Goal: Task Accomplishment & Management: Use online tool/utility

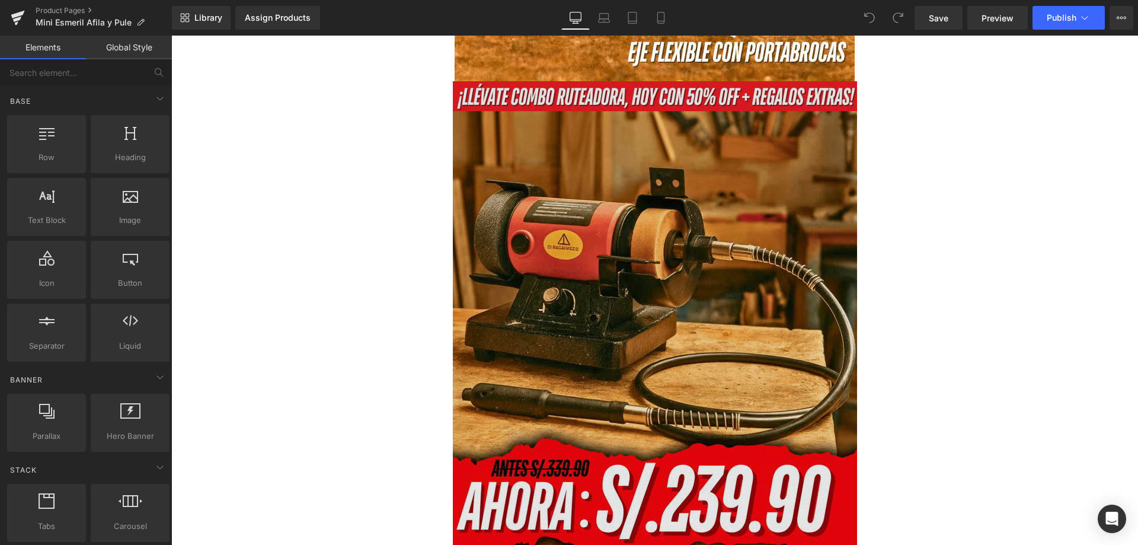
scroll to position [2548, 0]
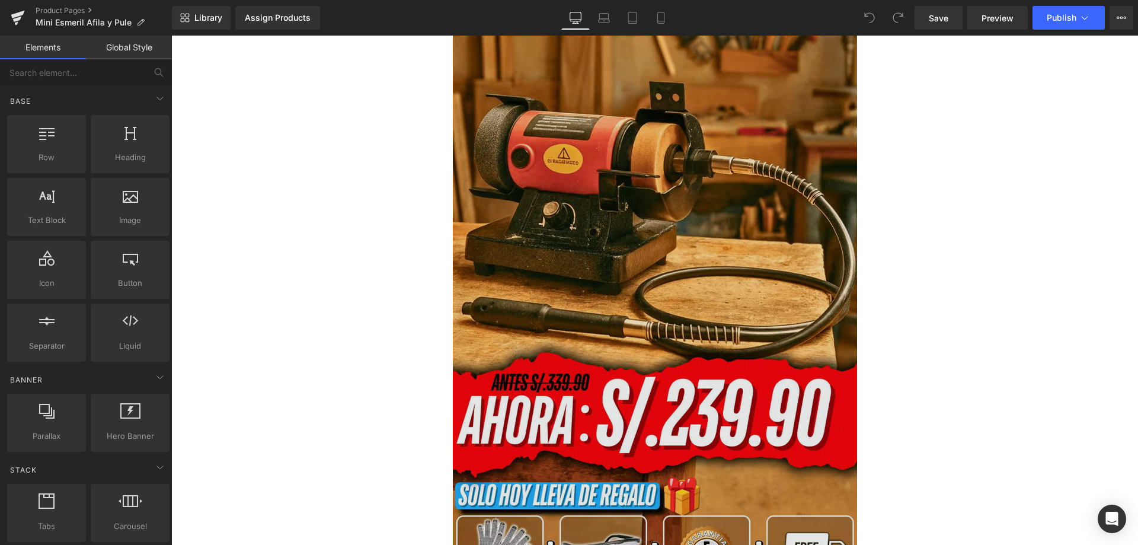
click at [593, 208] on img at bounding box center [655, 298] width 404 height 607
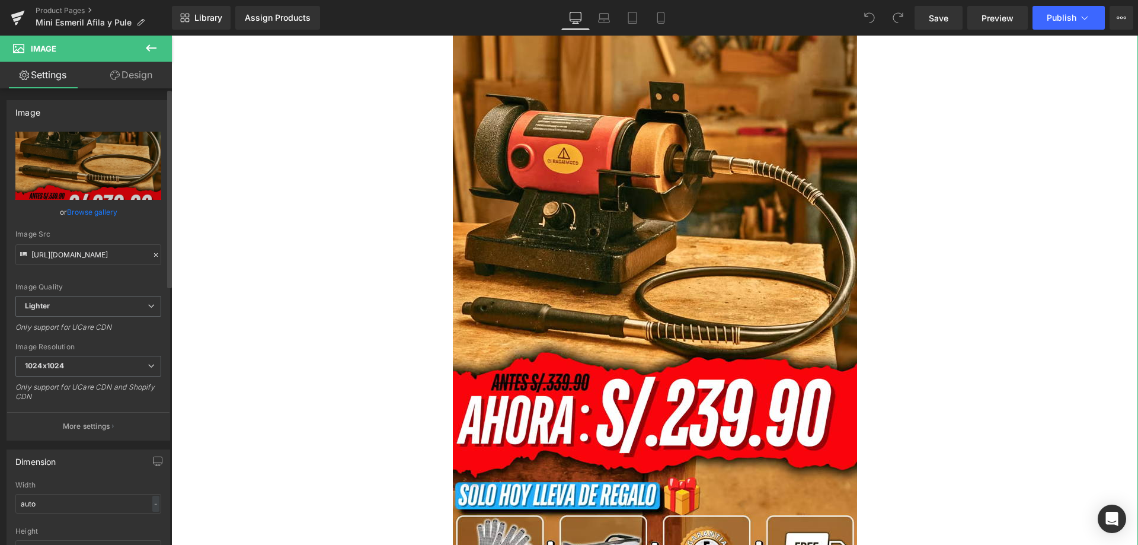
click at [152, 256] on icon at bounding box center [156, 255] width 8 height 8
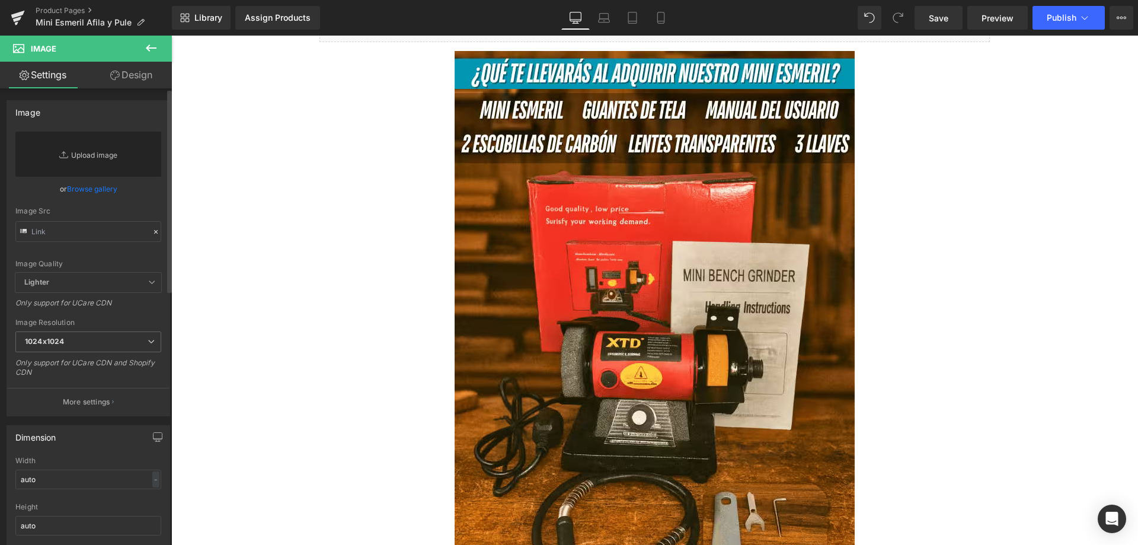
click at [103, 154] on link "Replace Image" at bounding box center [88, 154] width 146 height 45
type input "C:\fakepath\landing-oficial_optimized.avif"
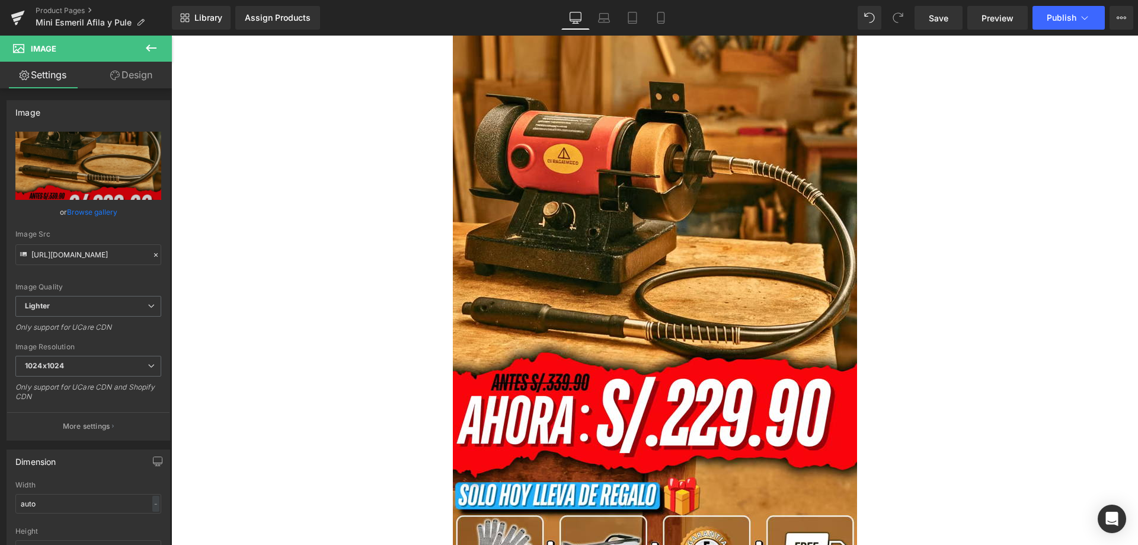
type input "https://ucarecdn.com/29dbdc0d-1ec8-4c4e-9afa-1f3a149bbc83/-/format/auto/-/previ…"
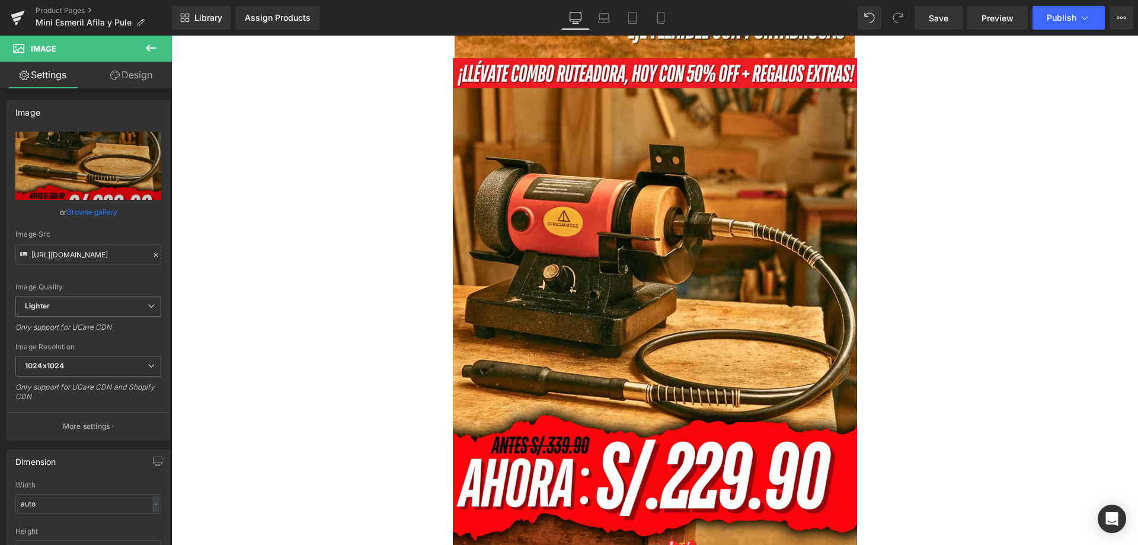
scroll to position [2486, 0]
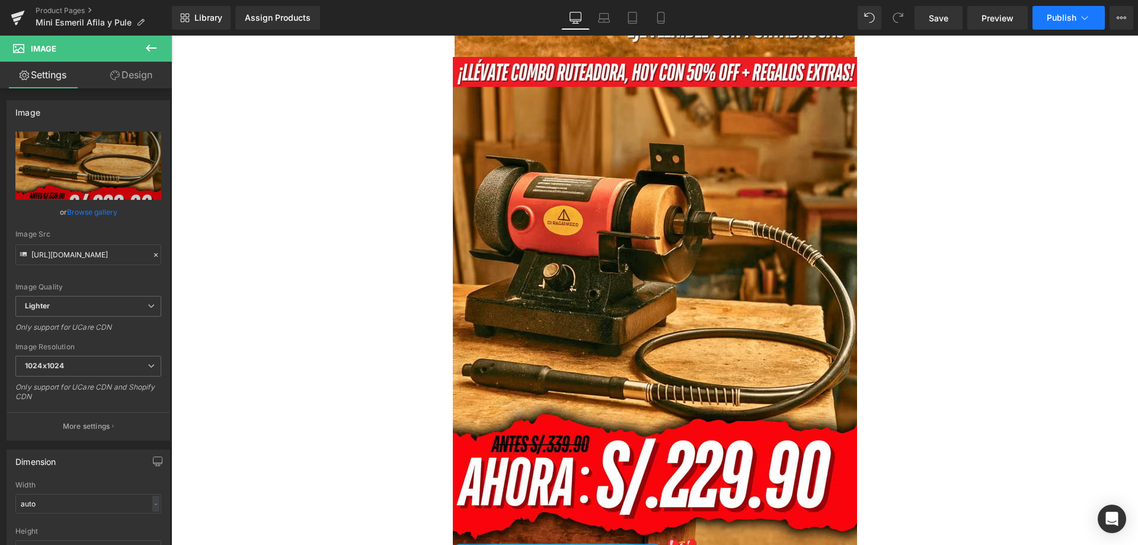
click at [1061, 24] on button "Publish" at bounding box center [1068, 18] width 72 height 24
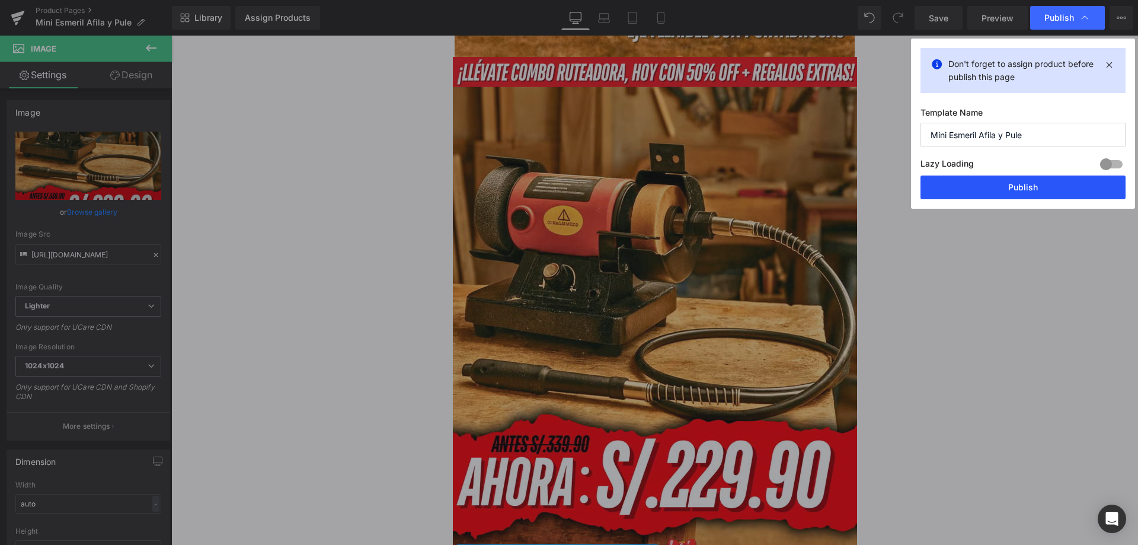
click at [997, 196] on button "Publish" at bounding box center [1022, 187] width 205 height 24
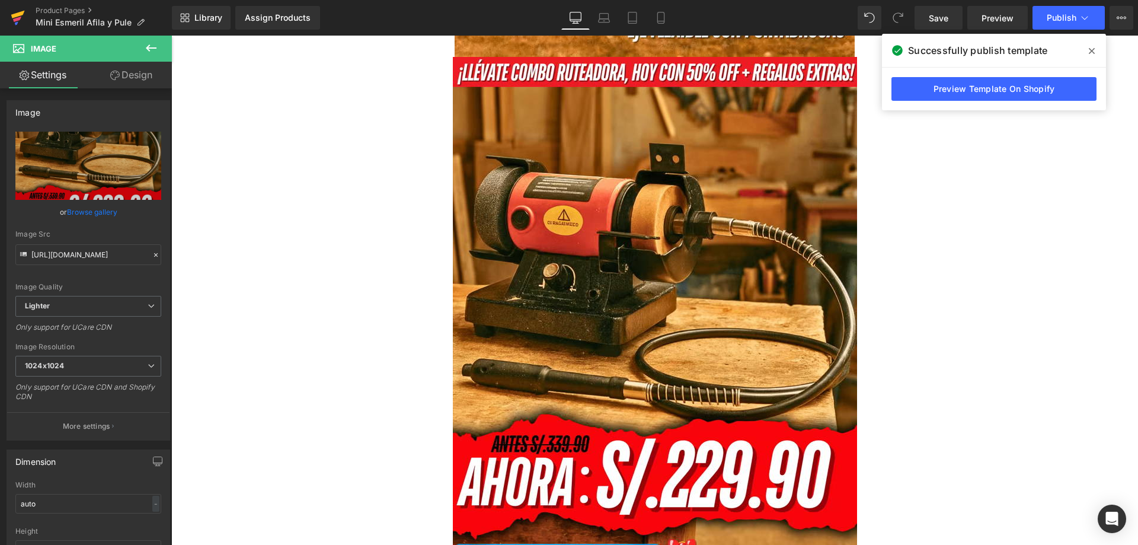
click at [16, 17] on icon at bounding box center [18, 18] width 14 height 30
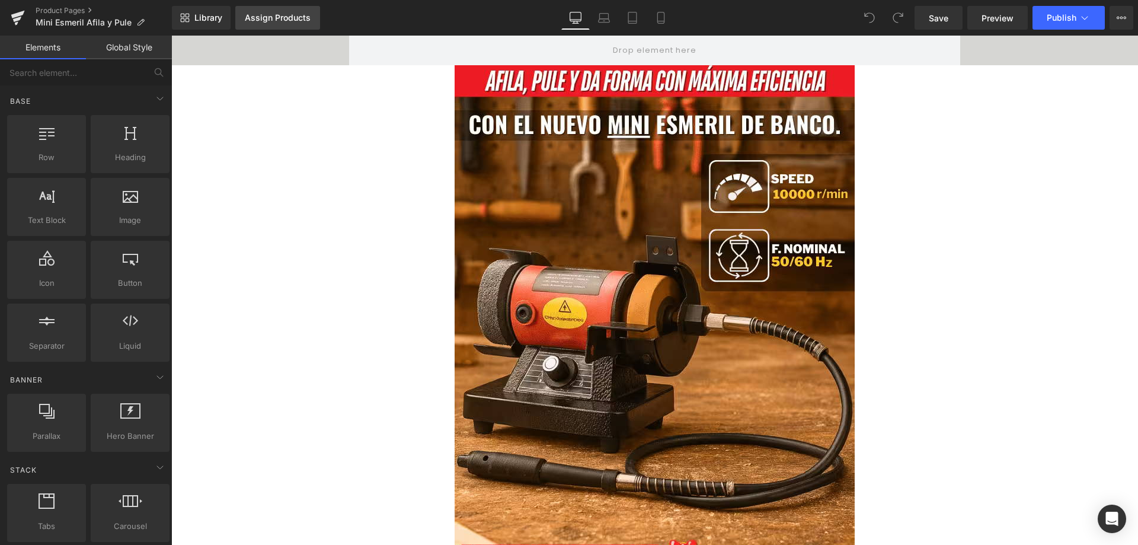
click at [264, 21] on div "Assign Products" at bounding box center [278, 17] width 66 height 9
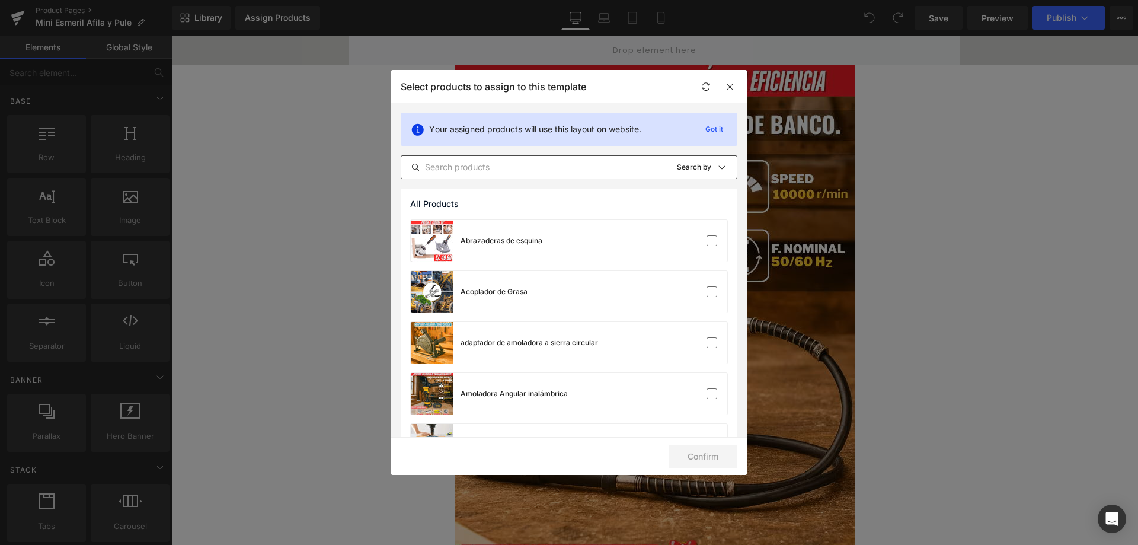
click at [521, 174] on input "text" at bounding box center [533, 167] width 265 height 14
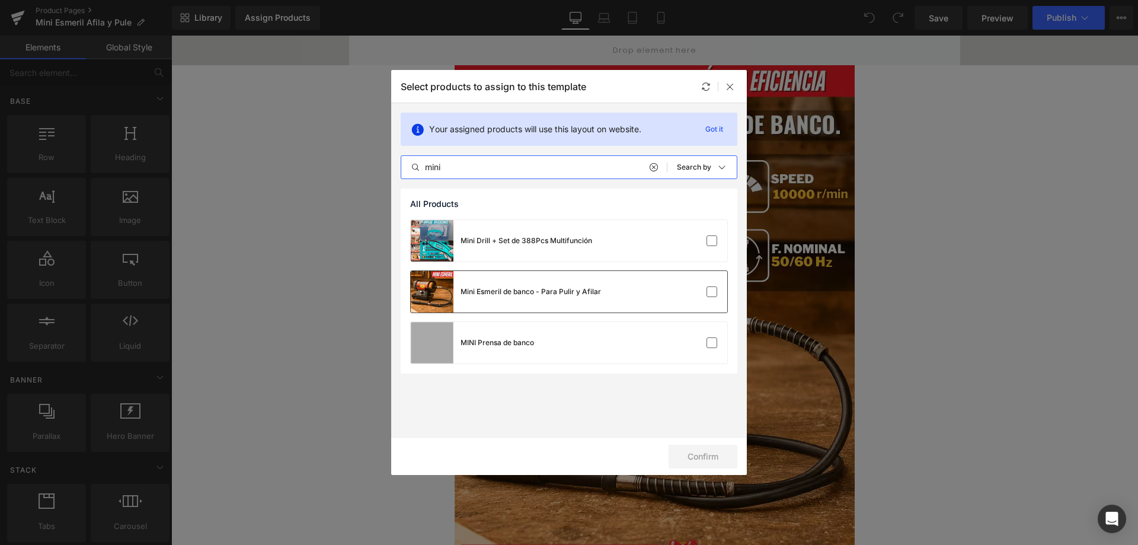
type input "mini"
click at [591, 294] on div "Mini Esmeril de banco - Para Pulir y Afilar" at bounding box center [530, 291] width 140 height 11
click at [713, 457] on button "Confirm" at bounding box center [702, 456] width 69 height 24
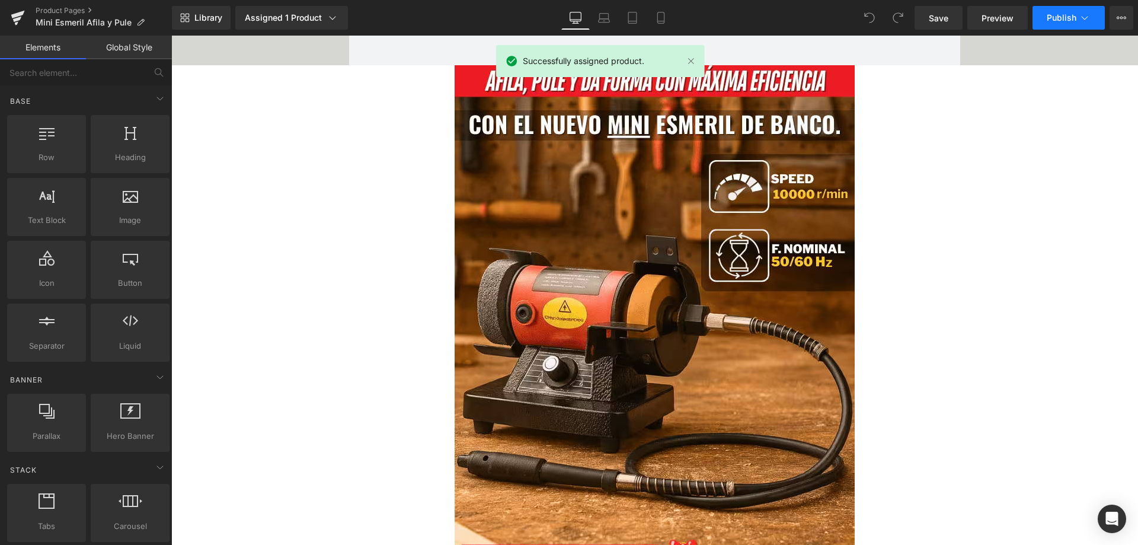
click at [1057, 25] on button "Publish" at bounding box center [1068, 18] width 72 height 24
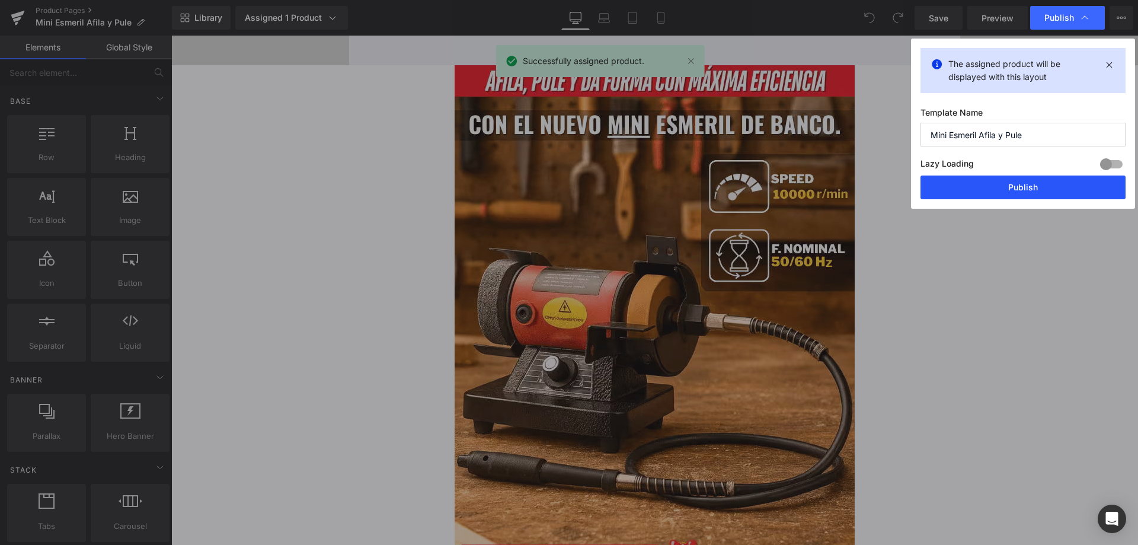
click at [1009, 191] on button "Publish" at bounding box center [1022, 187] width 205 height 24
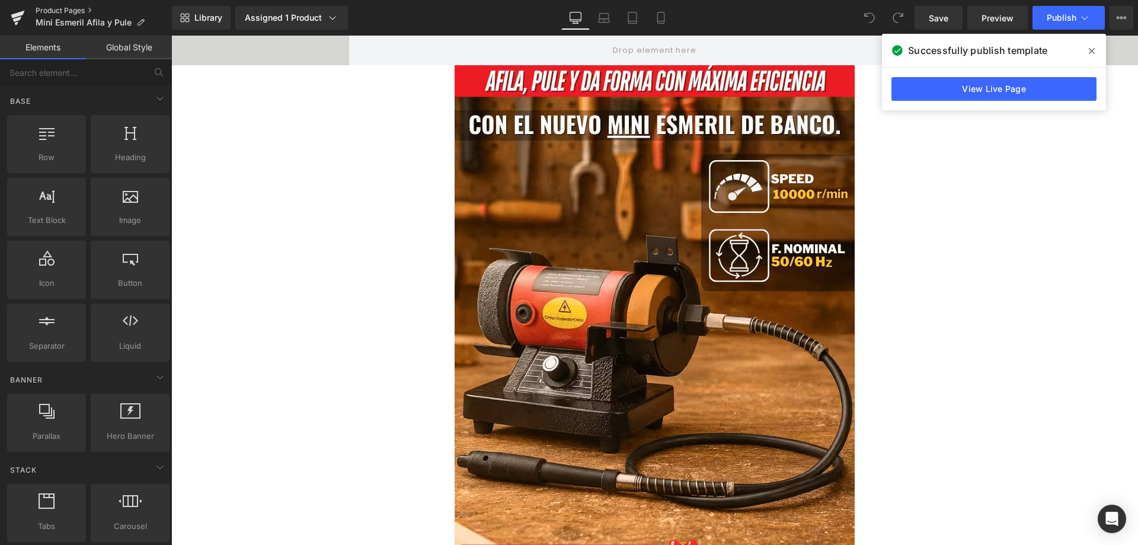
click at [79, 9] on link "Product Pages" at bounding box center [104, 10] width 136 height 9
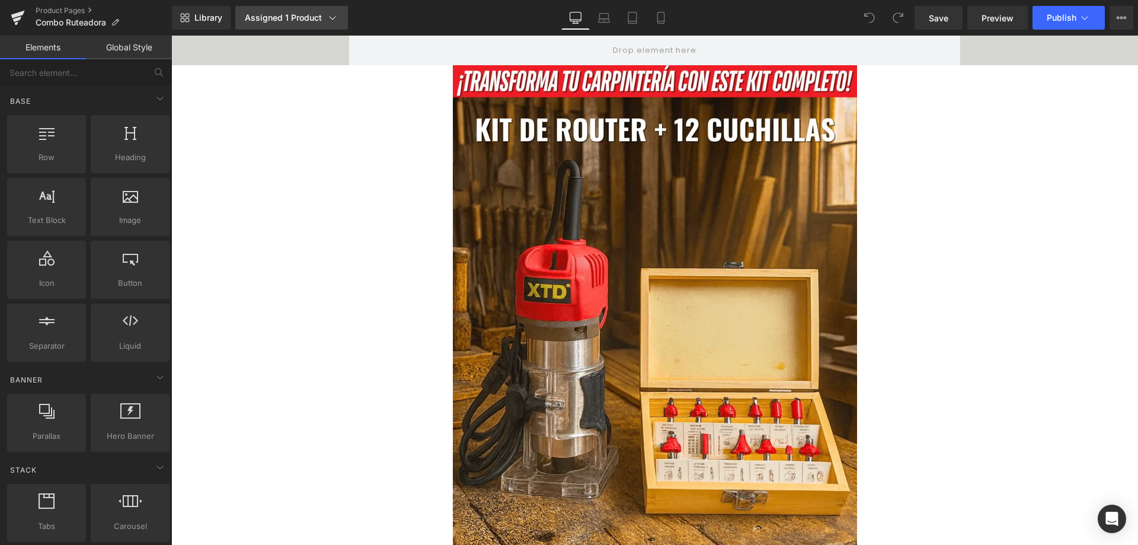
click at [310, 13] on div "Assigned 1 Product" at bounding box center [292, 18] width 94 height 12
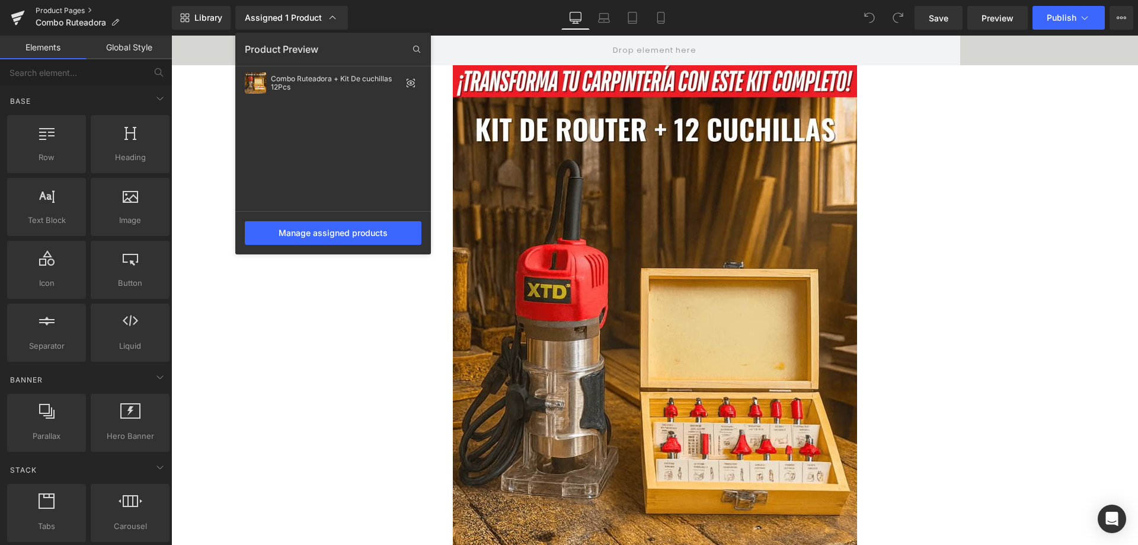
click at [72, 8] on link "Product Pages" at bounding box center [104, 10] width 136 height 9
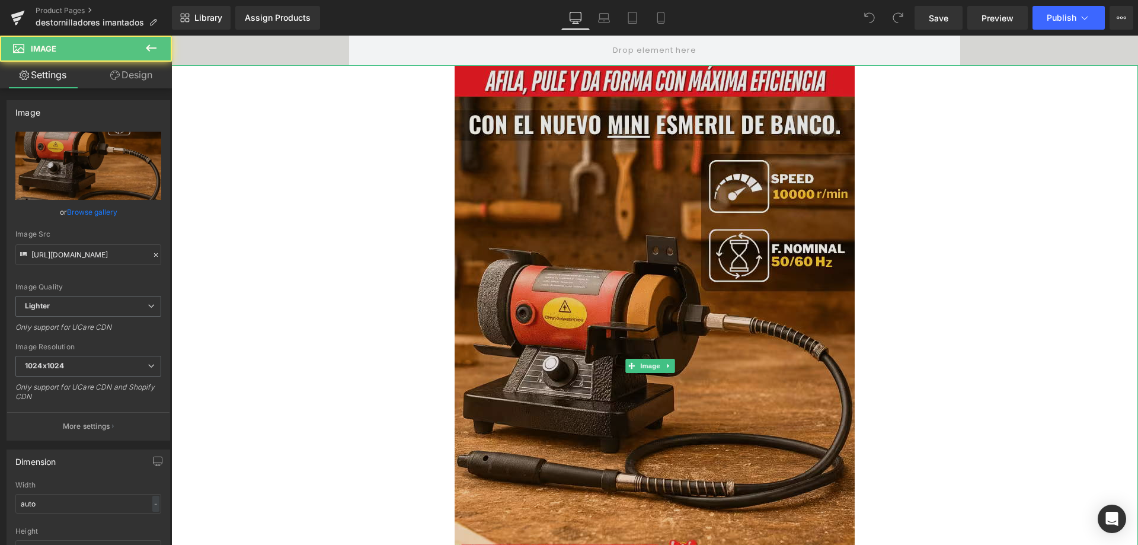
click at [687, 195] on img at bounding box center [655, 365] width 400 height 600
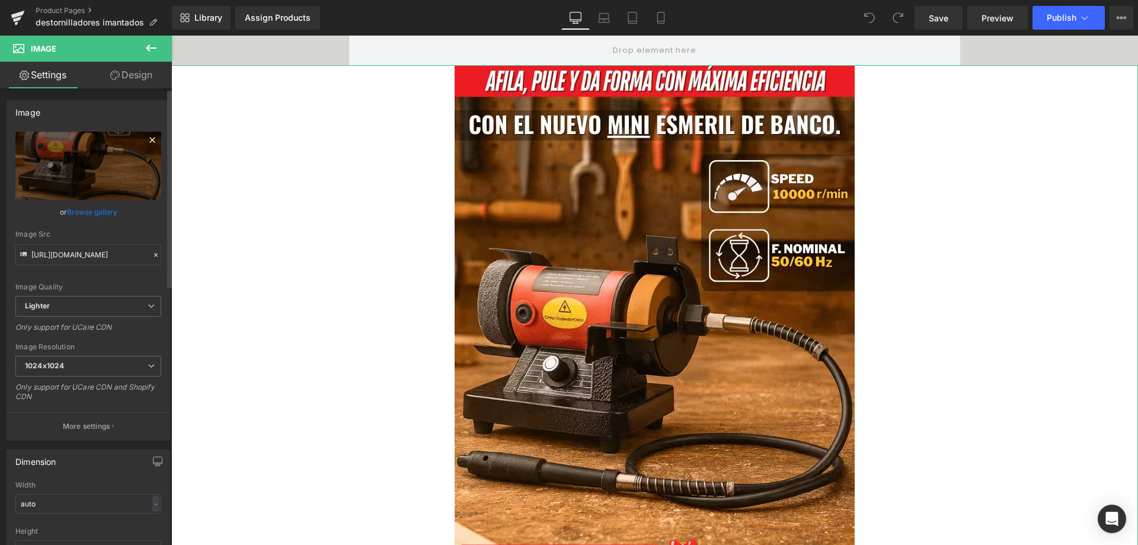
click at [149, 140] on icon at bounding box center [151, 139] width 5 height 5
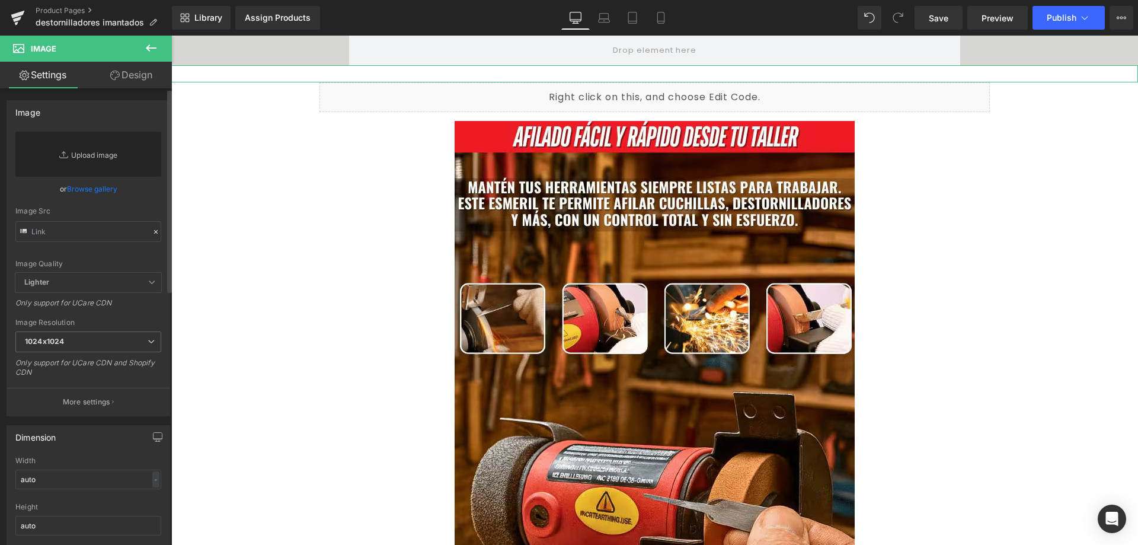
click at [116, 153] on link "Replace Image" at bounding box center [88, 154] width 146 height 45
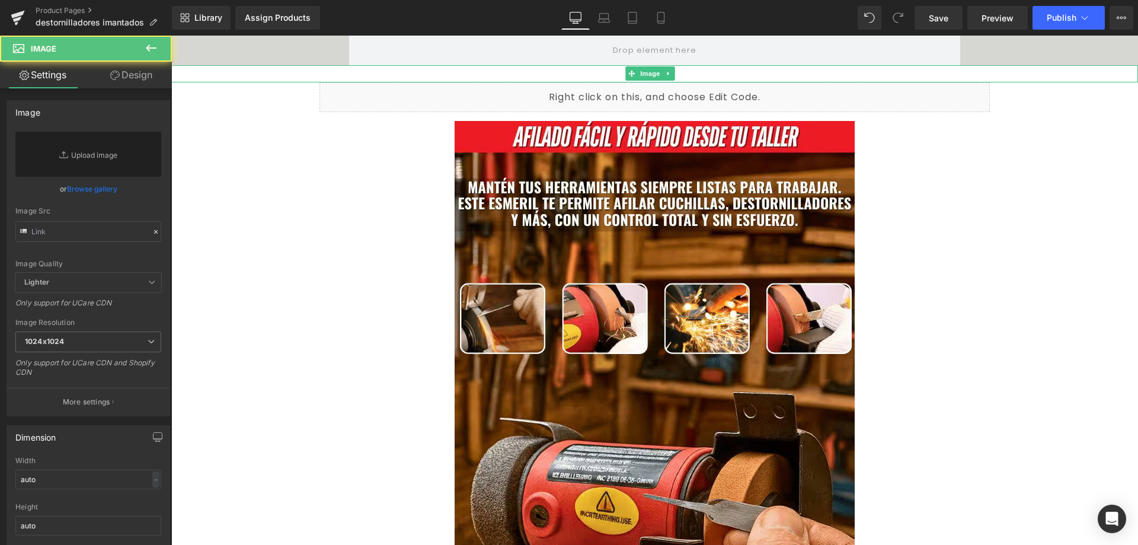
click at [492, 73] on div at bounding box center [654, 73] width 967 height 17
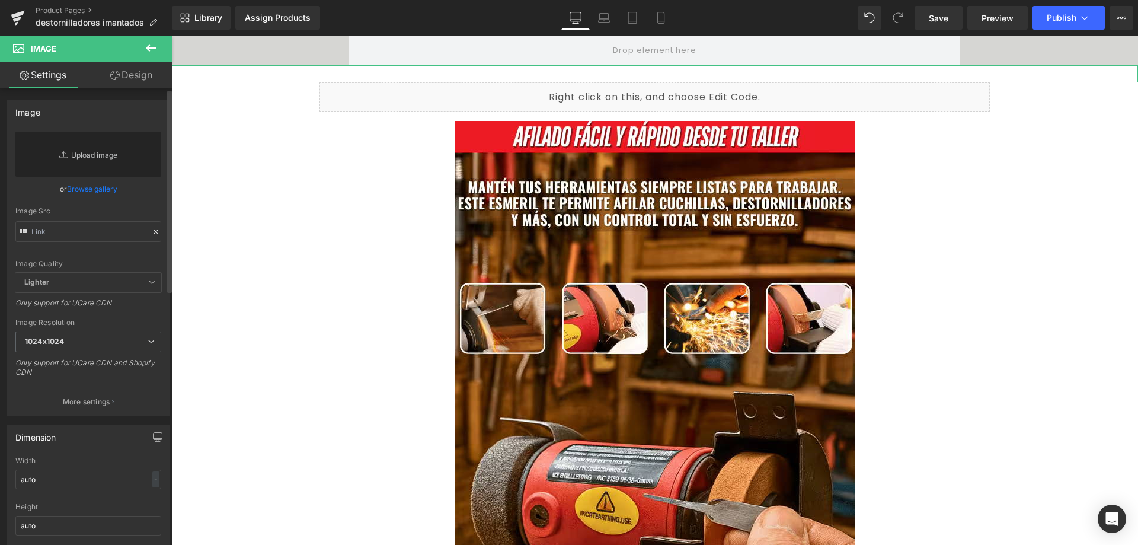
click at [112, 154] on link "Replace Image" at bounding box center [88, 154] width 146 height 45
type input "C:\fakepath\imag-1_optimized.avif"
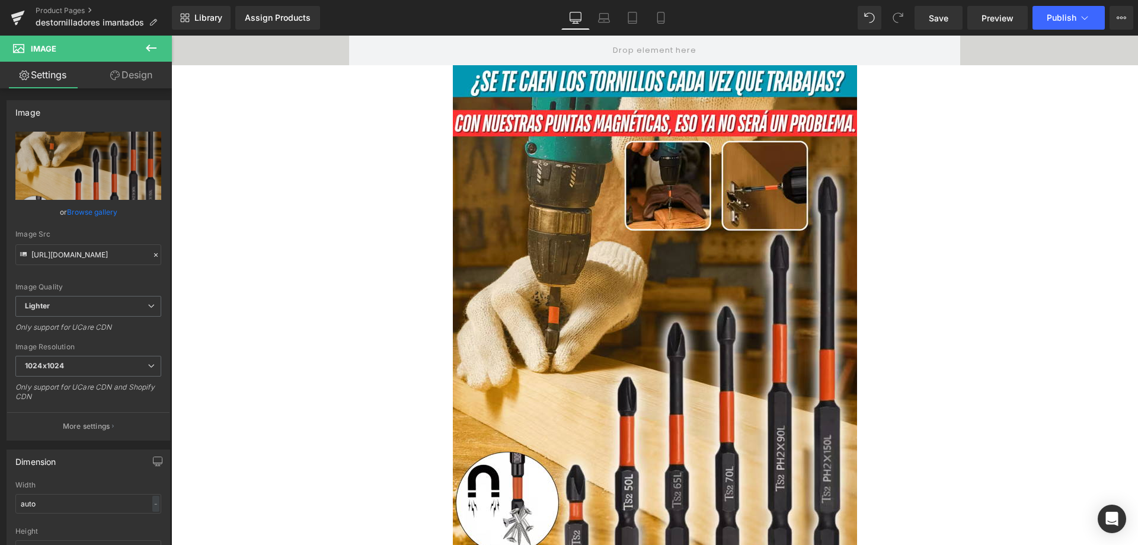
type input "https://ucarecdn.com/64cecb2f-cc20-4c52-b6e5-a51d2e9f7bee/-/format/auto/-/previ…"
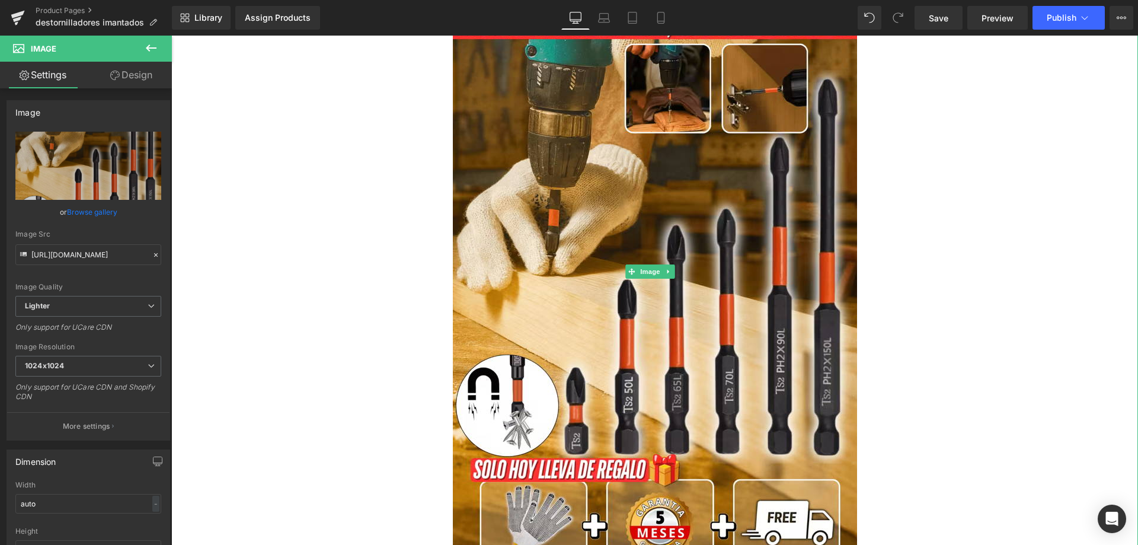
scroll to position [119, 0]
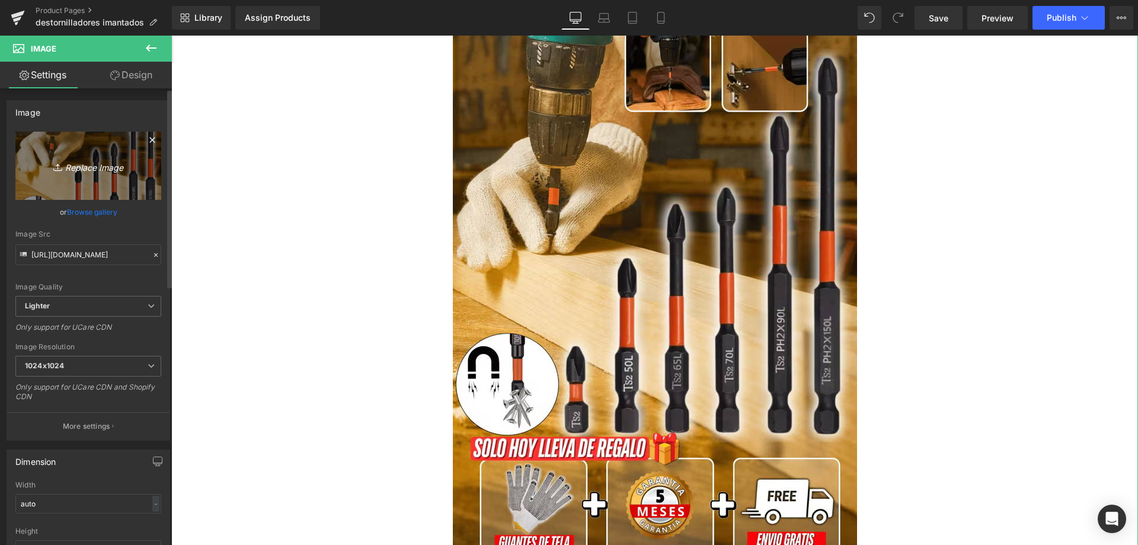
click at [112, 165] on icon "Replace Image" at bounding box center [88, 165] width 95 height 15
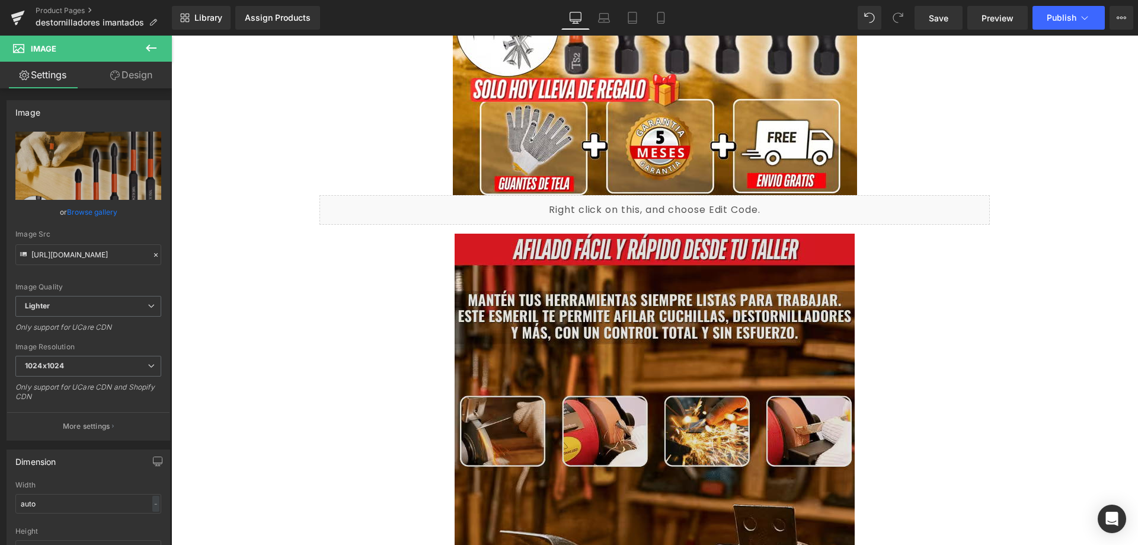
scroll to position [533, 0]
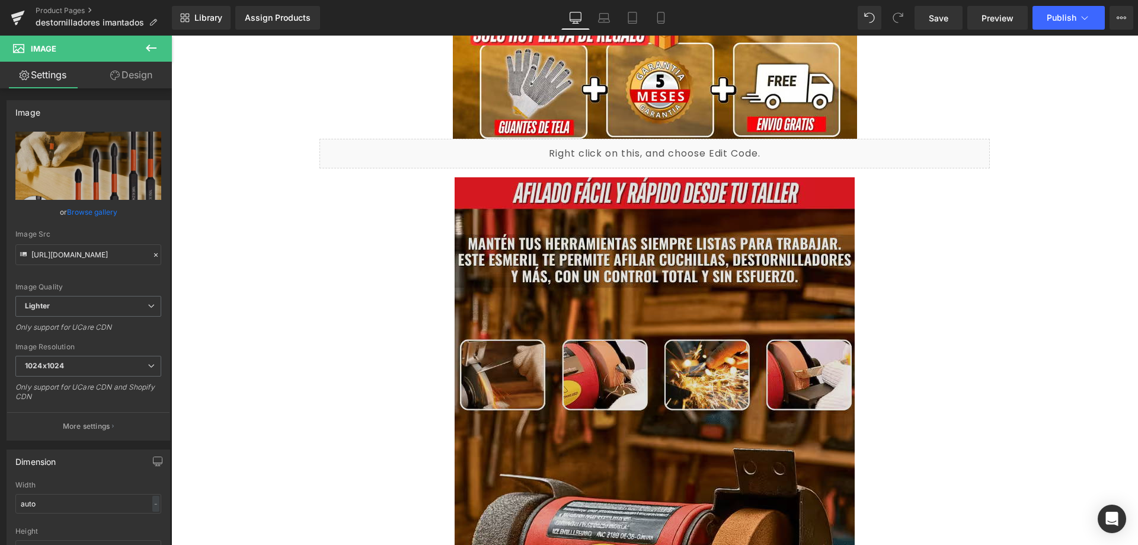
click at [623, 317] on img at bounding box center [655, 477] width 400 height 600
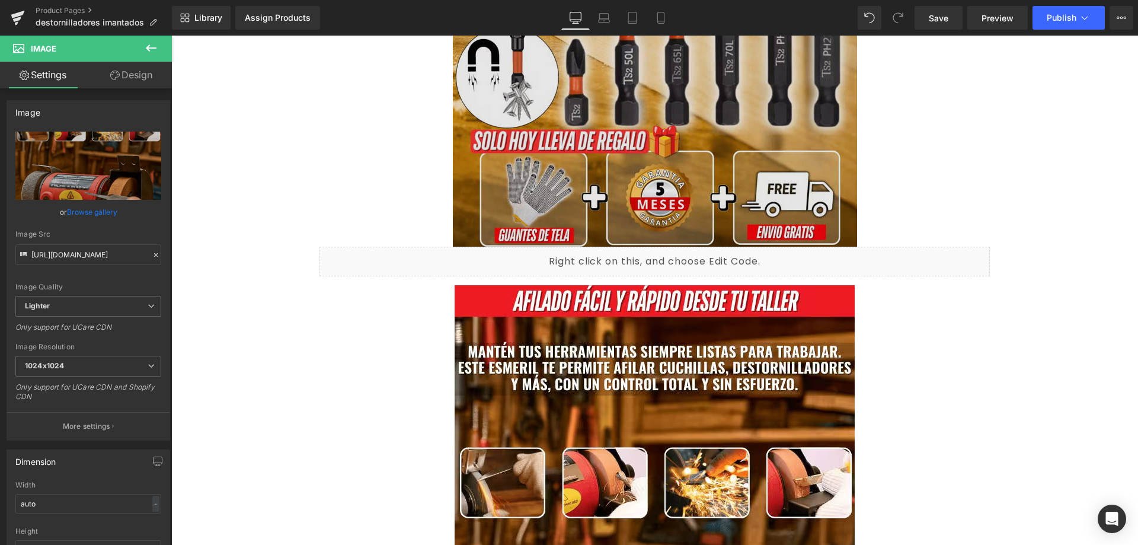
scroll to position [296, 0]
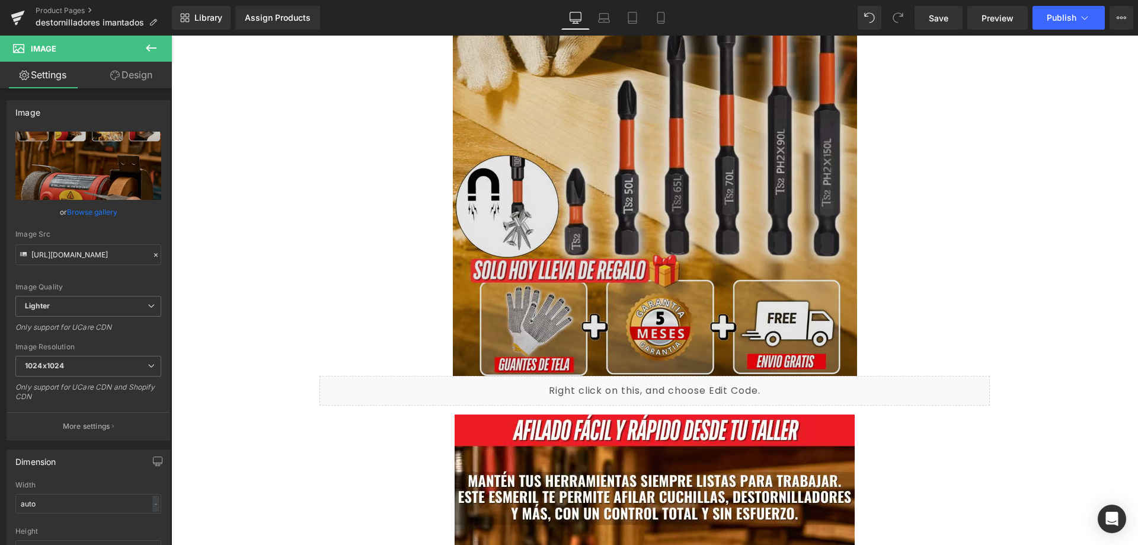
click at [541, 319] on img at bounding box center [655, 72] width 404 height 607
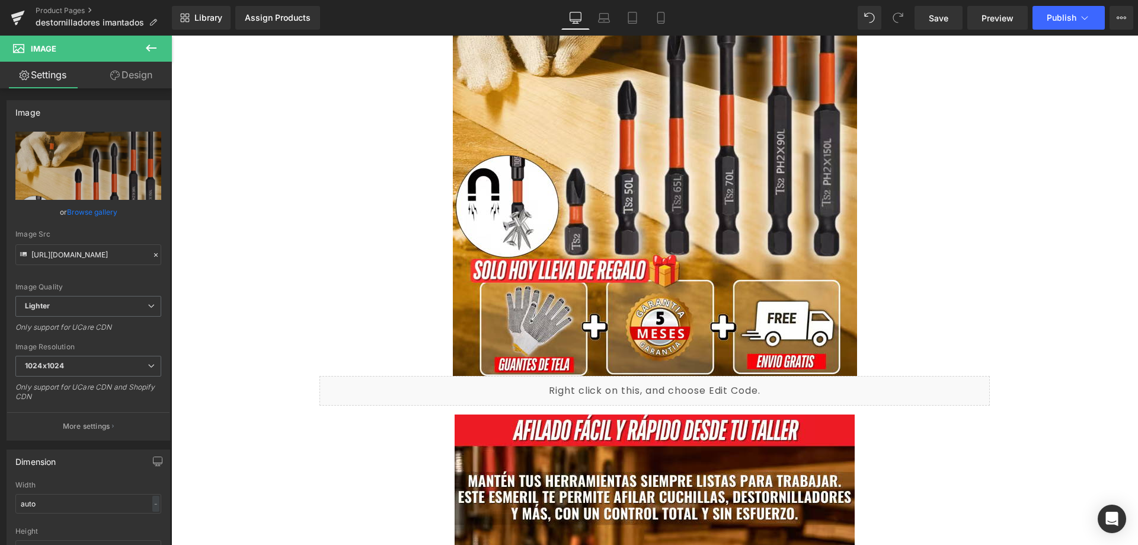
click at [148, 47] on icon at bounding box center [151, 47] width 11 height 7
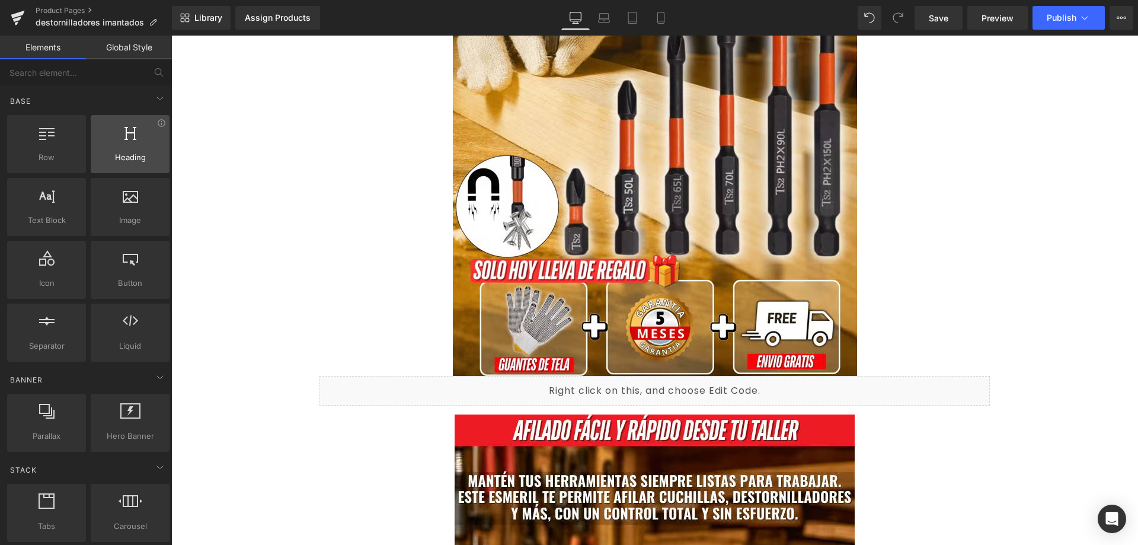
click at [130, 148] on div at bounding box center [130, 137] width 72 height 27
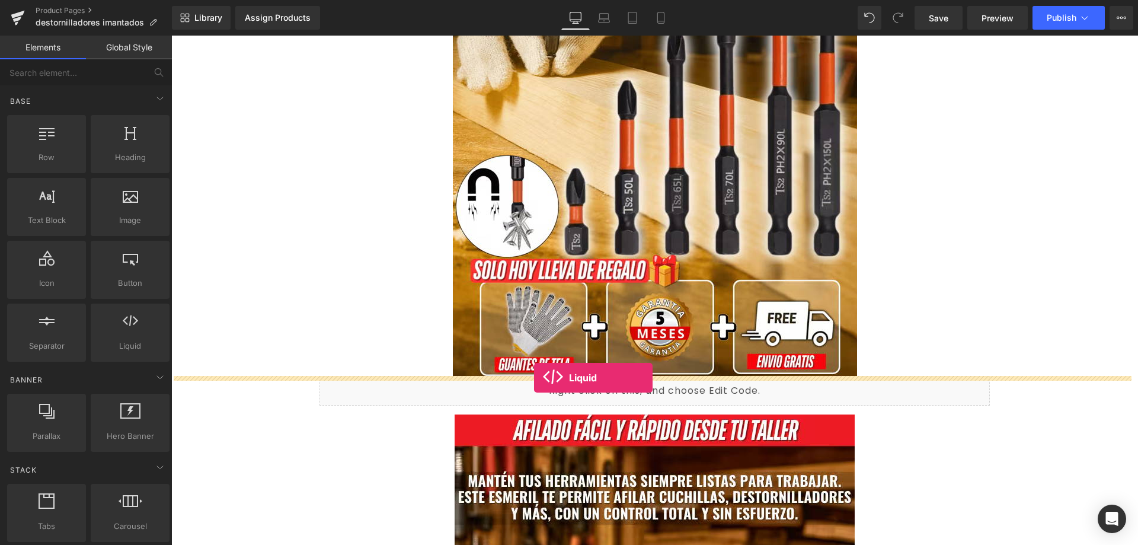
drag, startPoint x: 302, startPoint y: 373, endPoint x: 534, endPoint y: 377, distance: 232.3
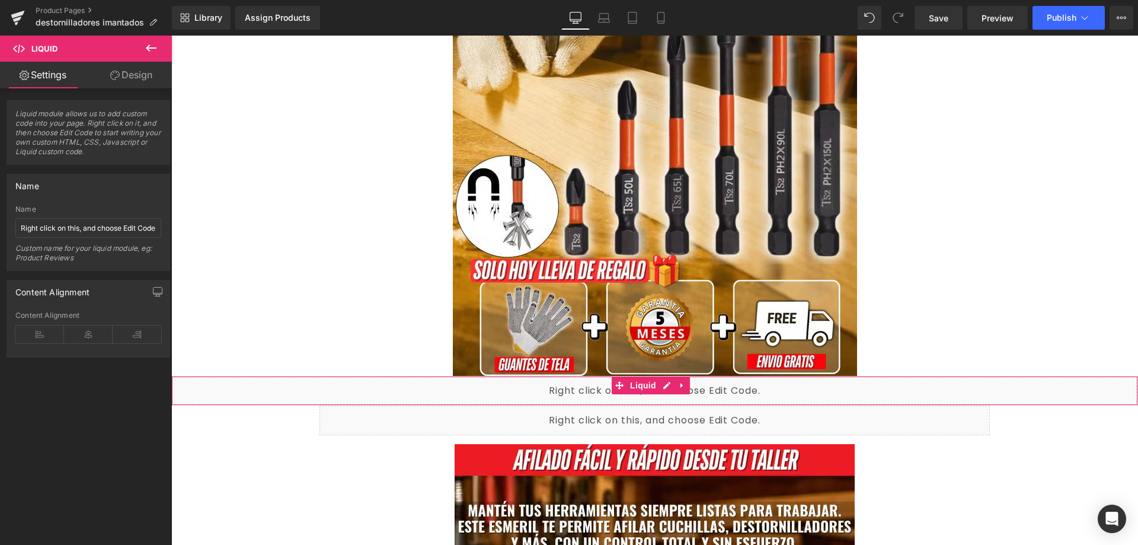
click at [75, 136] on span "Liquid module allows us to add custom code into your page. Right click on it, a…" at bounding box center [88, 136] width 146 height 55
click at [76, 228] on input "Right click on this, and choose Edit Code." at bounding box center [88, 228] width 146 height 20
click at [639, 383] on span "Liquid" at bounding box center [643, 385] width 32 height 18
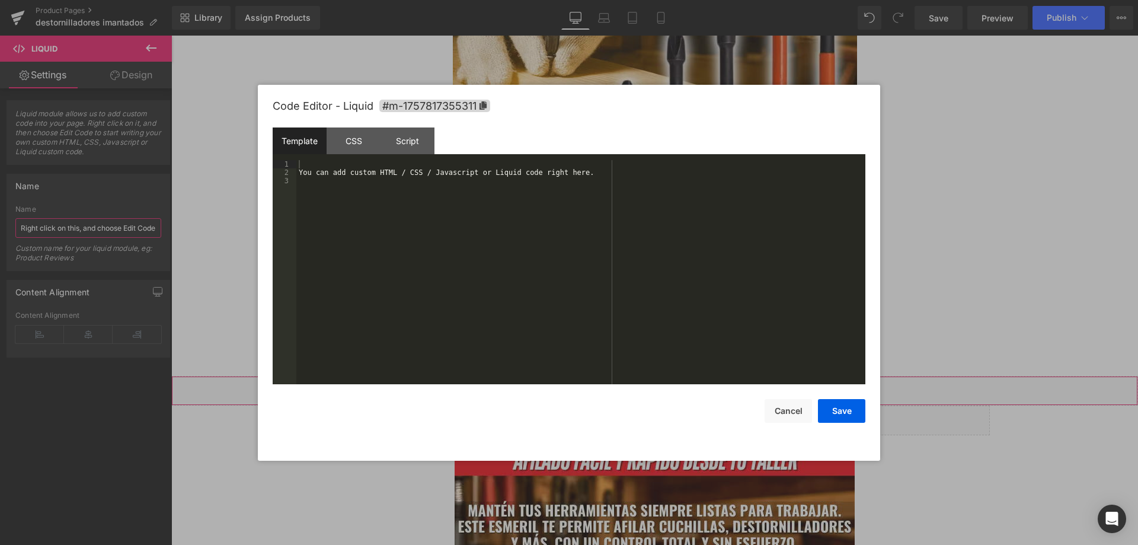
click at [664, 384] on div "Liquid" at bounding box center [654, 391] width 967 height 30
click at [359, 148] on div "CSS" at bounding box center [354, 140] width 54 height 27
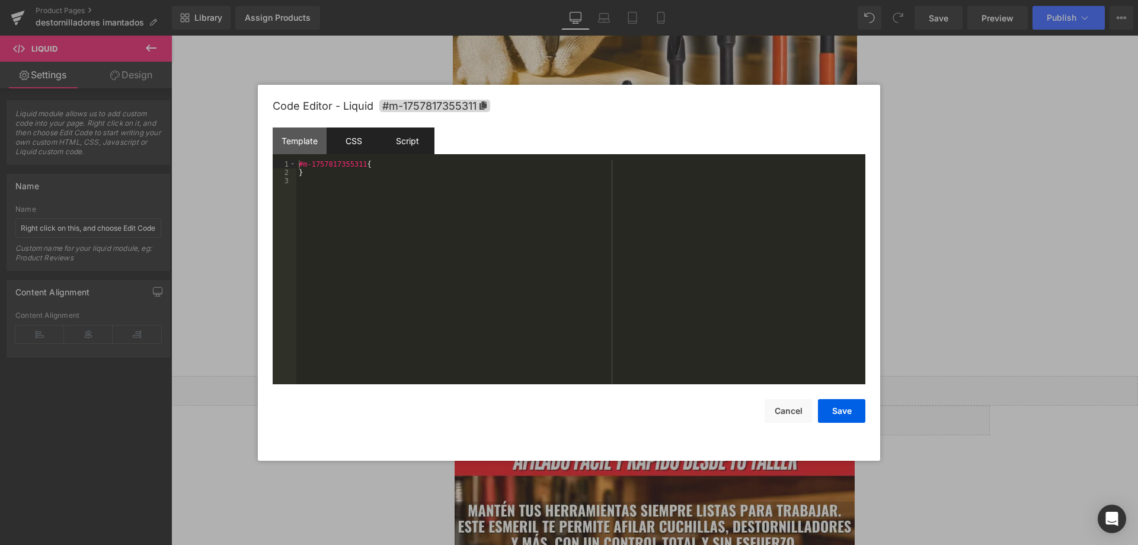
click at [402, 134] on div "Script" at bounding box center [407, 140] width 54 height 27
click at [305, 140] on div "Template" at bounding box center [300, 140] width 54 height 27
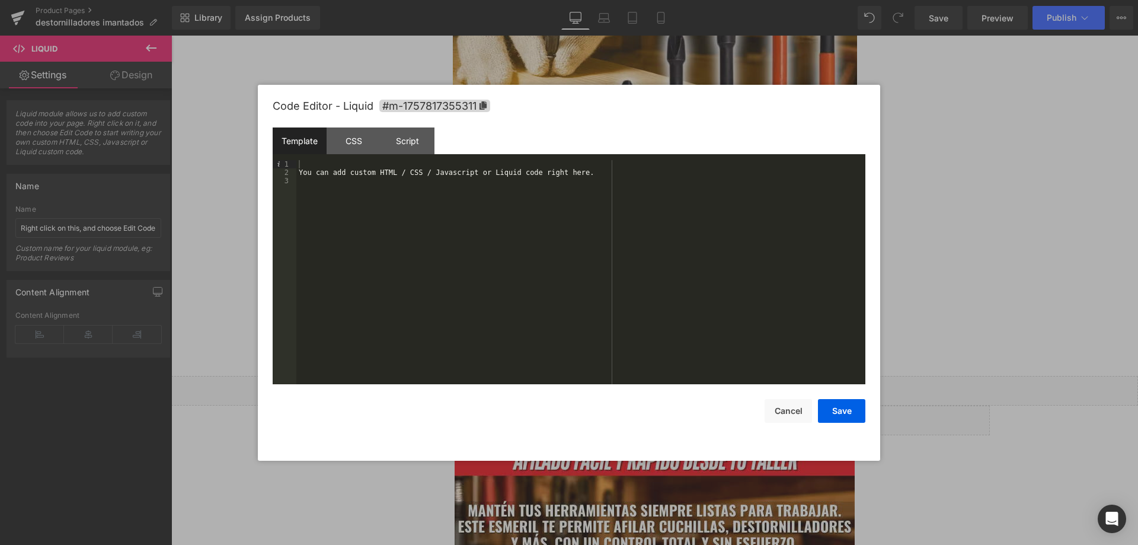
click at [392, 184] on div "You can add custom HTML / CSS / Javascript or Liquid code right here." at bounding box center [580, 280] width 569 height 241
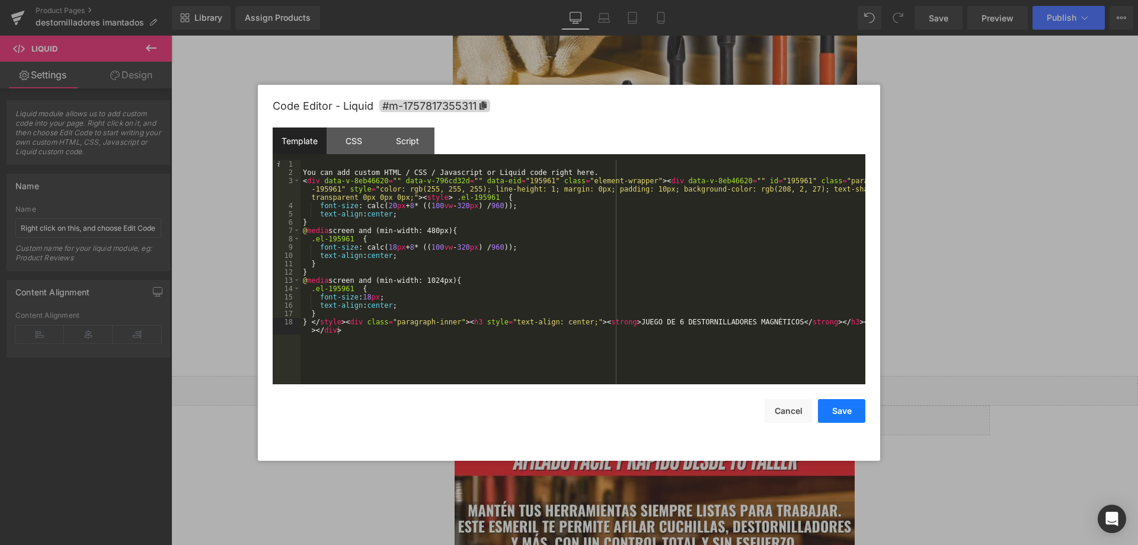
click at [837, 404] on button "Save" at bounding box center [841, 411] width 47 height 24
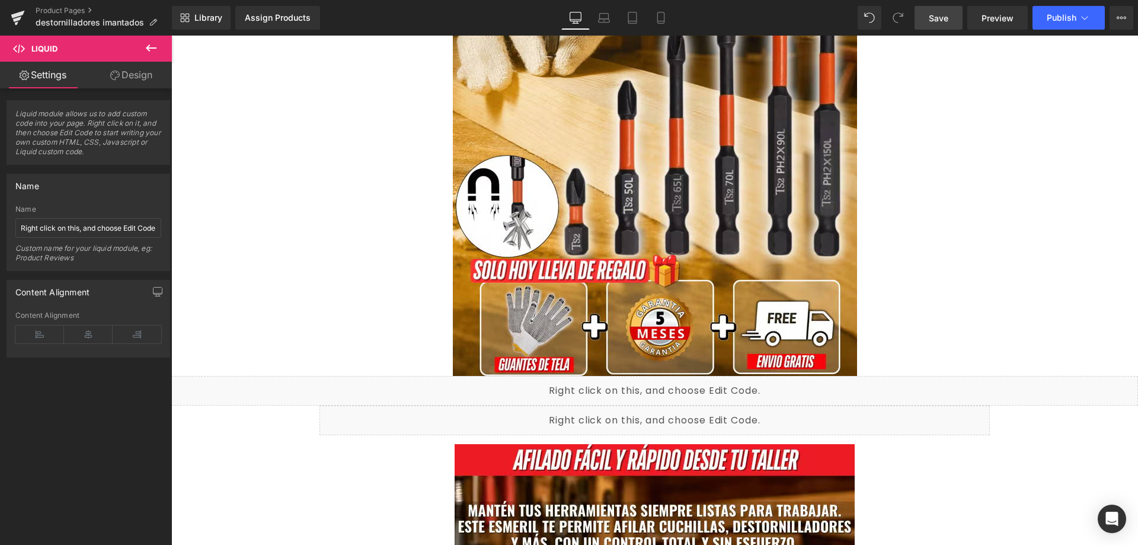
click at [952, 16] on link "Save" at bounding box center [938, 18] width 48 height 24
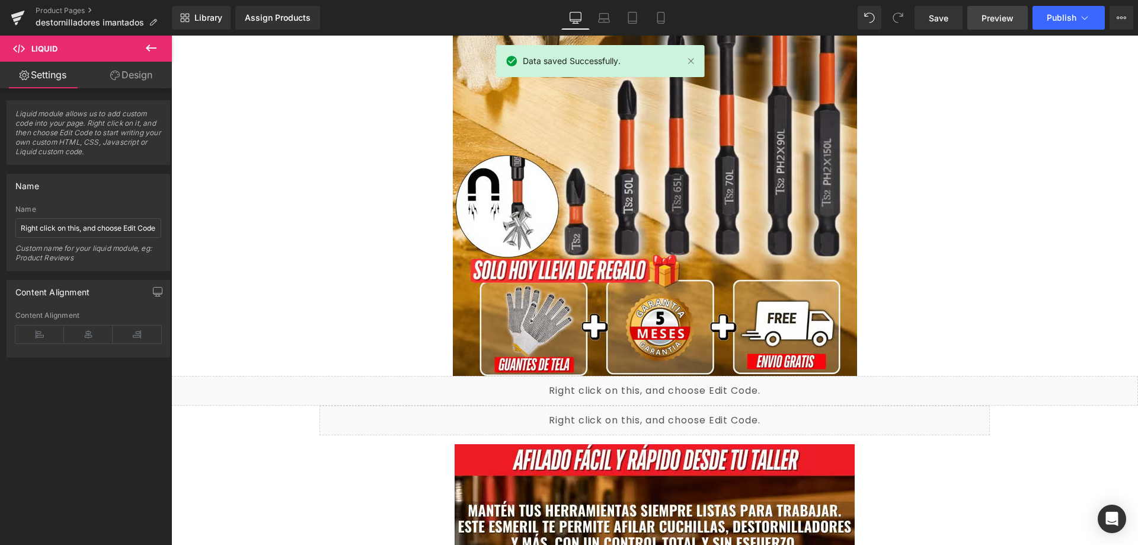
click at [997, 25] on link "Preview" at bounding box center [997, 18] width 60 height 24
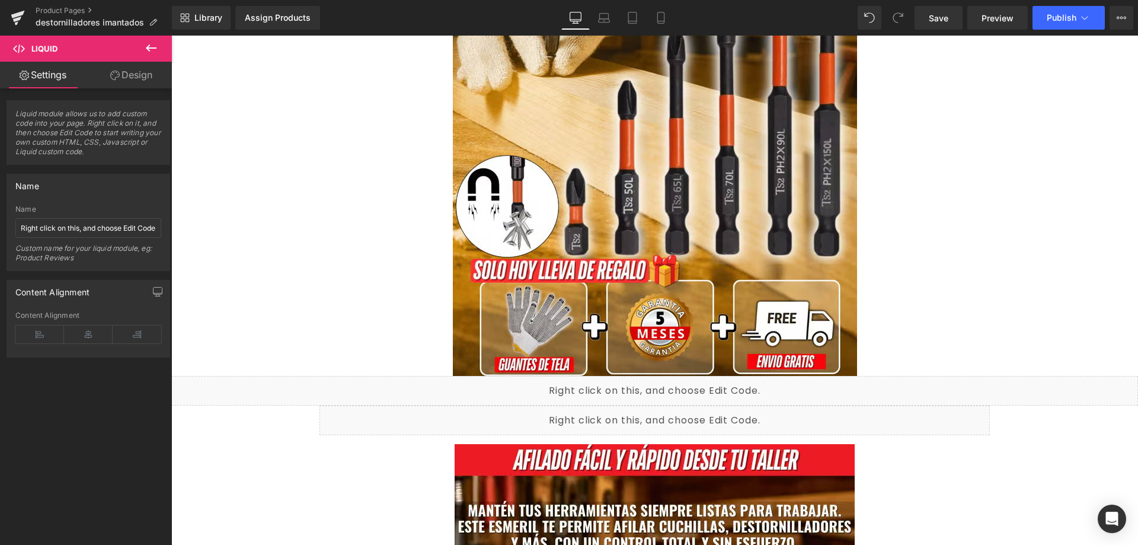
click at [666, 383] on div "Liquid" at bounding box center [654, 391] width 967 height 30
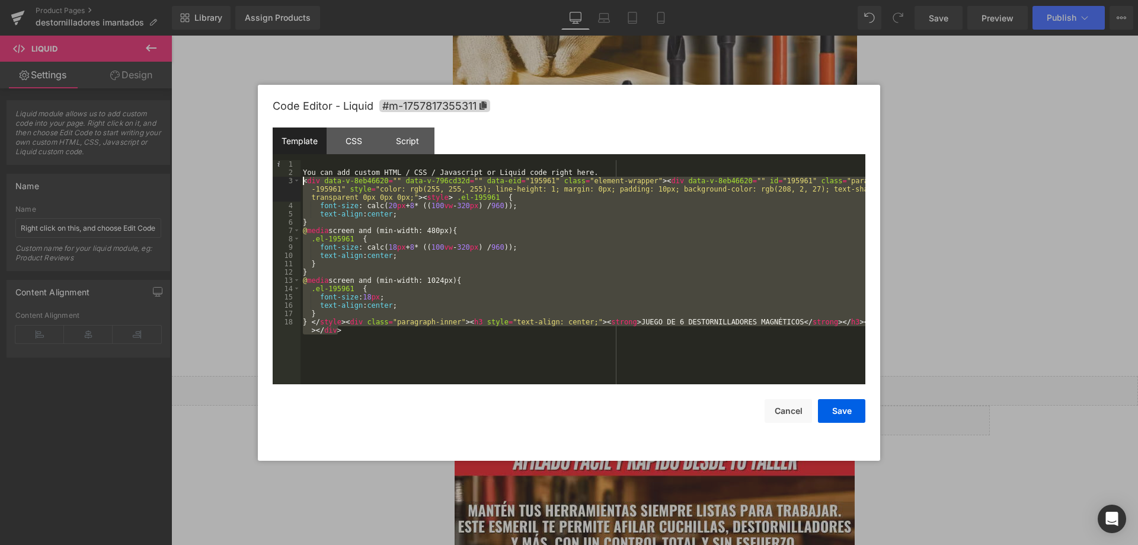
drag, startPoint x: 351, startPoint y: 336, endPoint x: 302, endPoint y: 179, distance: 164.6
click at [302, 179] on div "You can add custom HTML / CSS / Javascript or Liquid code right here. < div dat…" at bounding box center [582, 284] width 565 height 249
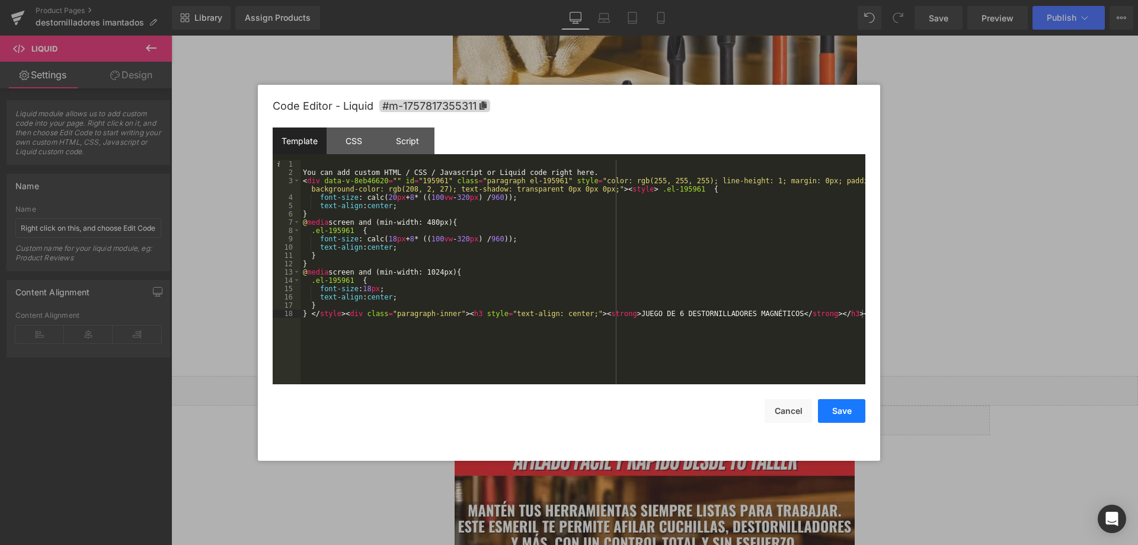
click at [837, 409] on button "Save" at bounding box center [841, 411] width 47 height 24
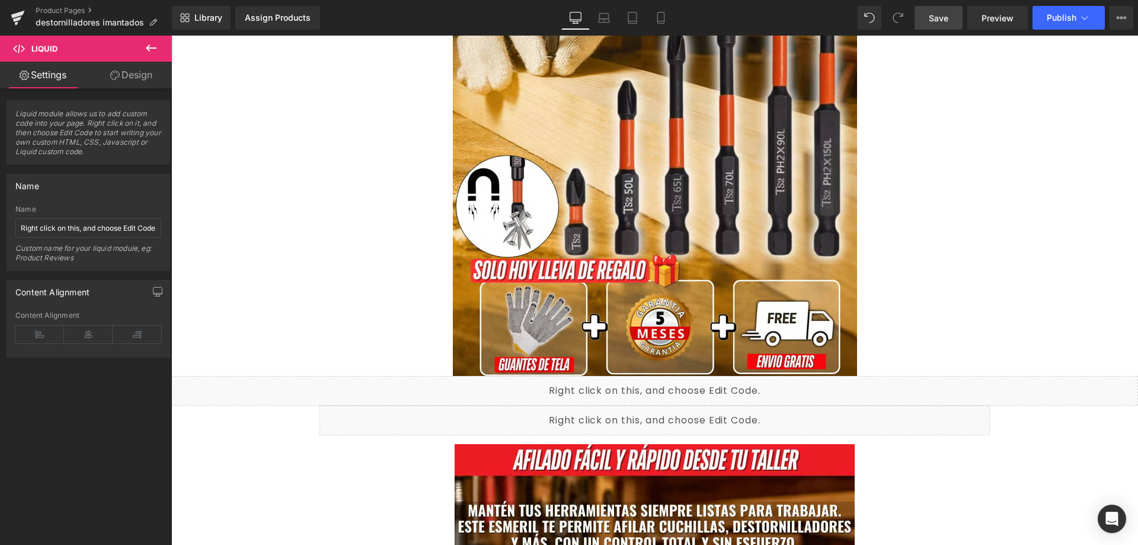
click at [949, 22] on link "Save" at bounding box center [938, 18] width 48 height 24
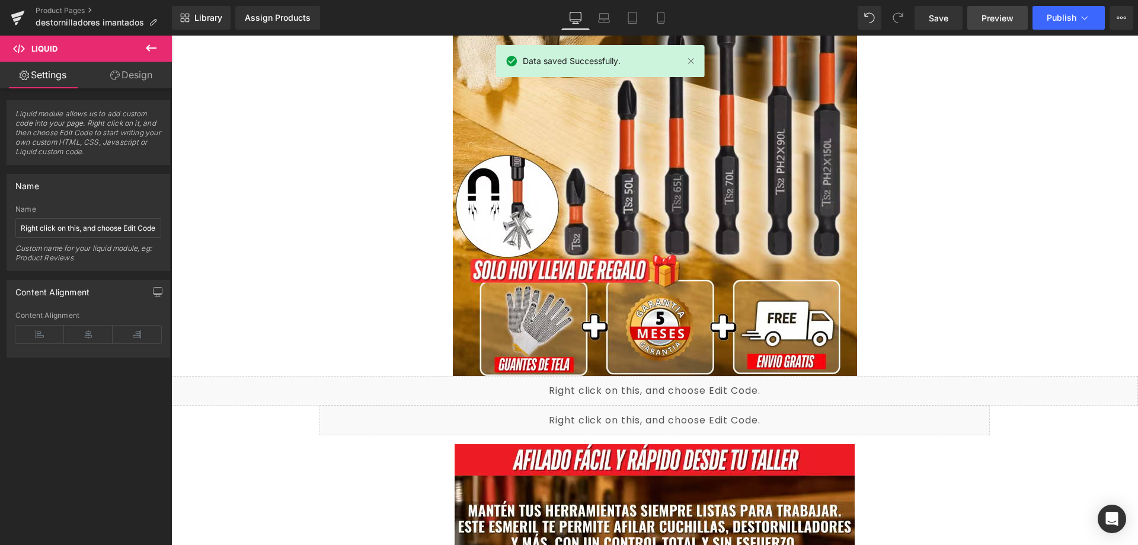
click at [987, 23] on span "Preview" at bounding box center [997, 18] width 32 height 12
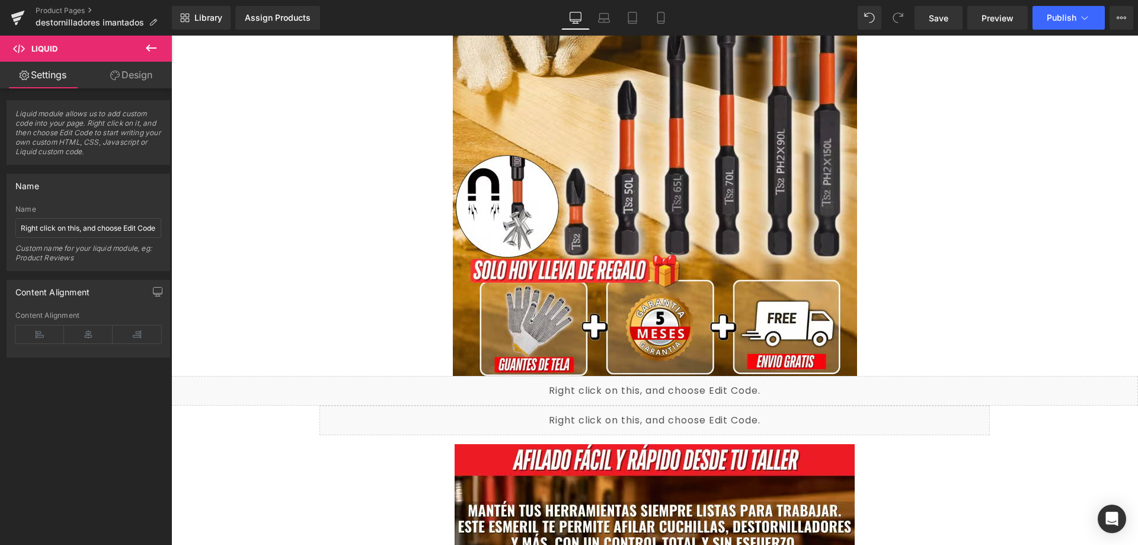
click at [667, 386] on icon at bounding box center [663, 385] width 7 height 7
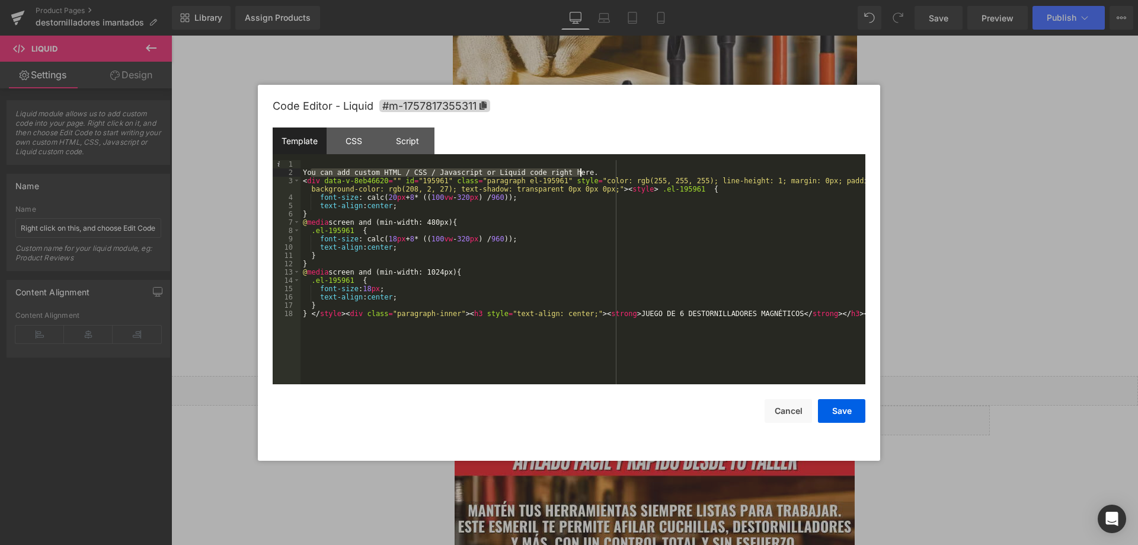
drag, startPoint x: 318, startPoint y: 172, endPoint x: 586, endPoint y: 169, distance: 267.9
click at [586, 169] on div "You can add custom HTML / CSS / Javascript or Liquid code right here. < div dat…" at bounding box center [582, 280] width 565 height 241
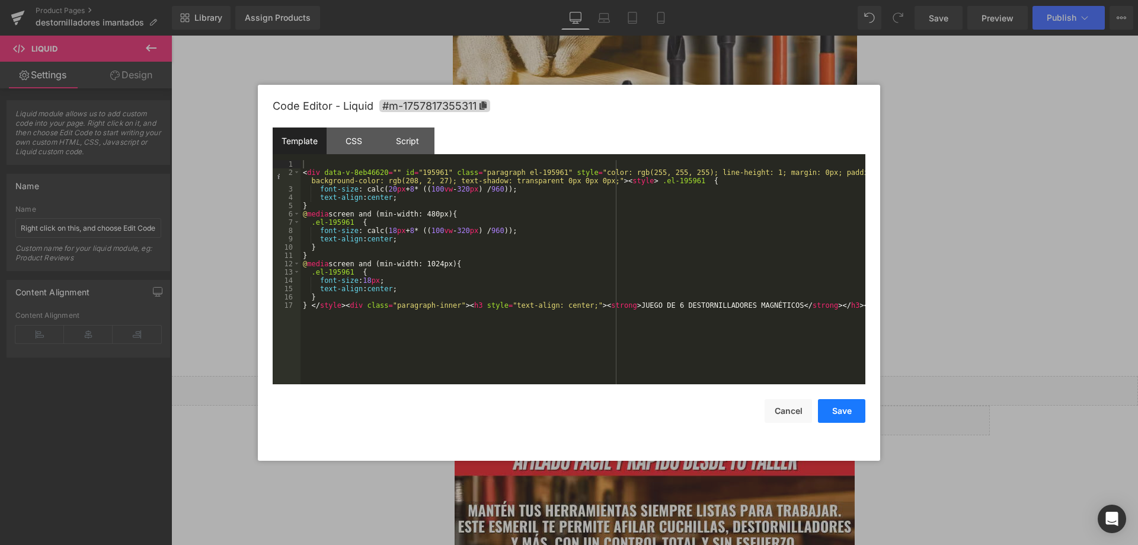
click at [835, 408] on button "Save" at bounding box center [841, 411] width 47 height 24
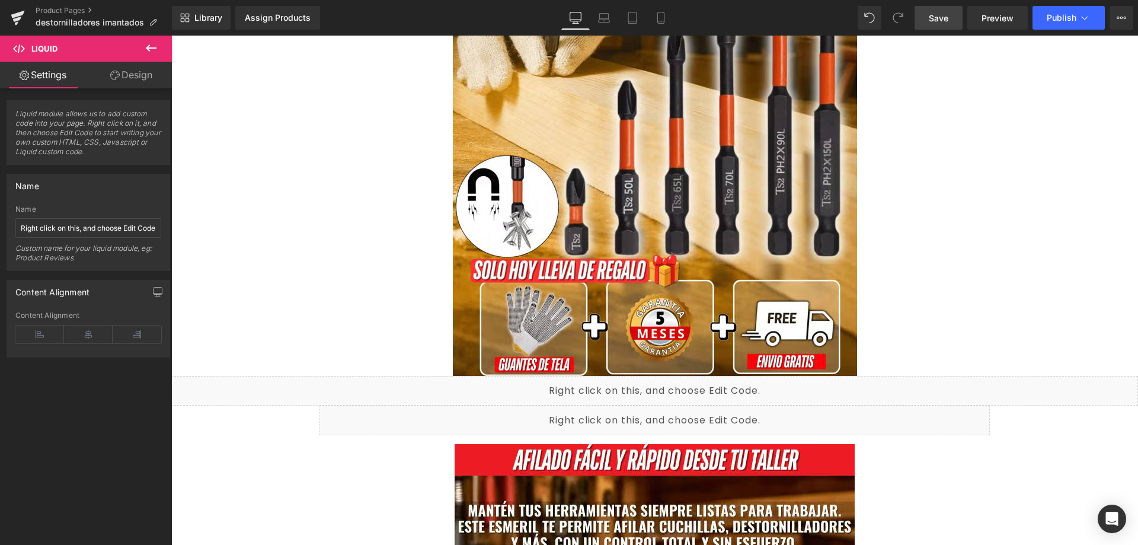
click at [946, 19] on span "Save" at bounding box center [939, 18] width 20 height 12
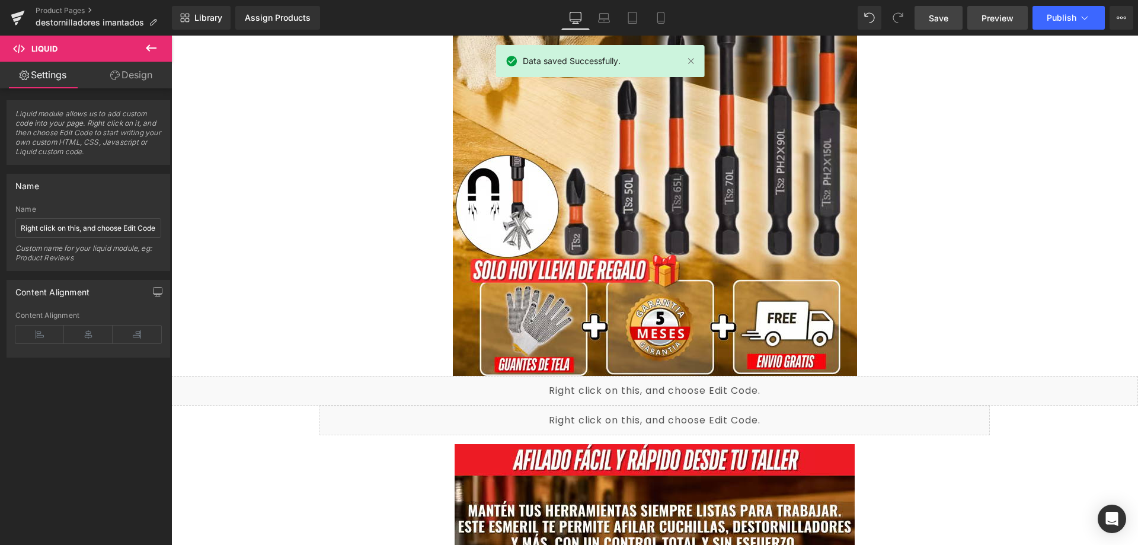
click at [995, 18] on span "Preview" at bounding box center [997, 18] width 32 height 12
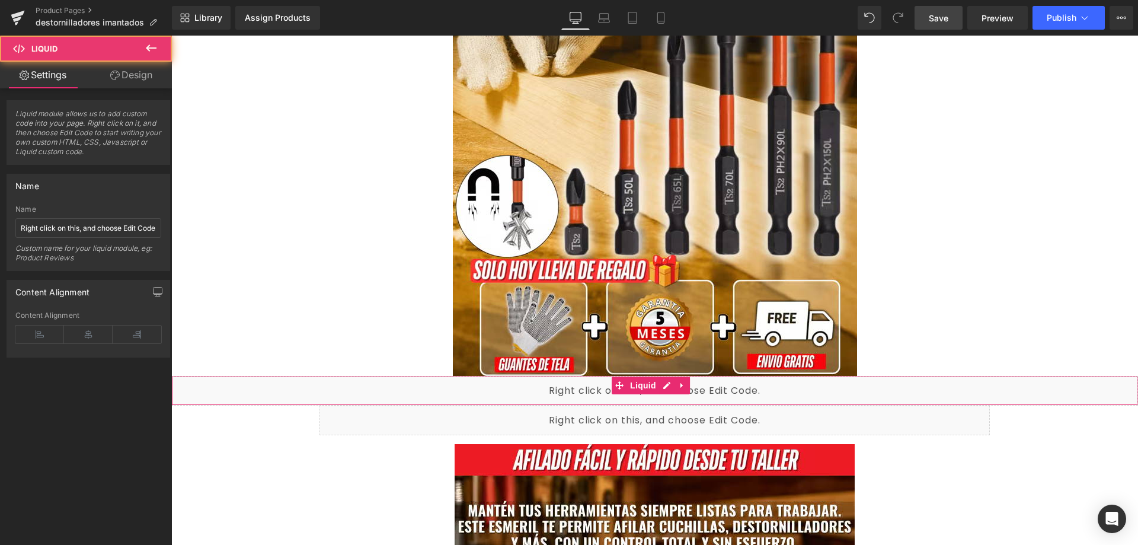
click at [387, 388] on div "Liquid" at bounding box center [654, 391] width 967 height 30
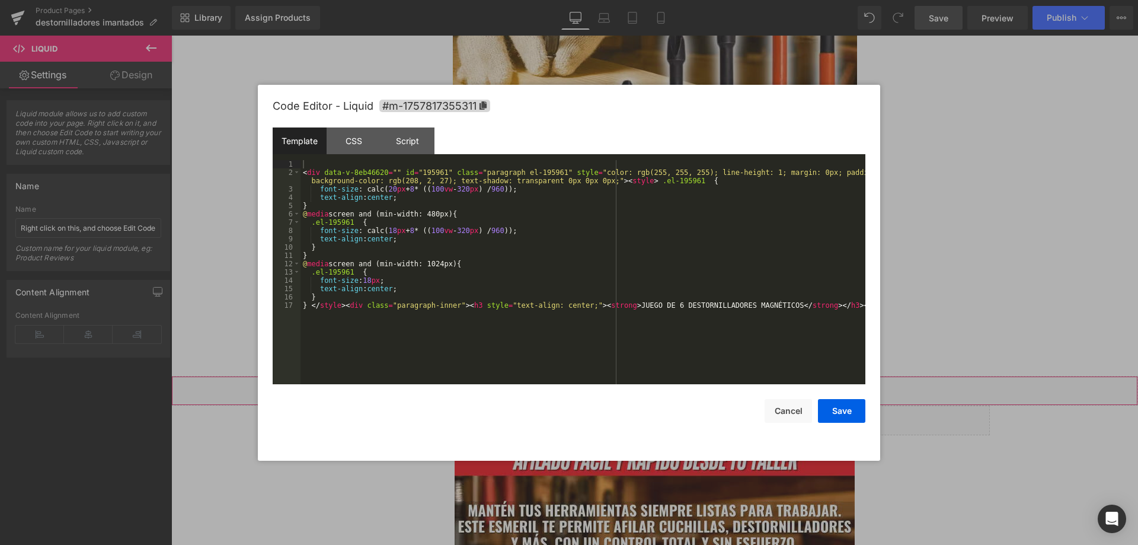
click at [670, 385] on icon at bounding box center [667, 385] width 8 height 9
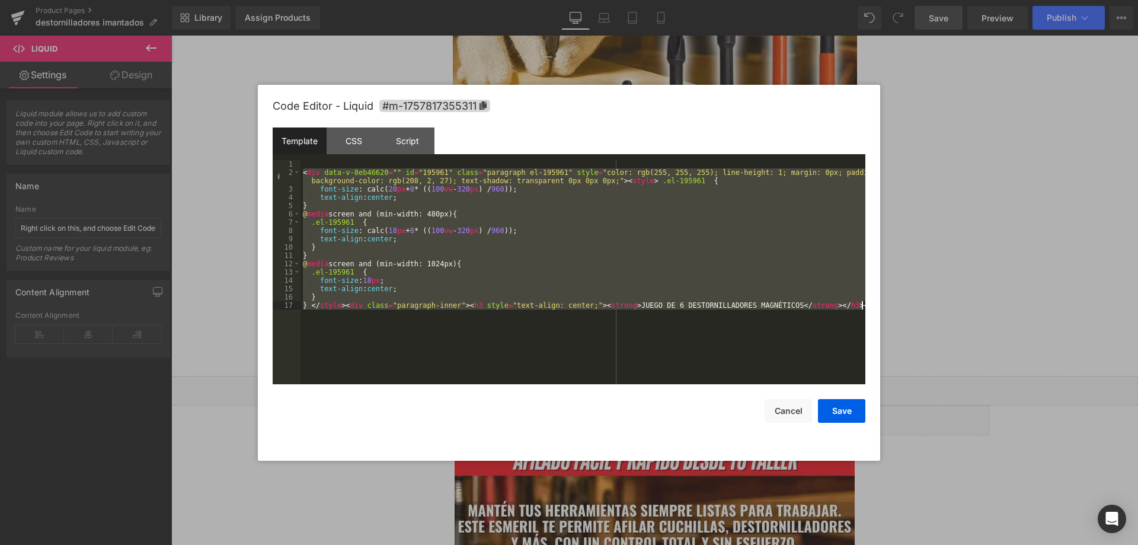
drag, startPoint x: 303, startPoint y: 172, endPoint x: 597, endPoint y: 376, distance: 358.2
click at [597, 376] on div "< div data-v-8eb46620 = "" id = "195961" class = "paragraph el-195961" style = …" at bounding box center [582, 280] width 565 height 241
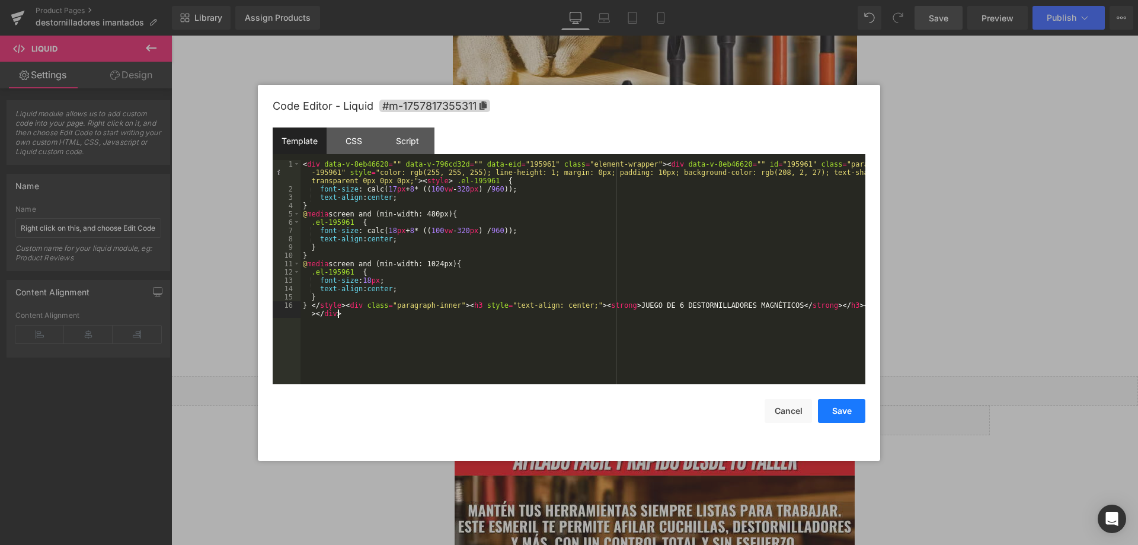
click at [840, 409] on button "Save" at bounding box center [841, 411] width 47 height 24
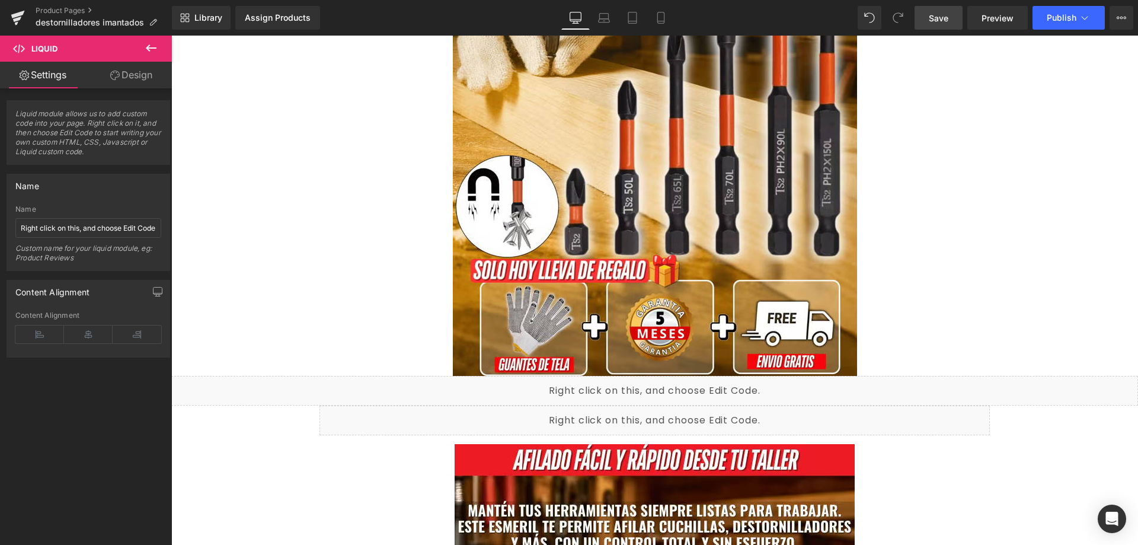
click at [953, 18] on link "Save" at bounding box center [938, 18] width 48 height 24
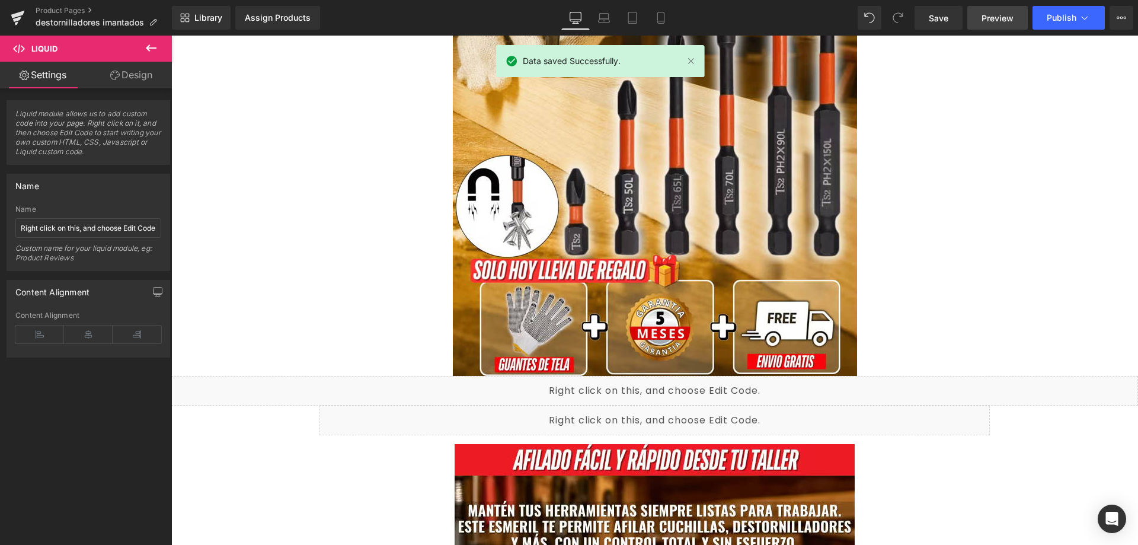
click at [994, 18] on span "Preview" at bounding box center [997, 18] width 32 height 12
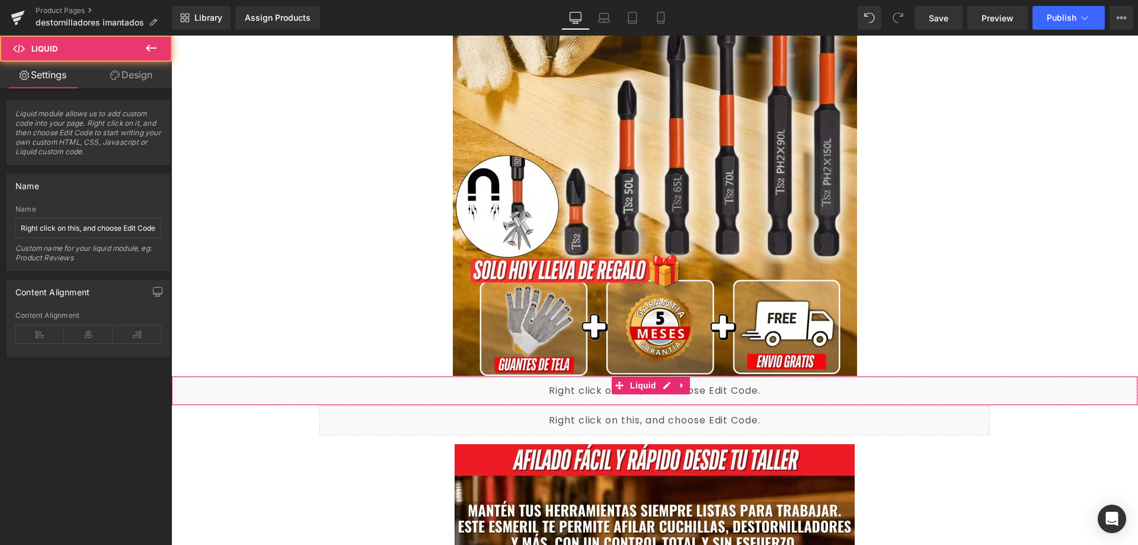
click at [395, 392] on div "Liquid" at bounding box center [654, 391] width 967 height 30
click at [131, 75] on link "Design" at bounding box center [131, 75] width 86 height 27
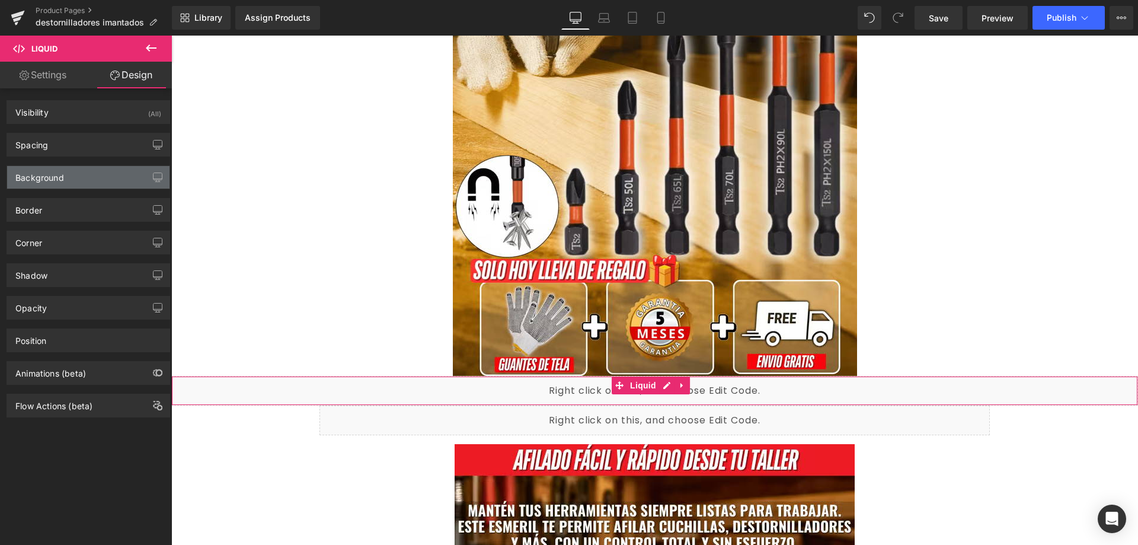
click at [105, 183] on div "Background" at bounding box center [88, 177] width 162 height 23
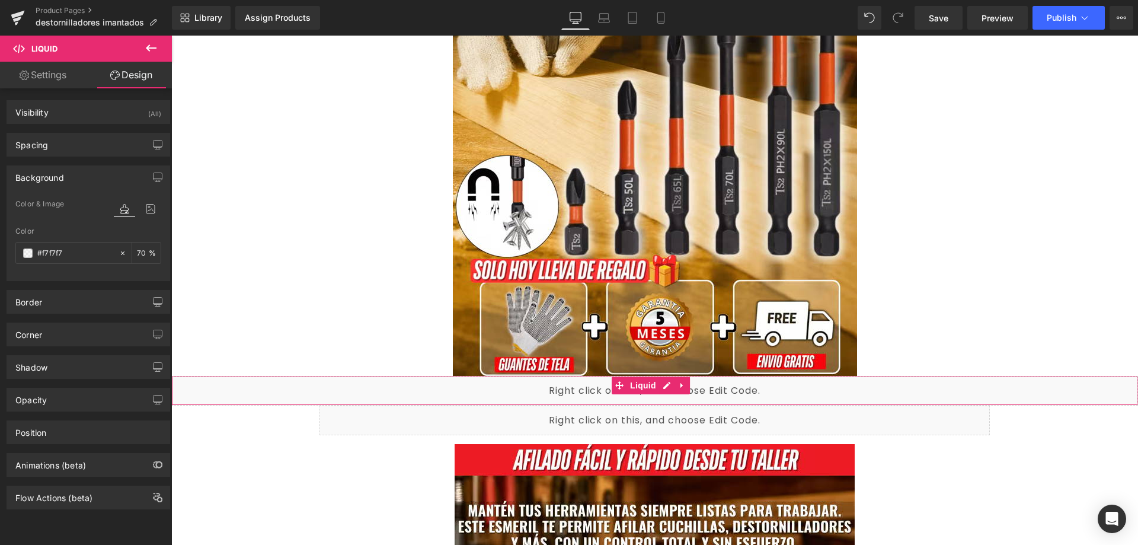
click at [100, 178] on div "Background" at bounding box center [88, 177] width 162 height 23
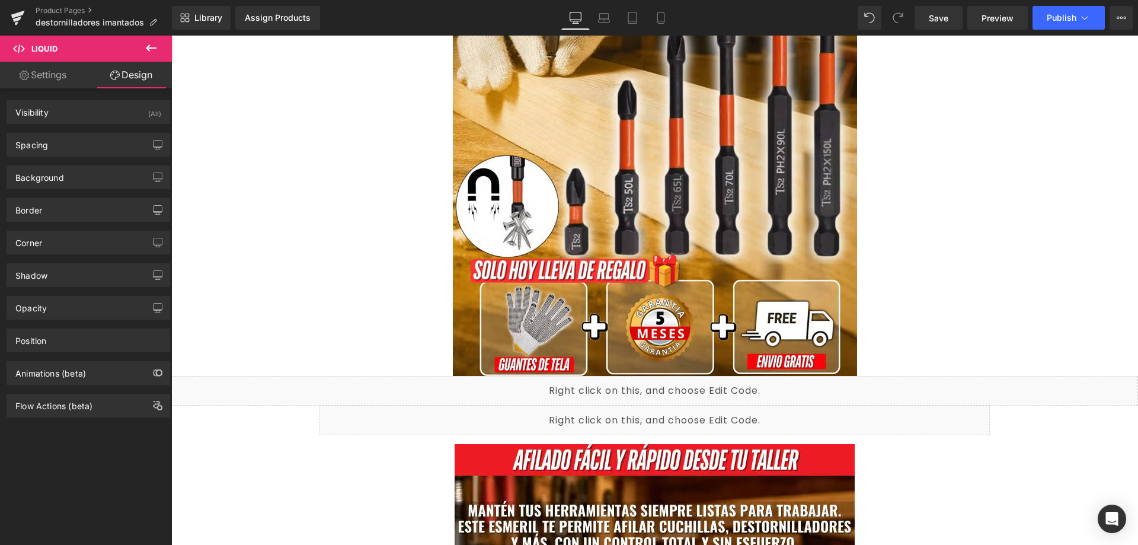
click at [664, 385] on icon at bounding box center [663, 385] width 7 height 7
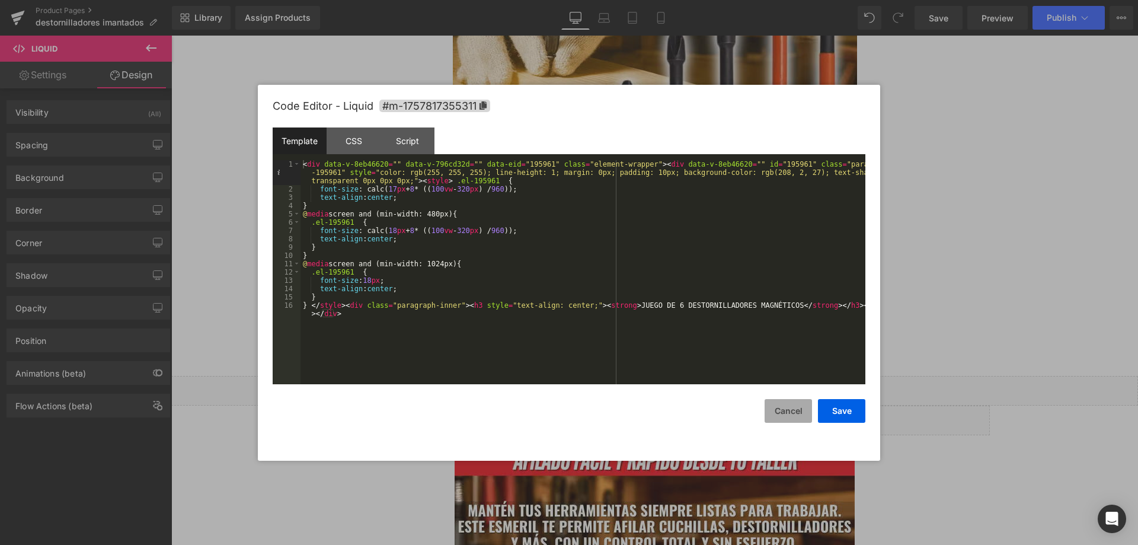
click at [781, 418] on button "Cancel" at bounding box center [787, 411] width 47 height 24
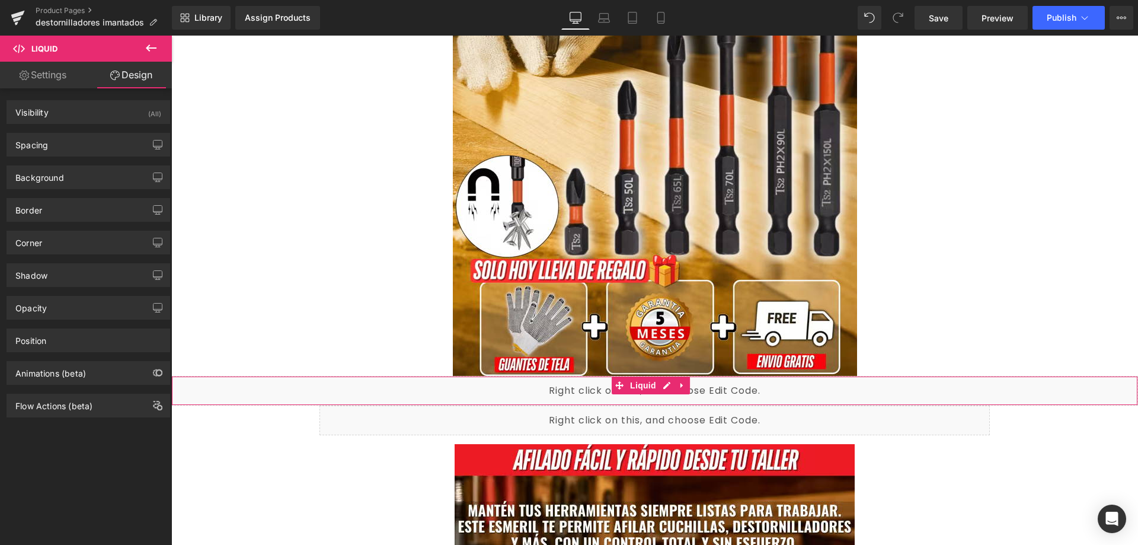
click at [546, 391] on div "Liquid" at bounding box center [654, 391] width 967 height 30
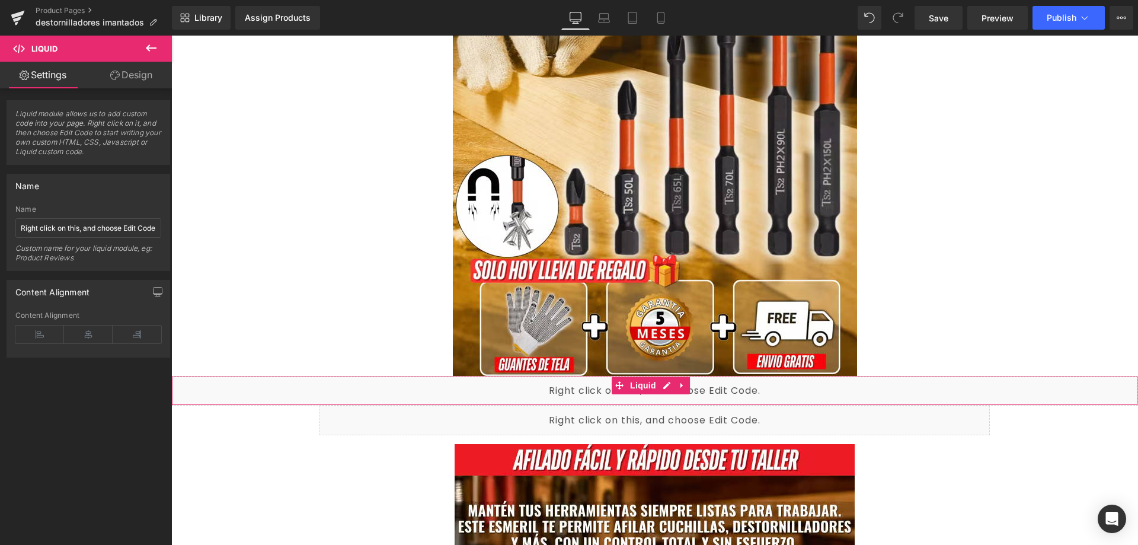
click at [381, 393] on div "Liquid" at bounding box center [654, 391] width 967 height 30
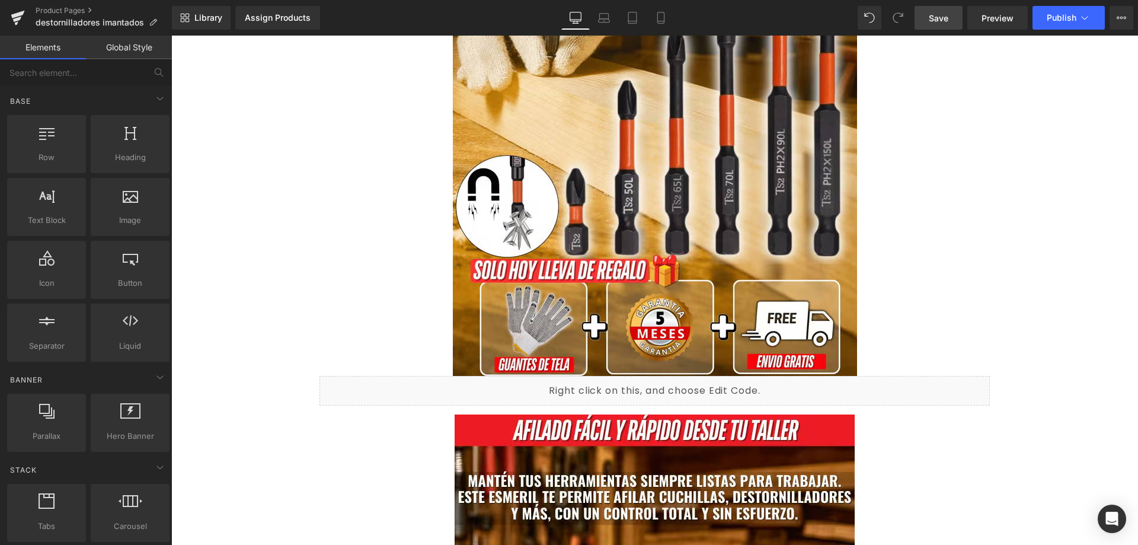
click at [945, 18] on span "Save" at bounding box center [939, 18] width 20 height 12
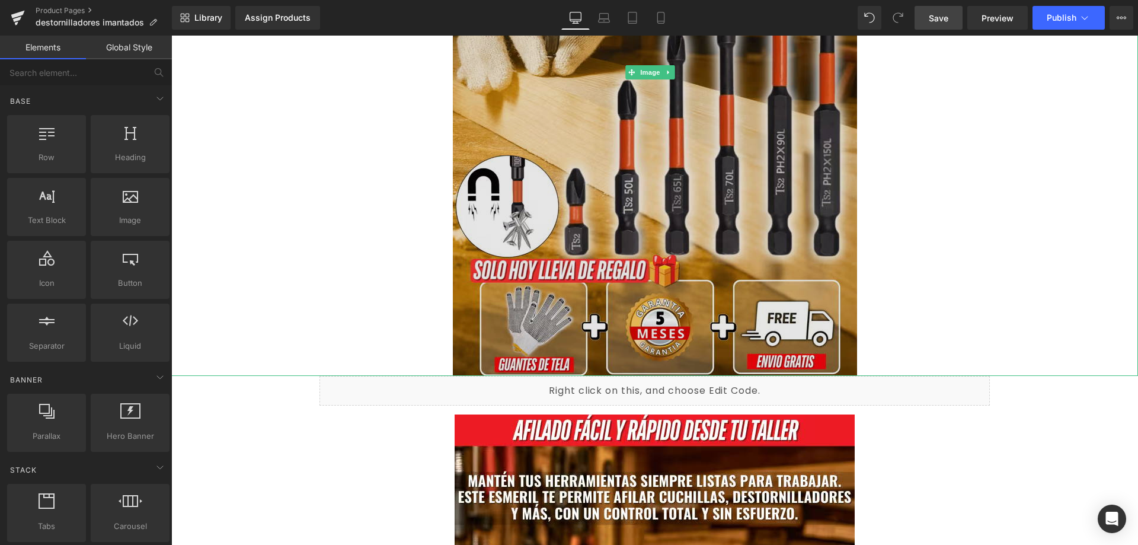
click at [557, 325] on img at bounding box center [655, 72] width 404 height 607
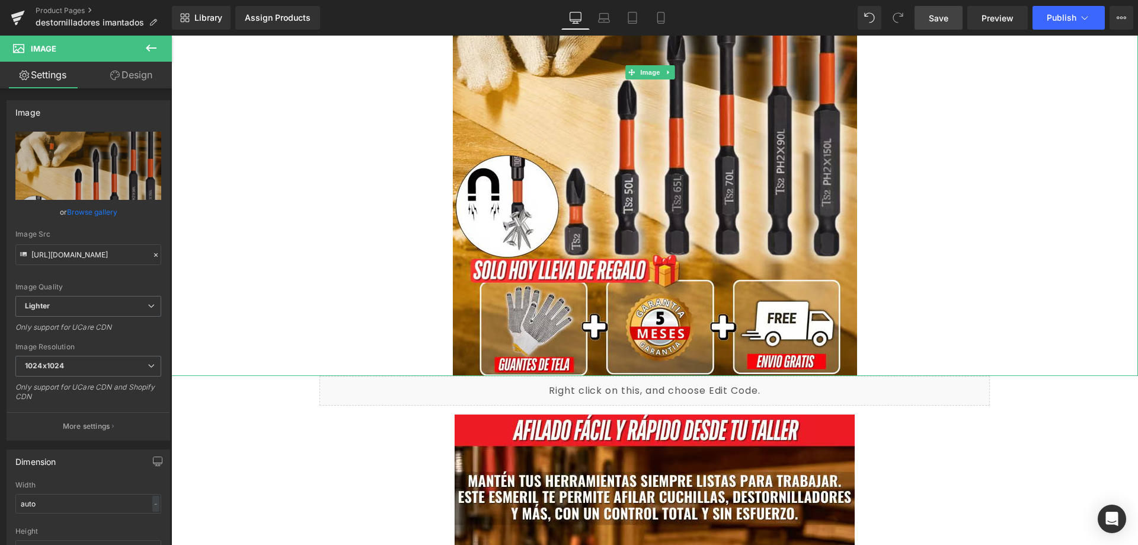
click at [260, 261] on div at bounding box center [654, 72] width 967 height 607
click at [153, 47] on icon at bounding box center [151, 47] width 11 height 7
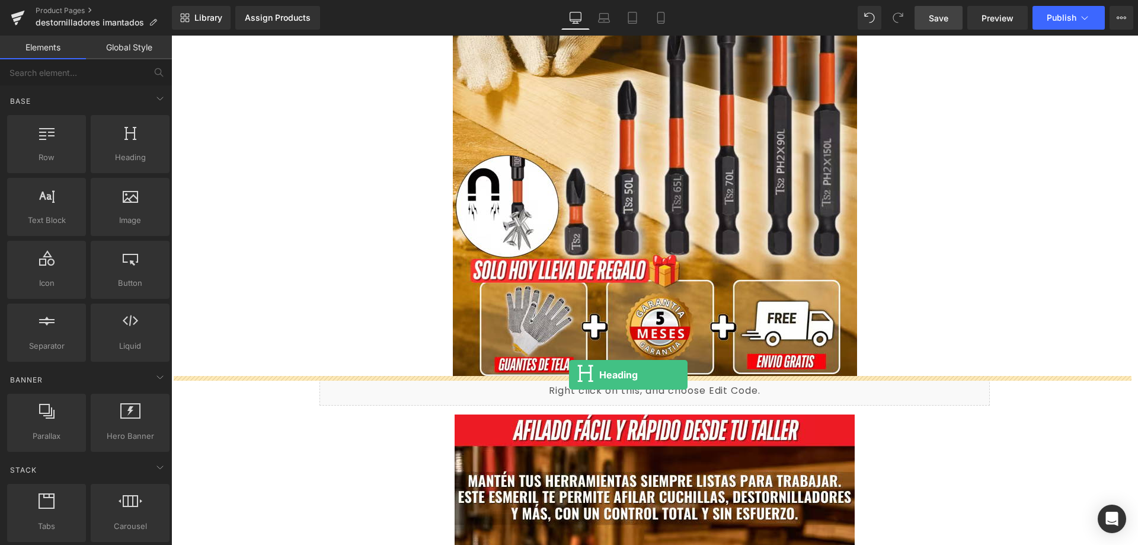
drag, startPoint x: 292, startPoint y: 183, endPoint x: 569, endPoint y: 375, distance: 336.5
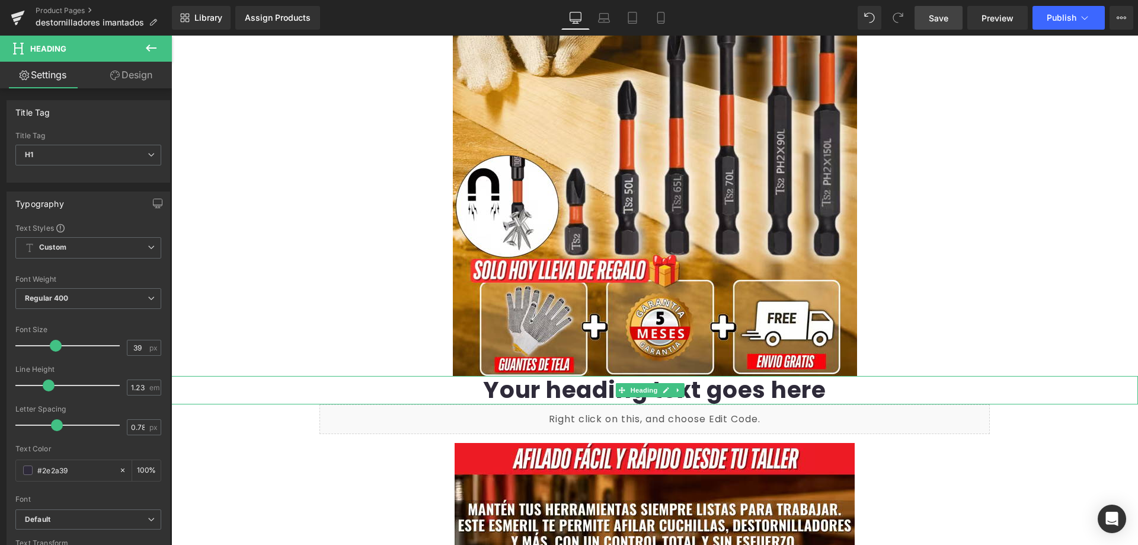
click at [406, 386] on h1 "Your heading text goes here" at bounding box center [654, 390] width 967 height 28
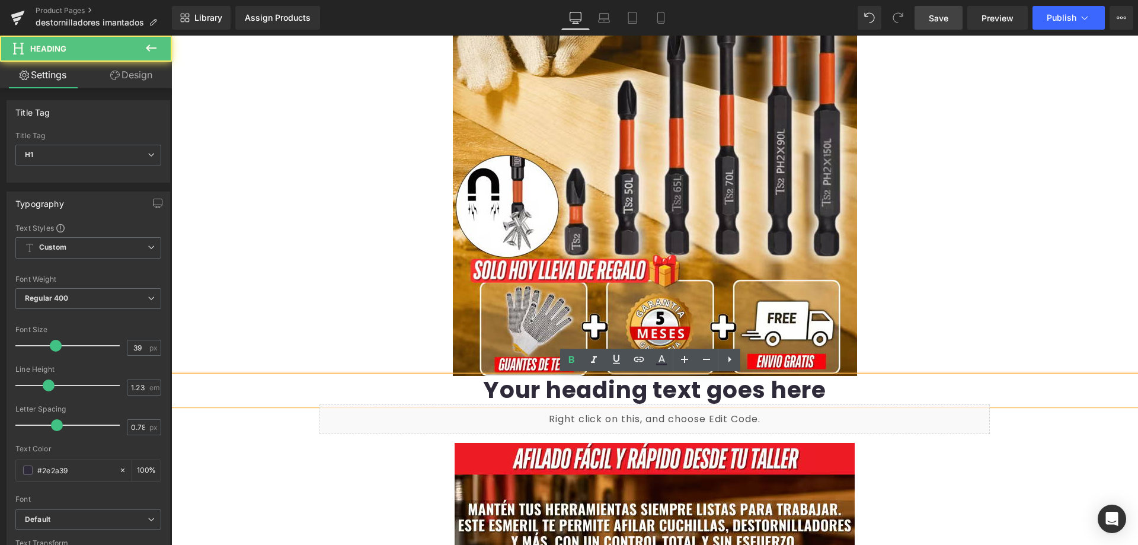
click at [534, 381] on h1 "Your heading text goes here" at bounding box center [654, 390] width 967 height 28
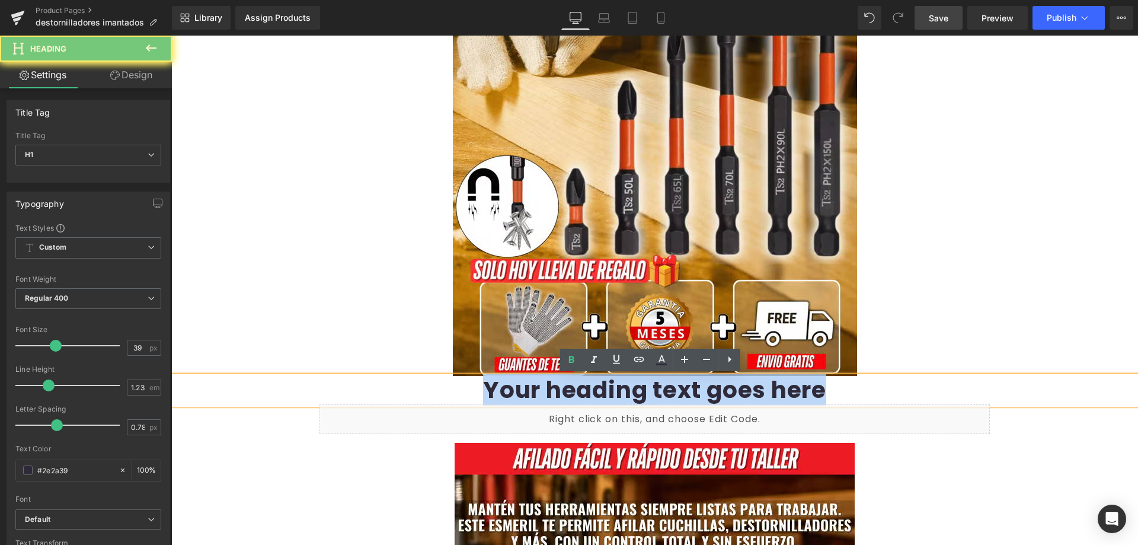
click at [534, 381] on h1 "Your heading text goes here" at bounding box center [654, 390] width 967 height 28
paste div
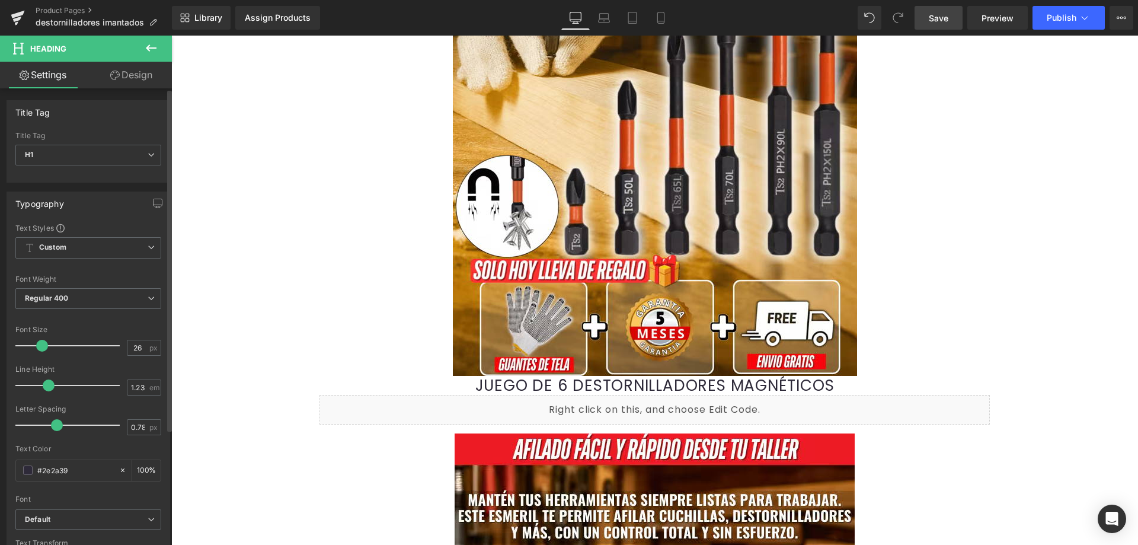
type input "27"
drag, startPoint x: 52, startPoint y: 347, endPoint x: 40, endPoint y: 345, distance: 12.0
click at [40, 345] on span at bounding box center [43, 346] width 12 height 12
click at [663, 11] on link "Mobile" at bounding box center [661, 18] width 28 height 24
type input "100"
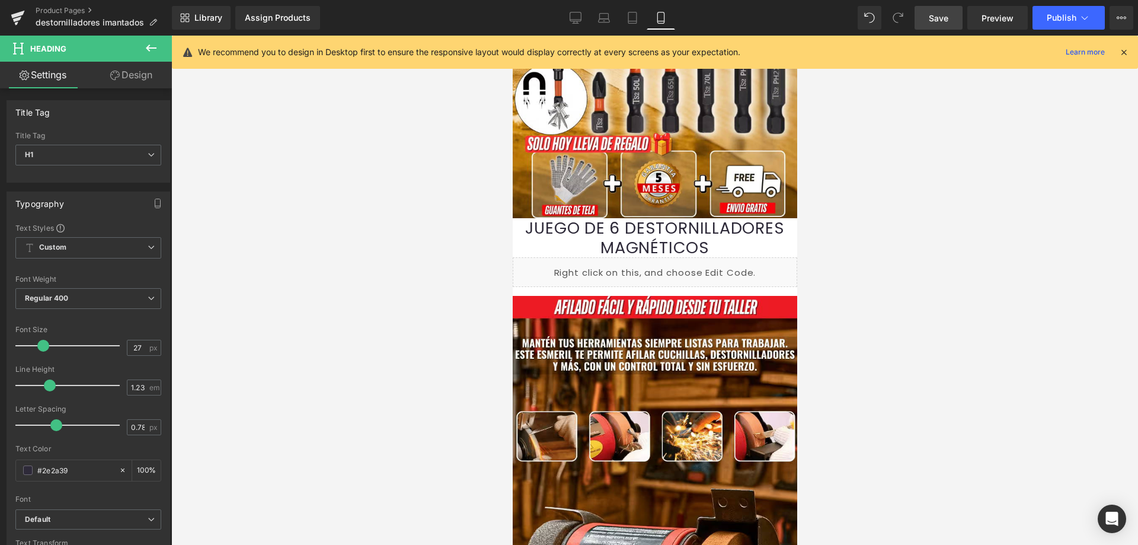
scroll to position [272, 0]
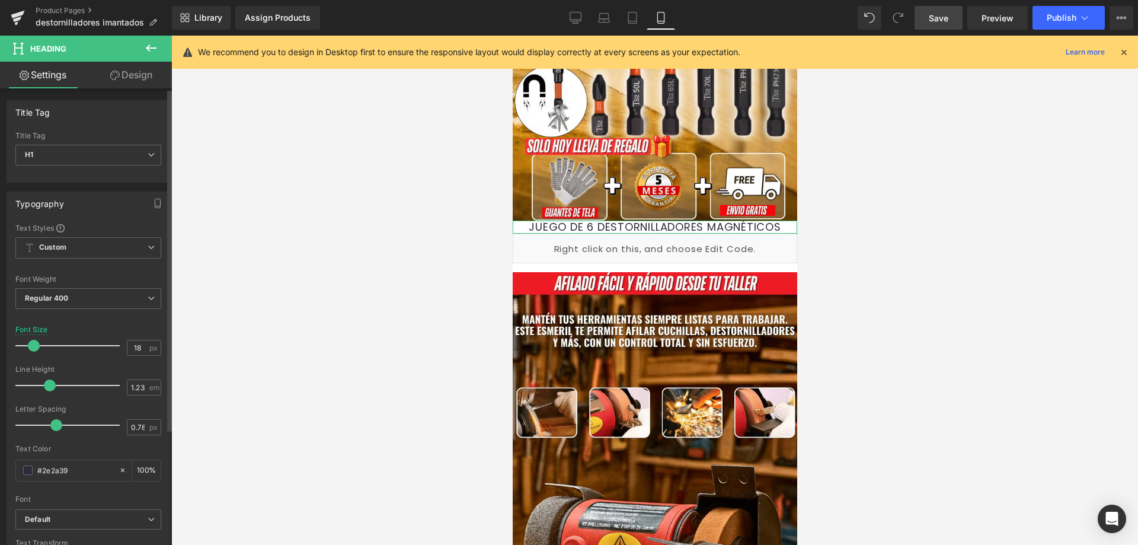
drag, startPoint x: 44, startPoint y: 345, endPoint x: 35, endPoint y: 344, distance: 9.0
click at [35, 344] on span at bounding box center [34, 346] width 12 height 12
click at [581, 14] on icon at bounding box center [575, 18] width 12 height 12
type input "27"
type input "100"
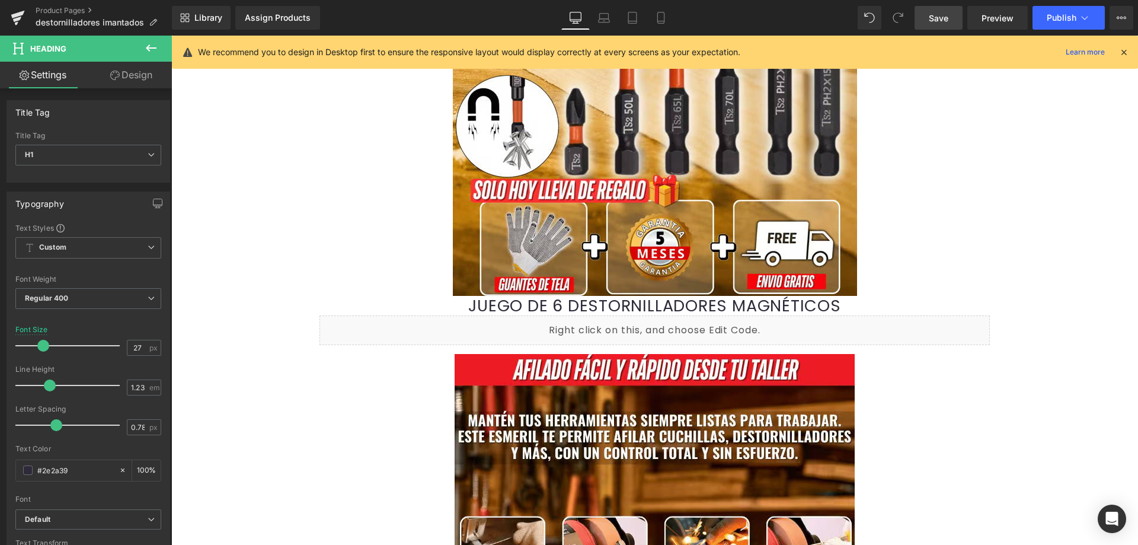
scroll to position [347, 0]
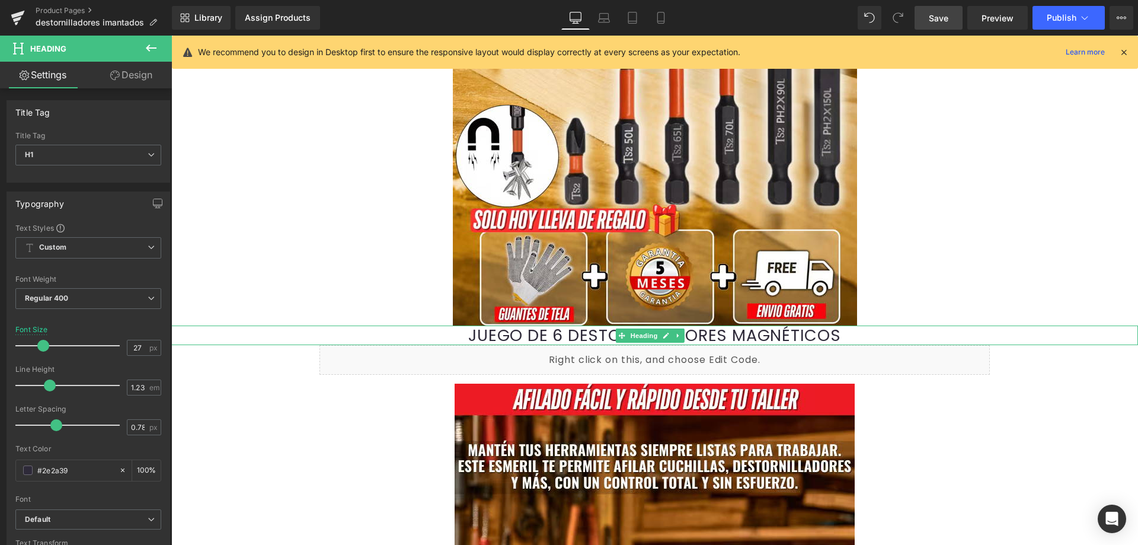
click at [443, 335] on h1 "JUEGO DE 6 DESTORNILLADORES MAGNÉTICOS" at bounding box center [654, 335] width 967 height 20
click at [97, 300] on span "Regular 400" at bounding box center [88, 298] width 146 height 21
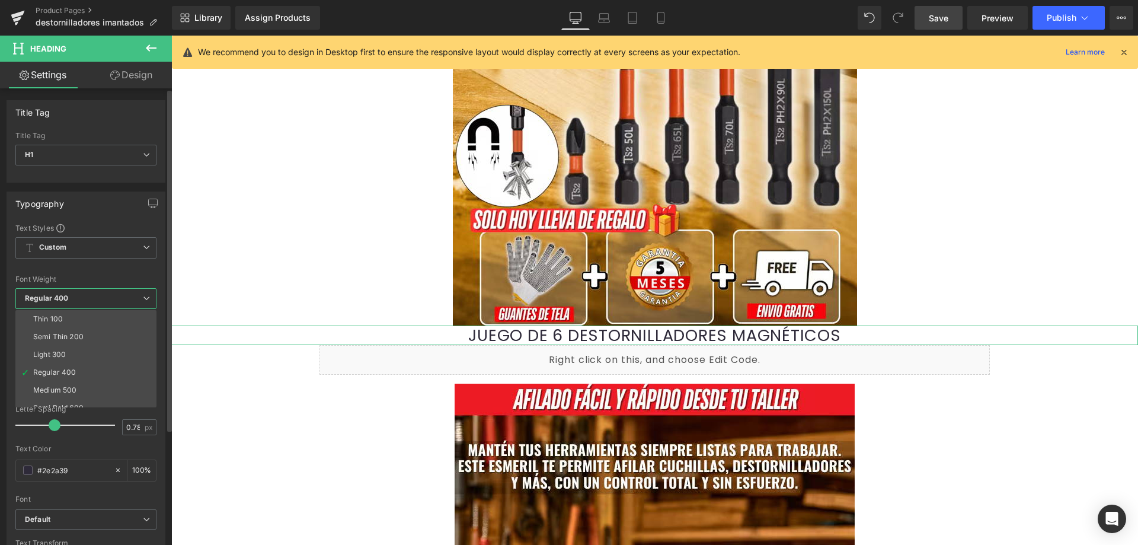
click at [97, 300] on span "Regular 400" at bounding box center [85, 298] width 141 height 21
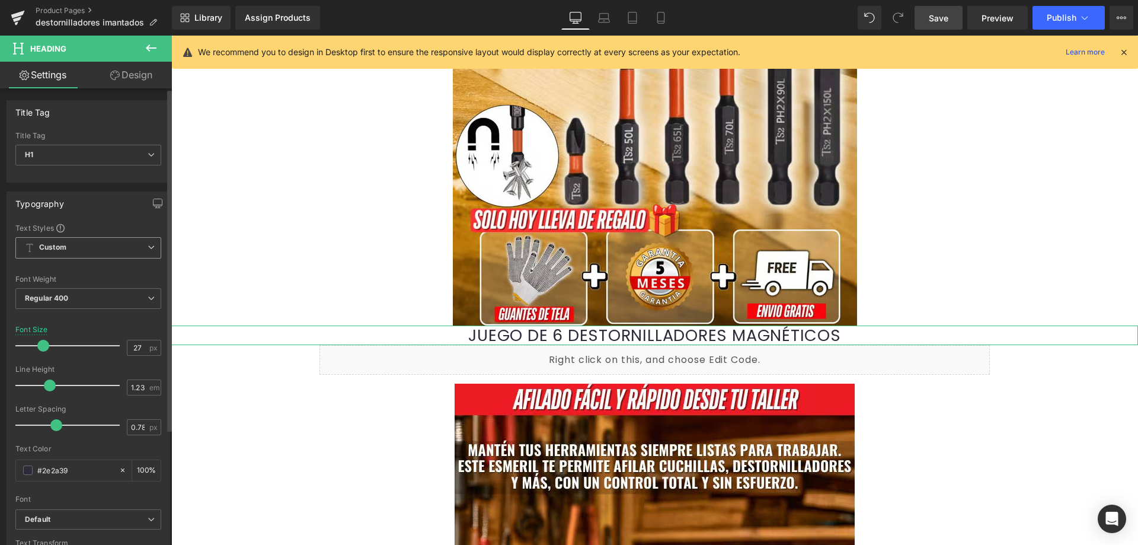
click at [110, 248] on span "Custom Setup Global Style" at bounding box center [88, 247] width 146 height 21
click at [110, 248] on span "Custom Setup Global Style" at bounding box center [85, 247] width 141 height 21
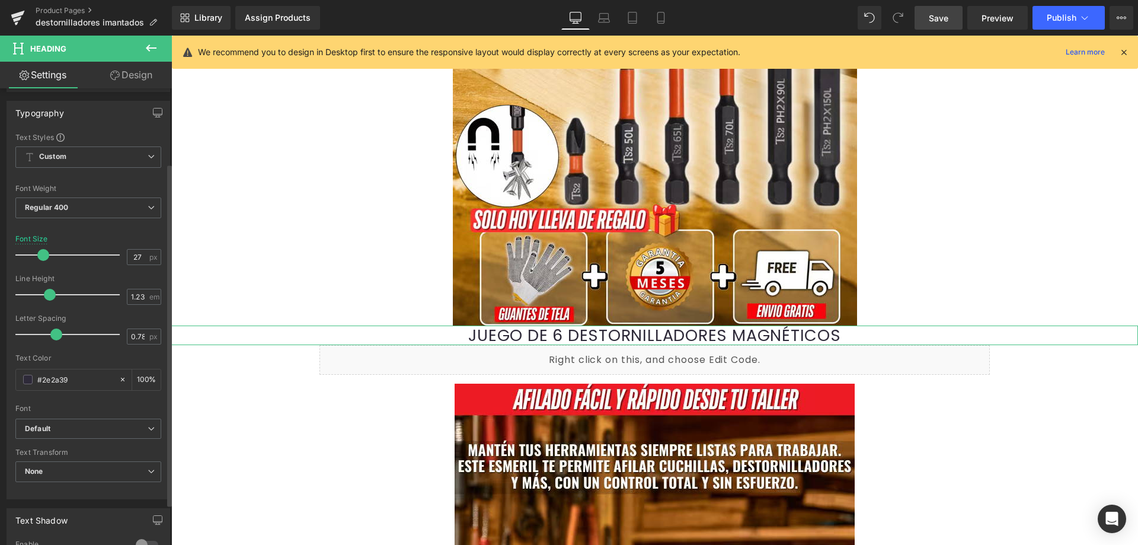
scroll to position [119, 0]
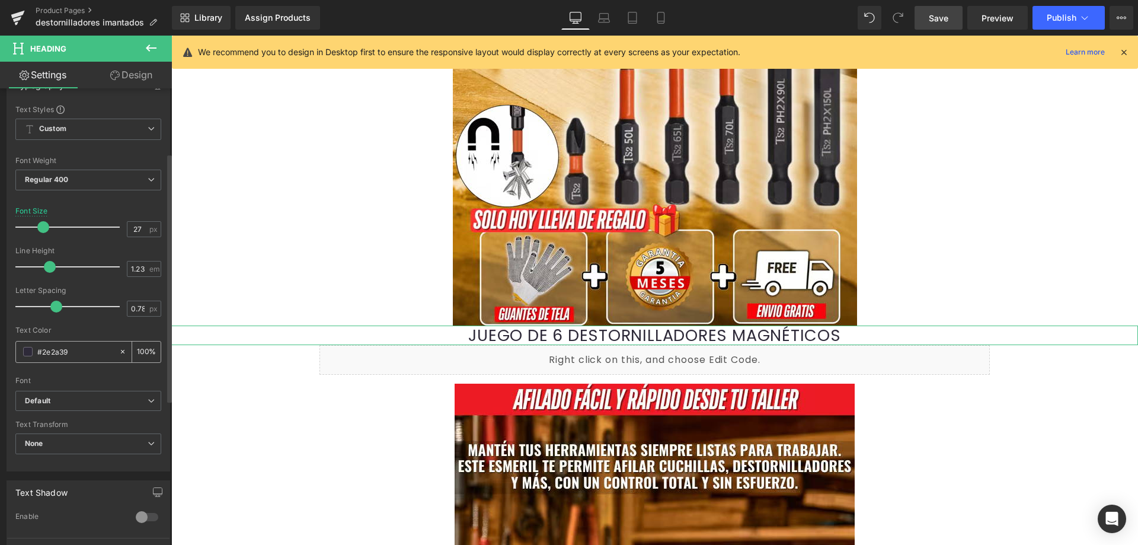
click at [88, 351] on input "#2e2a39" at bounding box center [75, 351] width 76 height 13
click at [25, 353] on span at bounding box center [27, 351] width 9 height 9
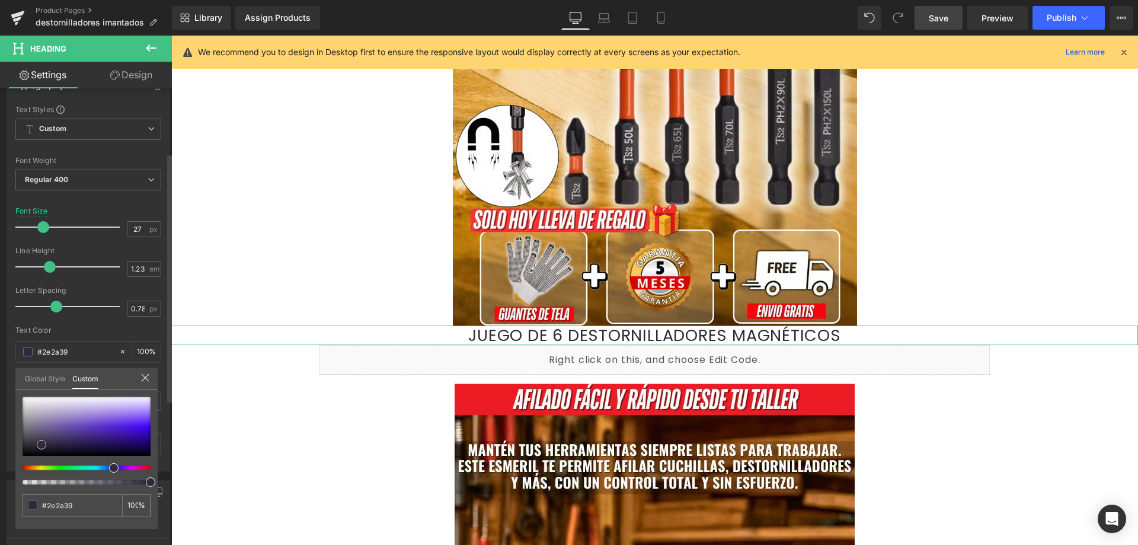
type input "#9f84ea"
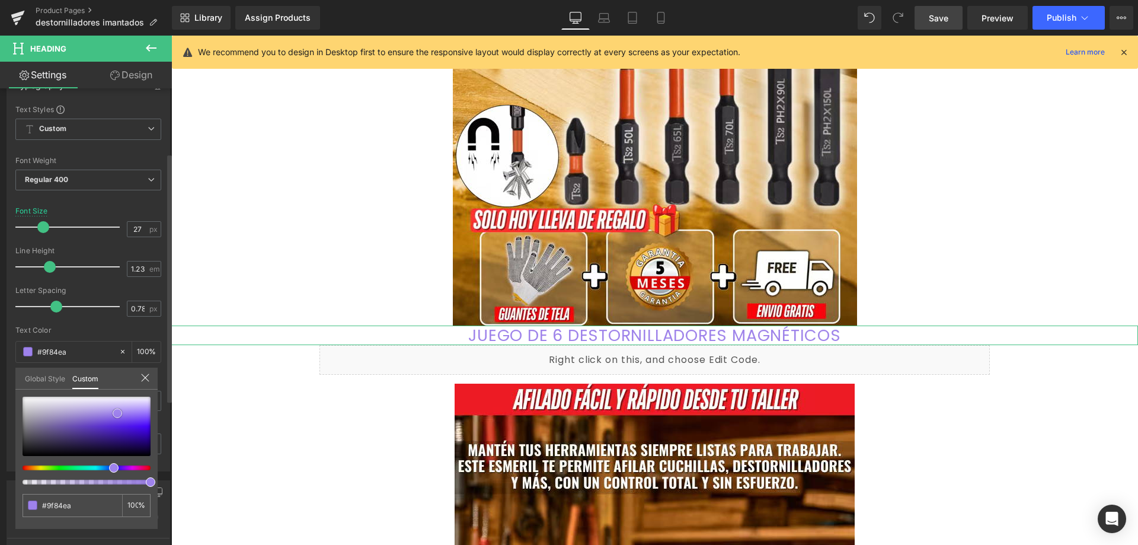
type input "#9e82ec"
type input "#9d7fef"
type input "#9f81f2"
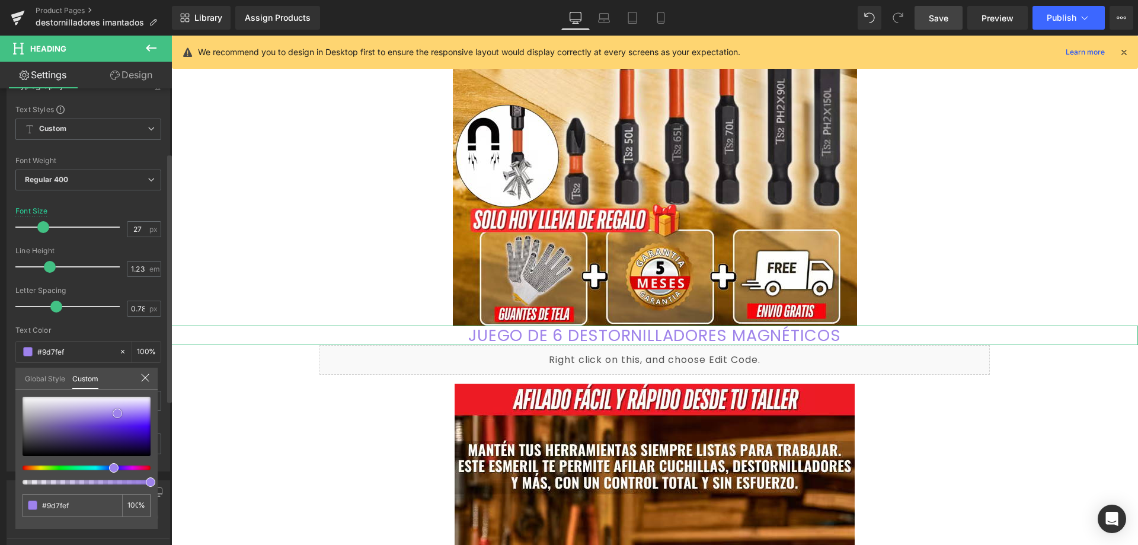
type input "#9f81f2"
type input "#a98df5"
type input "#baa3f9"
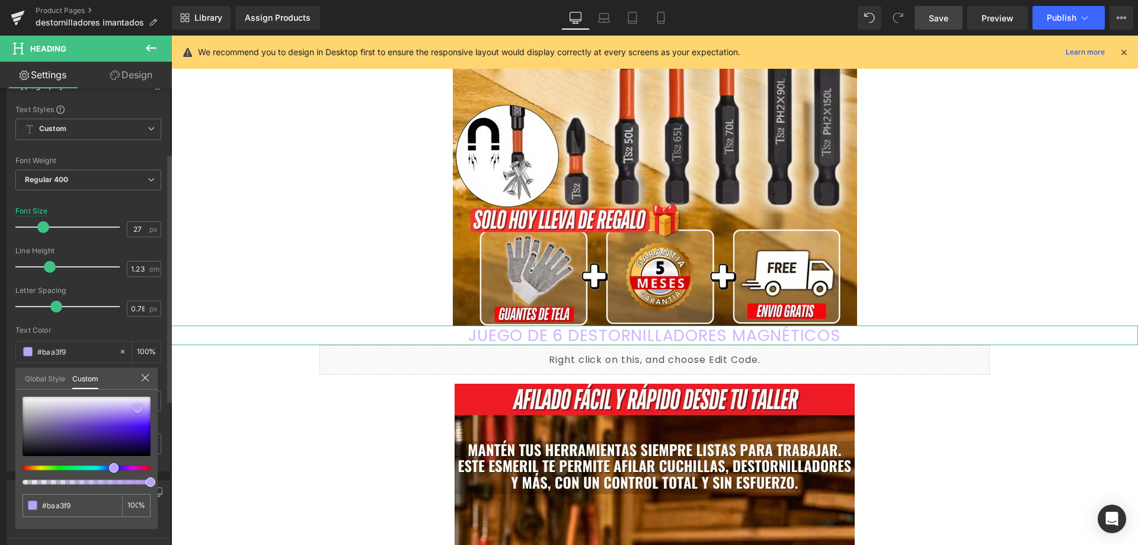
type input "#cbbafc"
type input "#ddd2fd"
type input "#e8e1fe"
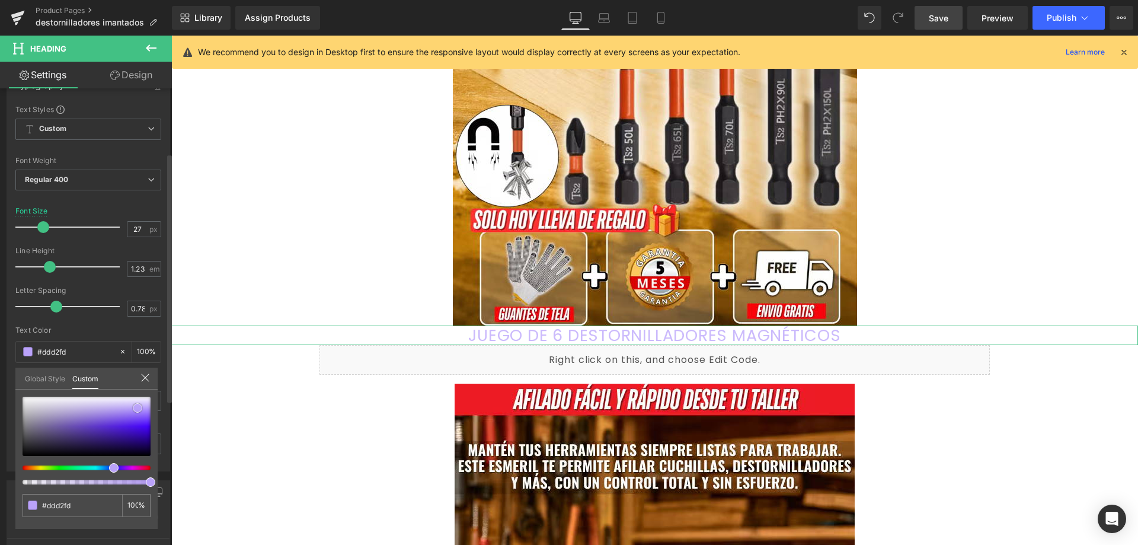
type input "#e8e1fe"
type input "#d8cefc"
type input "#c1b2fa"
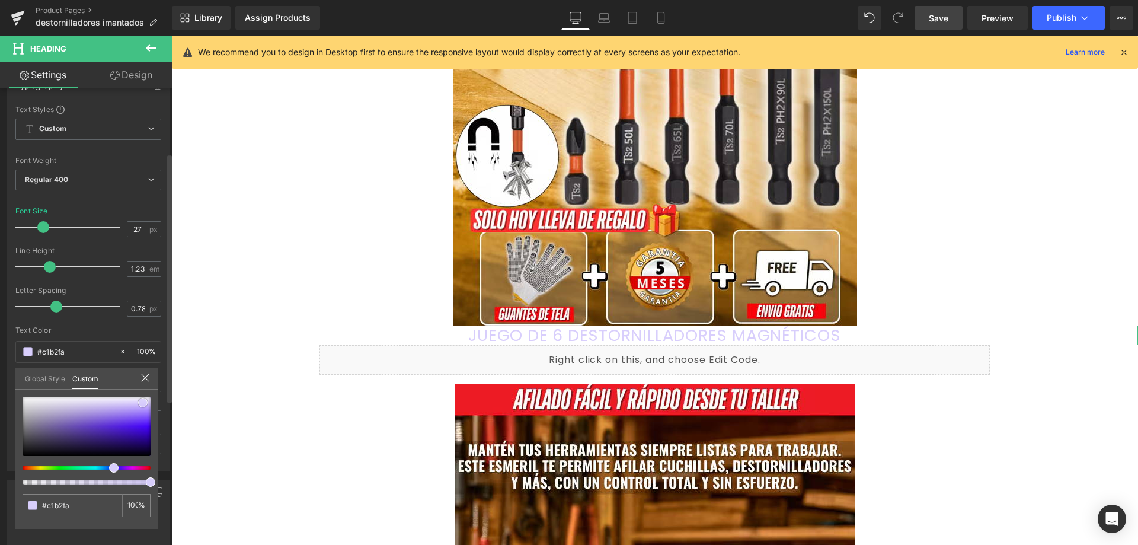
type input "#a38ff3"
type input "#8d75ef"
type input "#7f64eb"
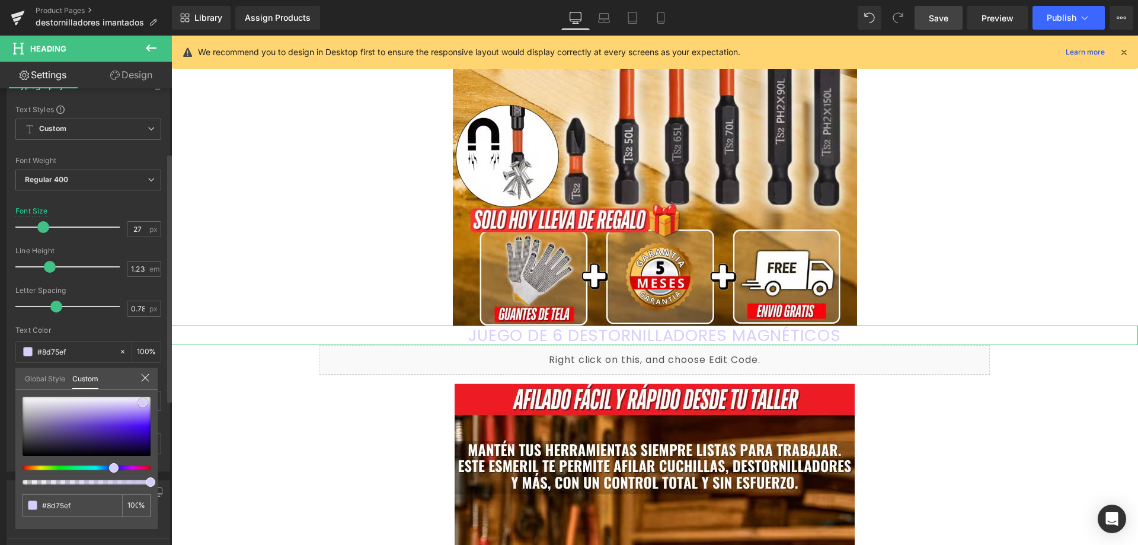
type input "#7f64eb"
type input "#7558e9"
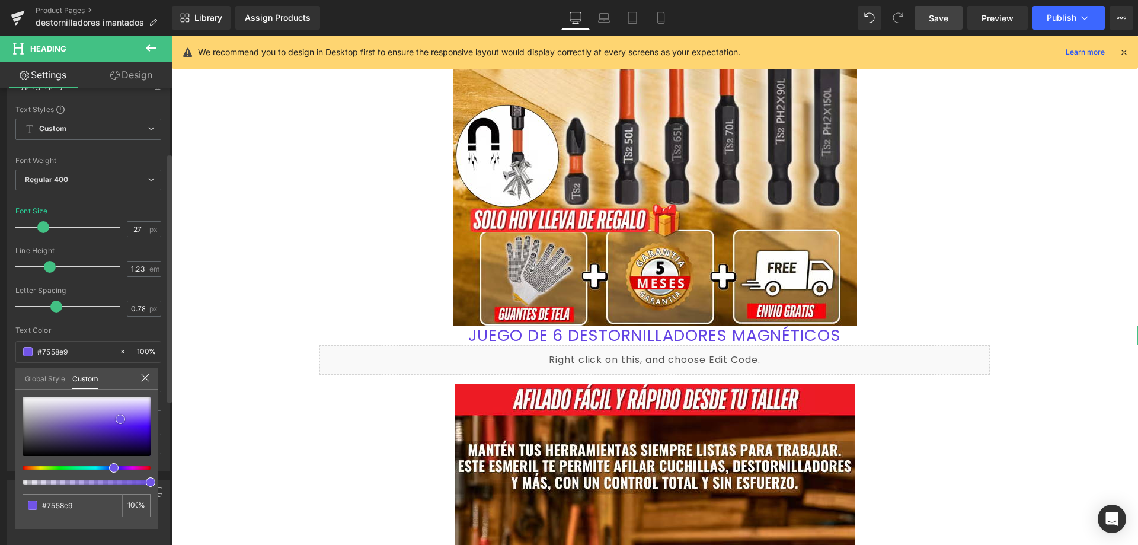
type input "#6343e4"
type input "#512de1"
type input "#4923e1"
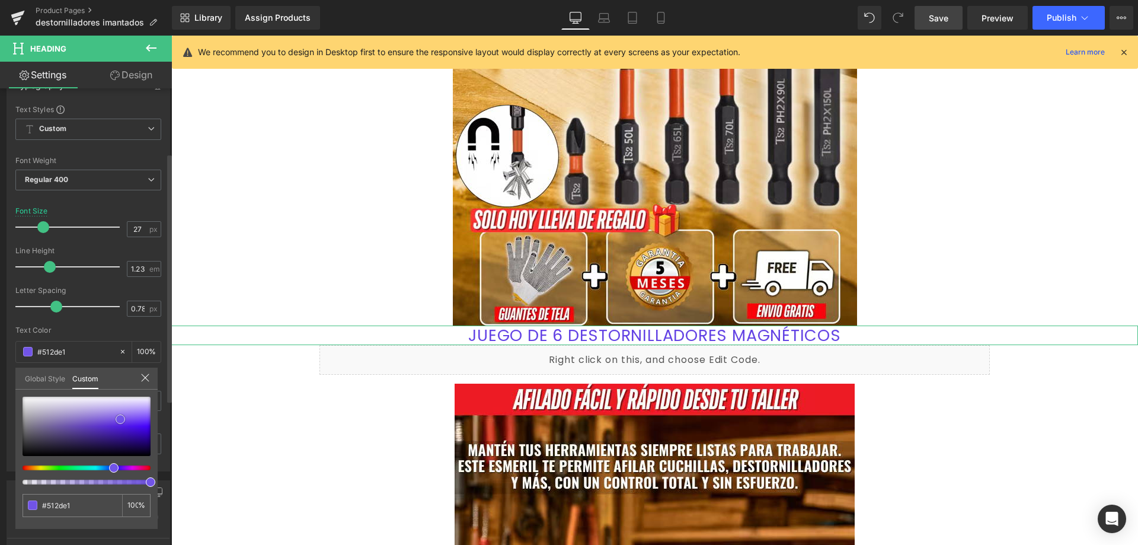
type input "#4923e1"
type input "#502ddb"
type input "#8775d1"
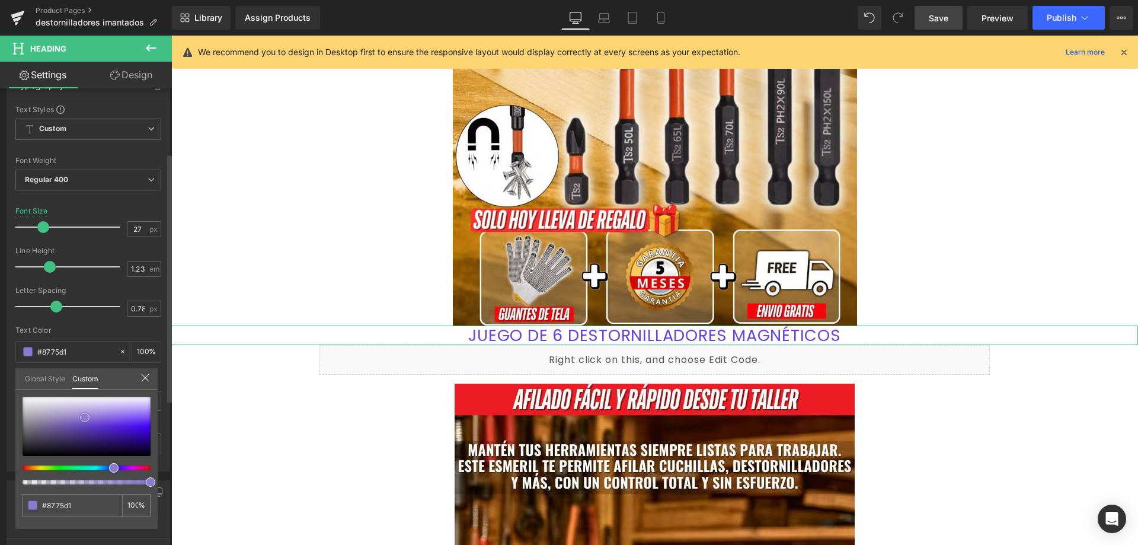
type input "#a498d1"
type input "#aba2cd"
type input "#b2abc9"
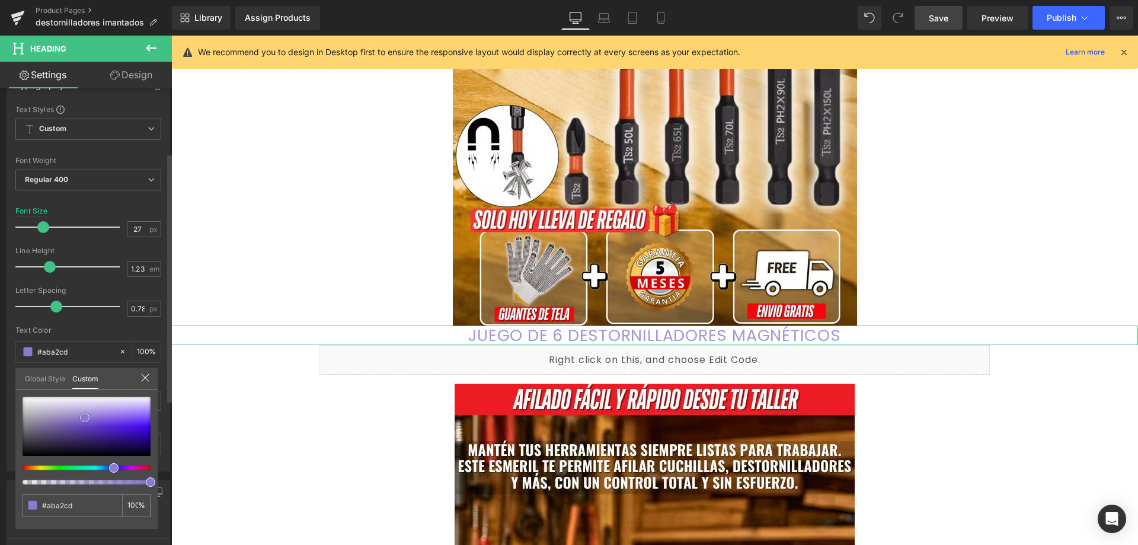
type input "#b2abc9"
type input "#c1becf"
type input "#c8c6d1"
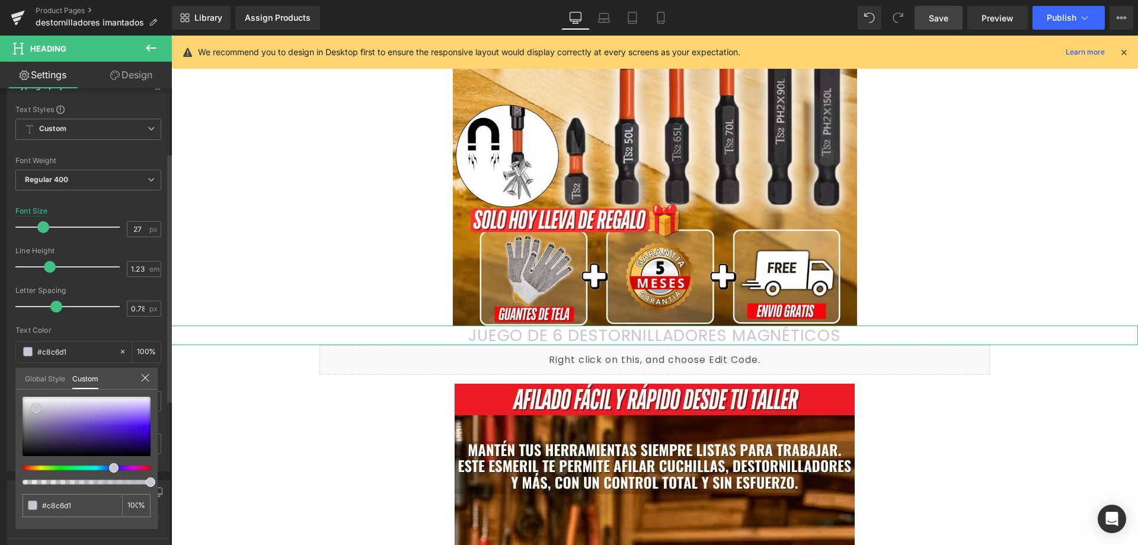
type input "#a29eb7"
type input "#473c70"
type input "#312658"
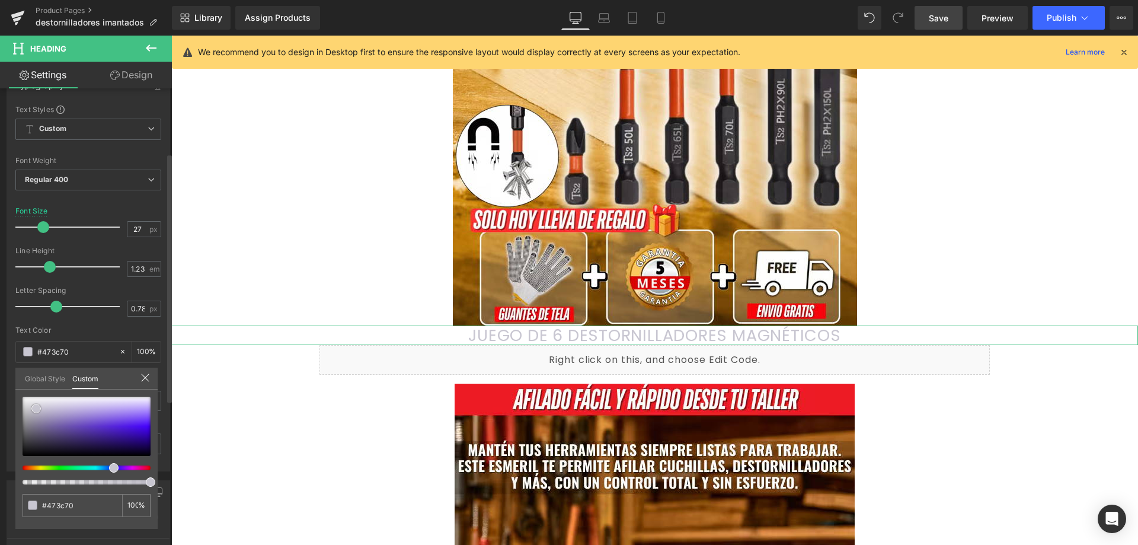
type input "#312658"
type input "#30245b"
type input "#2e205e"
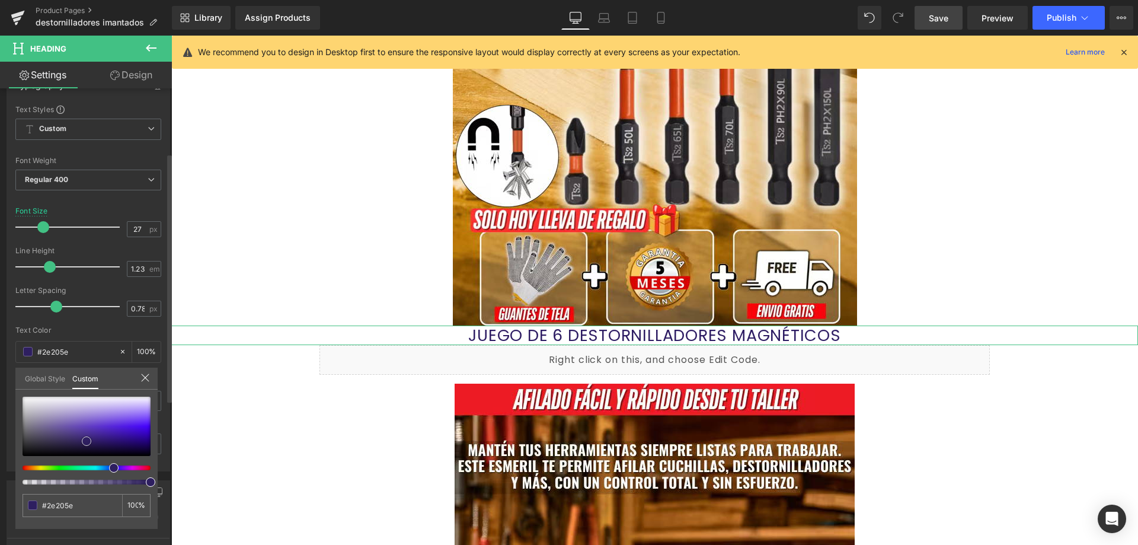
type input "#2d1c63"
type input "#231456"
type input "#1b0d49"
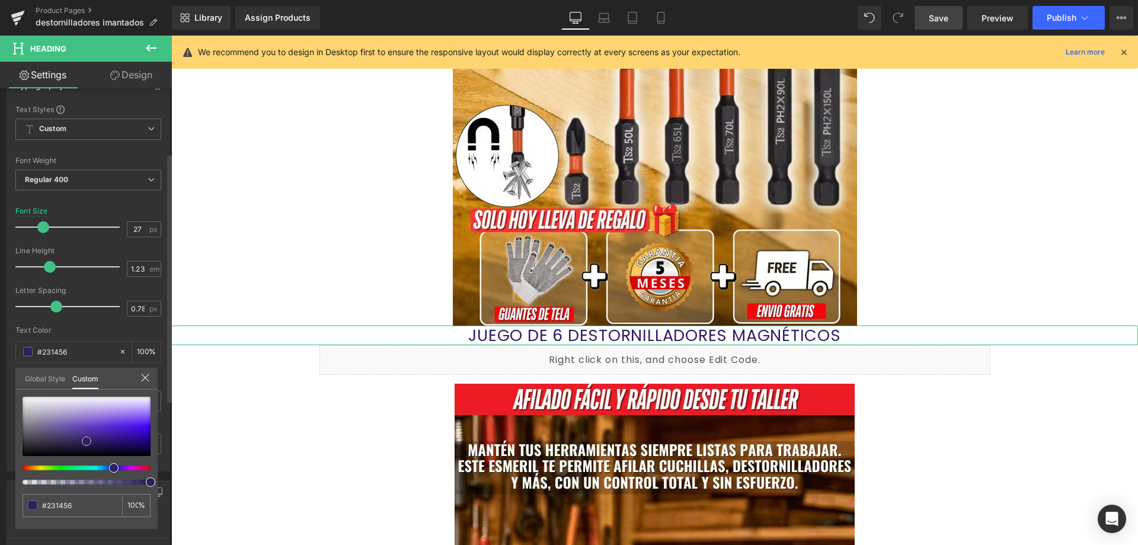
type input "#1b0d49"
type input "#100731"
type input "#09031f"
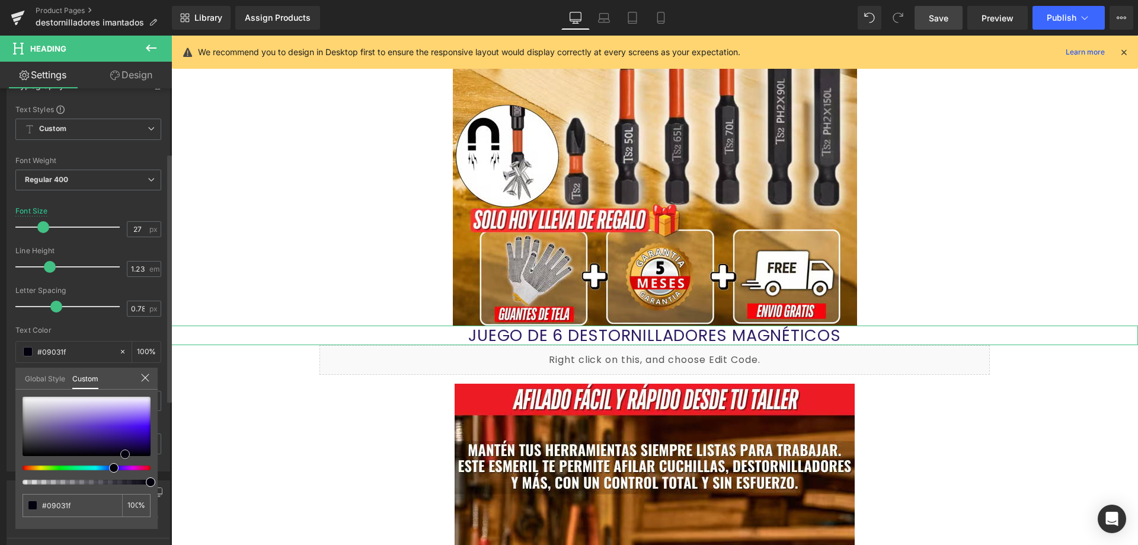
type input "#03010e"
type input "#000000"
drag, startPoint x: 114, startPoint y: 413, endPoint x: 145, endPoint y: 465, distance: 60.1
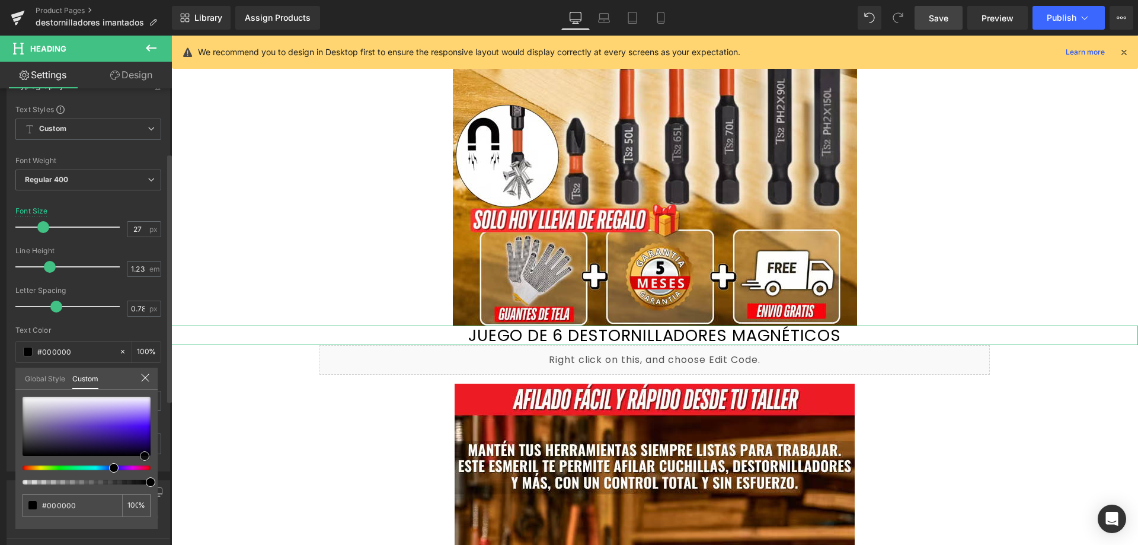
click at [145, 465] on div at bounding box center [87, 440] width 128 height 88
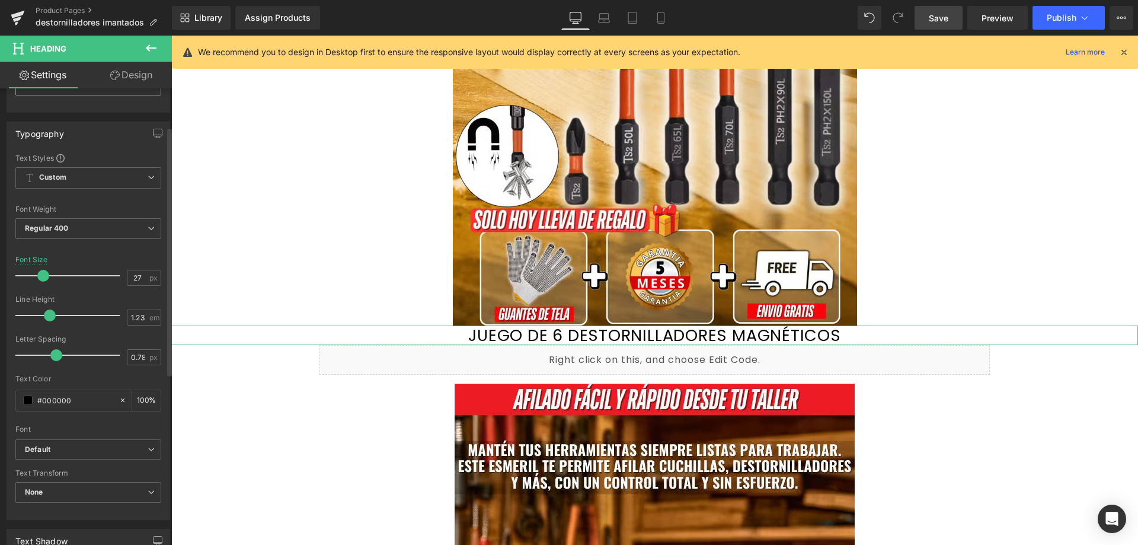
scroll to position [29, 0]
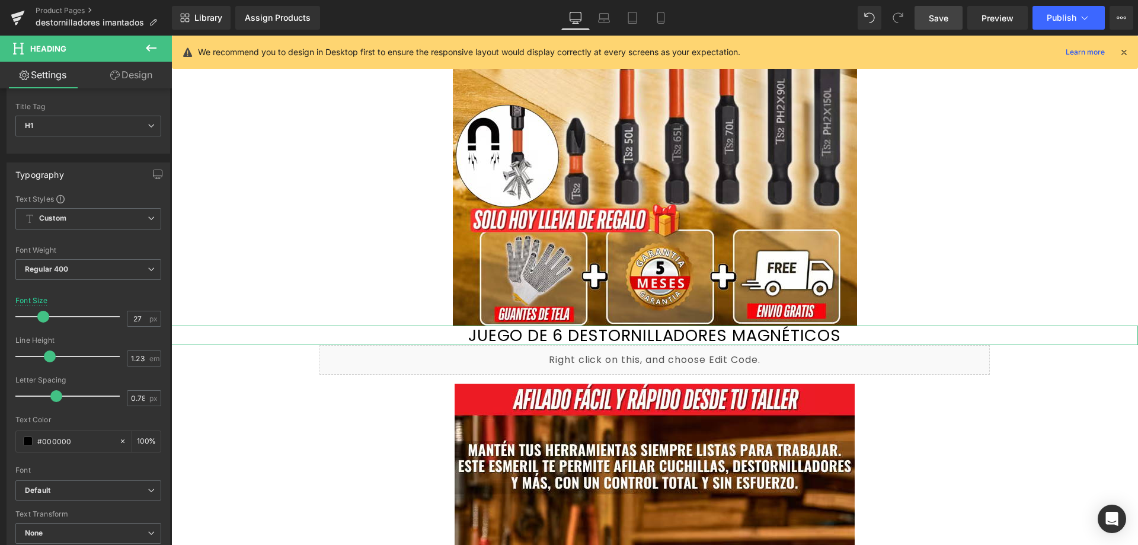
click at [144, 75] on link "Design" at bounding box center [131, 75] width 86 height 27
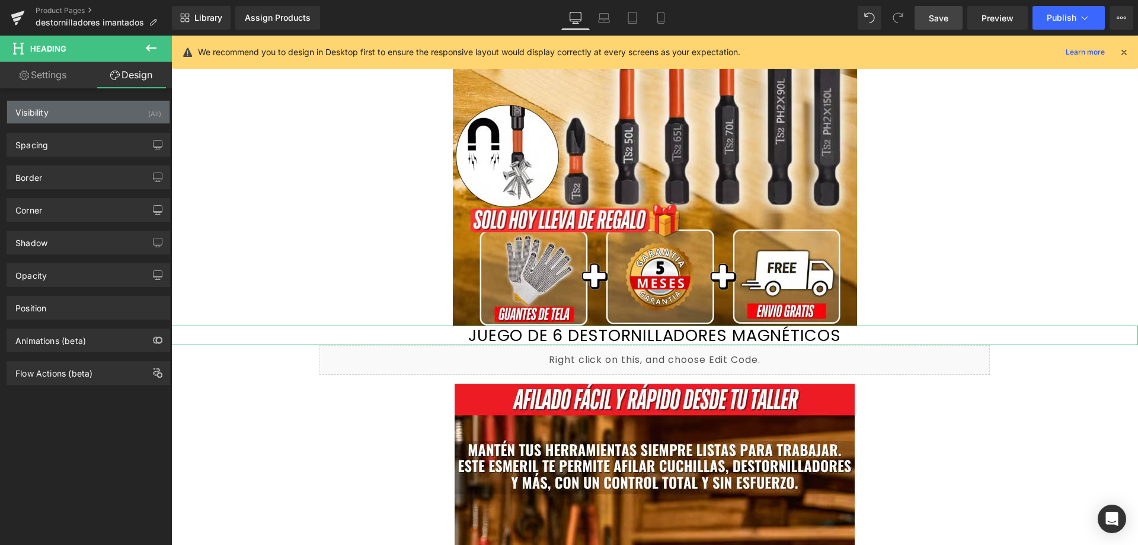
click at [84, 114] on div "Visibility (All)" at bounding box center [88, 112] width 162 height 23
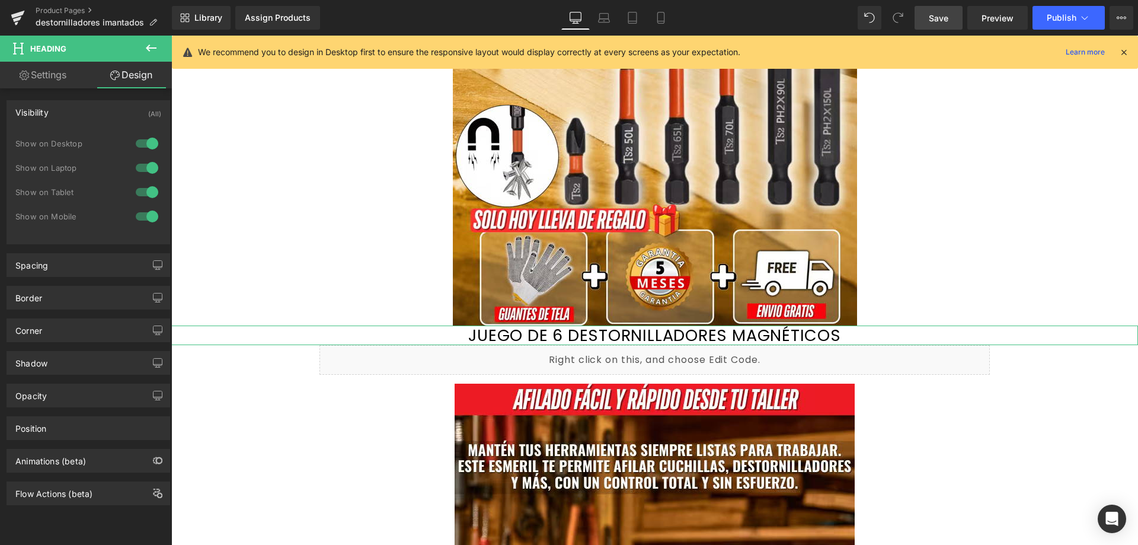
click at [84, 114] on div "Visibility (All)" at bounding box center [88, 112] width 162 height 23
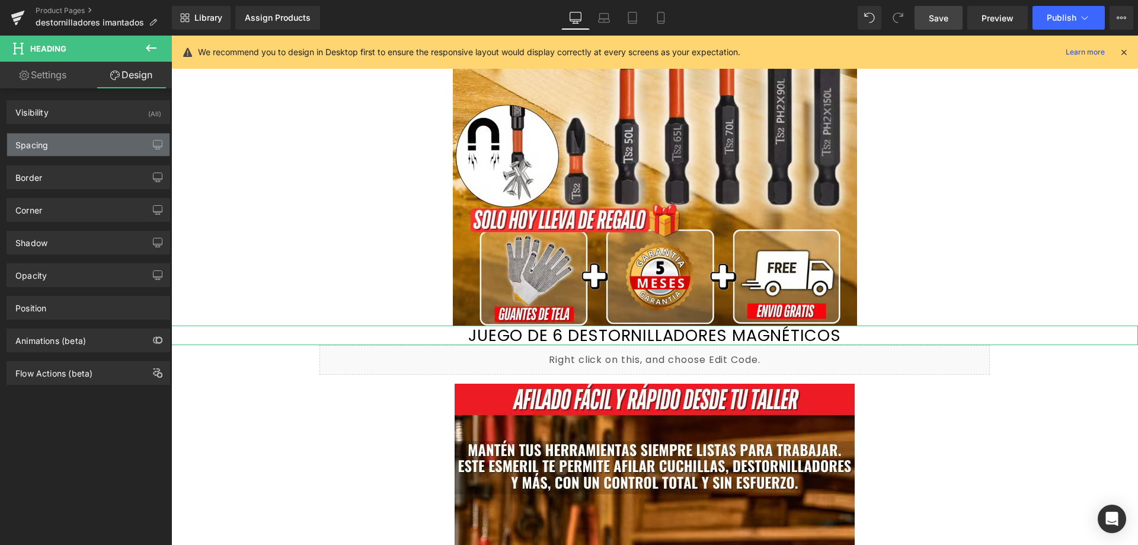
click at [82, 144] on div "Spacing" at bounding box center [88, 144] width 162 height 23
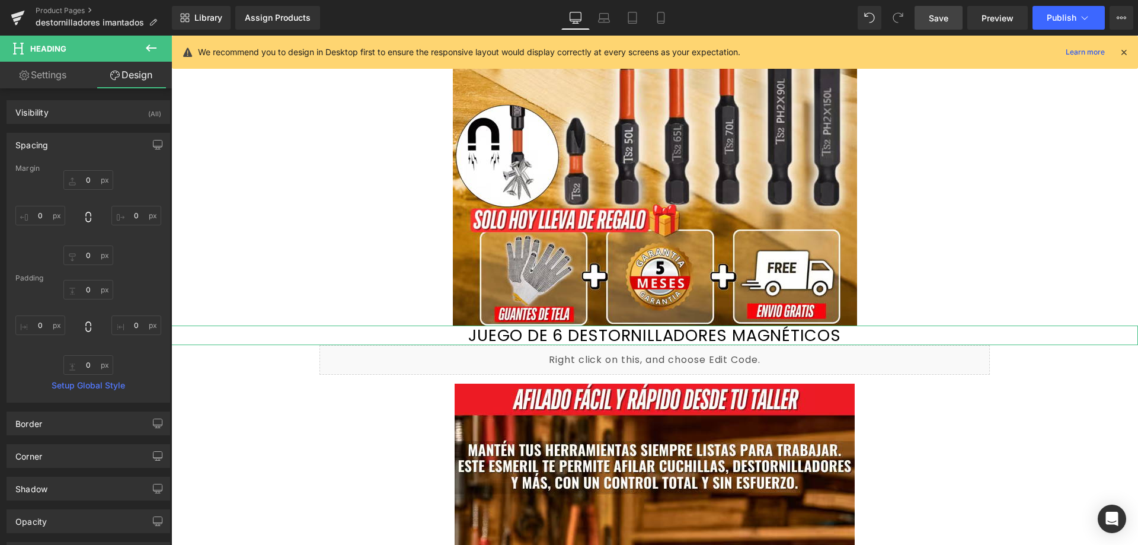
click at [82, 144] on div "Spacing" at bounding box center [88, 144] width 162 height 23
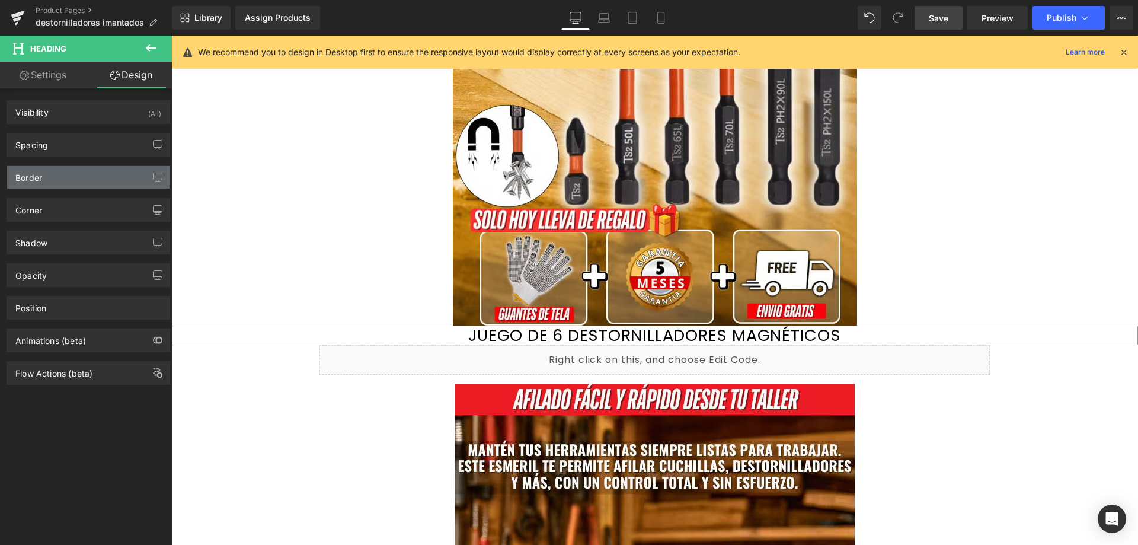
click at [82, 175] on div "Border" at bounding box center [88, 177] width 162 height 23
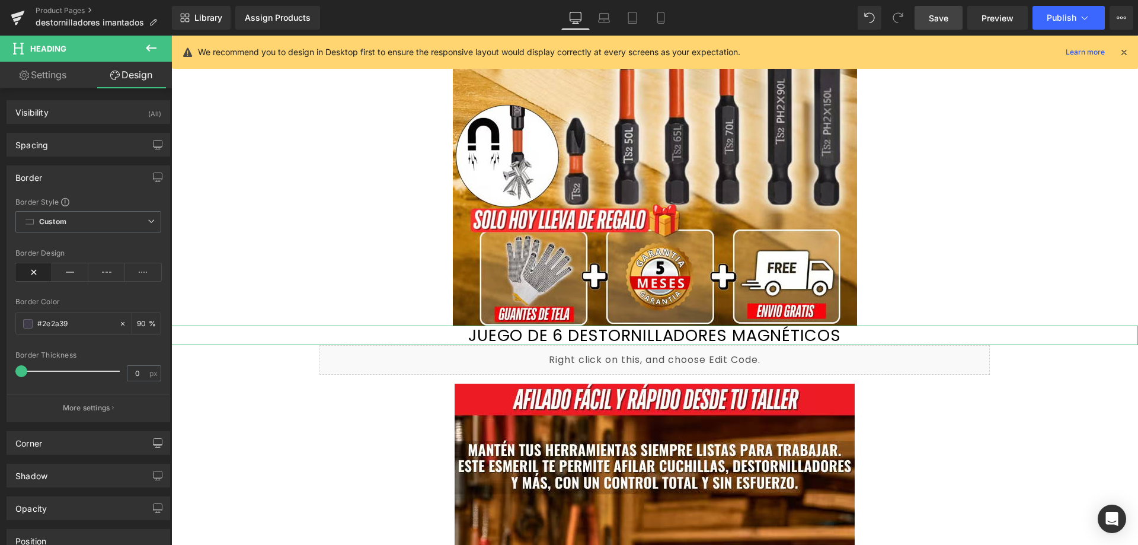
click at [82, 178] on div "Border" at bounding box center [88, 177] width 162 height 23
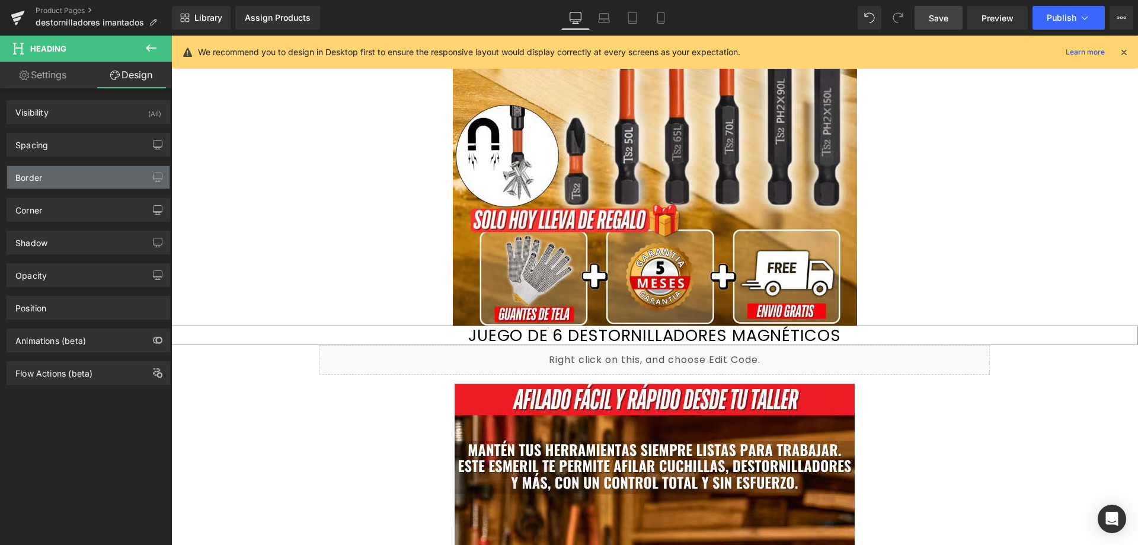
click at [82, 178] on div "Border" at bounding box center [88, 177] width 162 height 23
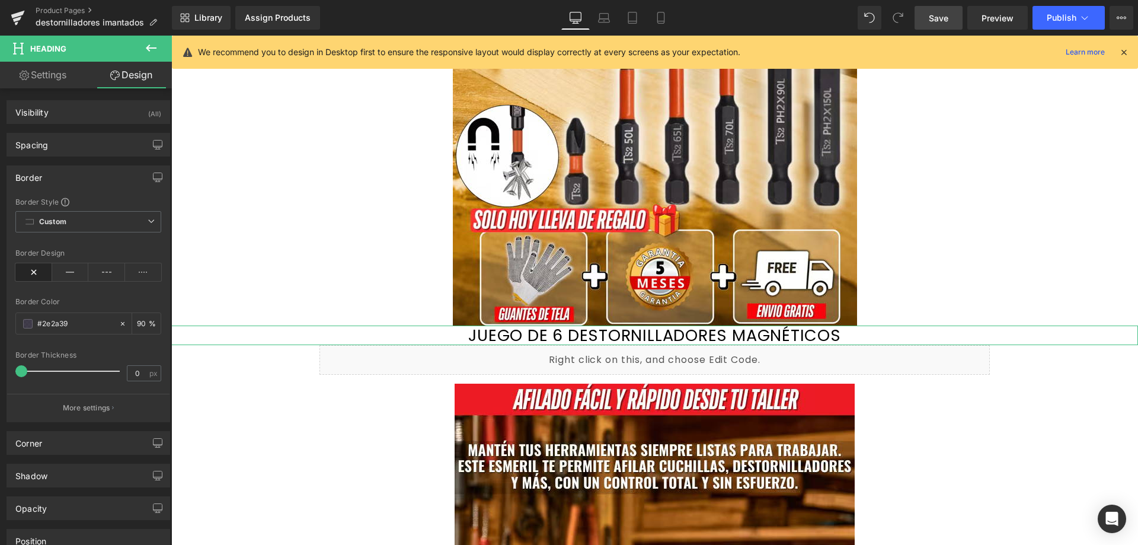
click at [82, 178] on div "Border" at bounding box center [88, 177] width 162 height 23
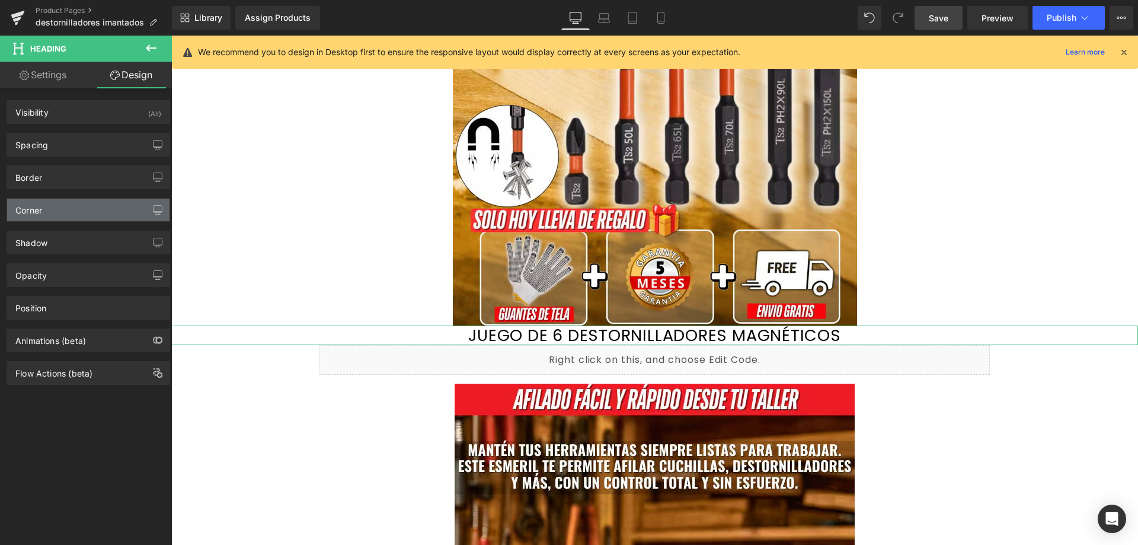
click at [76, 210] on div "Corner" at bounding box center [88, 210] width 162 height 23
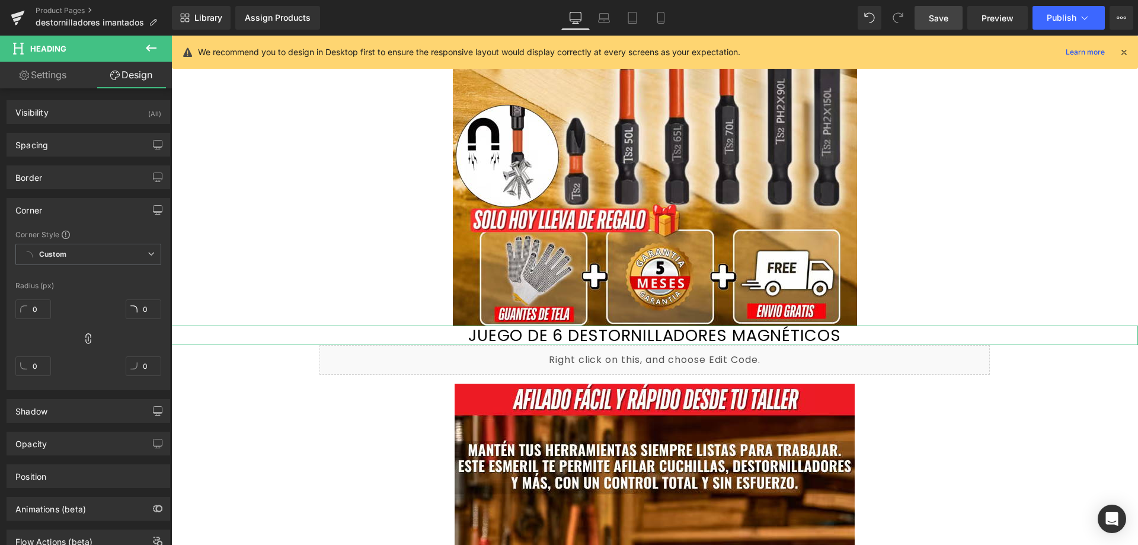
click at [76, 210] on div "Corner" at bounding box center [88, 210] width 162 height 23
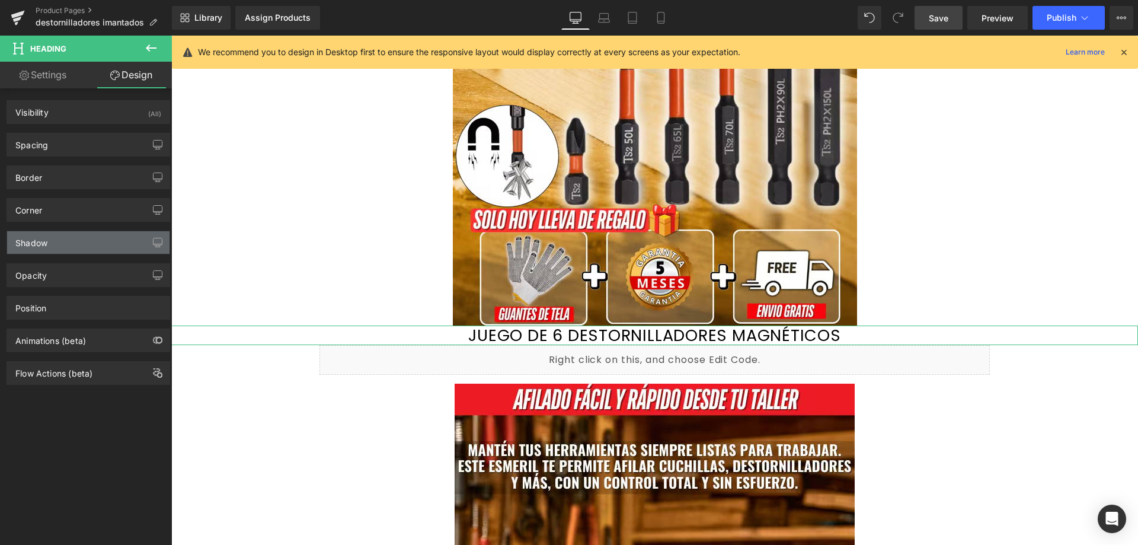
click at [77, 247] on div "Shadow" at bounding box center [88, 242] width 162 height 23
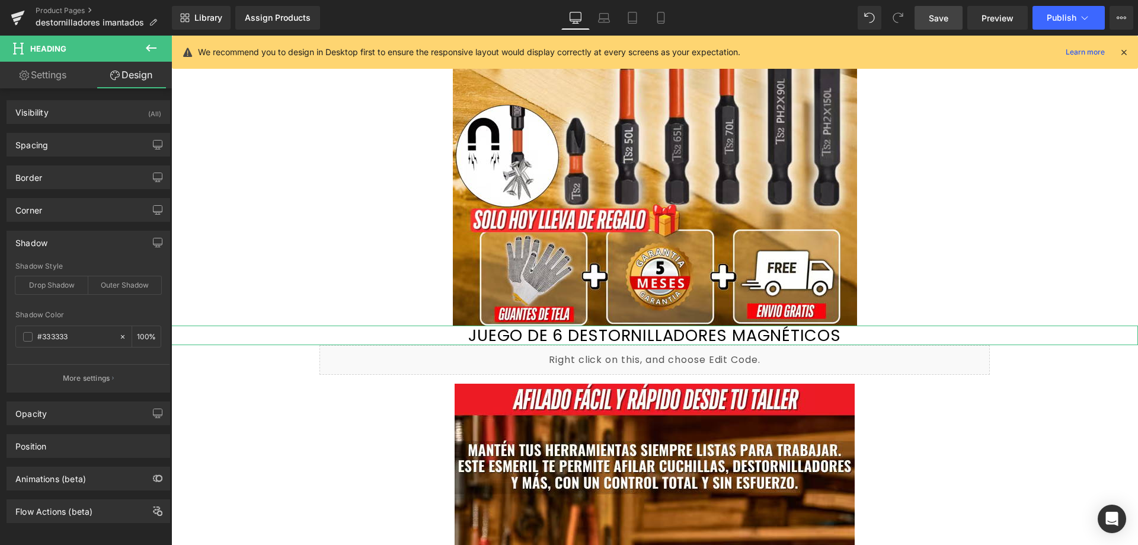
click at [77, 247] on div "Shadow" at bounding box center [88, 242] width 162 height 23
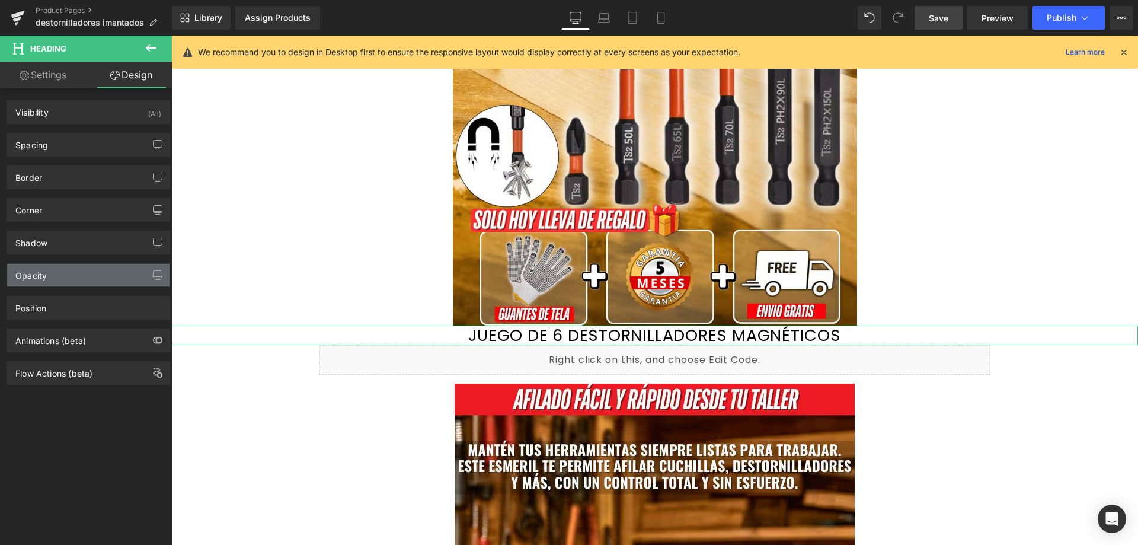
click at [77, 274] on div "Opacity" at bounding box center [88, 275] width 162 height 23
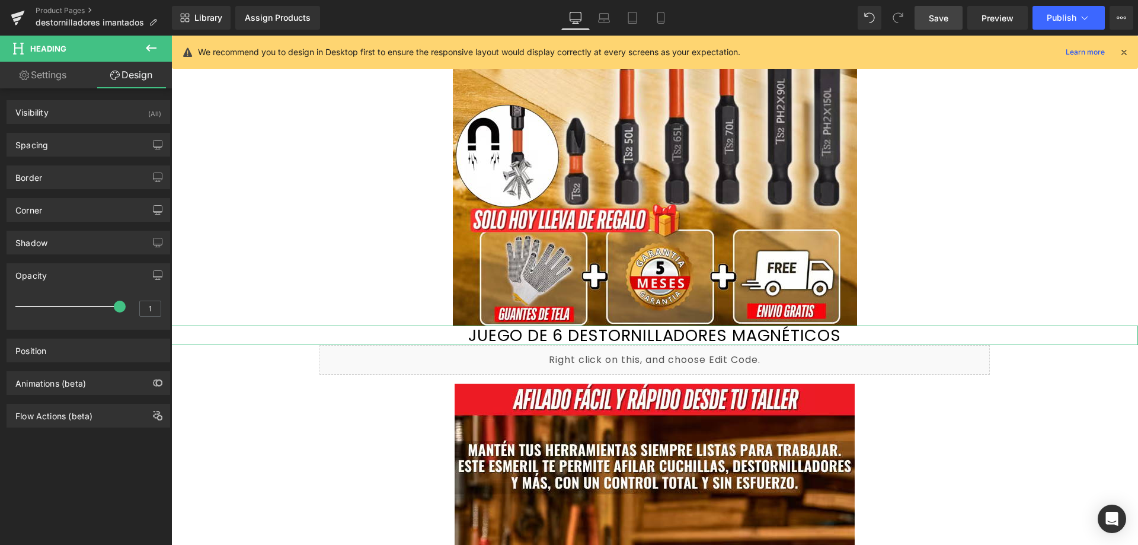
click at [77, 274] on div "Opacity" at bounding box center [88, 275] width 162 height 23
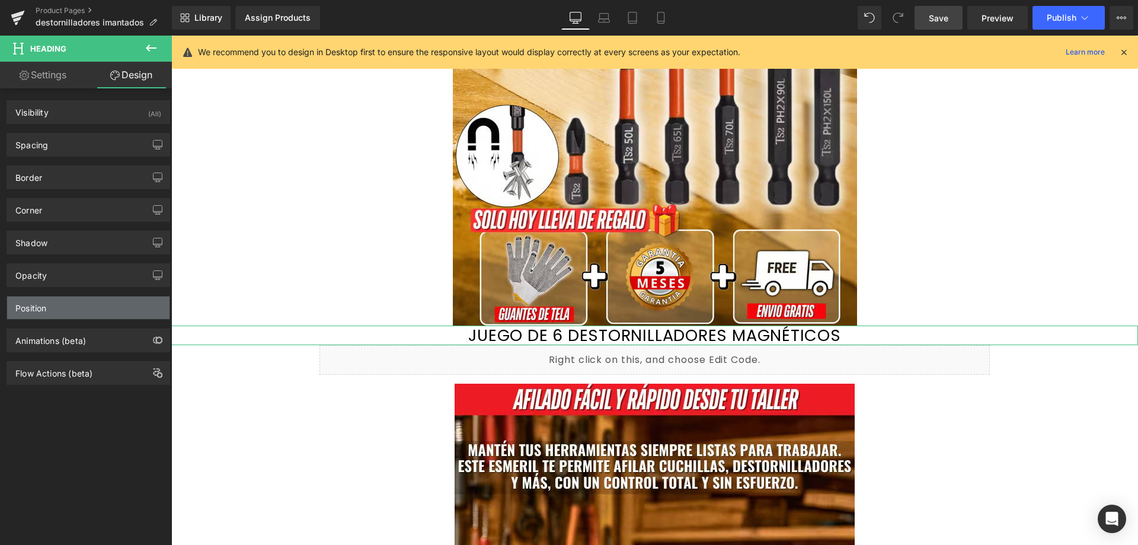
click at [75, 301] on div "Position" at bounding box center [88, 307] width 162 height 23
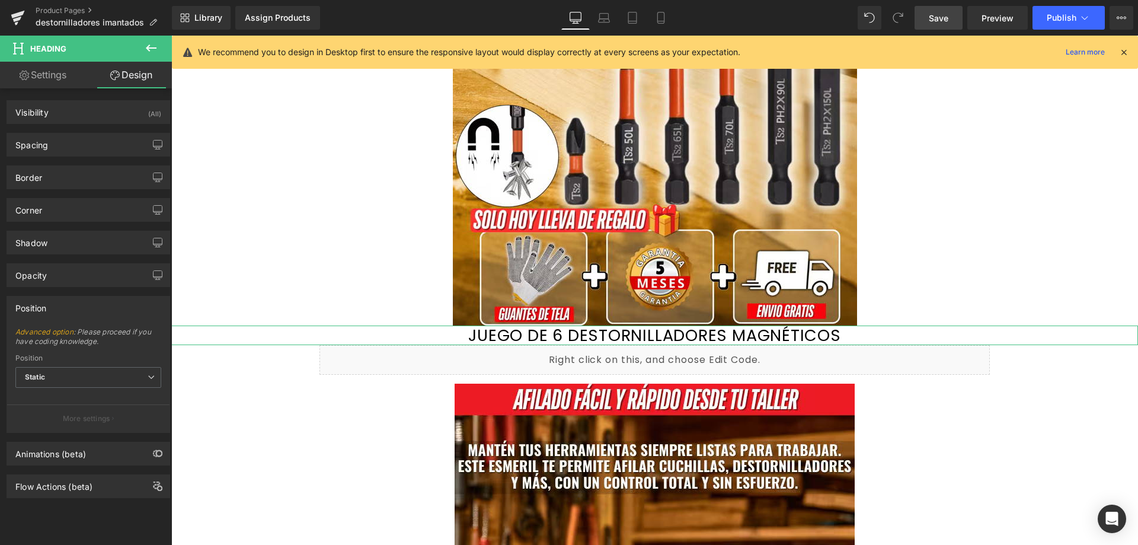
click at [82, 313] on div "Position" at bounding box center [88, 307] width 162 height 23
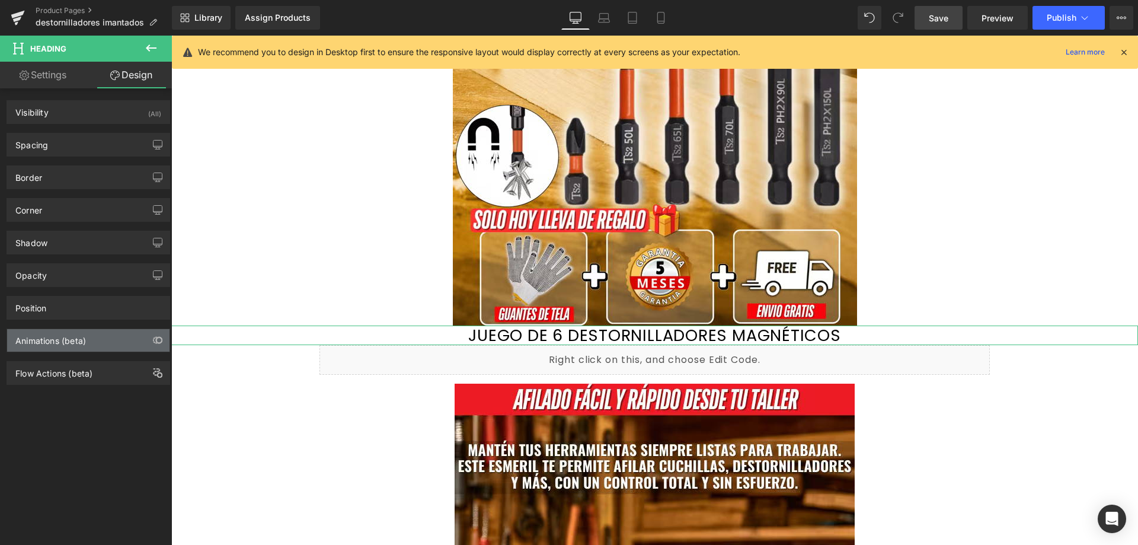
click at [67, 333] on div "Animations (beta)" at bounding box center [50, 337] width 71 height 17
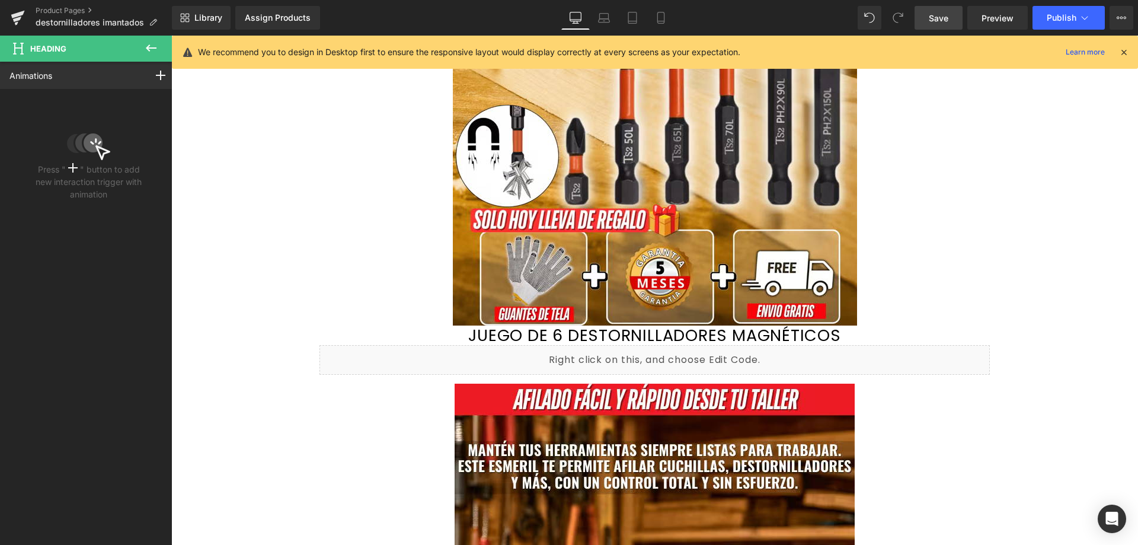
click at [147, 44] on icon at bounding box center [151, 48] width 14 height 14
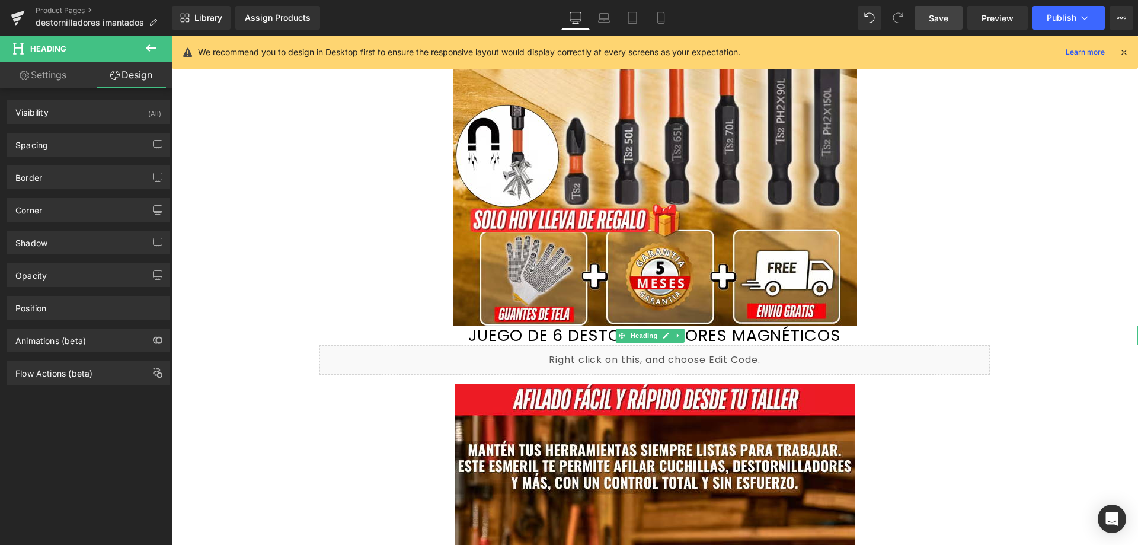
click at [369, 337] on h1 "JUEGO DE 6 DESTORNILLADORES MAGNÉTICOS" at bounding box center [654, 335] width 967 height 20
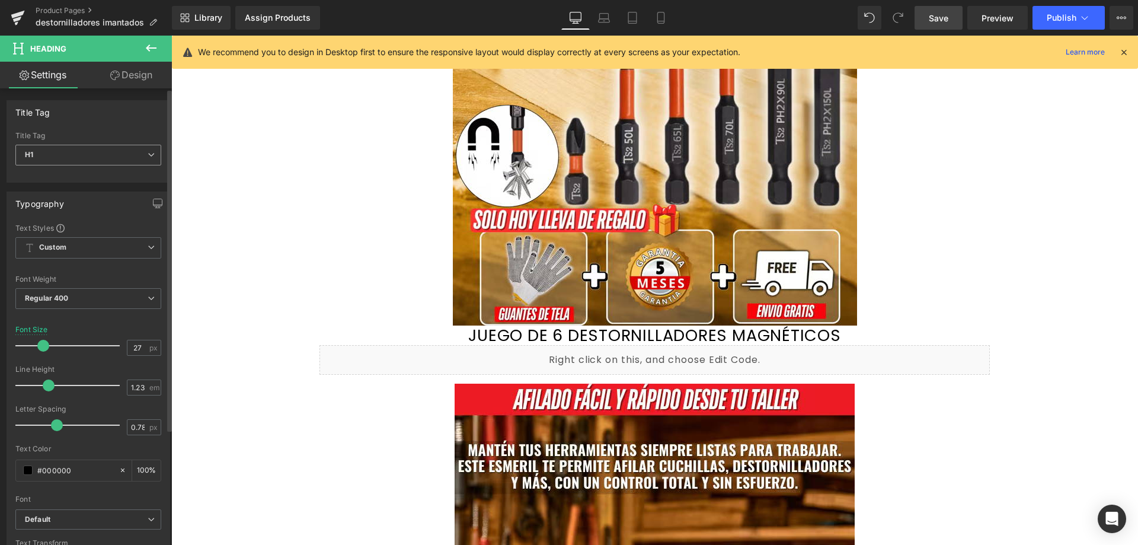
click at [103, 158] on span "H1" at bounding box center [88, 155] width 146 height 21
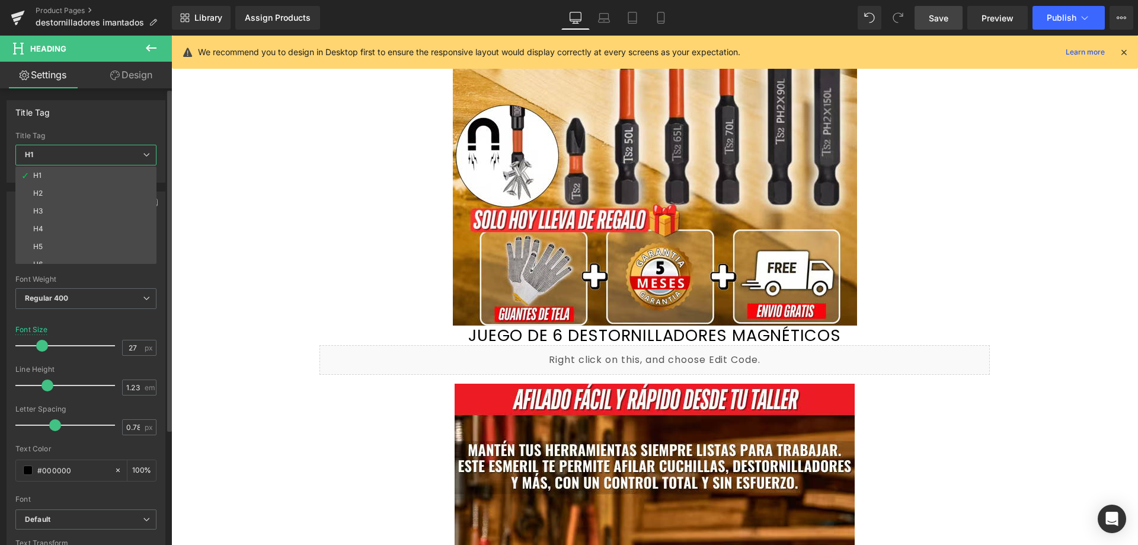
click at [103, 158] on span "H1" at bounding box center [85, 155] width 141 height 21
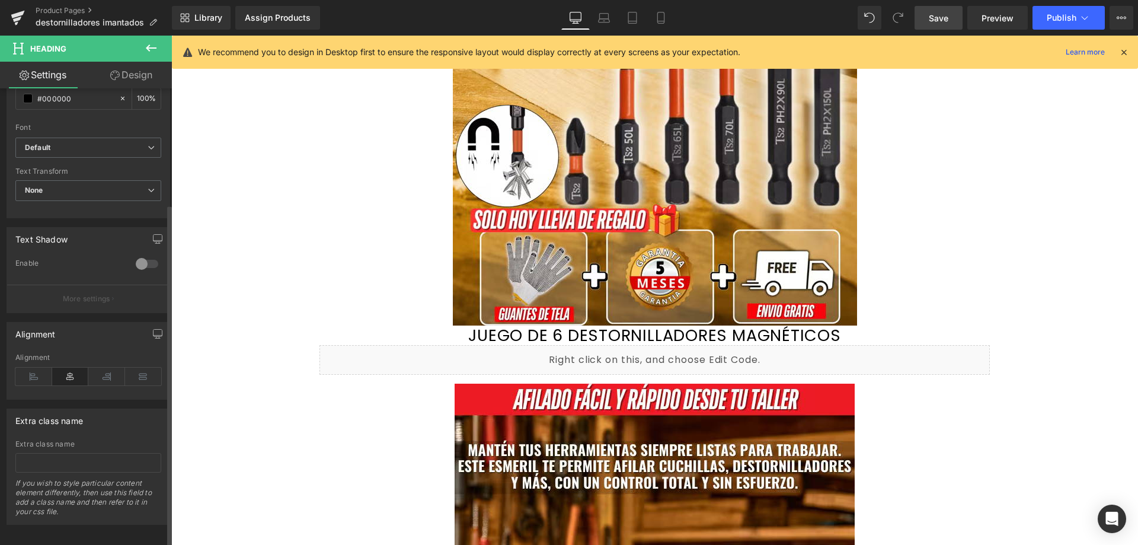
scroll to position [385, 0]
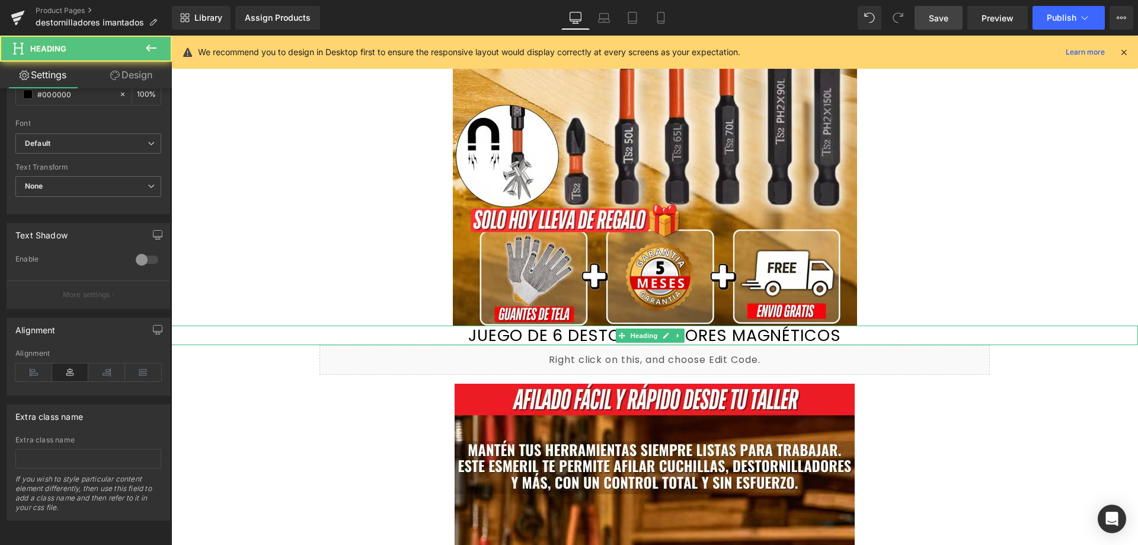
click at [289, 332] on h1 "JUEGO DE 6 DESTORNILLADORES MAGNÉTICOS" at bounding box center [654, 335] width 967 height 20
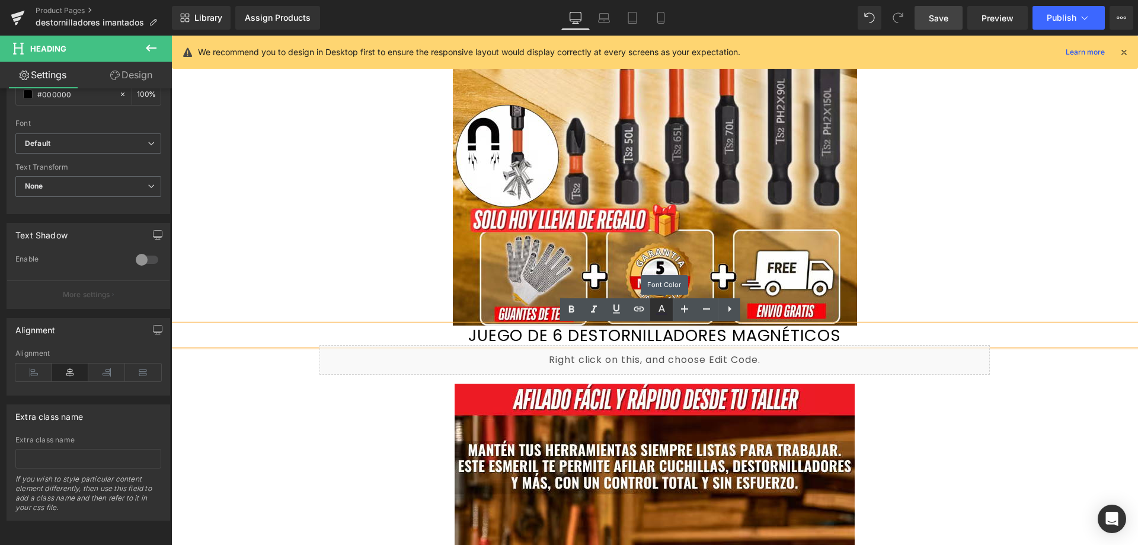
click at [665, 311] on icon at bounding box center [661, 309] width 14 height 14
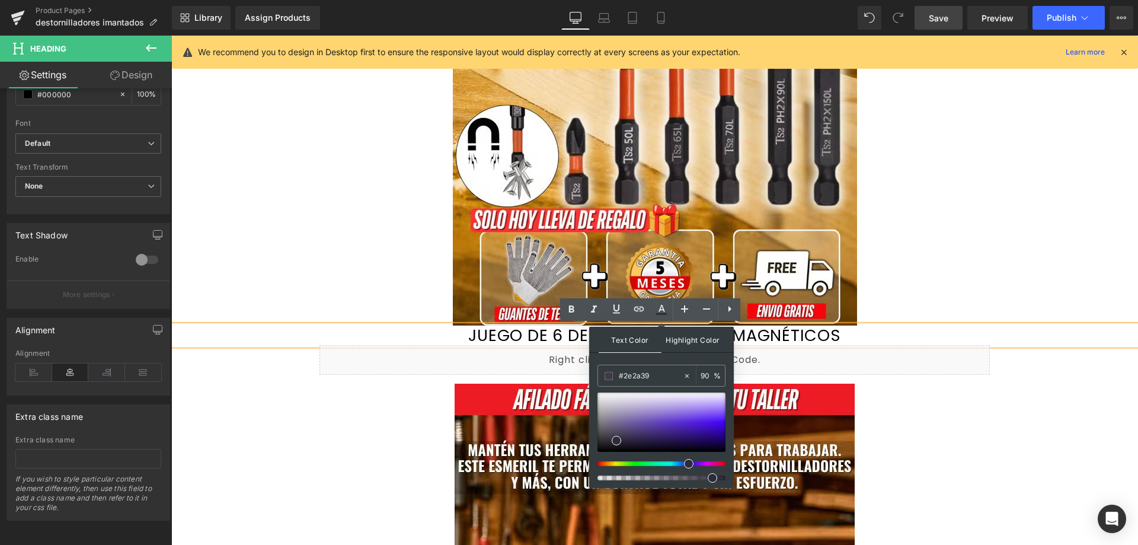
click at [685, 340] on span "Highlight Color" at bounding box center [692, 339] width 63 height 25
type input "#d86d6d"
type input "100"
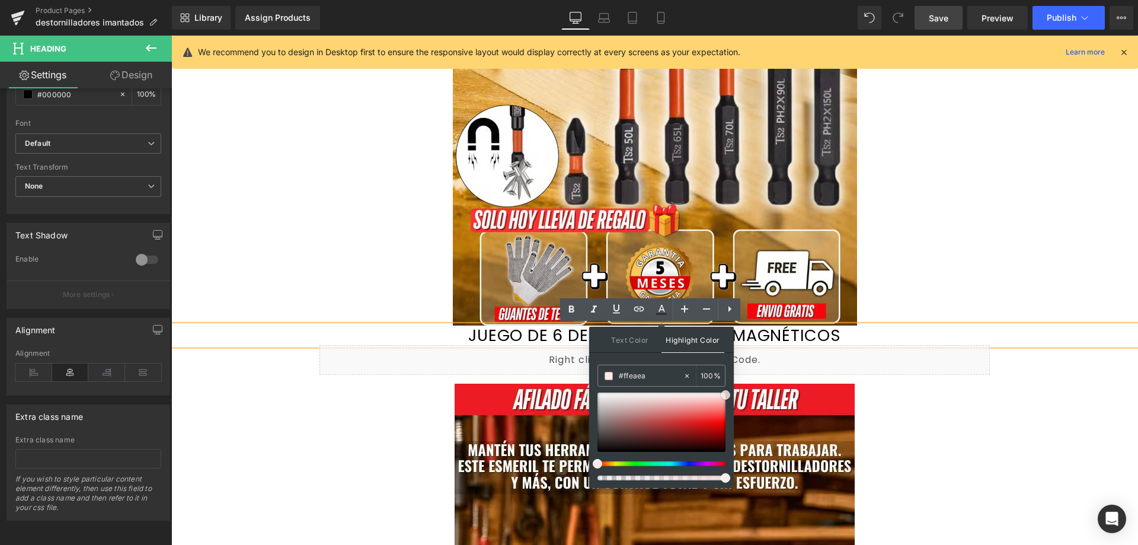
drag, startPoint x: 683, startPoint y: 408, endPoint x: 727, endPoint y: 395, distance: 45.4
click at [725, 395] on div at bounding box center [661, 421] width 128 height 59
type input "#0f0f0f"
drag, startPoint x: 718, startPoint y: 395, endPoint x: 592, endPoint y: 448, distance: 136.8
click at [592, 448] on div "Text Color Highlight Color rgba(46, 42, 57, 0.9) #2e2a39 90 % rgba(15, 15, 15, …" at bounding box center [661, 407] width 145 height 161
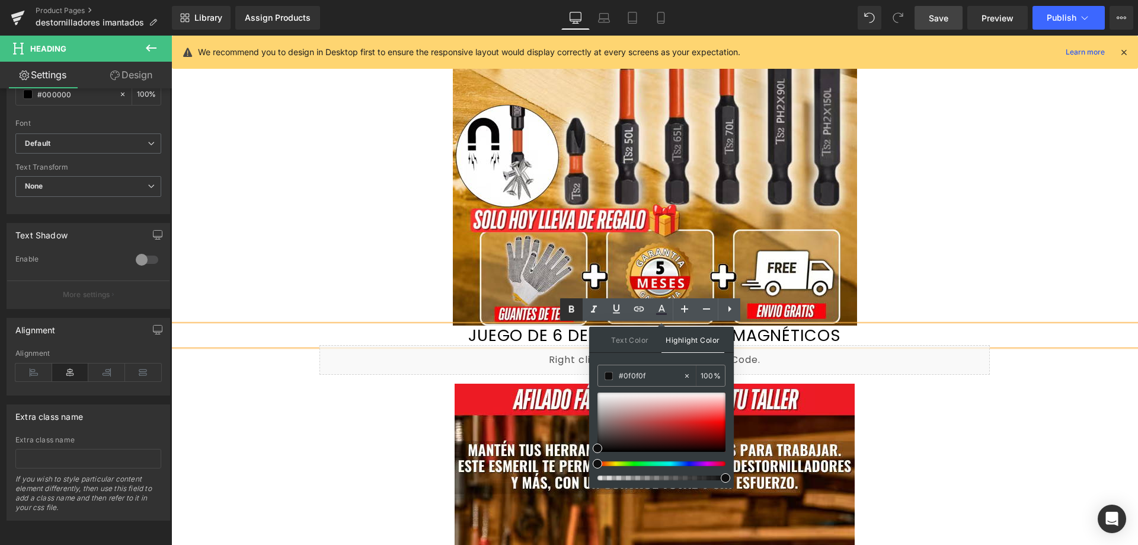
click at [574, 311] on icon at bounding box center [571, 308] width 5 height 7
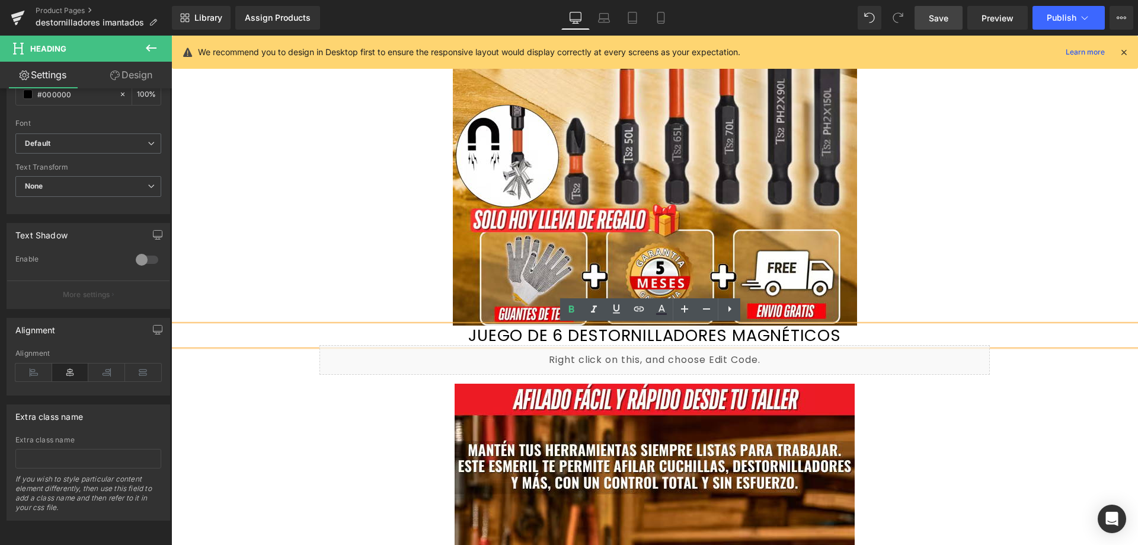
click at [525, 335] on h1 "JUEGO DE 6 DESTORNILLADORES MAGNÉTICOS" at bounding box center [654, 335] width 967 height 20
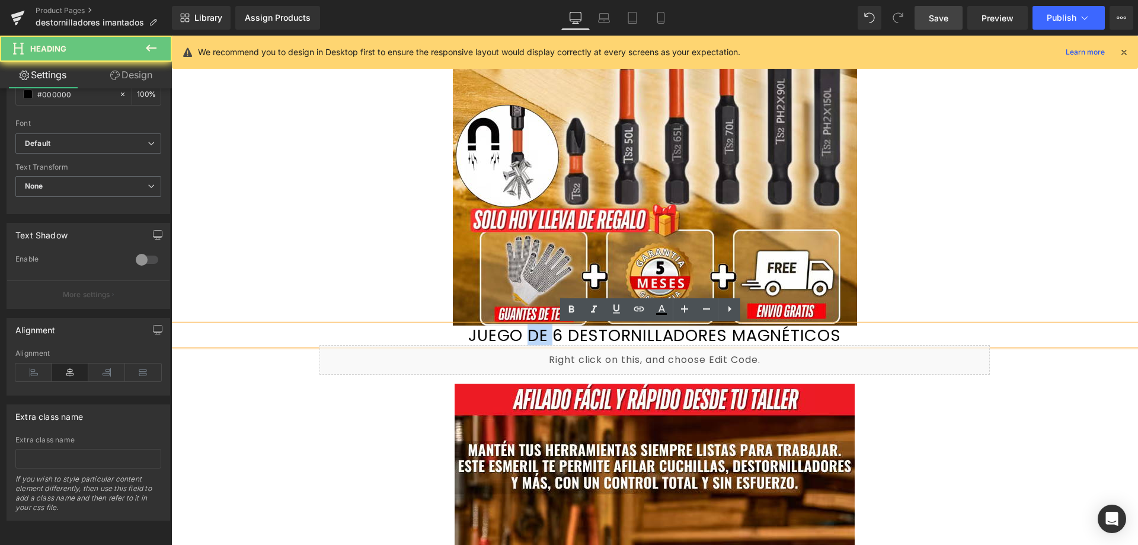
click at [525, 335] on h1 "JUEGO DE 6 DESTORNILLADORES MAGNÉTICOS" at bounding box center [654, 335] width 967 height 20
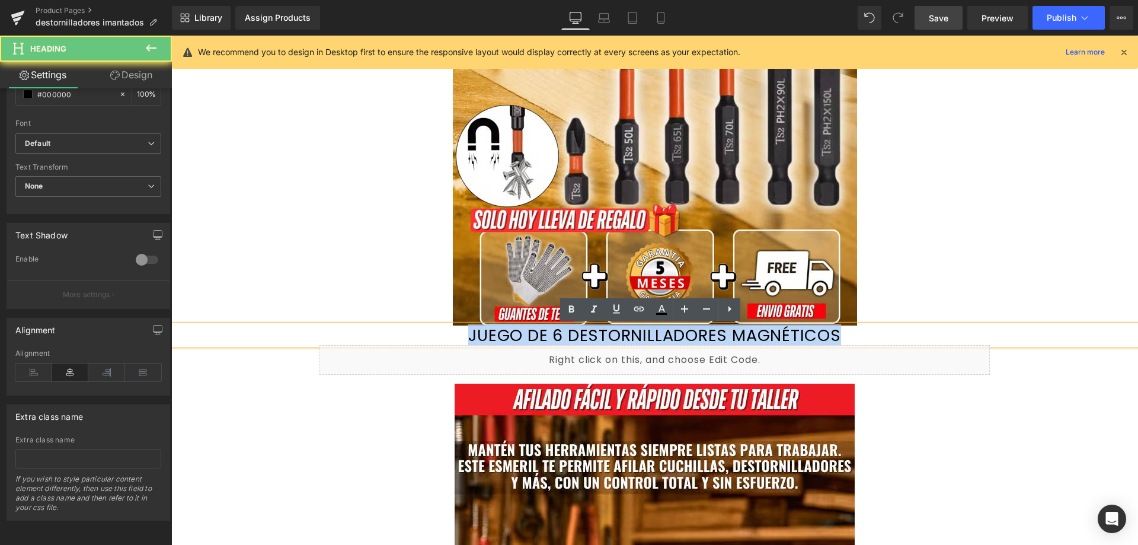
click at [525, 335] on h1 "JUEGO DE 6 DESTORNILLADORES MAGNÉTICOS" at bounding box center [654, 335] width 967 height 20
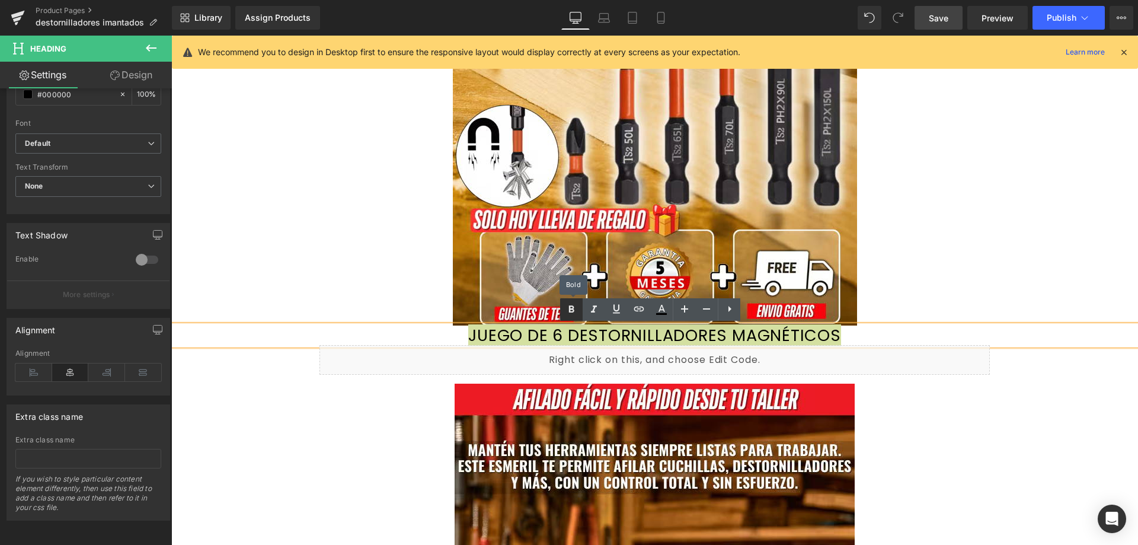
click at [567, 317] on link at bounding box center [571, 309] width 23 height 23
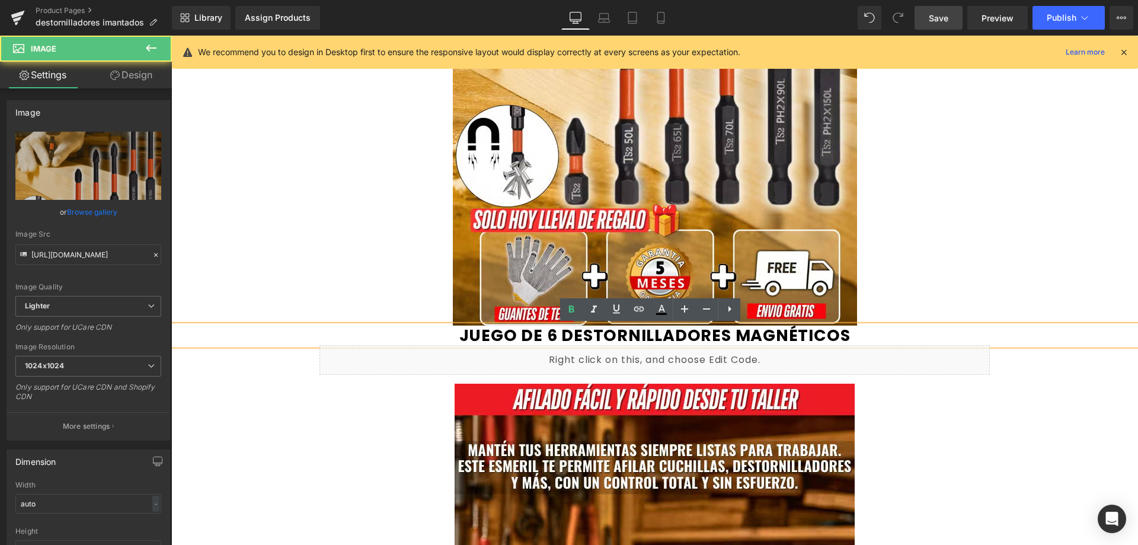
click at [367, 277] on div at bounding box center [654, 22] width 967 height 607
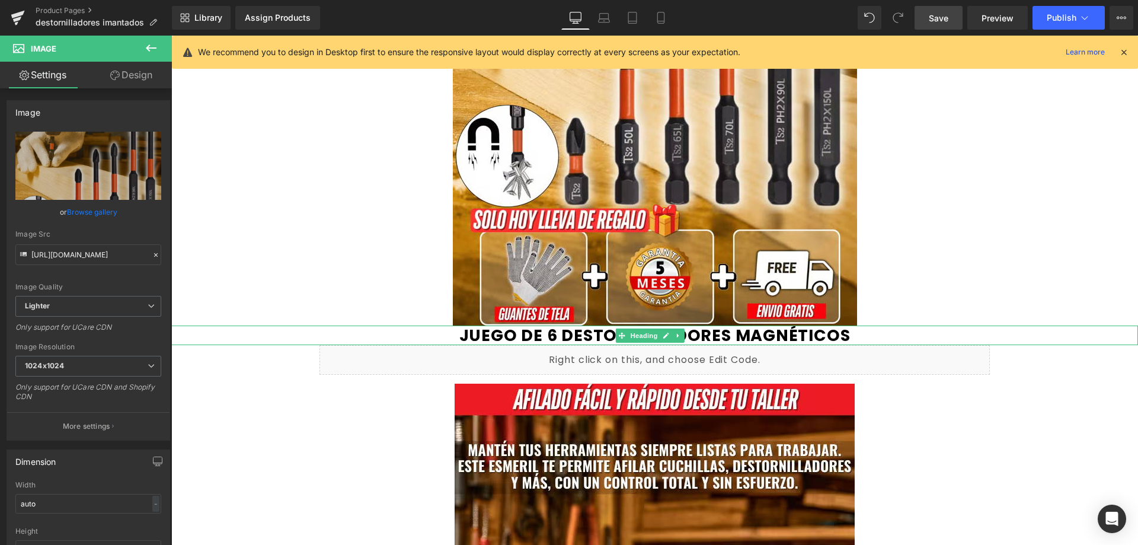
click at [398, 336] on h1 "JUEGO DE 6 DESTORNILLADORES MAGNÉTICOS" at bounding box center [654, 335] width 967 height 20
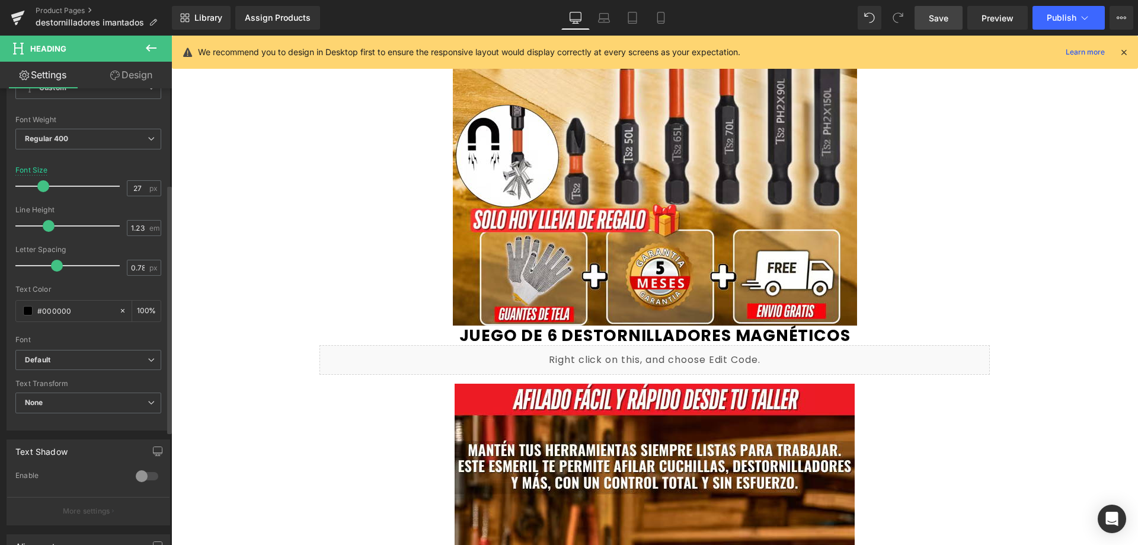
scroll to position [178, 0]
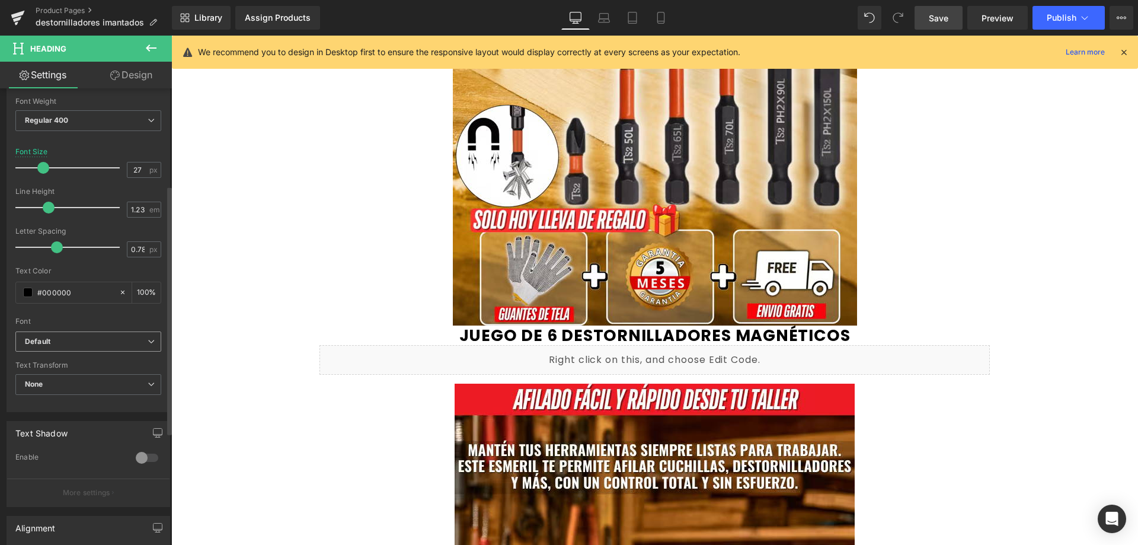
click at [94, 337] on b "Default" at bounding box center [86, 342] width 123 height 10
click at [94, 338] on b "Default" at bounding box center [84, 342] width 118 height 10
click at [88, 379] on span "None" at bounding box center [88, 384] width 146 height 21
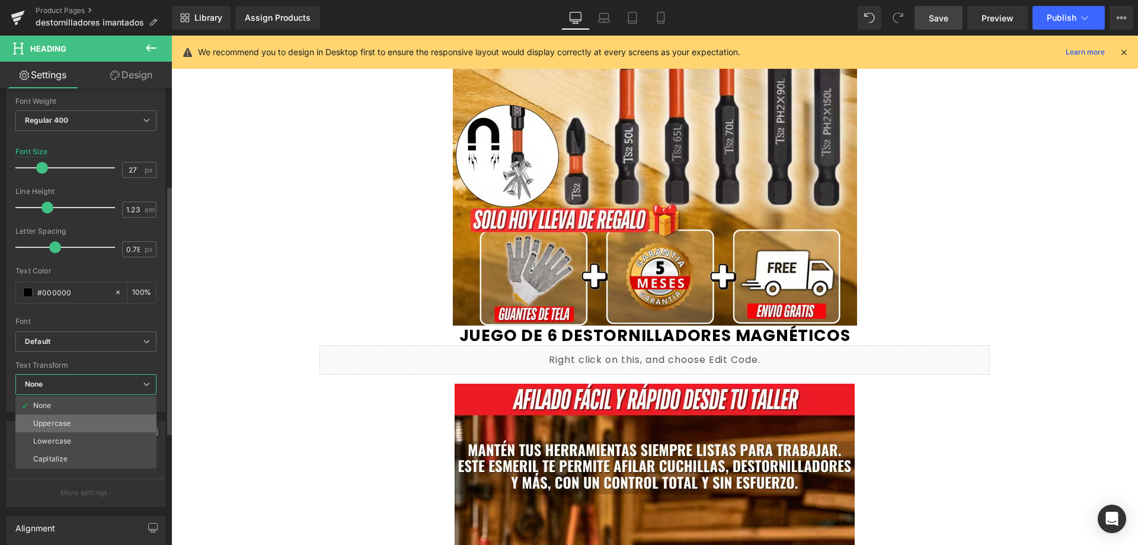
click at [74, 420] on li "Uppercase" at bounding box center [85, 423] width 141 height 18
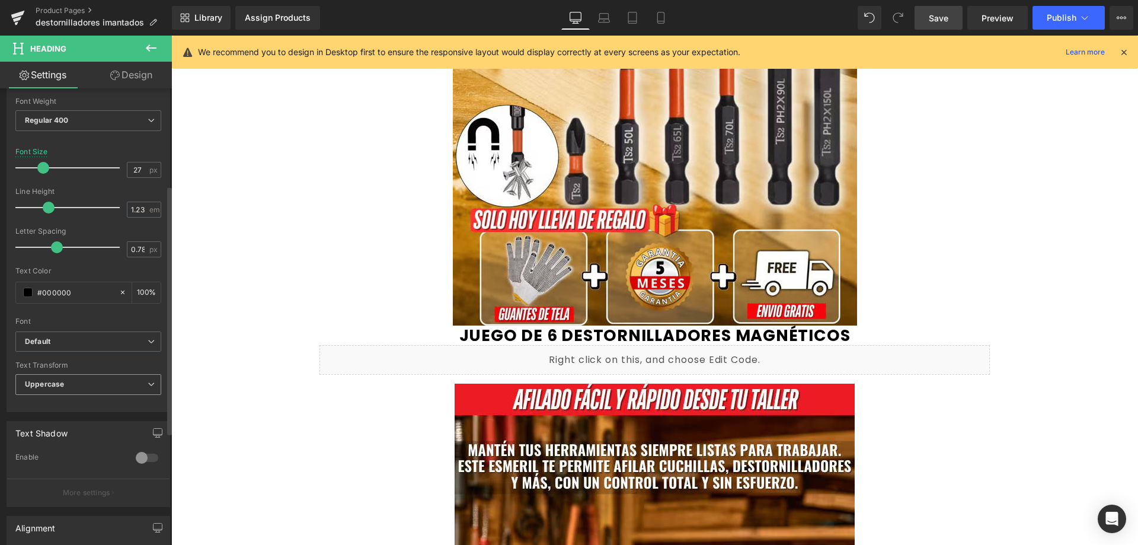
click at [91, 380] on span "Uppercase" at bounding box center [88, 384] width 146 height 21
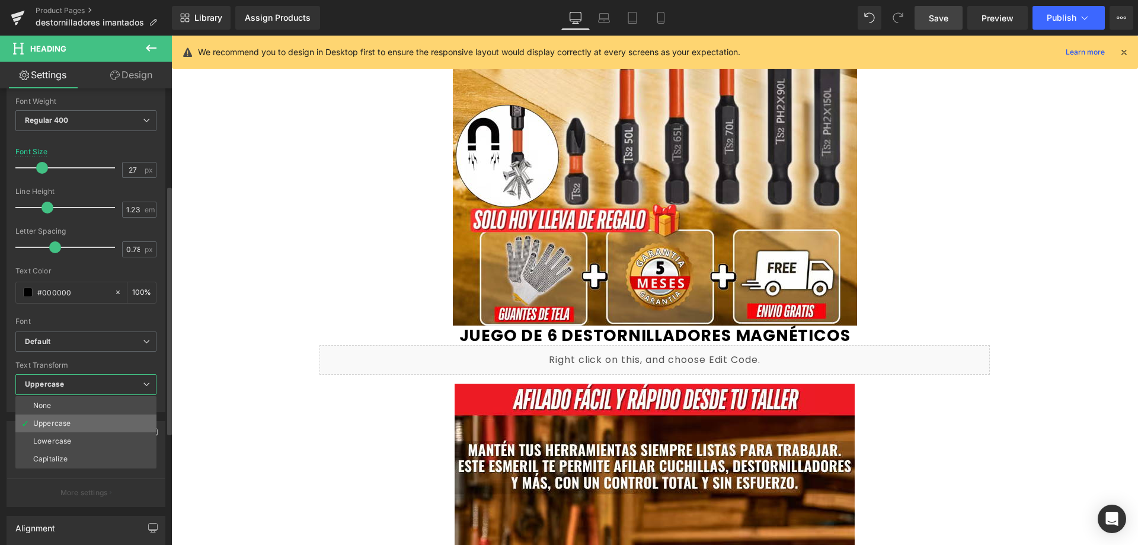
click at [87, 431] on li "Uppercase" at bounding box center [85, 423] width 141 height 18
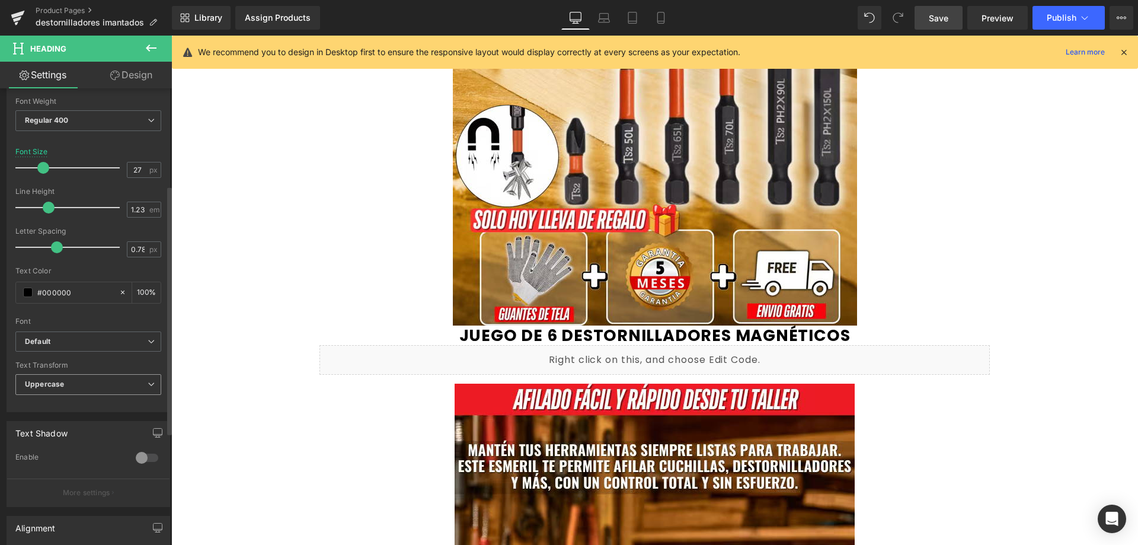
drag, startPoint x: 97, startPoint y: 381, endPoint x: 96, endPoint y: 398, distance: 16.6
click at [98, 384] on span "Uppercase" at bounding box center [88, 384] width 146 height 21
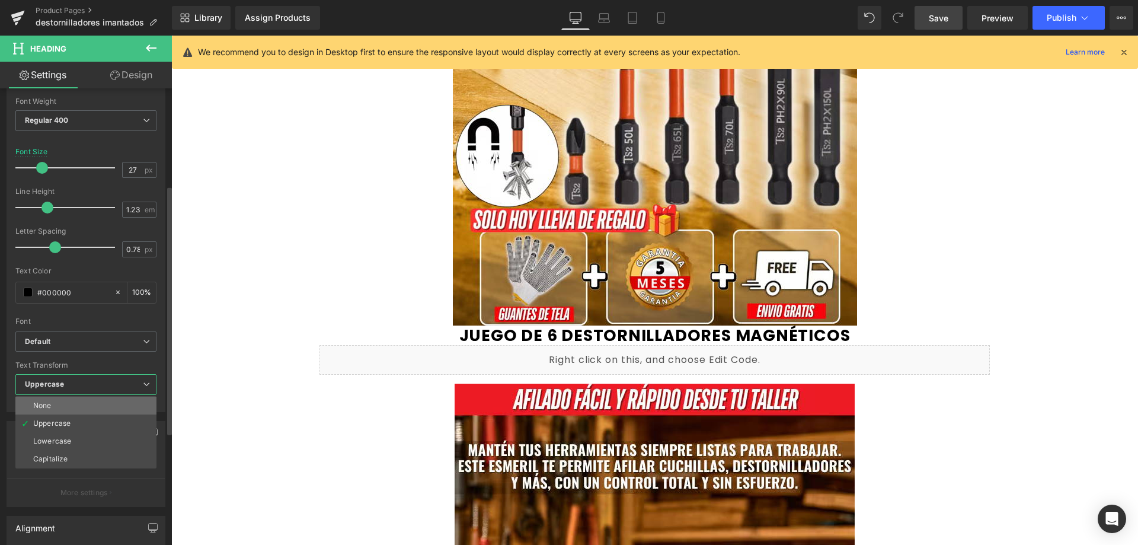
click at [95, 398] on li "None" at bounding box center [85, 405] width 141 height 18
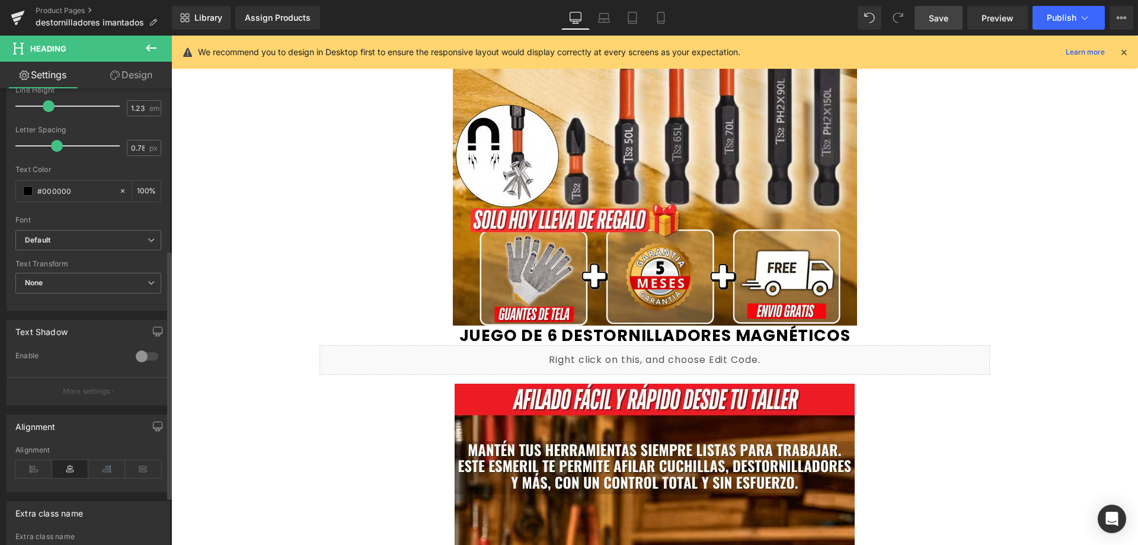
scroll to position [296, 0]
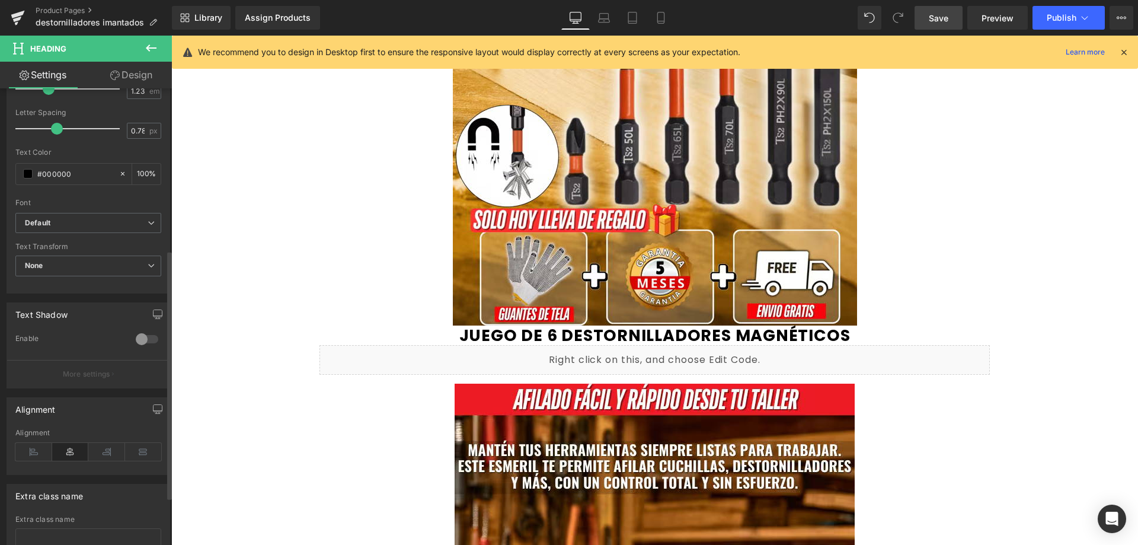
click at [137, 343] on div at bounding box center [147, 338] width 28 height 19
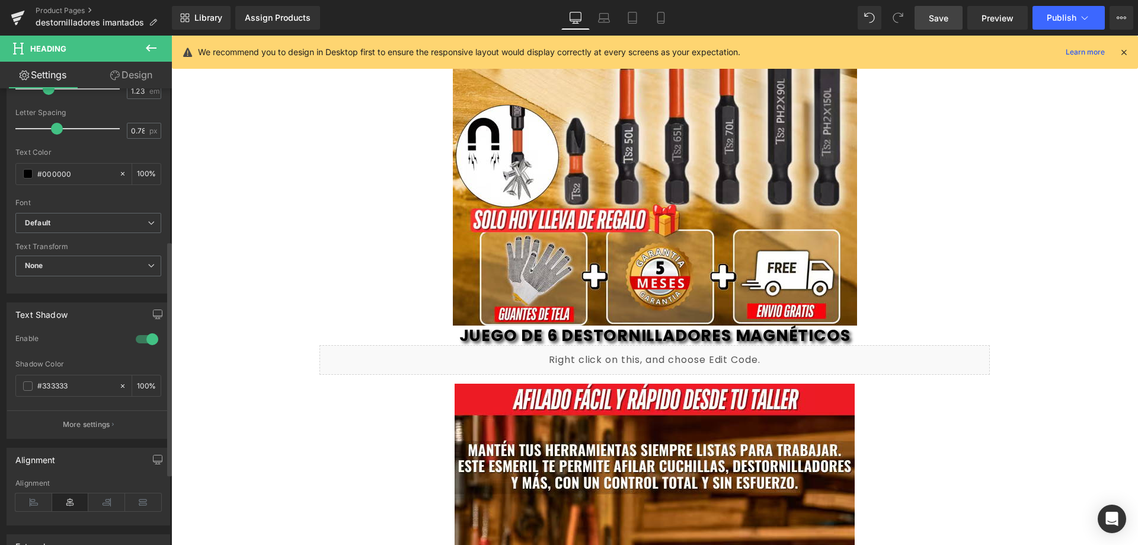
click at [140, 343] on div at bounding box center [147, 338] width 28 height 19
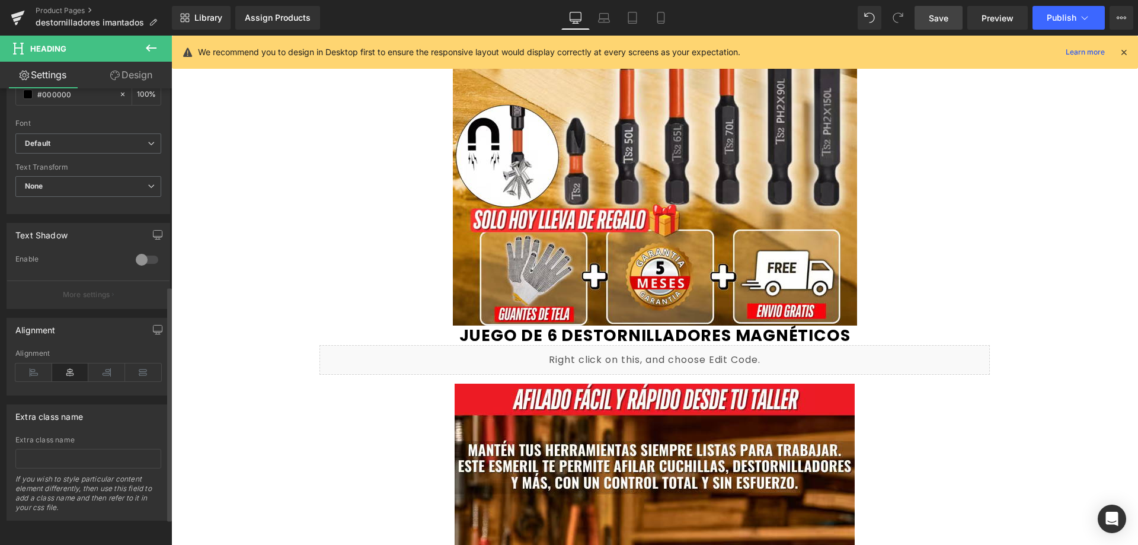
scroll to position [385, 0]
click at [94, 449] on input "text" at bounding box center [88, 459] width 146 height 20
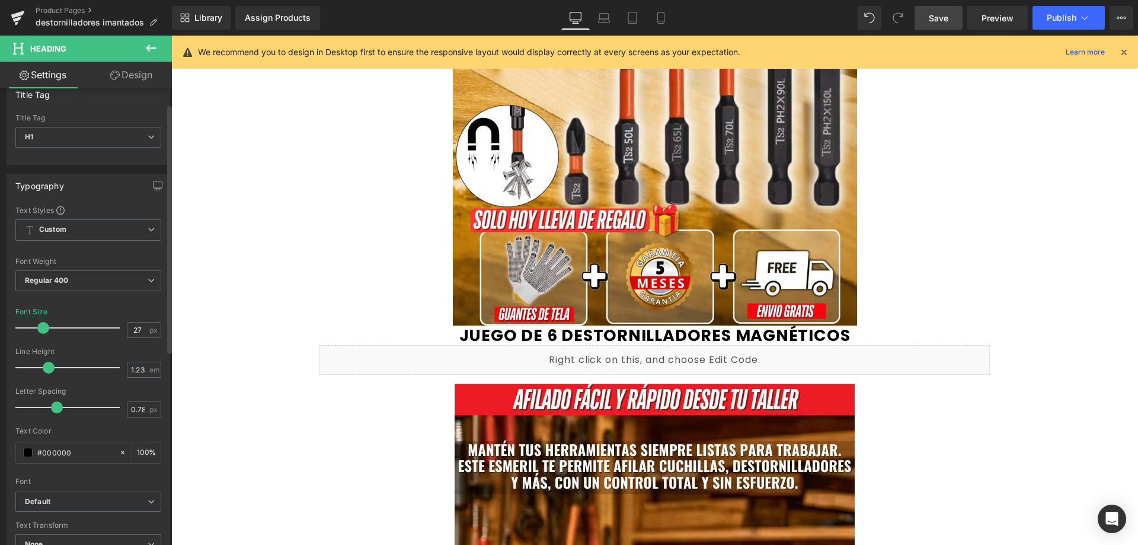
scroll to position [0, 0]
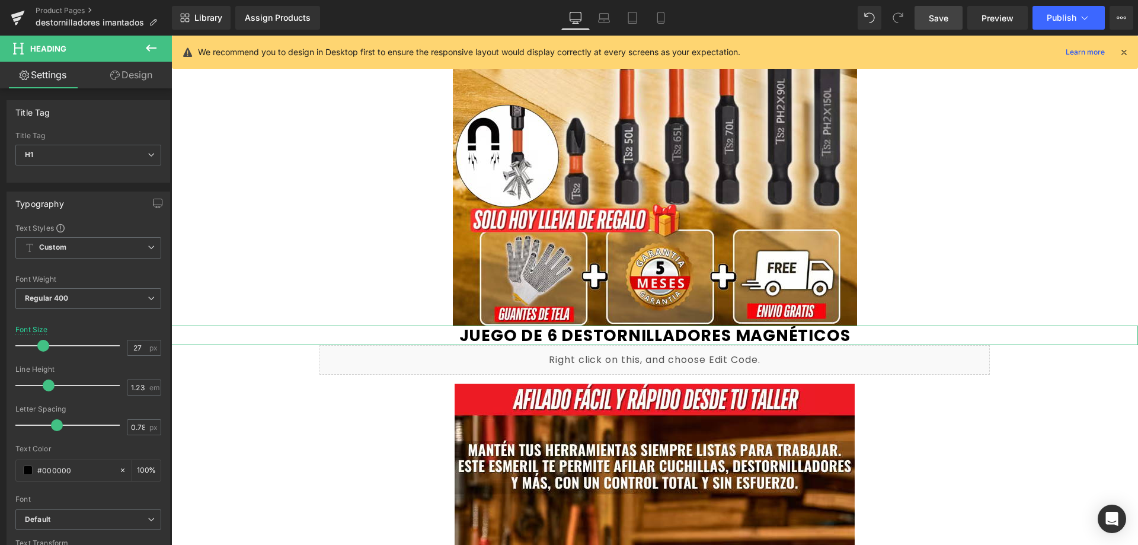
click at [136, 76] on link "Design" at bounding box center [131, 75] width 86 height 27
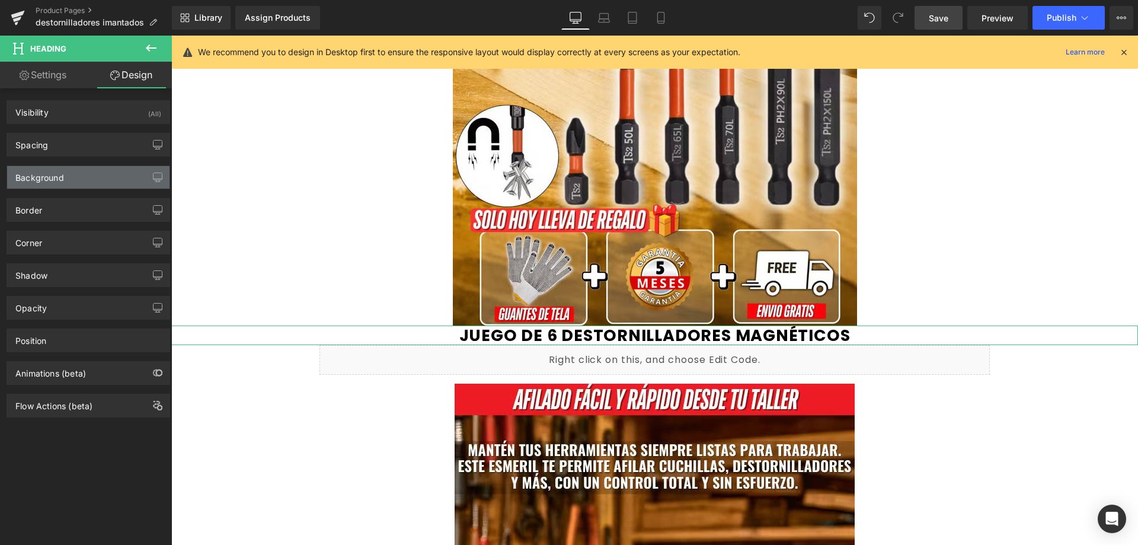
click at [77, 171] on div "Background" at bounding box center [88, 177] width 162 height 23
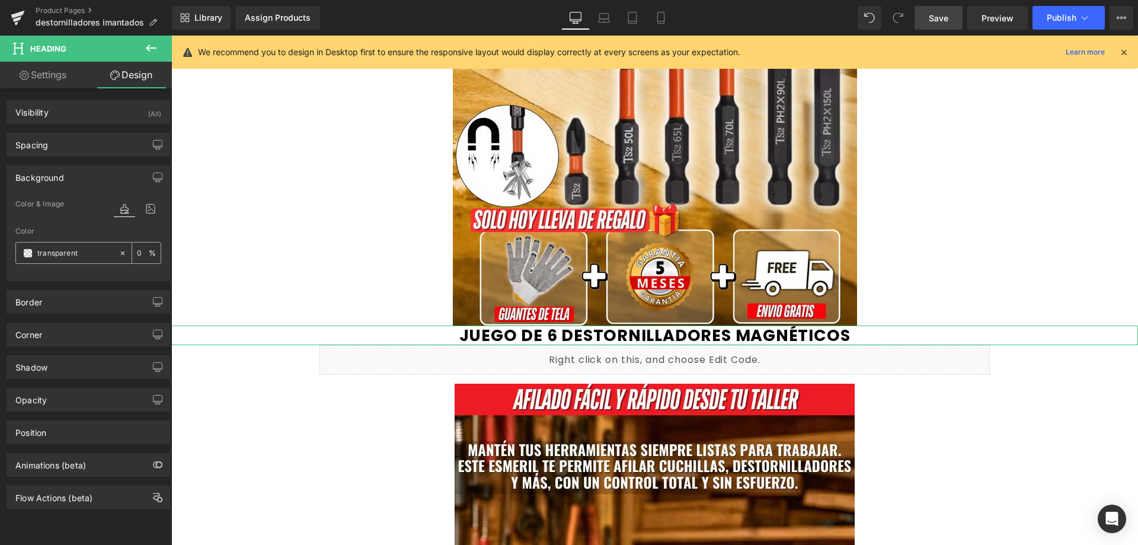
click at [91, 255] on input "transparent" at bounding box center [75, 253] width 76 height 13
click at [30, 251] on span at bounding box center [27, 252] width 9 height 9
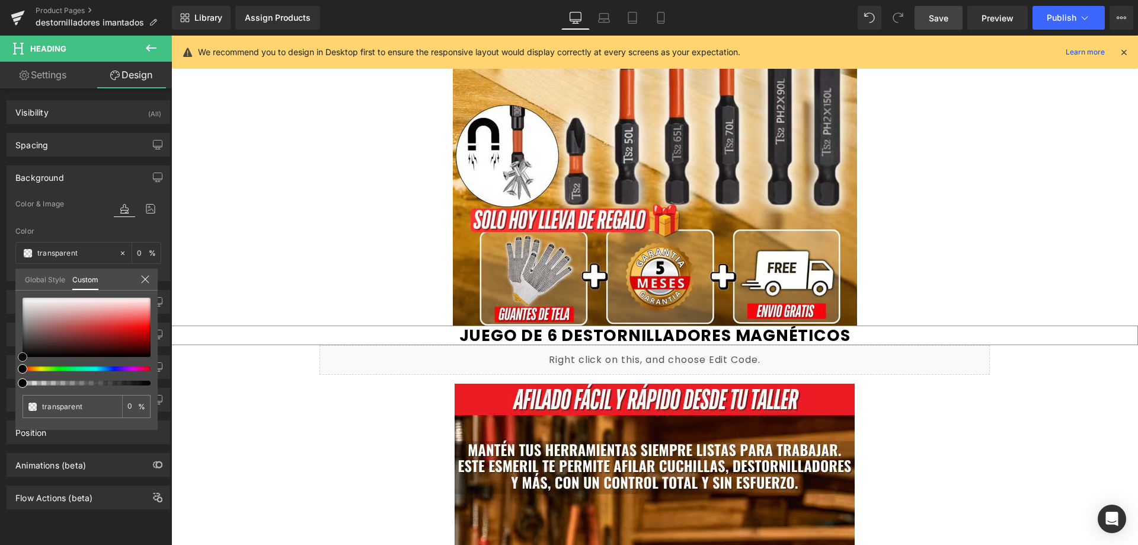
type input "#a80e0e"
type input "100"
type input "#a80e0e"
type input "100"
type input "#b10b0b"
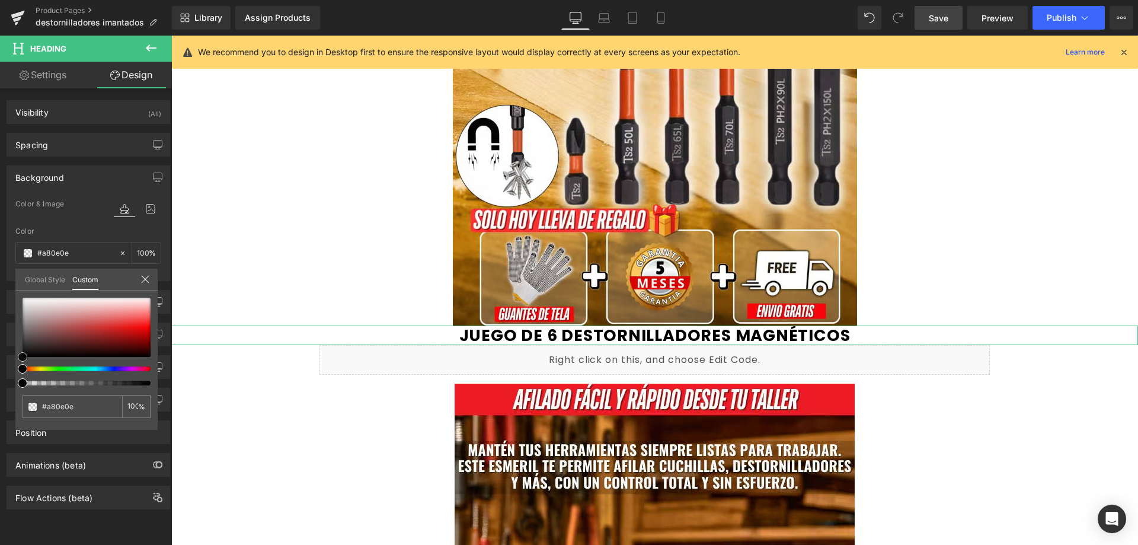
type input "#b10b0b"
type input "#ac0b0b"
type input "#a70a0a"
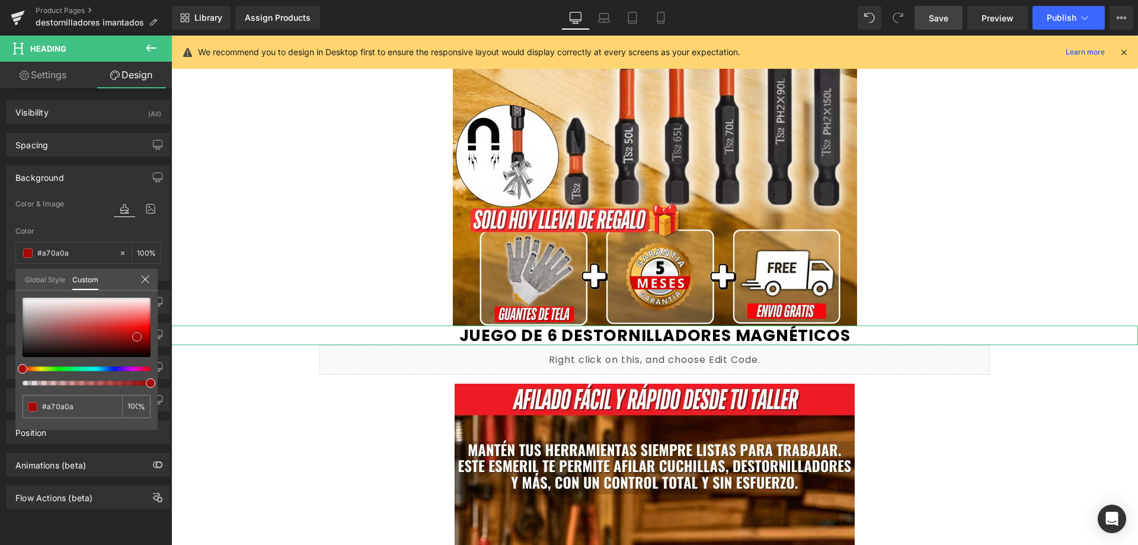
type input "#960707"
type input "#760404"
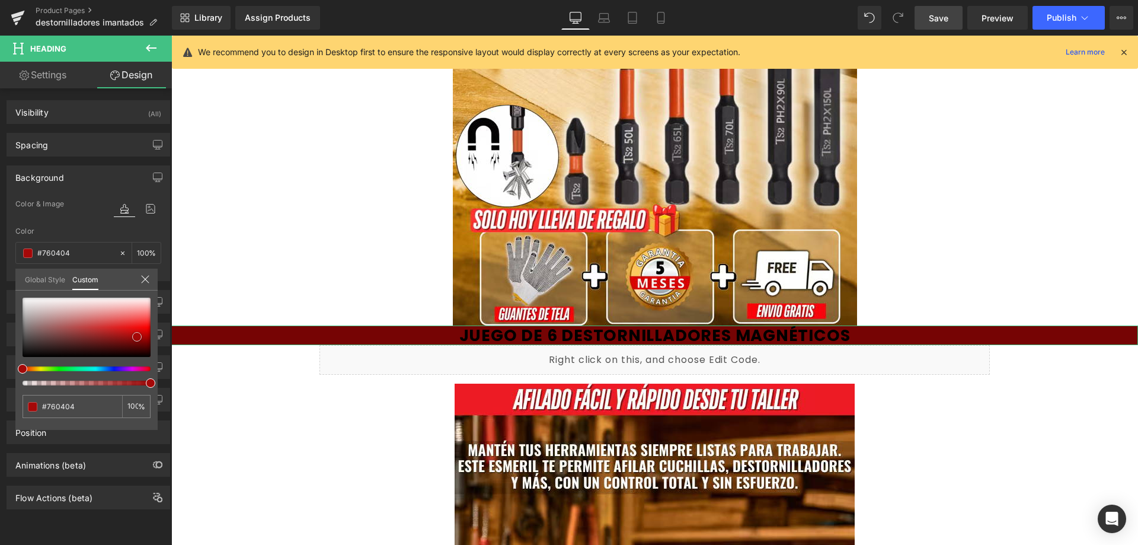
type input "#4a0101"
type input "#220000"
type input "#140000"
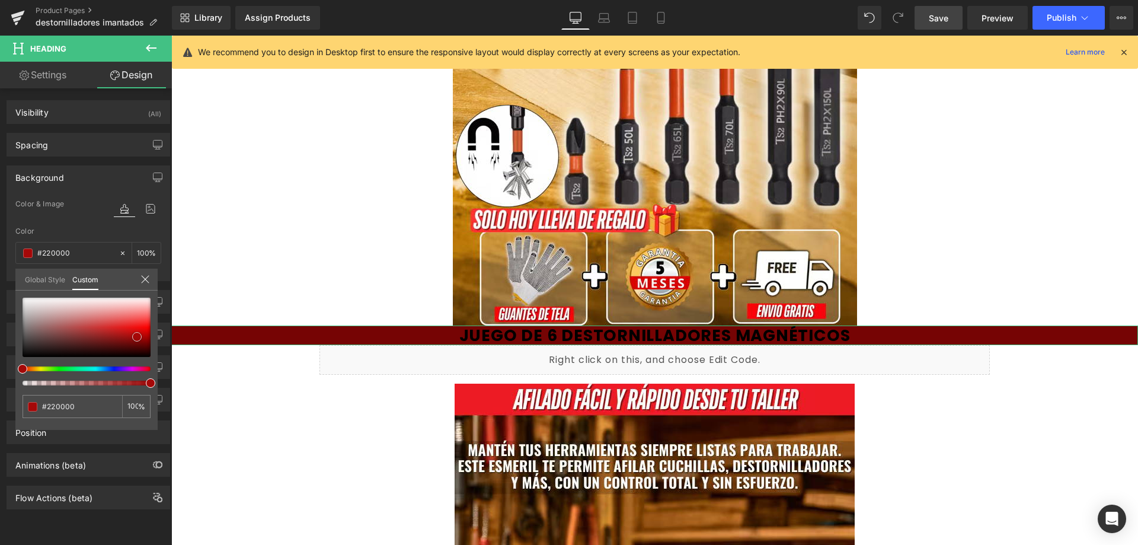
type input "#140000"
type input "#050000"
type input "#000000"
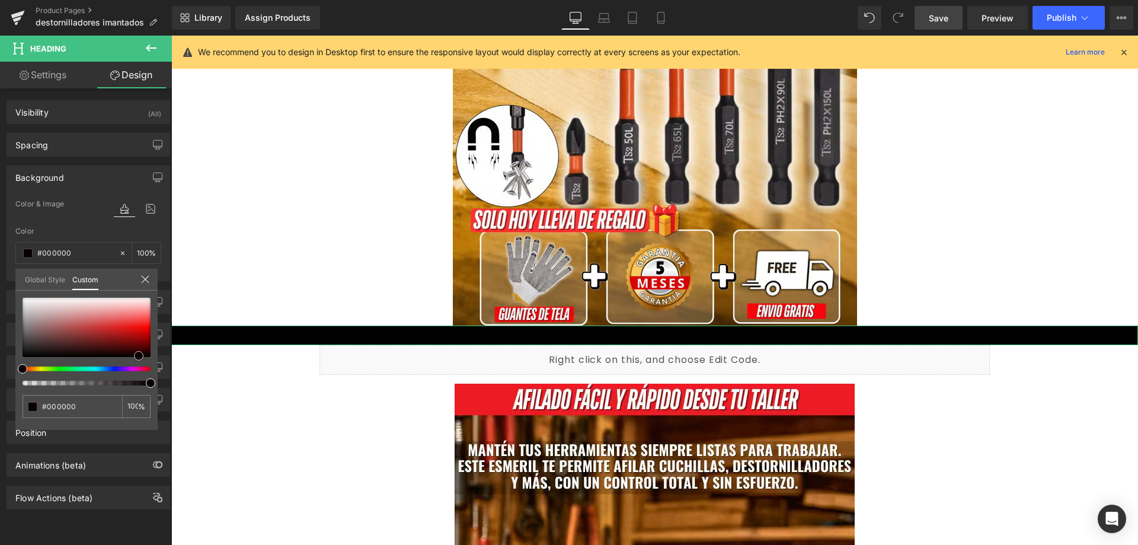
type input "#2d0000"
type input "#730707"
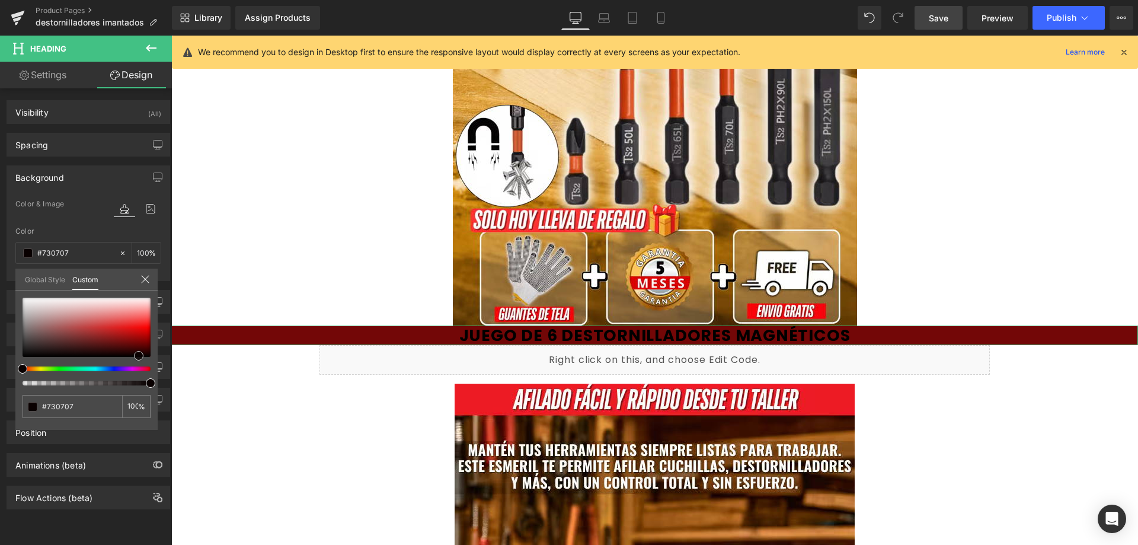
type input "#b00c0c"
type input "#e31111"
type input "#ef1a1a"
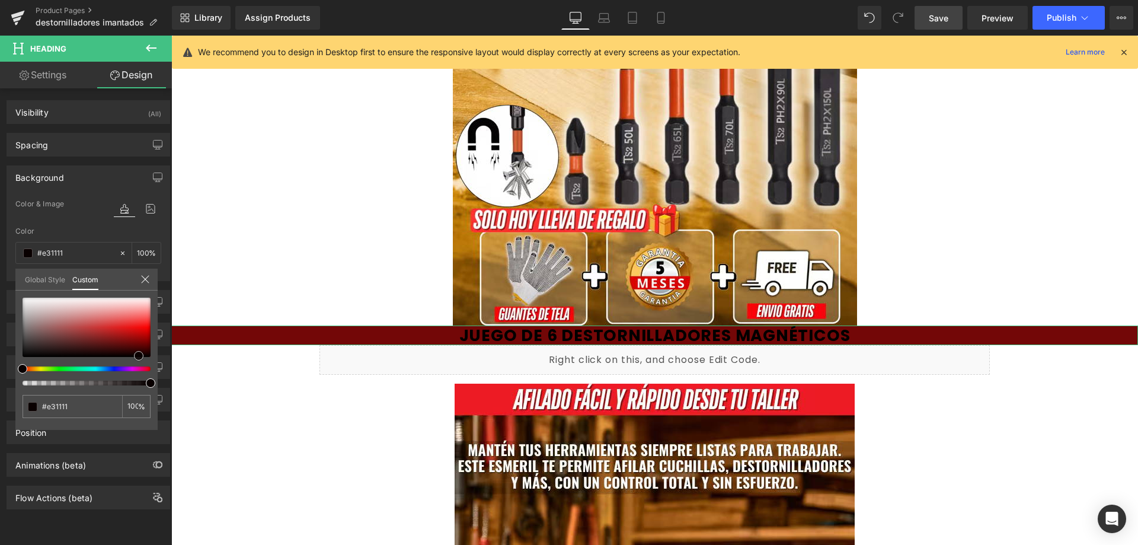
type input "#ef1a1a"
type input "#f02828"
type input "#f22a2a"
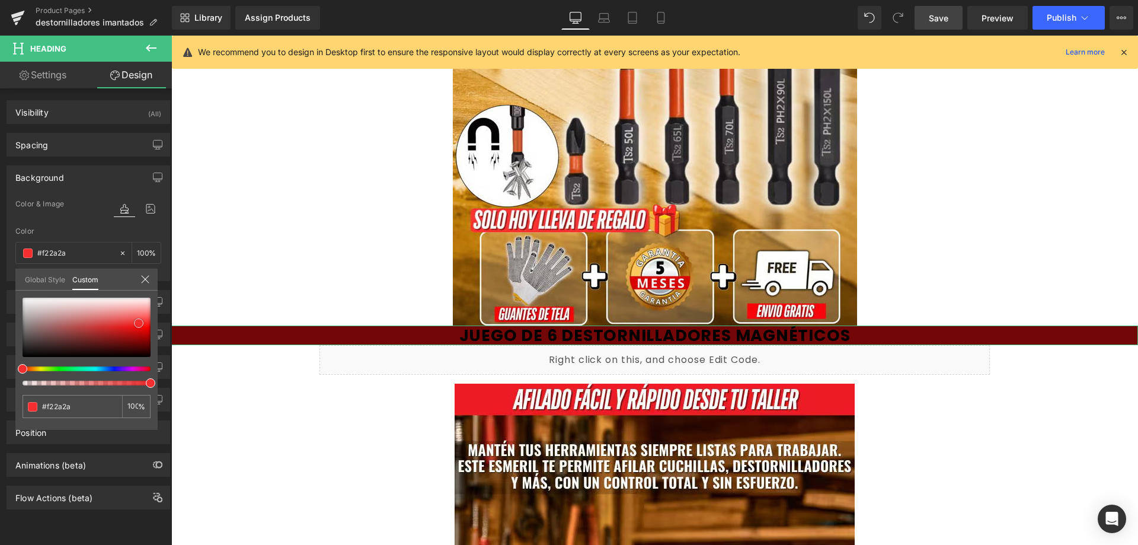
type input "#f52d2d"
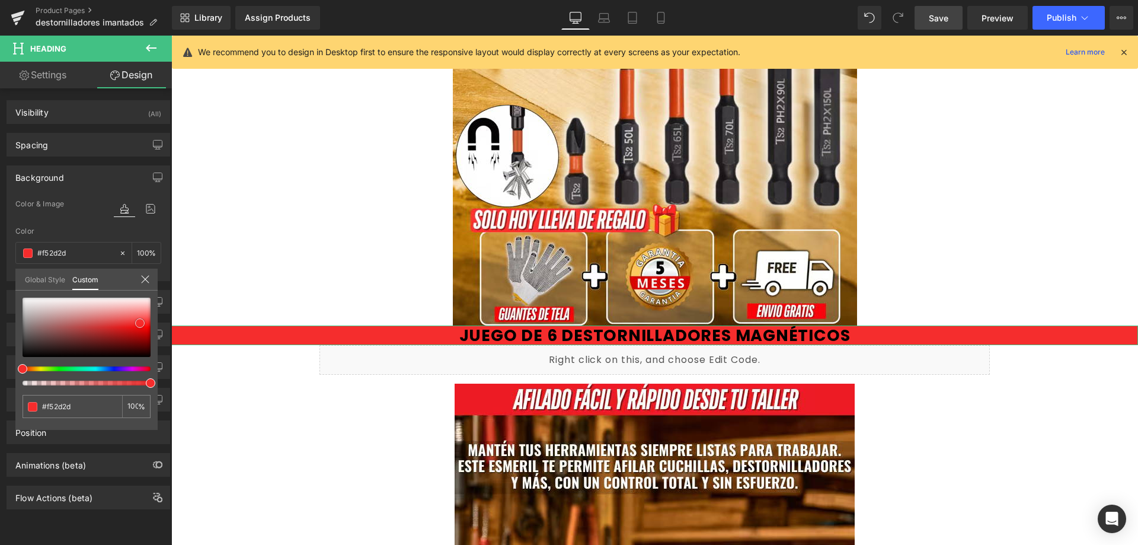
type input "#f63131"
drag, startPoint x: 137, startPoint y: 337, endPoint x: 140, endPoint y: 322, distance: 14.5
click at [140, 322] on div at bounding box center [87, 326] width 128 height 59
click at [78, 402] on input "#f63131" at bounding box center [73, 406] width 63 height 12
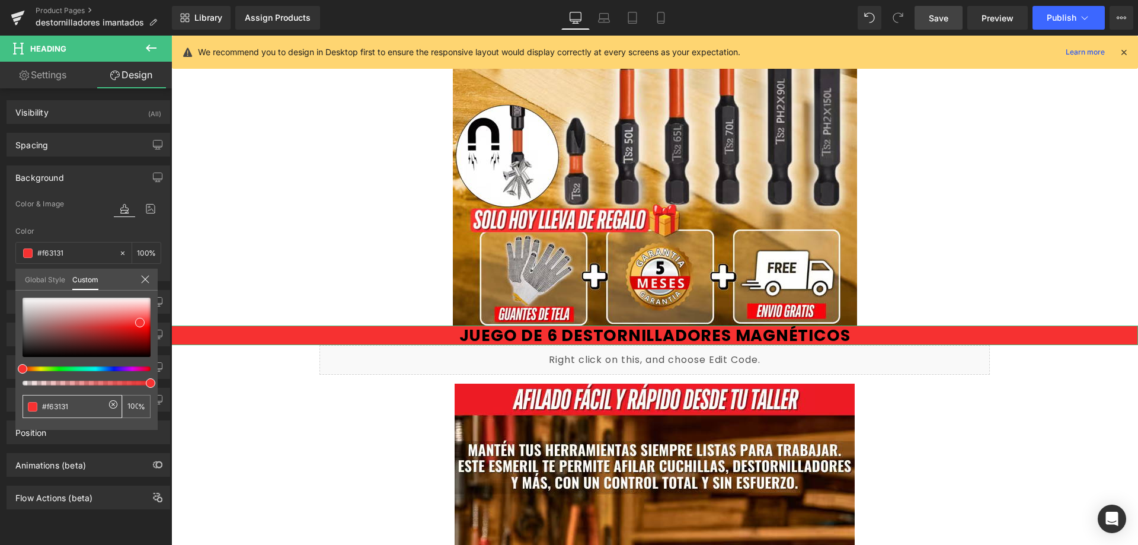
click at [78, 401] on input "#f63131" at bounding box center [73, 406] width 63 height 12
paste input "D0021B"
type input "#D0021B"
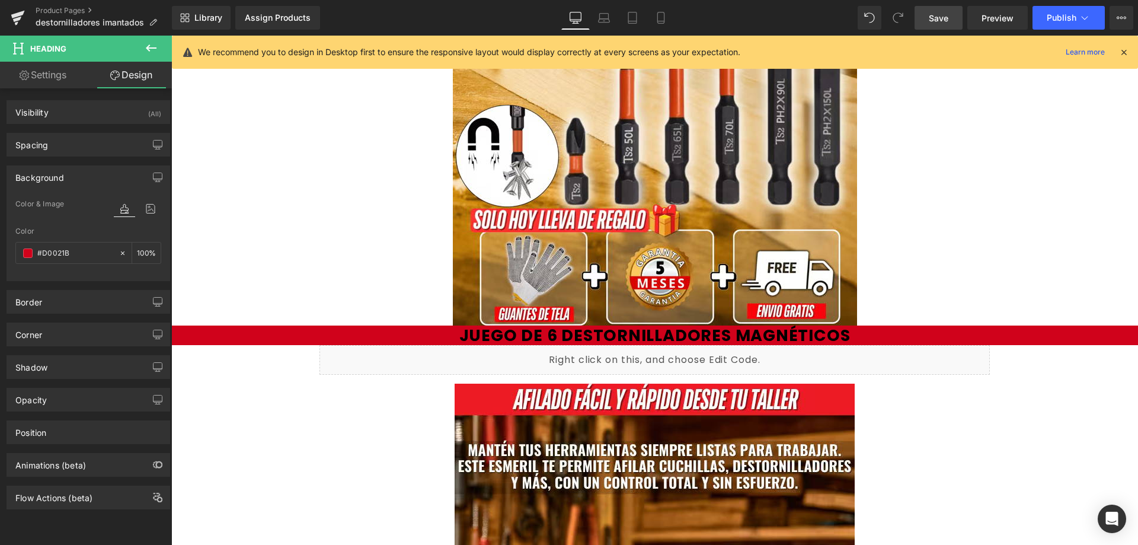
click at [331, 267] on div at bounding box center [654, 22] width 967 height 607
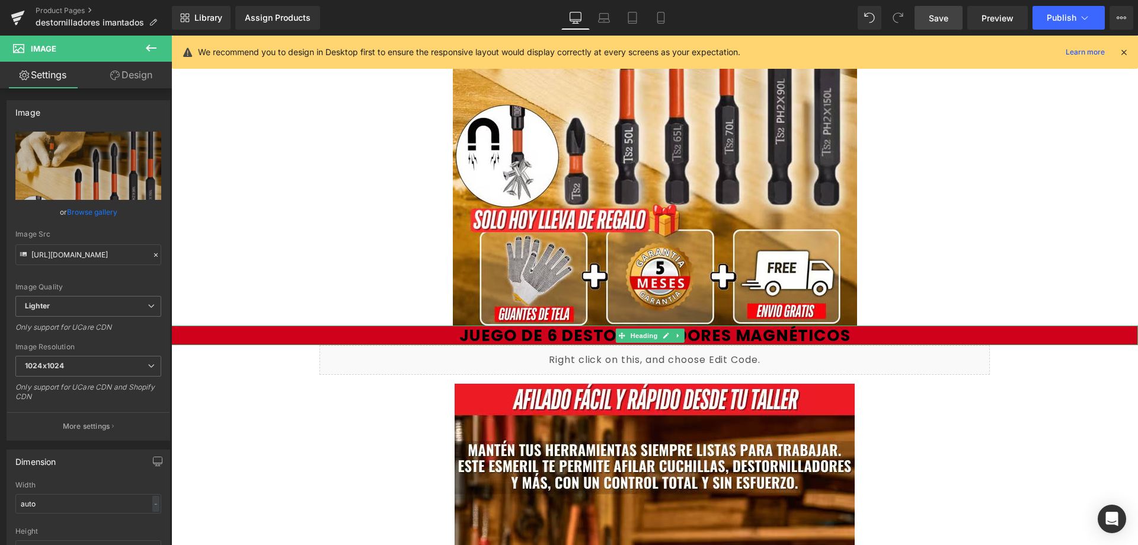
click at [297, 332] on h1 "JUEGO DE 6 DESTORNILLADORES MAGNÉTICOS" at bounding box center [654, 335] width 967 height 20
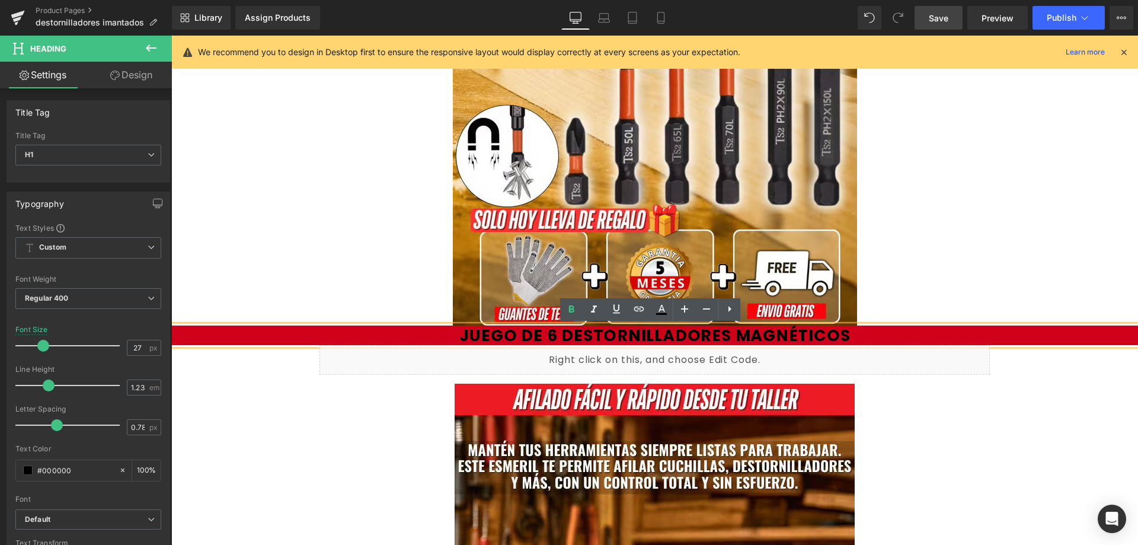
click at [297, 332] on h1 "JUEGO DE 6 DESTORNILLADORES MAGNÉTICOS" at bounding box center [654, 335] width 967 height 20
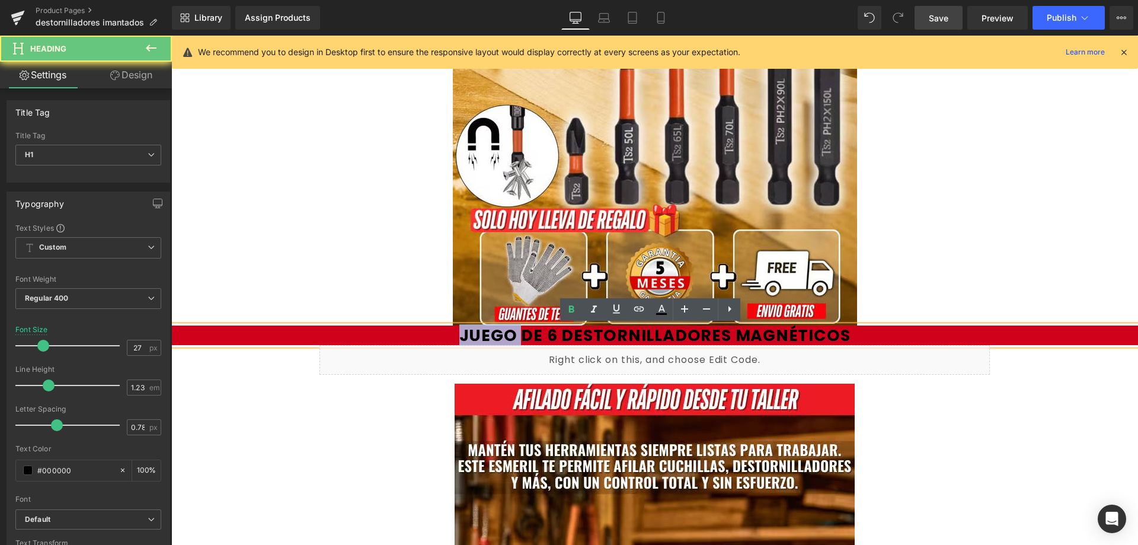
click at [297, 332] on h1 "JUEGO DE 6 DESTORNILLADORES MAGNÉTICOS" at bounding box center [654, 335] width 967 height 20
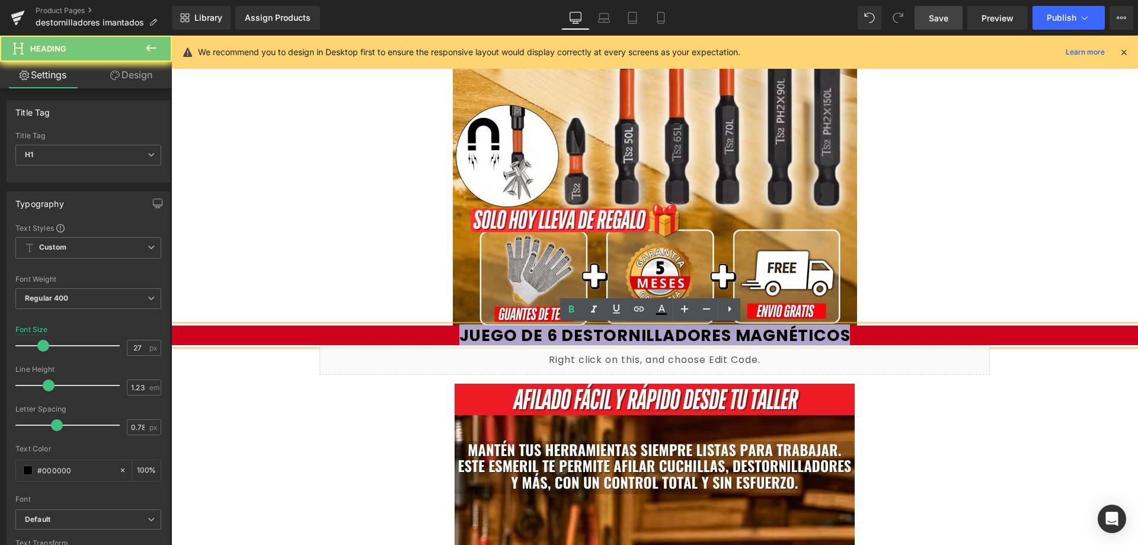
click at [297, 332] on h1 "JUEGO DE 6 DESTORNILLADORES MAGNÉTICOS" at bounding box center [654, 335] width 967 height 20
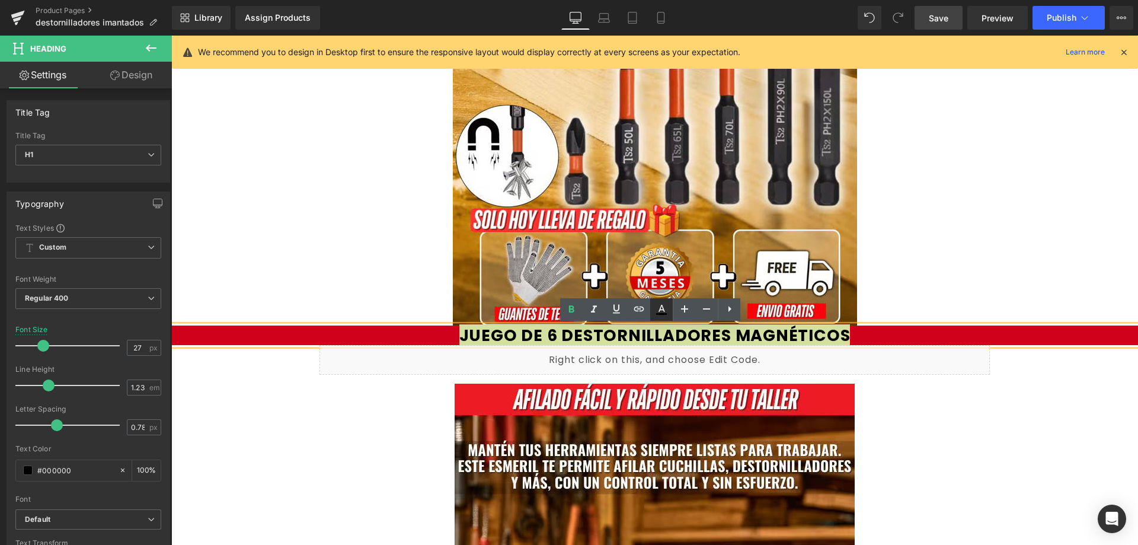
click at [662, 309] on icon at bounding box center [661, 308] width 7 height 7
type input "#000000"
type input "100"
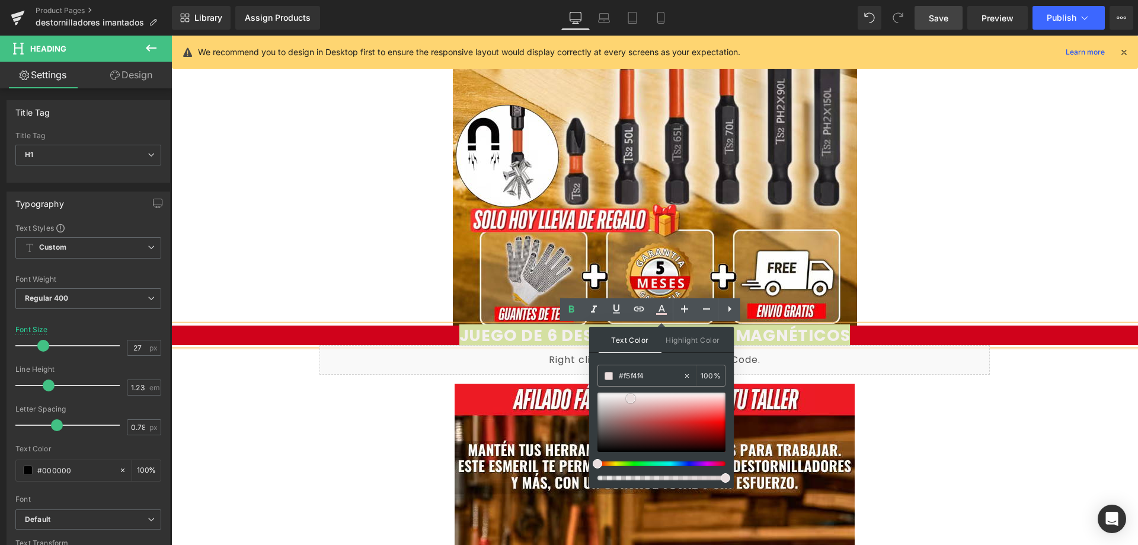
type input "#f7f7f7"
drag, startPoint x: 802, startPoint y: 434, endPoint x: 558, endPoint y: 383, distance: 249.4
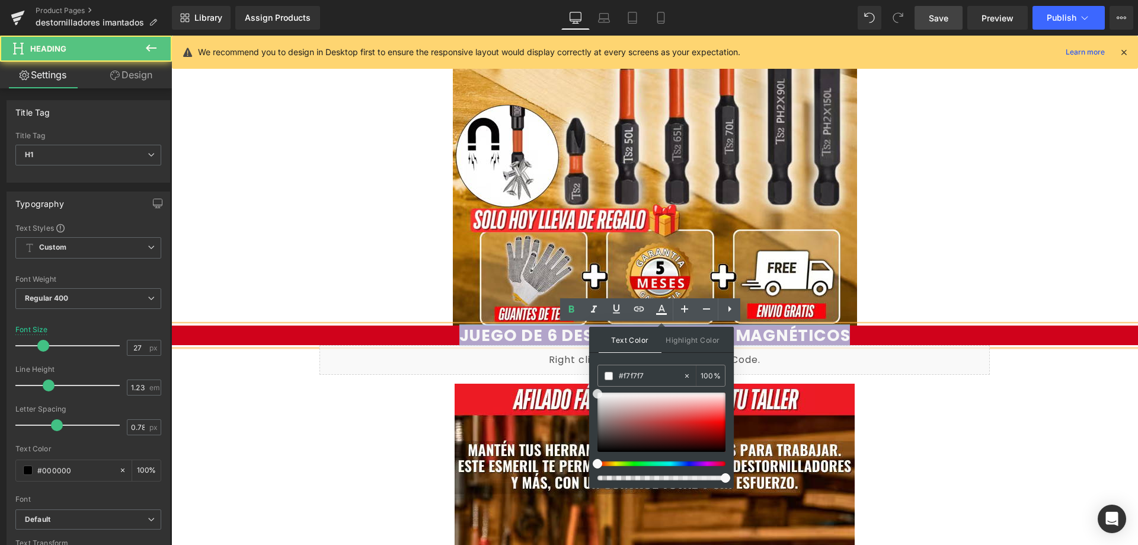
click at [409, 331] on h1 "JUEGO DE 6 DESTORNILLADORES MAGNÉTICOS" at bounding box center [654, 335] width 967 height 20
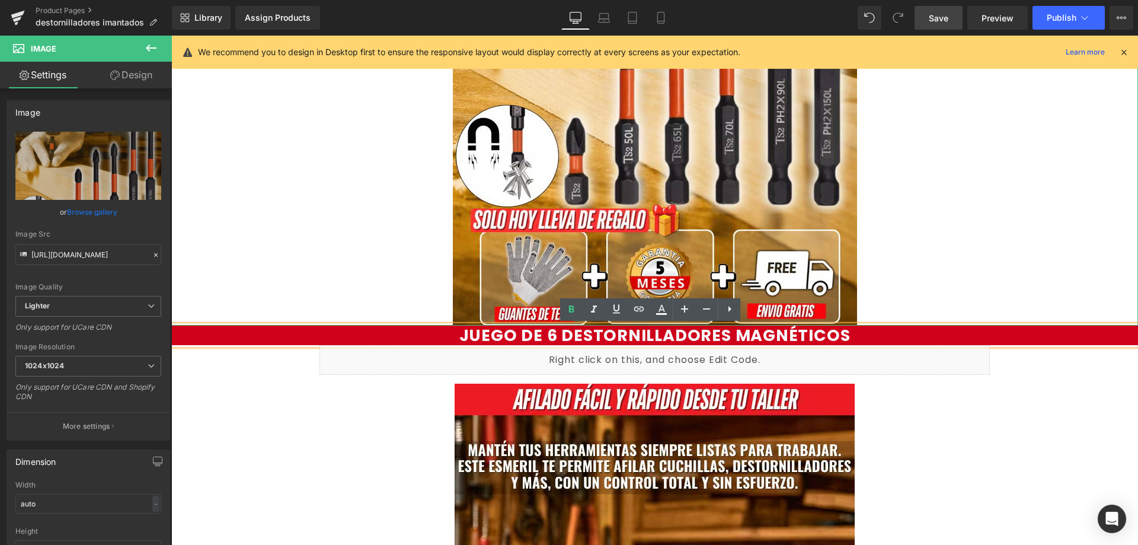
click at [395, 255] on div at bounding box center [654, 22] width 967 height 607
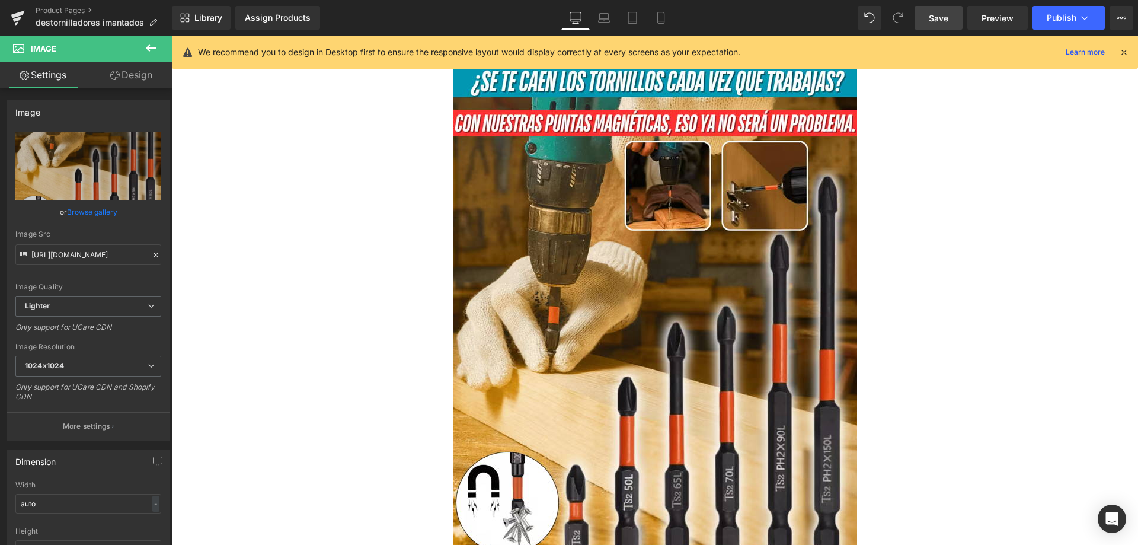
click at [1123, 55] on icon at bounding box center [1123, 52] width 11 height 11
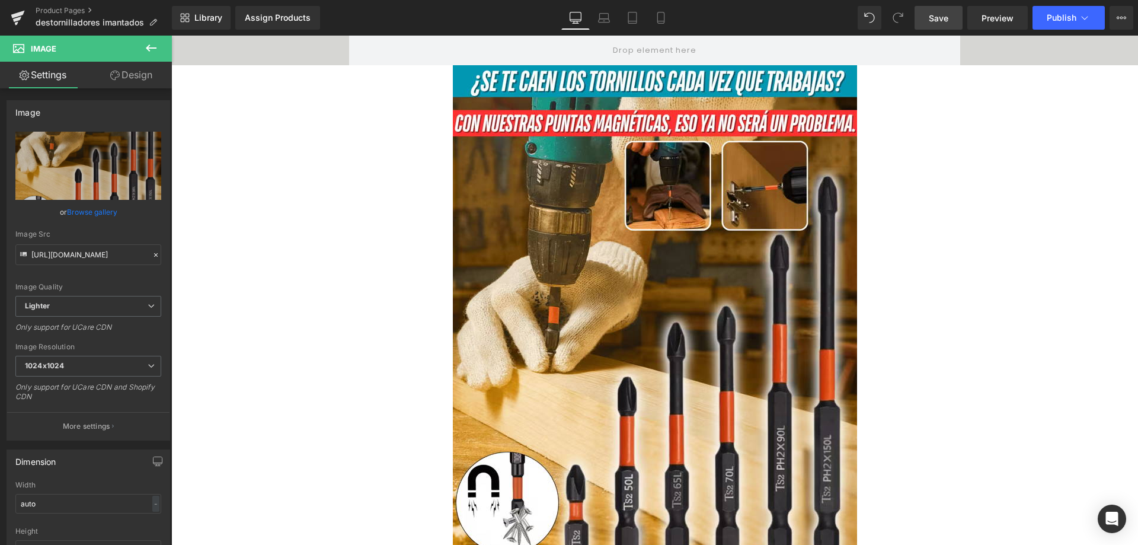
click at [952, 14] on link "Save" at bounding box center [938, 18] width 48 height 24
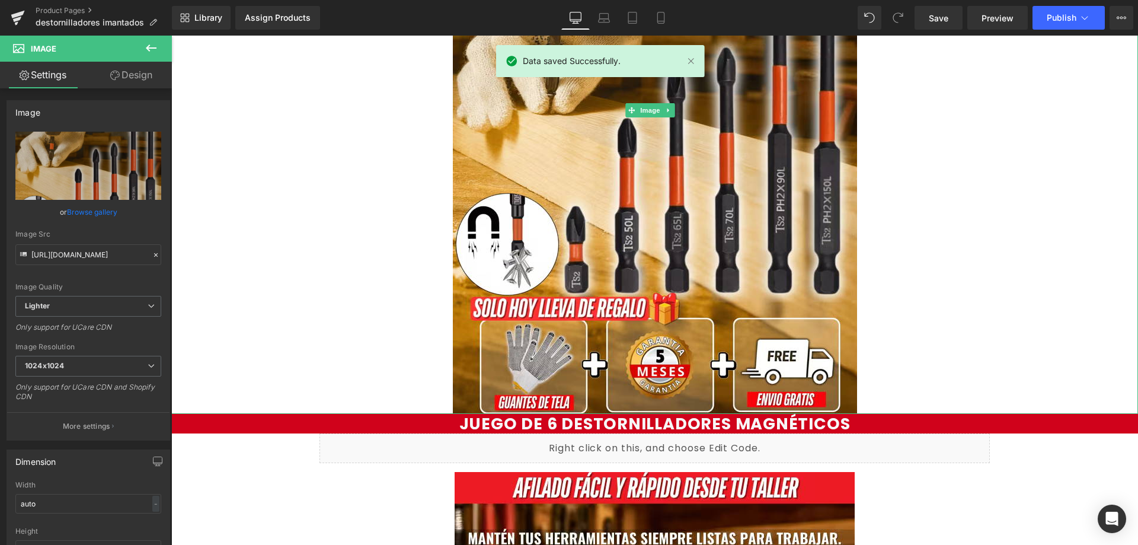
scroll to position [237, 0]
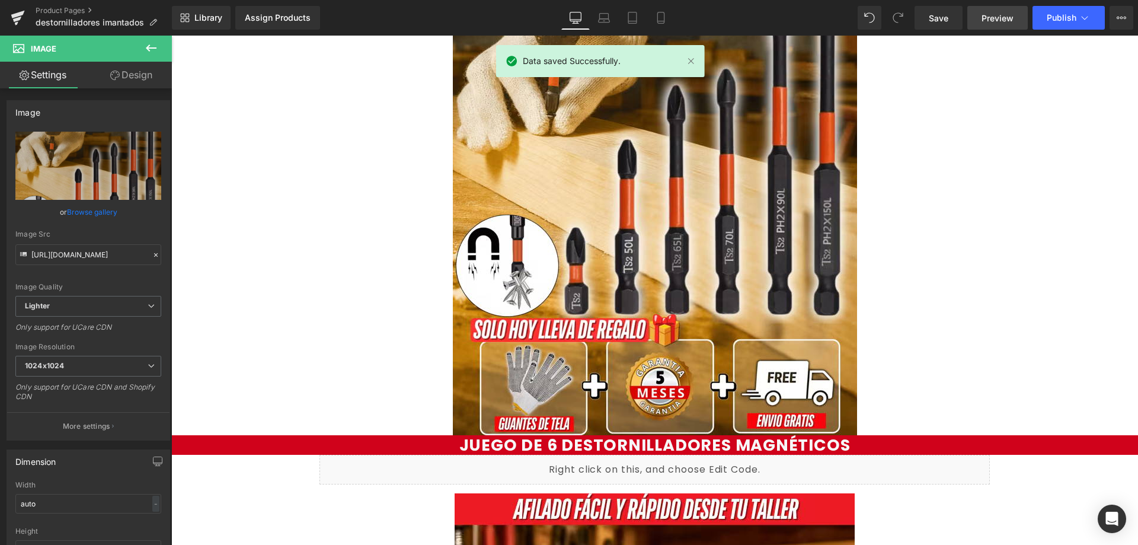
click at [997, 18] on span "Preview" at bounding box center [997, 18] width 32 height 12
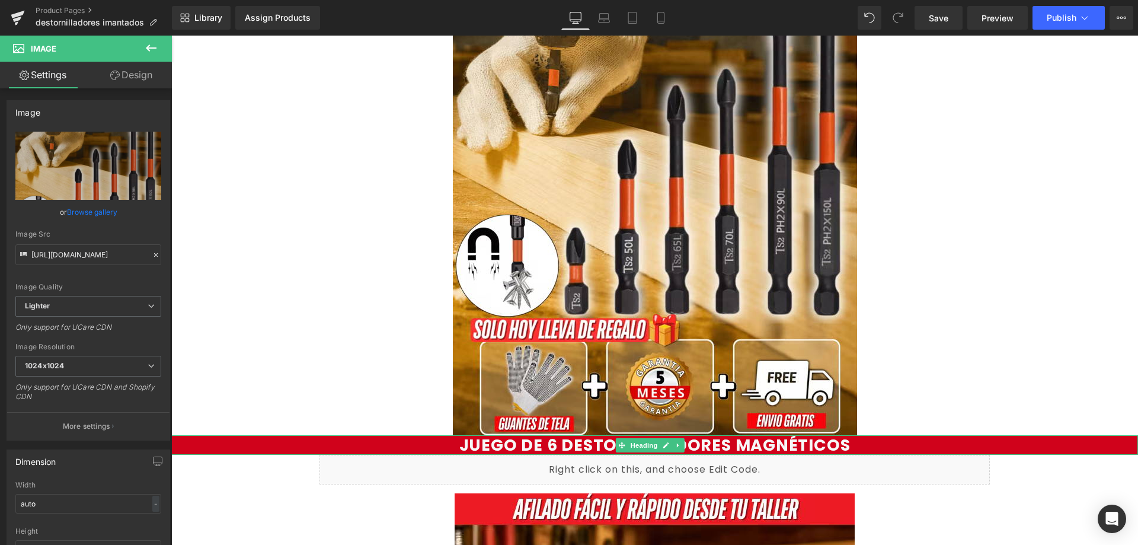
click at [276, 444] on h1 "JUEGO DE 6 DESTORNILLADORES MAGNÉTICOS" at bounding box center [654, 445] width 967 height 20
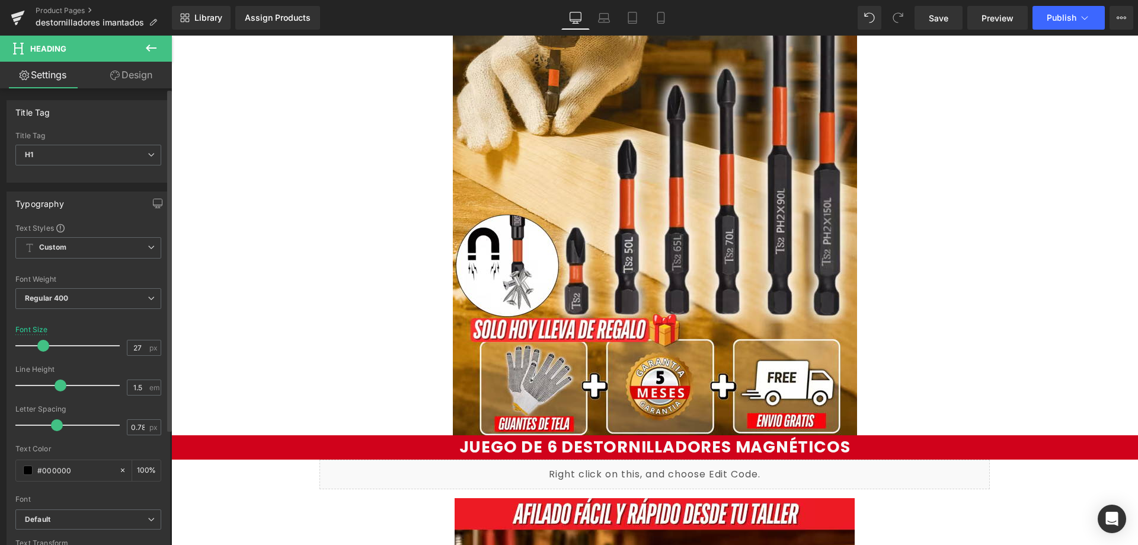
drag, startPoint x: 46, startPoint y: 386, endPoint x: 57, endPoint y: 392, distance: 12.7
click at [57, 392] on div at bounding box center [70, 385] width 98 height 24
type input "1.23"
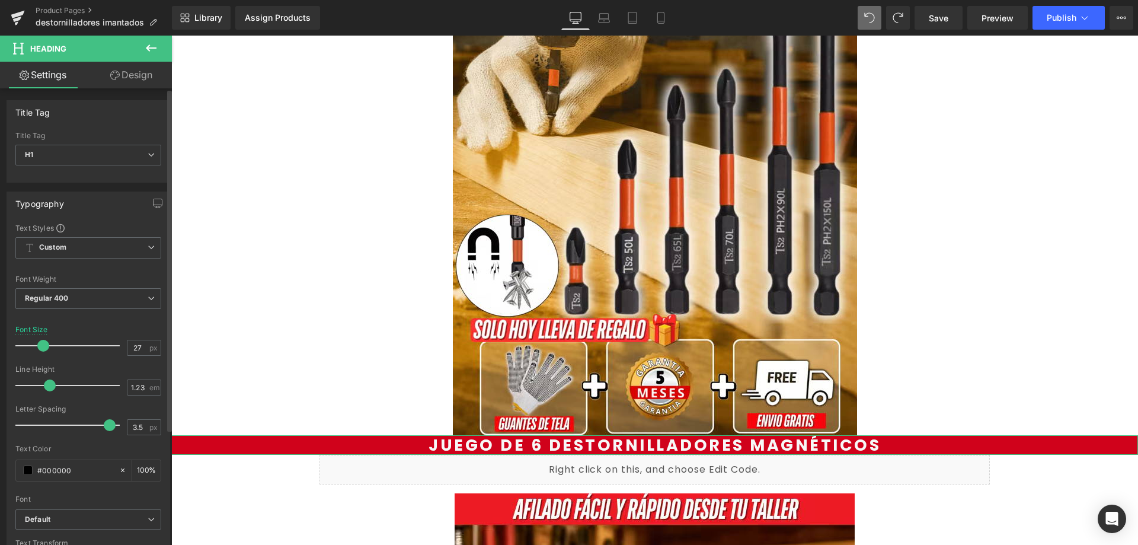
drag, startPoint x: 56, startPoint y: 429, endPoint x: 107, endPoint y: 436, distance: 51.4
click at [107, 436] on div at bounding box center [70, 425] width 98 height 24
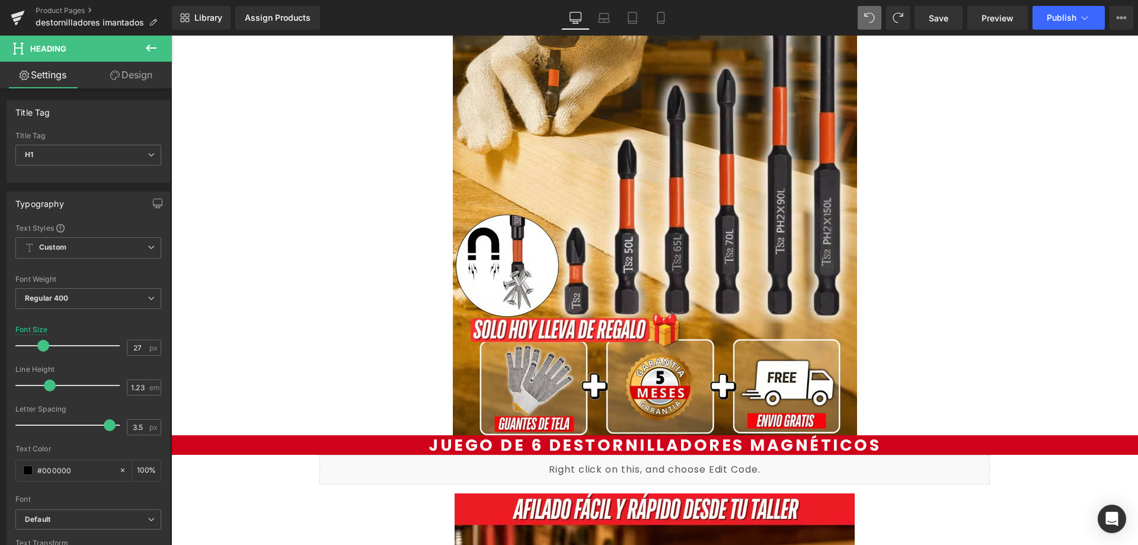
type input "0.78"
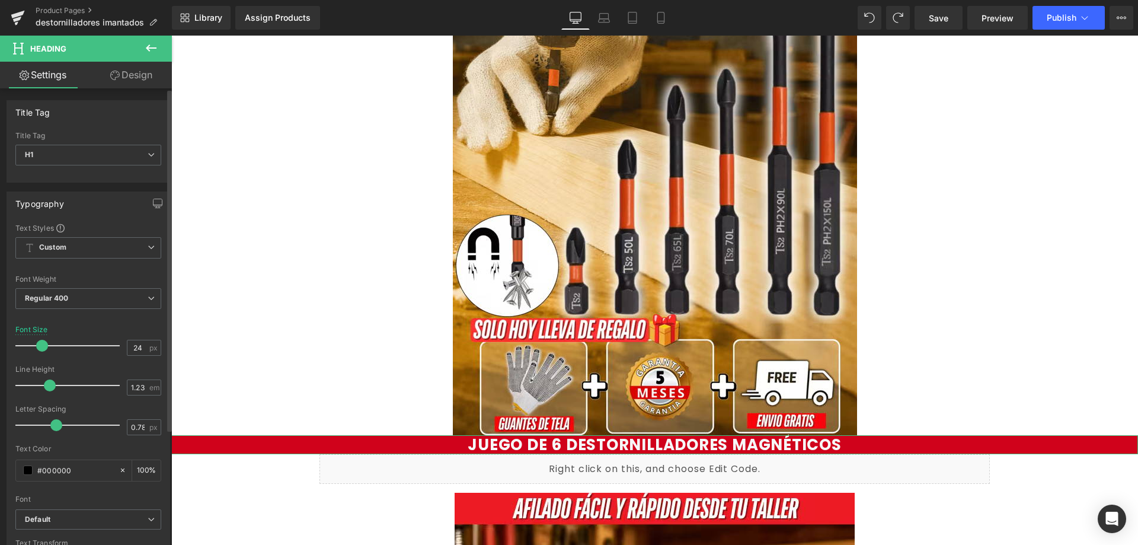
type input "23"
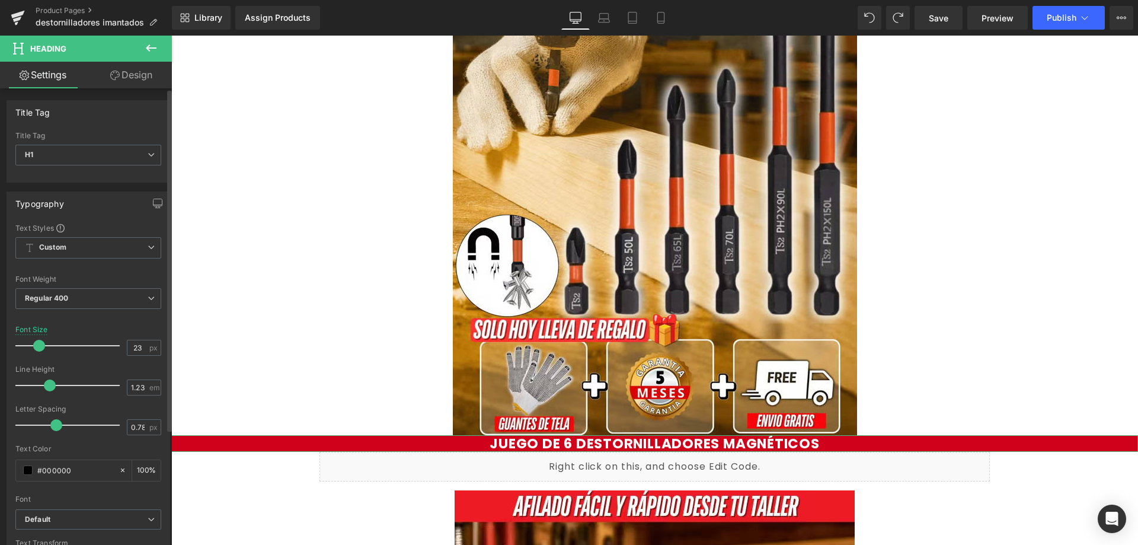
drag, startPoint x: 41, startPoint y: 347, endPoint x: 37, endPoint y: 354, distance: 8.0
click at [37, 354] on div at bounding box center [70, 346] width 98 height 24
click at [953, 18] on link "Save" at bounding box center [938, 18] width 48 height 24
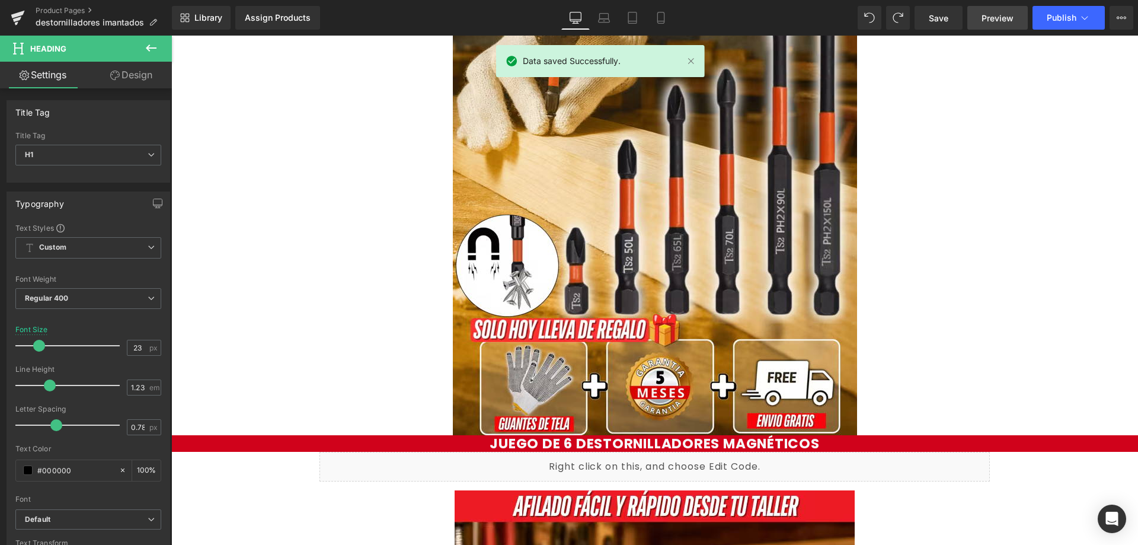
click at [990, 26] on link "Preview" at bounding box center [997, 18] width 60 height 24
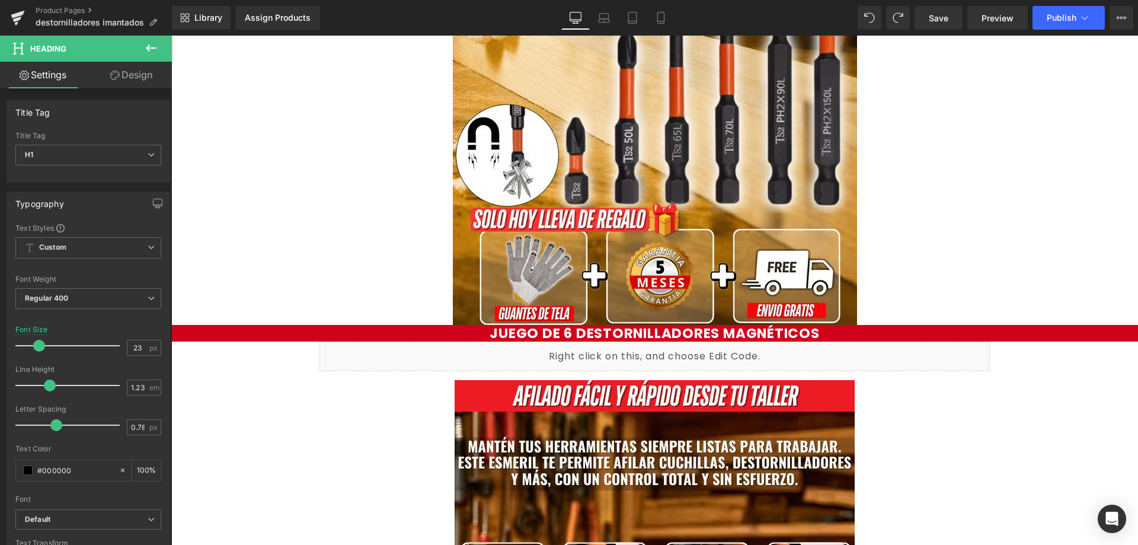
scroll to position [356, 0]
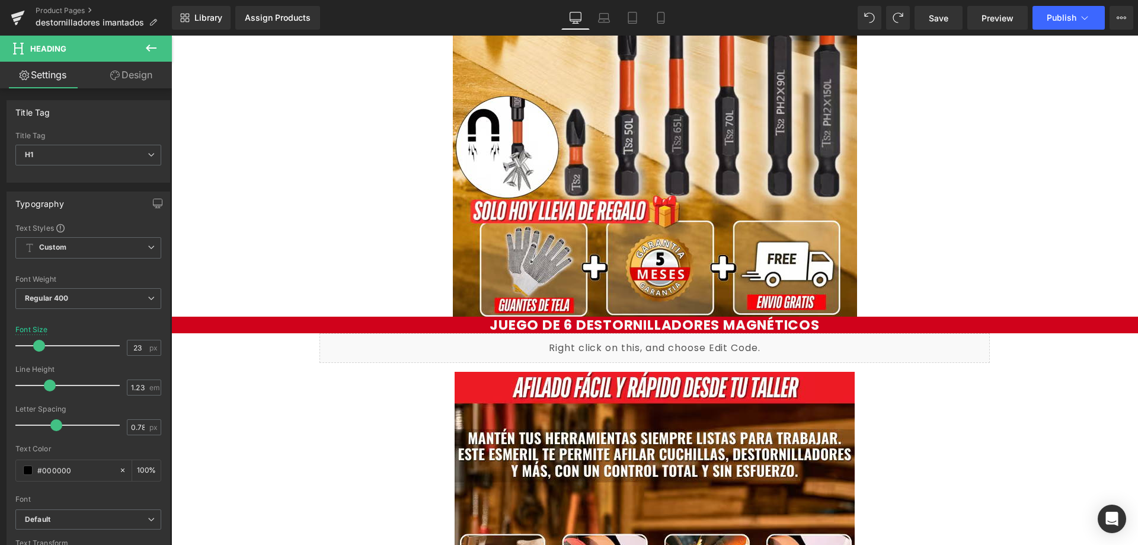
click at [153, 46] on icon at bounding box center [151, 48] width 14 height 14
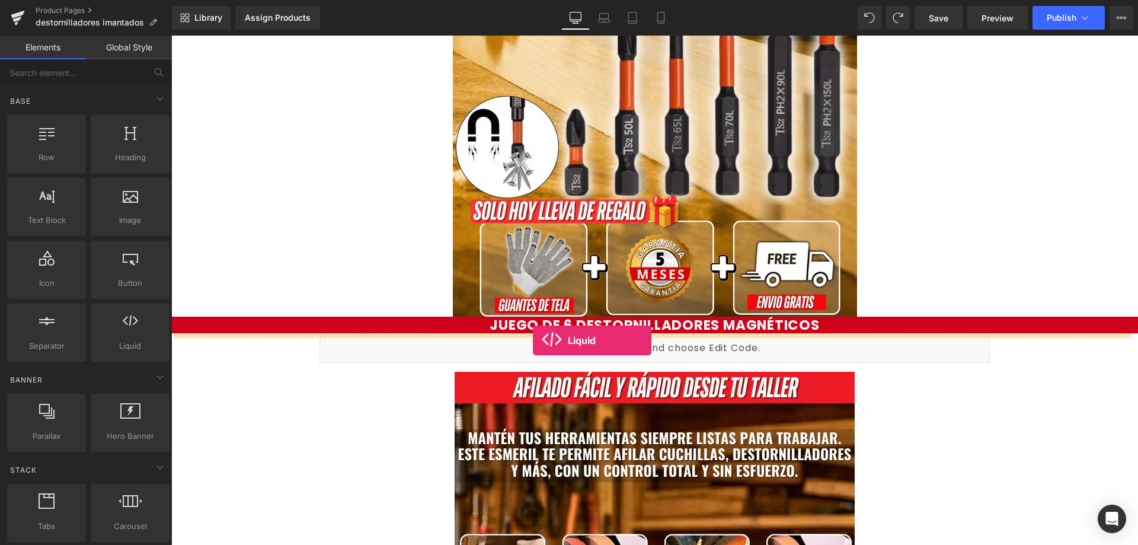
drag, startPoint x: 311, startPoint y: 378, endPoint x: 533, endPoint y: 340, distance: 224.9
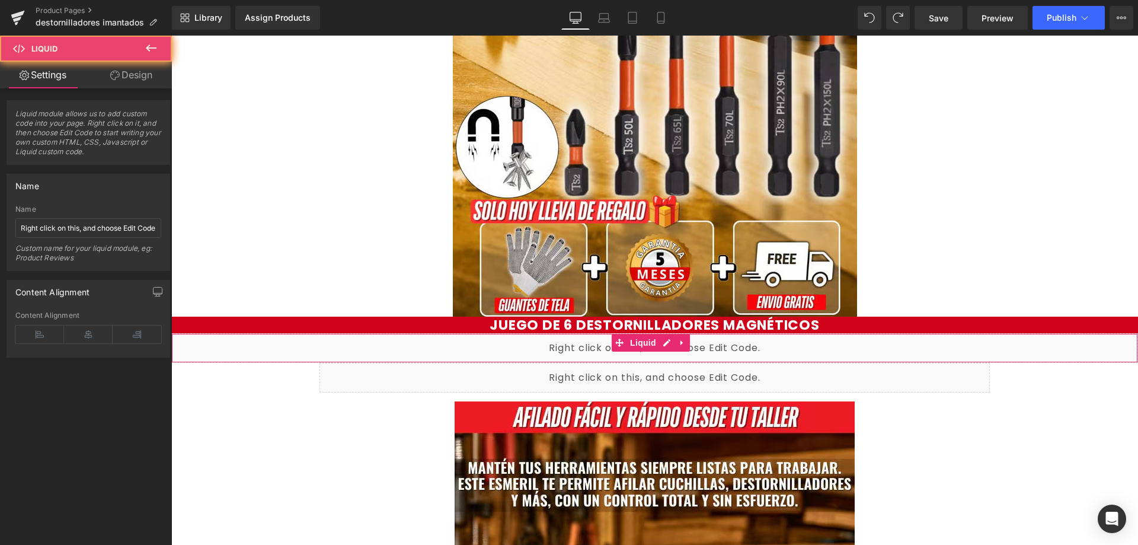
click at [520, 354] on div "Liquid" at bounding box center [654, 348] width 967 height 30
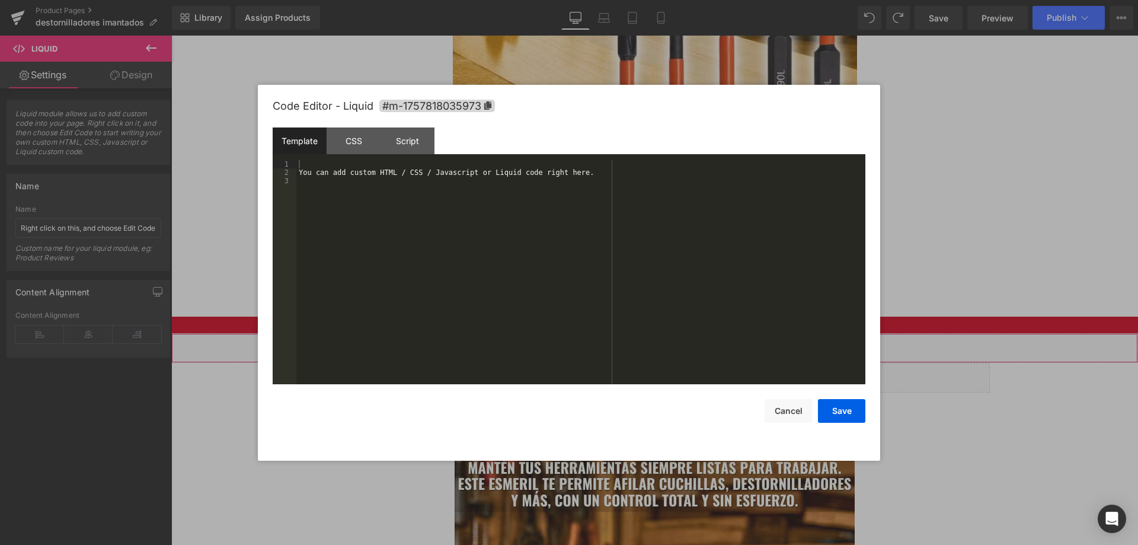
click at [671, 343] on link at bounding box center [666, 343] width 15 height 18
drag, startPoint x: 580, startPoint y: 176, endPoint x: 306, endPoint y: 168, distance: 273.9
click at [306, 168] on div "You can add custom HTML / CSS / Javascript or Liquid code right here." at bounding box center [580, 280] width 569 height 241
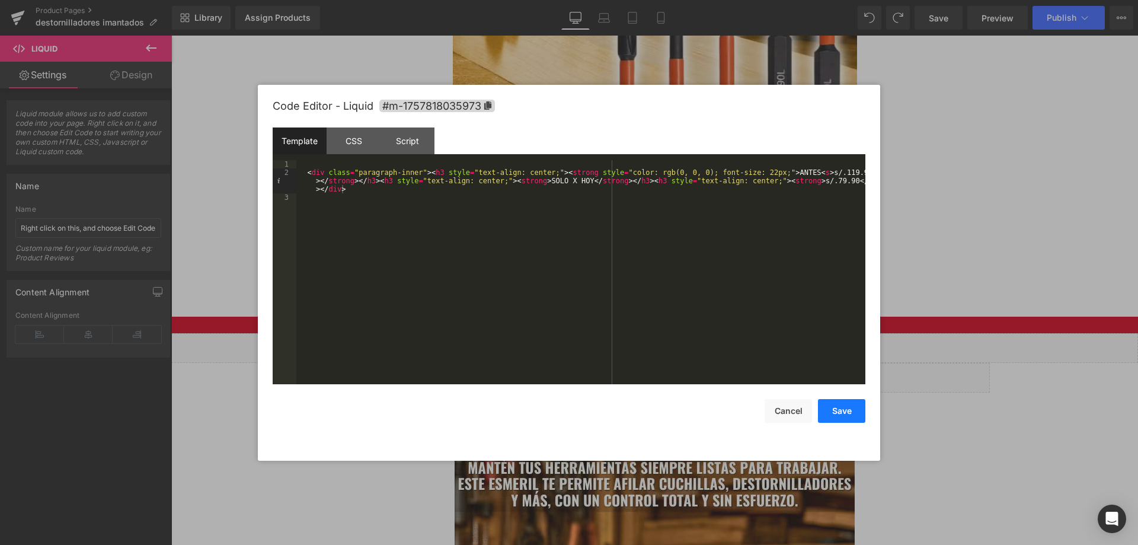
click at [831, 408] on button "Save" at bounding box center [841, 411] width 47 height 24
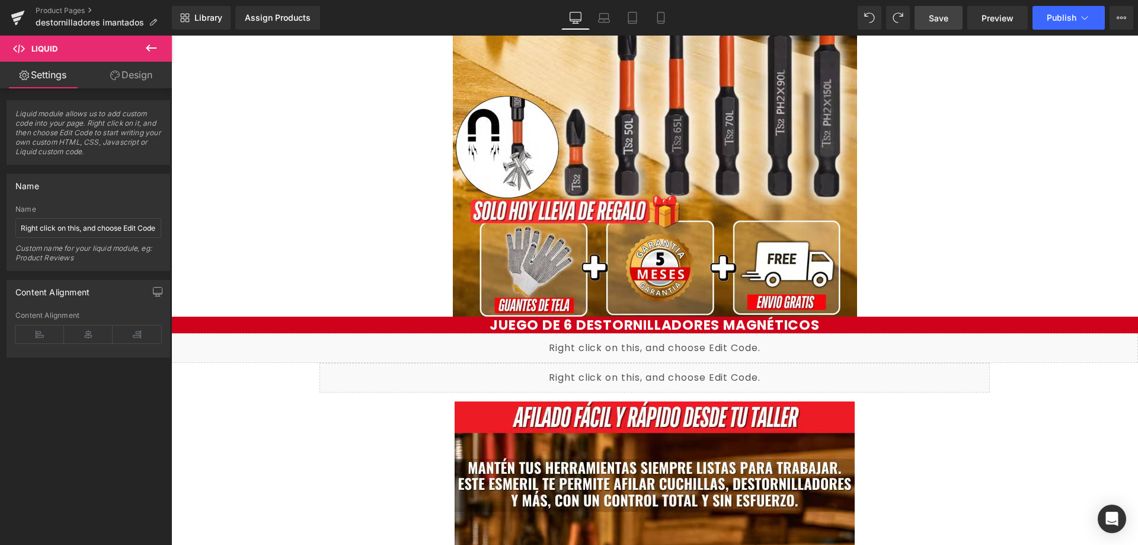
click at [938, 23] on span "Save" at bounding box center [939, 18] width 20 height 12
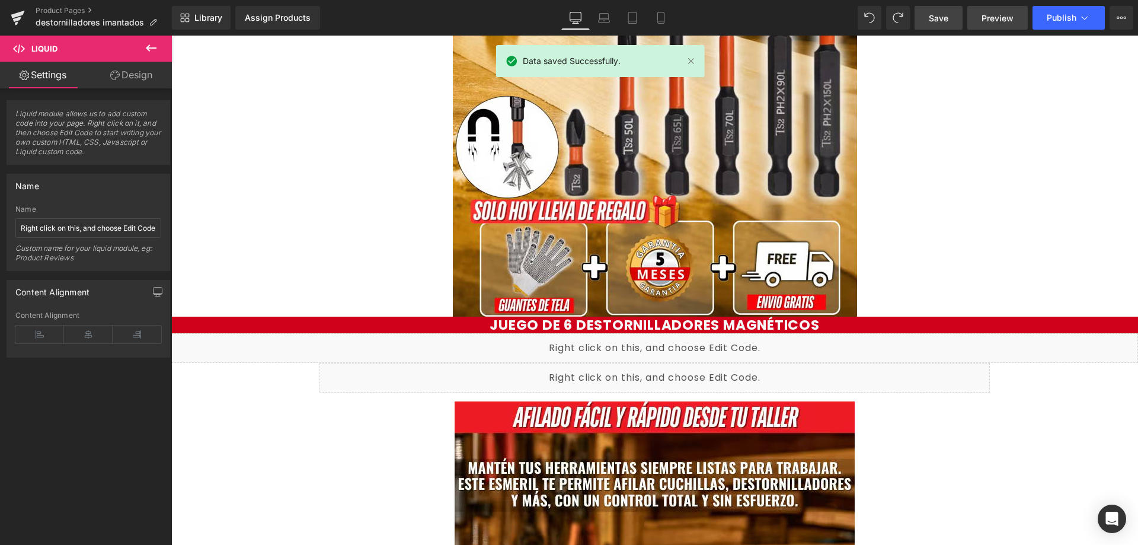
click at [995, 21] on span "Preview" at bounding box center [997, 18] width 32 height 12
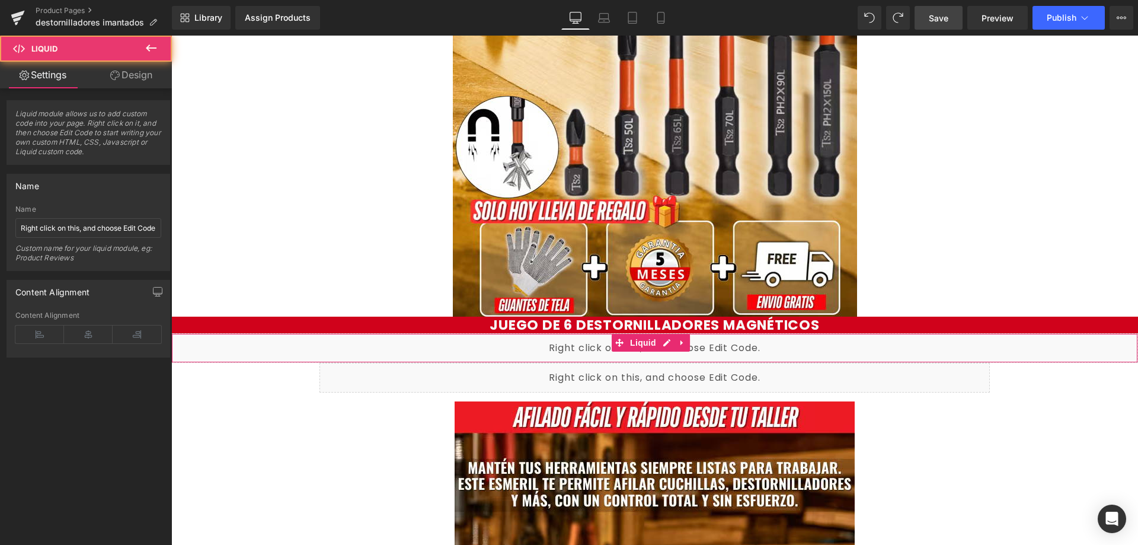
click at [353, 346] on div "Liquid" at bounding box center [654, 348] width 967 height 30
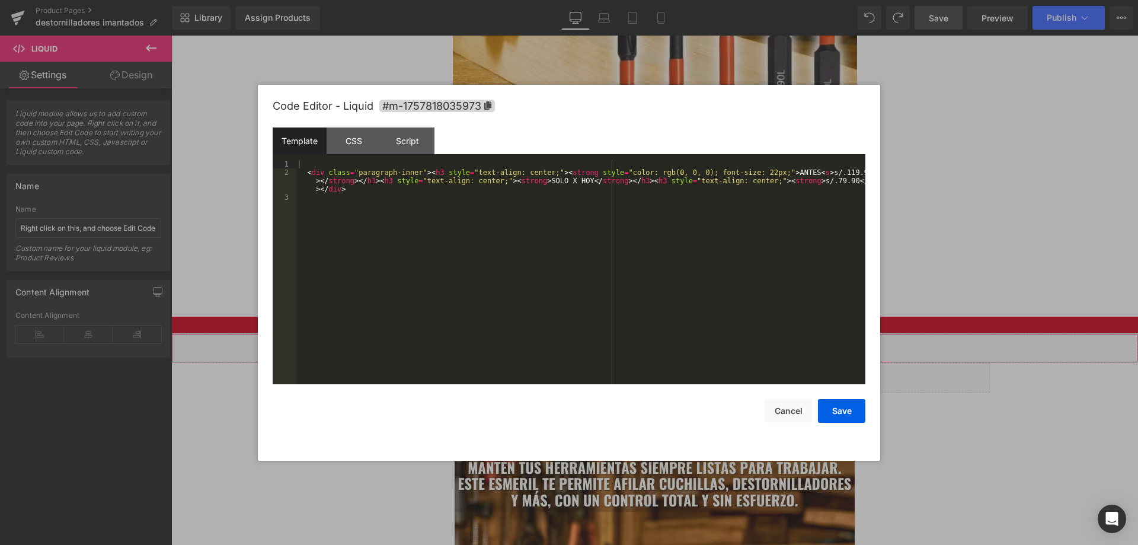
click at [665, 345] on icon at bounding box center [666, 342] width 7 height 7
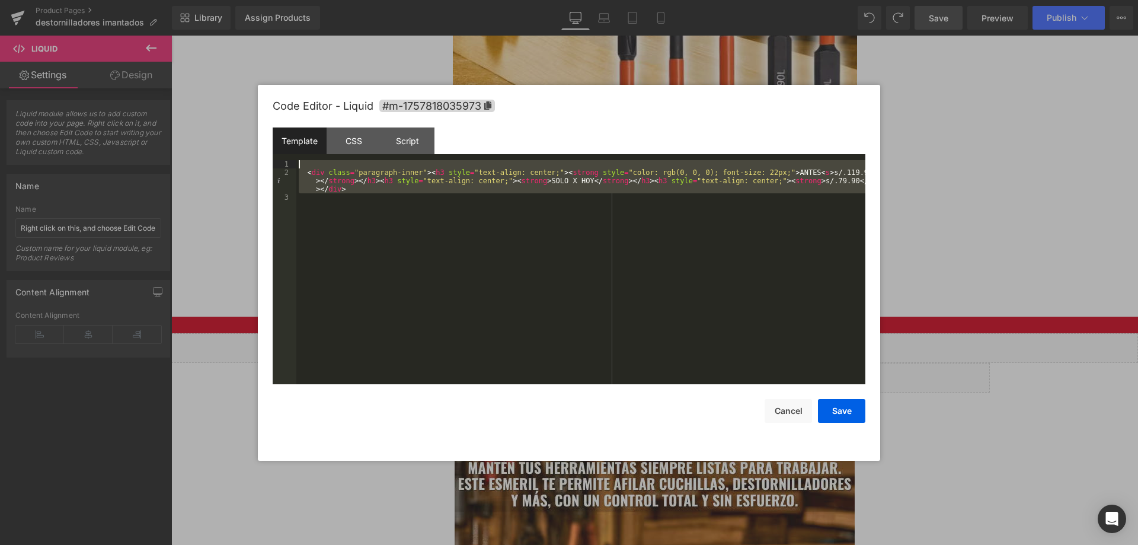
drag, startPoint x: 431, startPoint y: 217, endPoint x: 293, endPoint y: 159, distance: 149.2
click at [293, 160] on pre "1 2 3 < div class = "paragraph-inner" > < h3 style = "text-align: center;" > < …" at bounding box center [569, 272] width 593 height 224
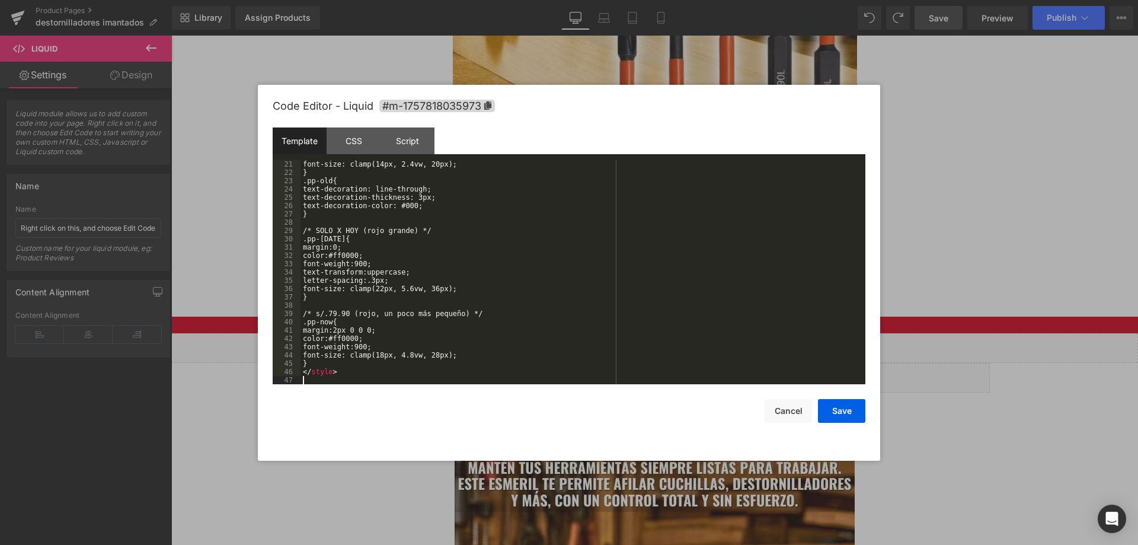
scroll to position [166, 0]
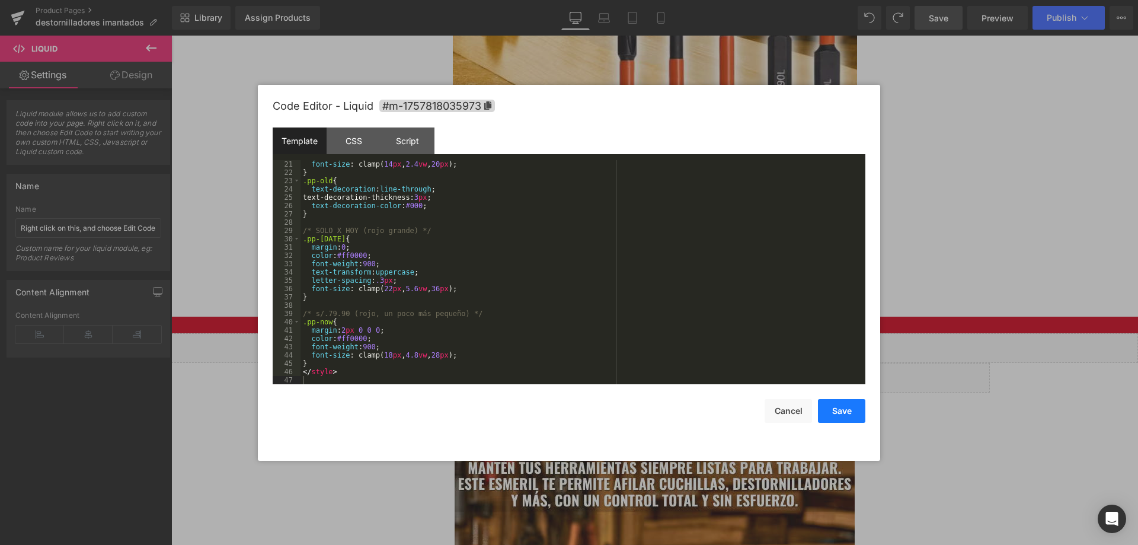
click at [830, 411] on button "Save" at bounding box center [841, 411] width 47 height 24
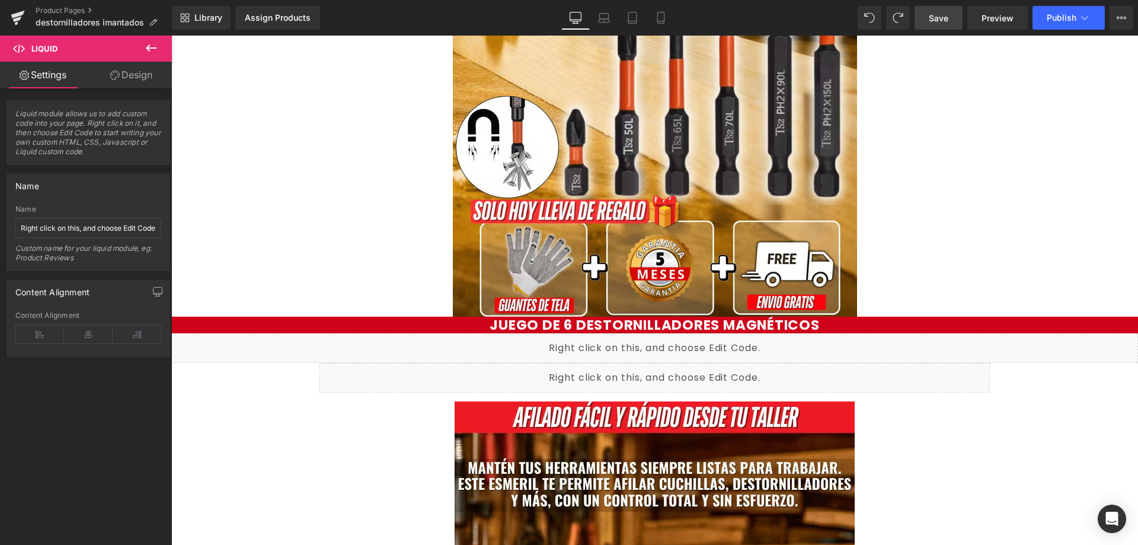
click at [940, 22] on span "Save" at bounding box center [939, 18] width 20 height 12
click at [991, 22] on span "Preview" at bounding box center [997, 18] width 32 height 12
click at [667, 343] on div "Liquid" at bounding box center [654, 348] width 967 height 30
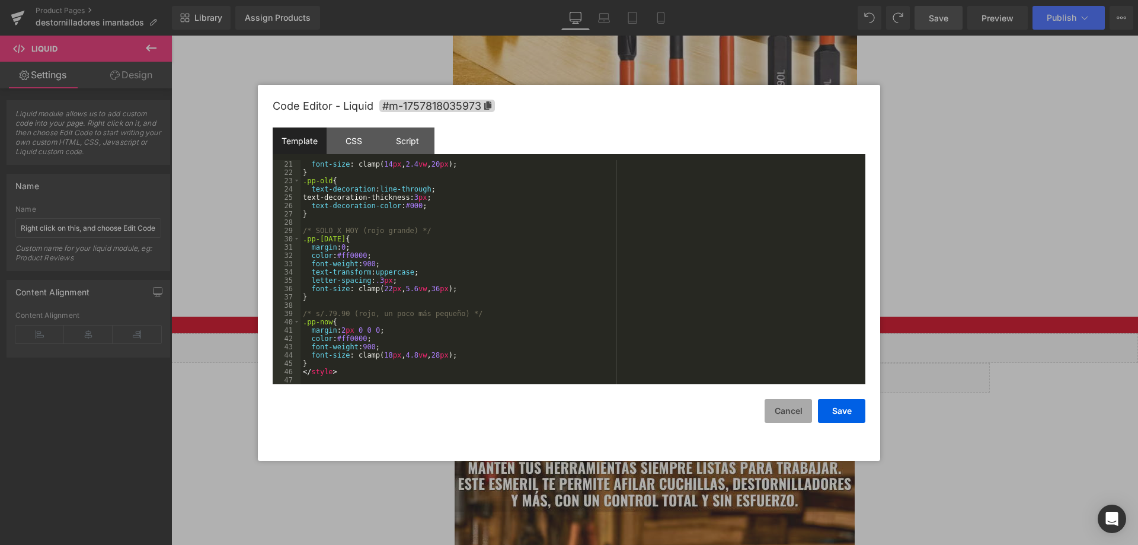
click at [778, 411] on button "Cancel" at bounding box center [787, 411] width 47 height 24
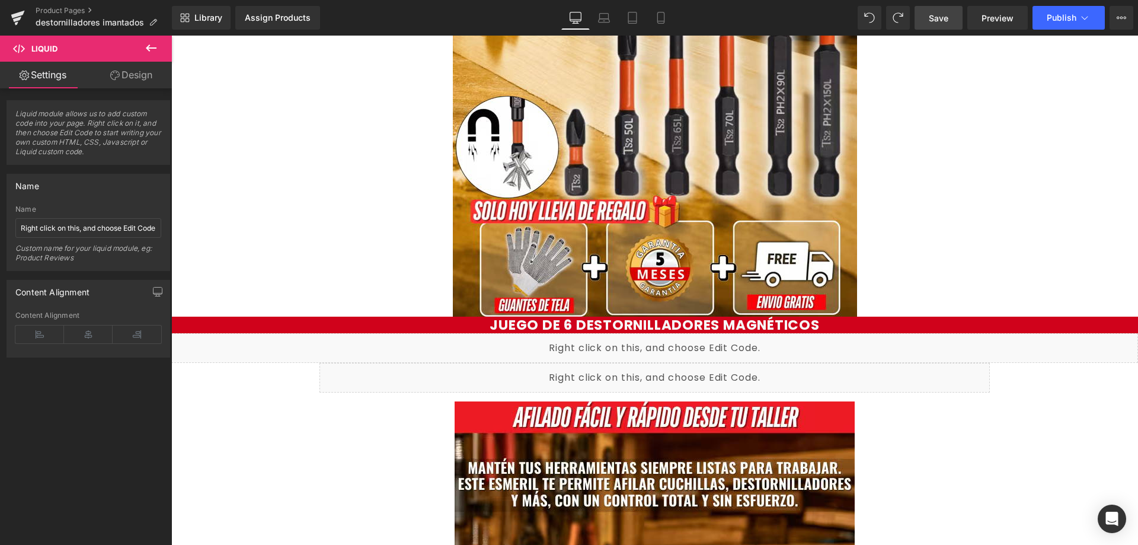
click at [146, 48] on icon at bounding box center [151, 47] width 11 height 7
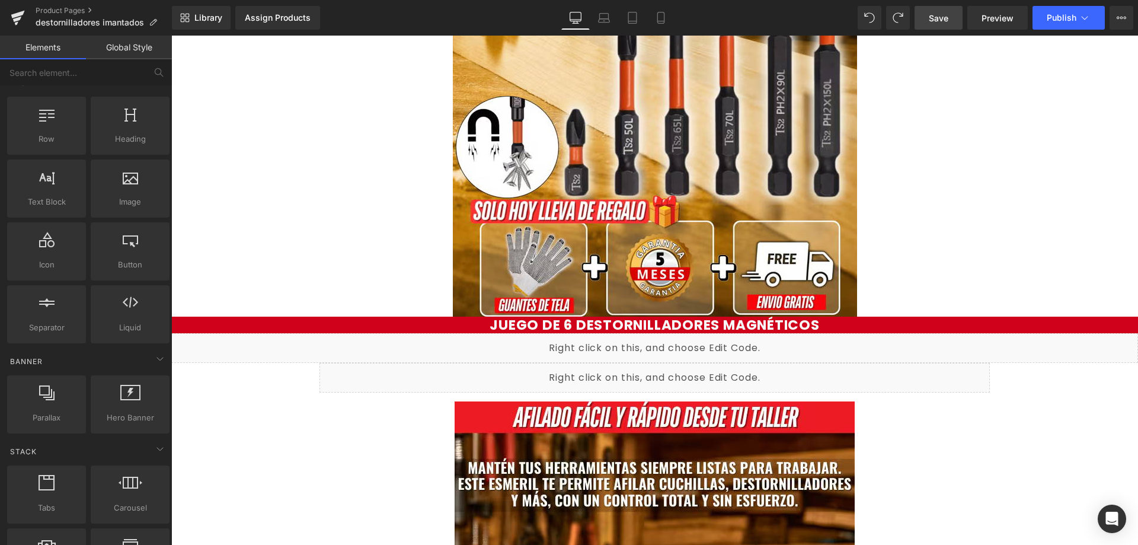
scroll to position [0, 0]
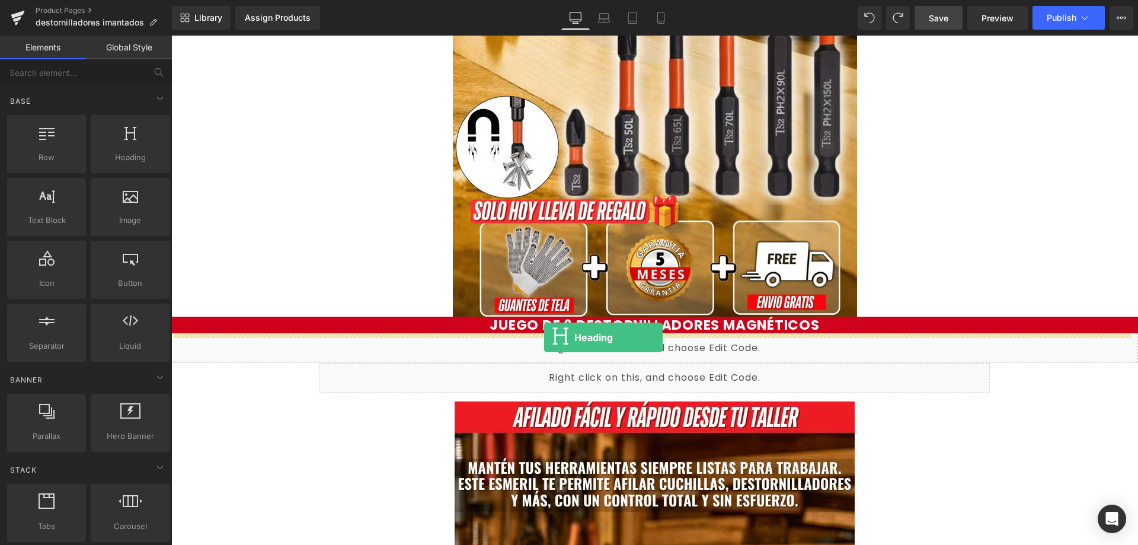
drag, startPoint x: 292, startPoint y: 197, endPoint x: 544, endPoint y: 337, distance: 288.1
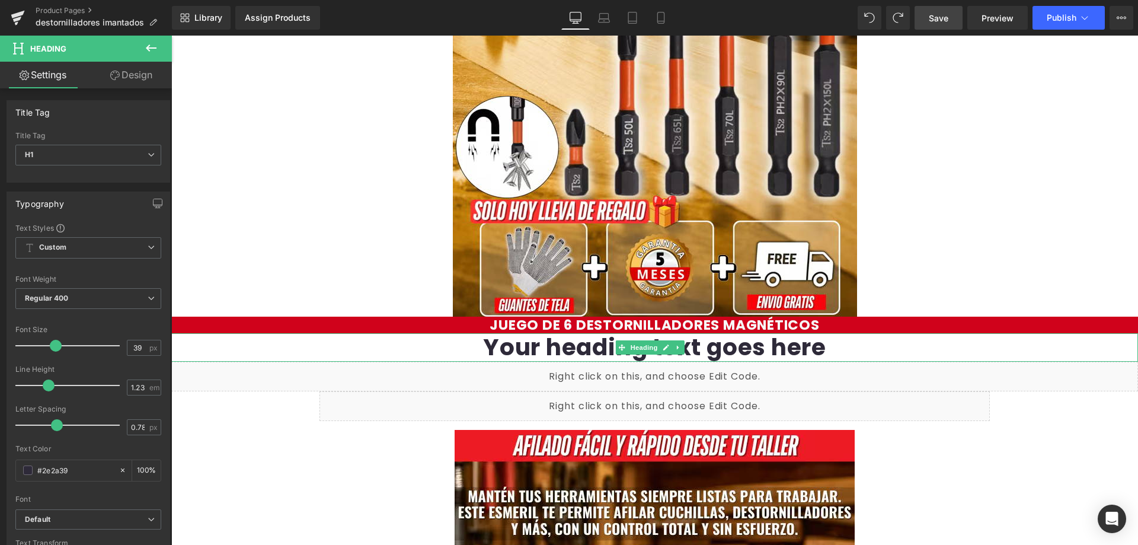
click at [533, 342] on h1 "Your heading text goes here" at bounding box center [654, 347] width 967 height 28
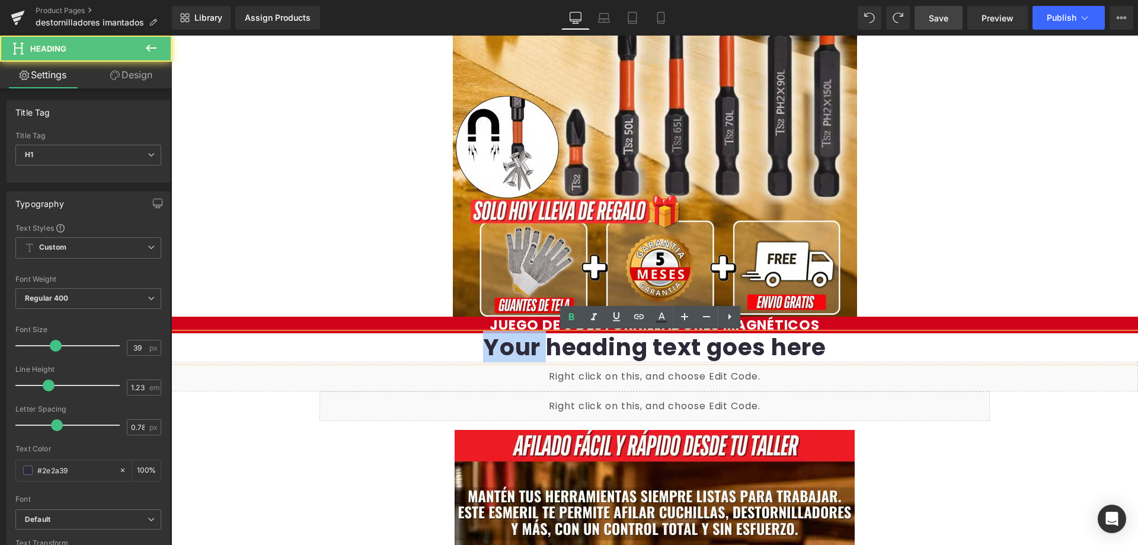
click at [533, 342] on h1 "Your heading text goes here" at bounding box center [654, 347] width 967 height 28
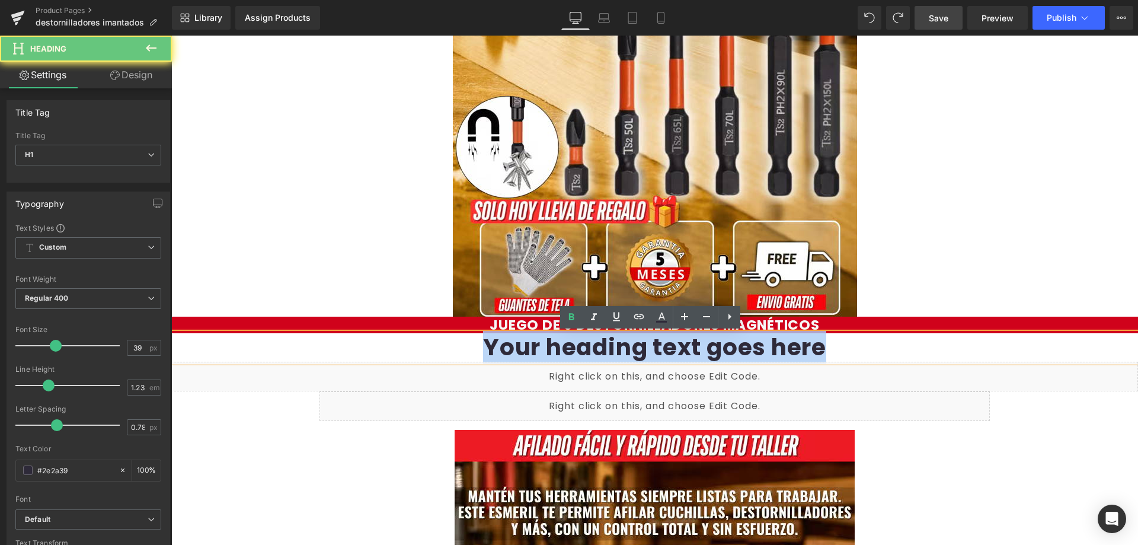
click at [533, 342] on h1 "Your heading text goes here" at bounding box center [654, 347] width 967 height 28
paste div
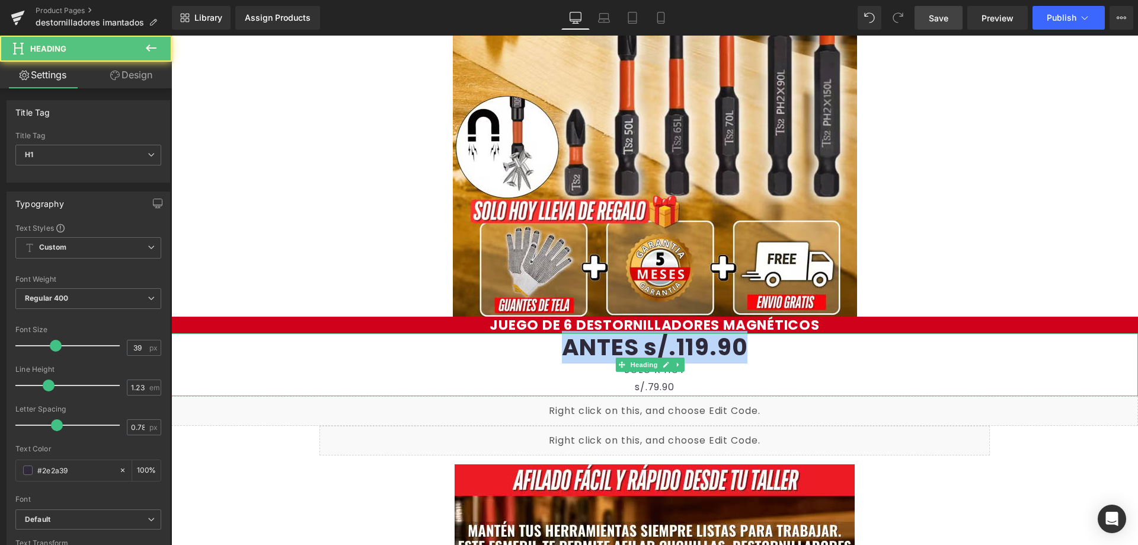
drag, startPoint x: 558, startPoint y: 351, endPoint x: 744, endPoint y: 348, distance: 186.7
click at [744, 348] on h1 "ANTES s/.119.90" at bounding box center [654, 347] width 967 height 28
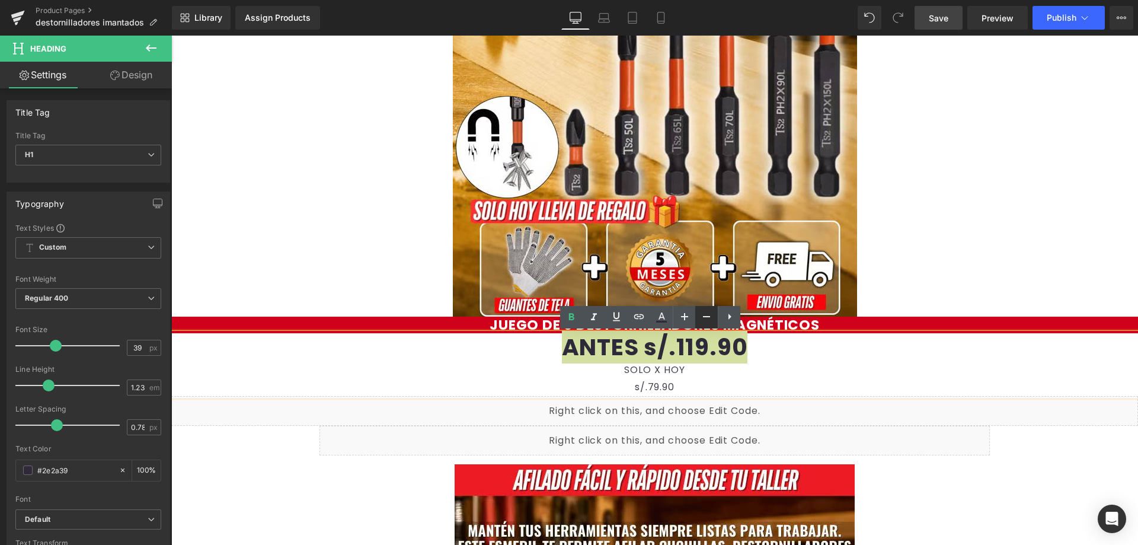
click at [709, 319] on icon at bounding box center [706, 316] width 14 height 14
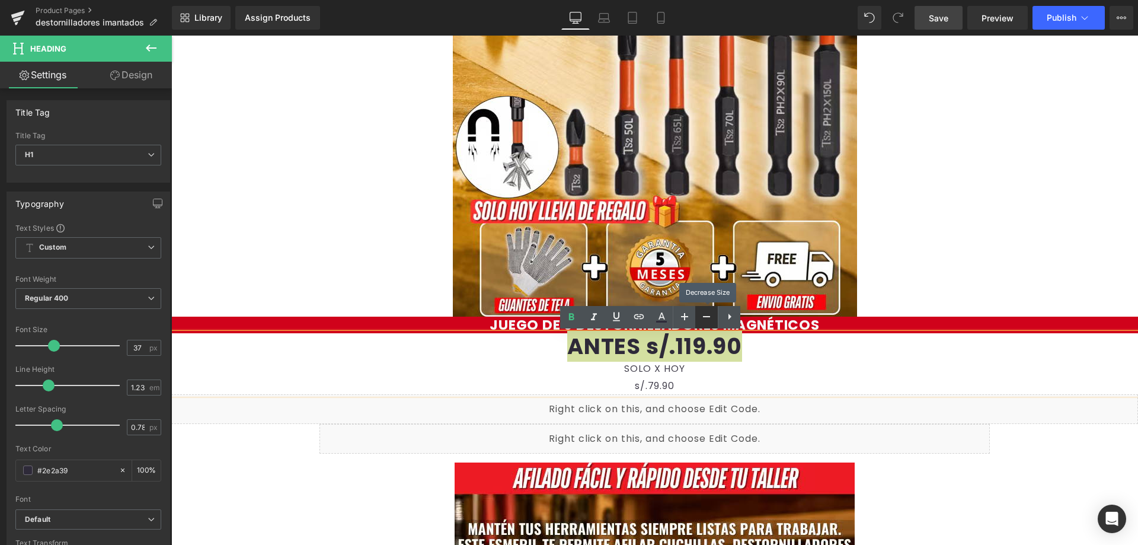
click at [709, 319] on icon at bounding box center [706, 316] width 14 height 14
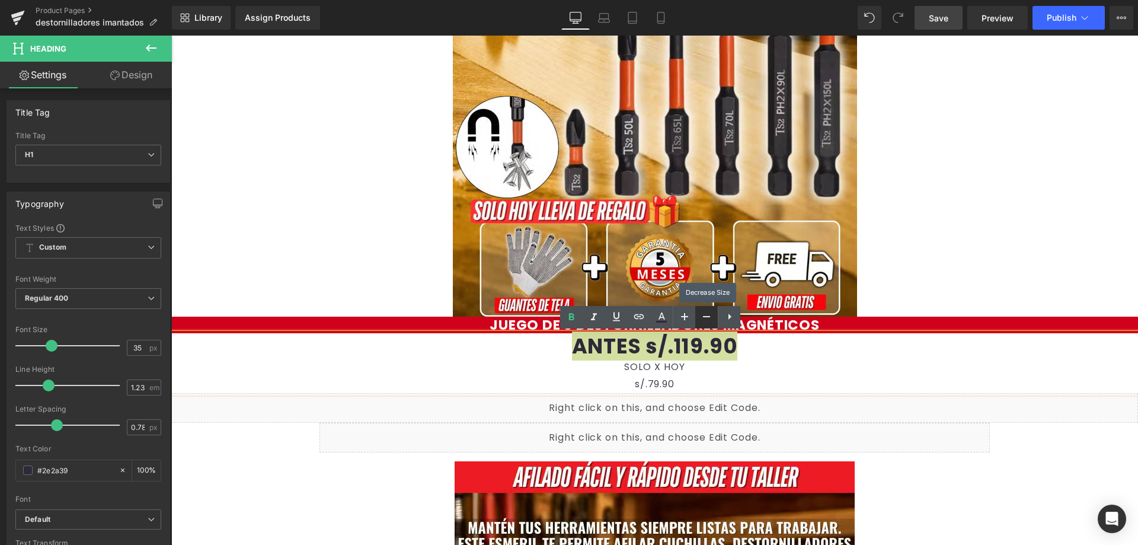
click at [709, 319] on icon at bounding box center [706, 316] width 14 height 14
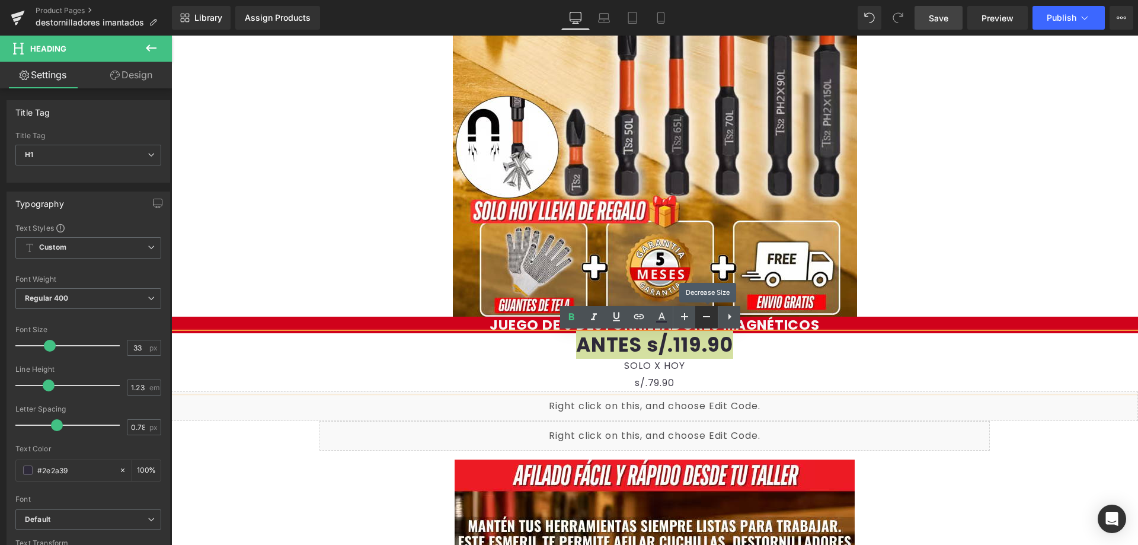
click at [709, 319] on icon at bounding box center [706, 316] width 14 height 14
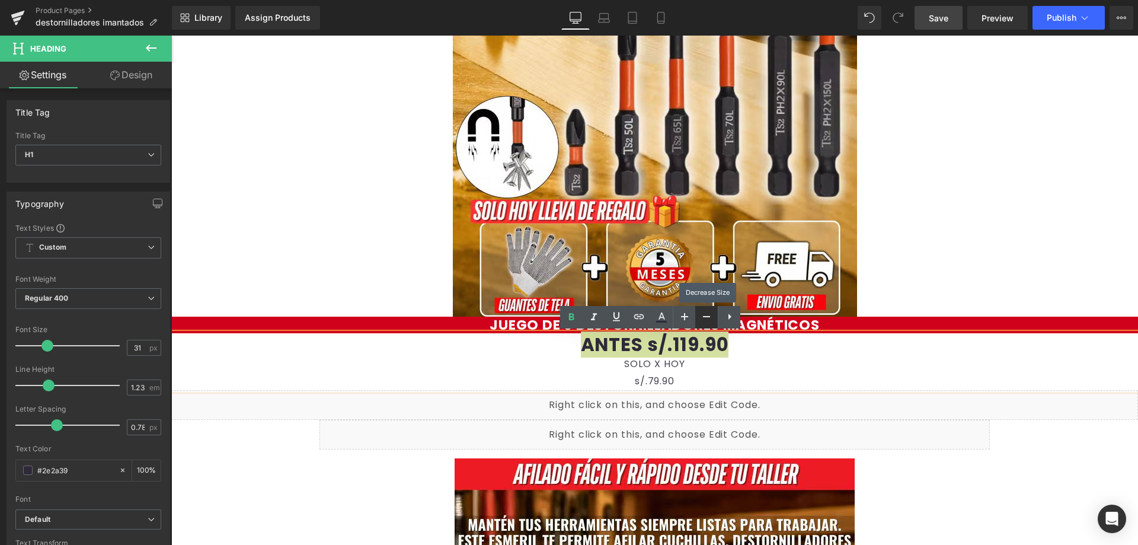
click at [709, 319] on icon at bounding box center [706, 316] width 14 height 14
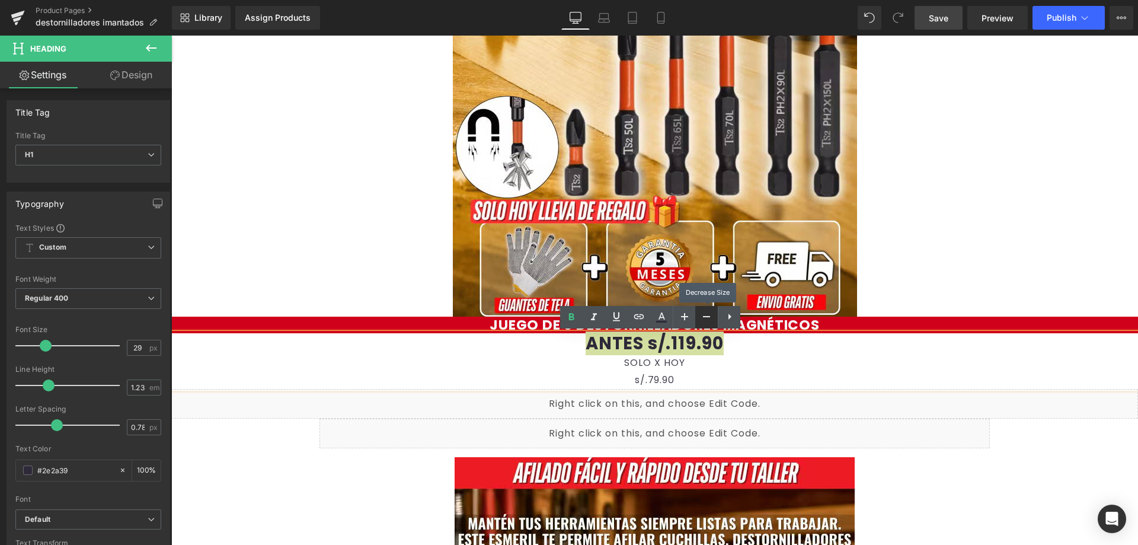
click at [709, 319] on icon at bounding box center [706, 316] width 14 height 14
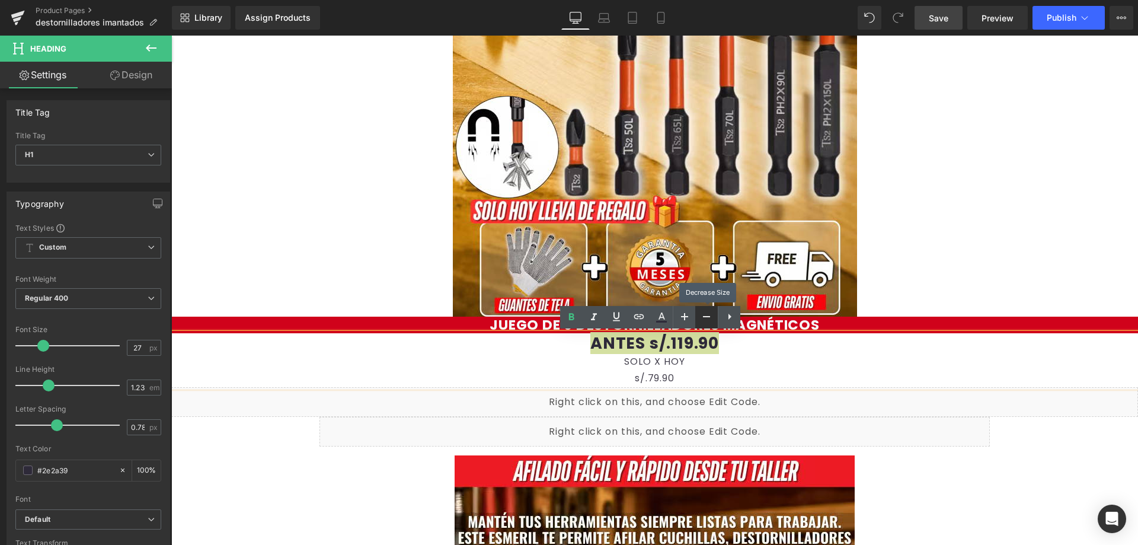
click at [709, 319] on icon at bounding box center [706, 316] width 14 height 14
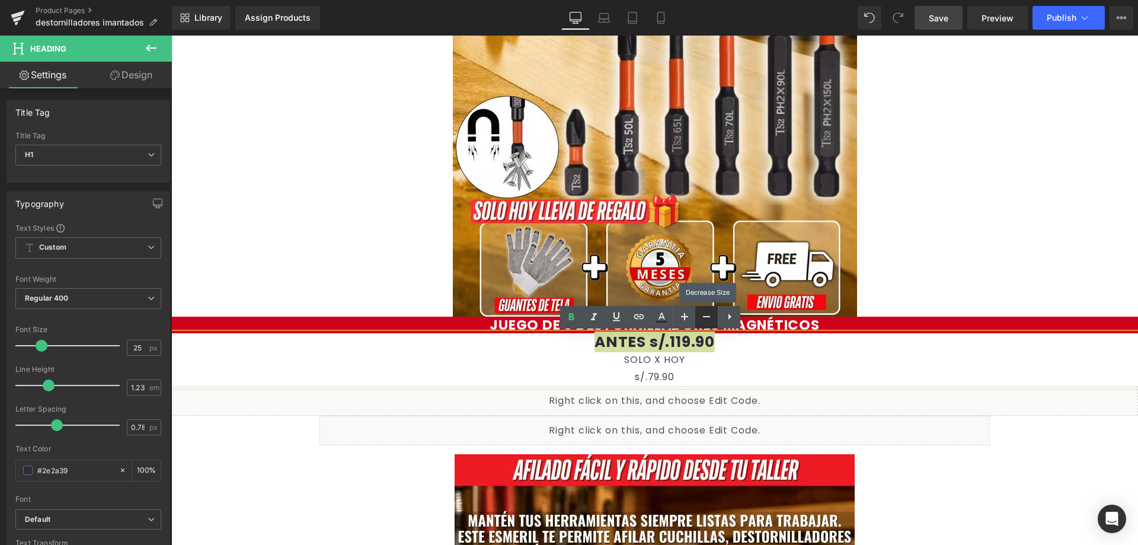
click at [709, 319] on icon at bounding box center [706, 316] width 14 height 14
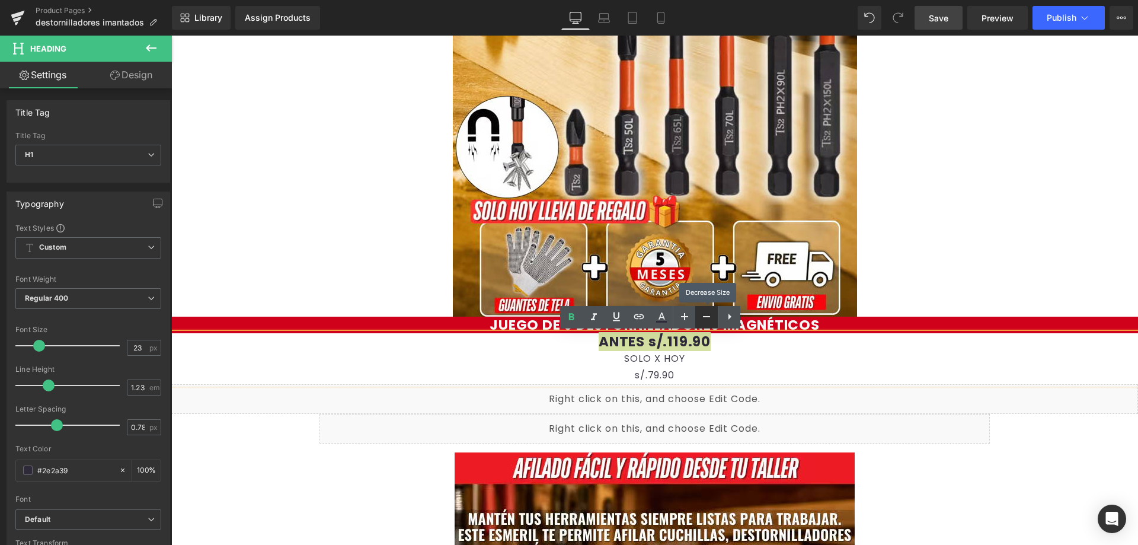
click at [709, 319] on icon at bounding box center [706, 316] width 14 height 14
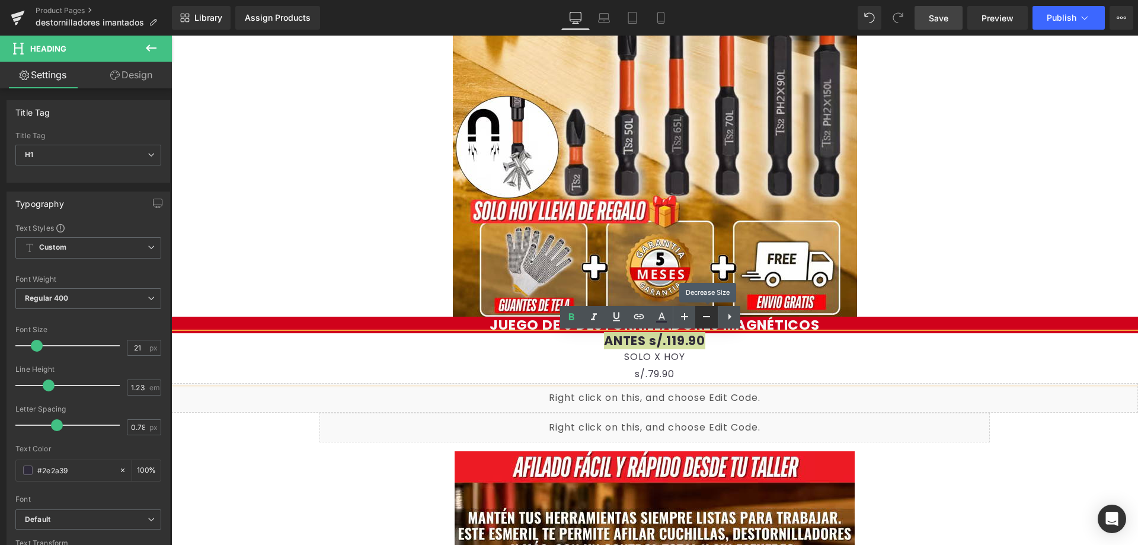
click at [709, 319] on icon at bounding box center [706, 316] width 14 height 14
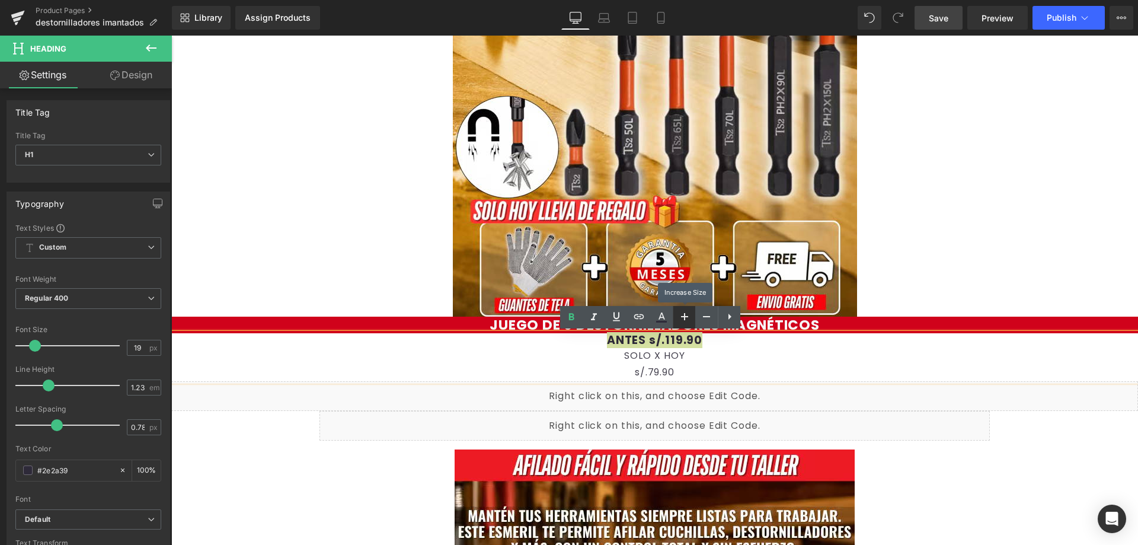
click at [692, 313] on link at bounding box center [684, 317] width 23 height 23
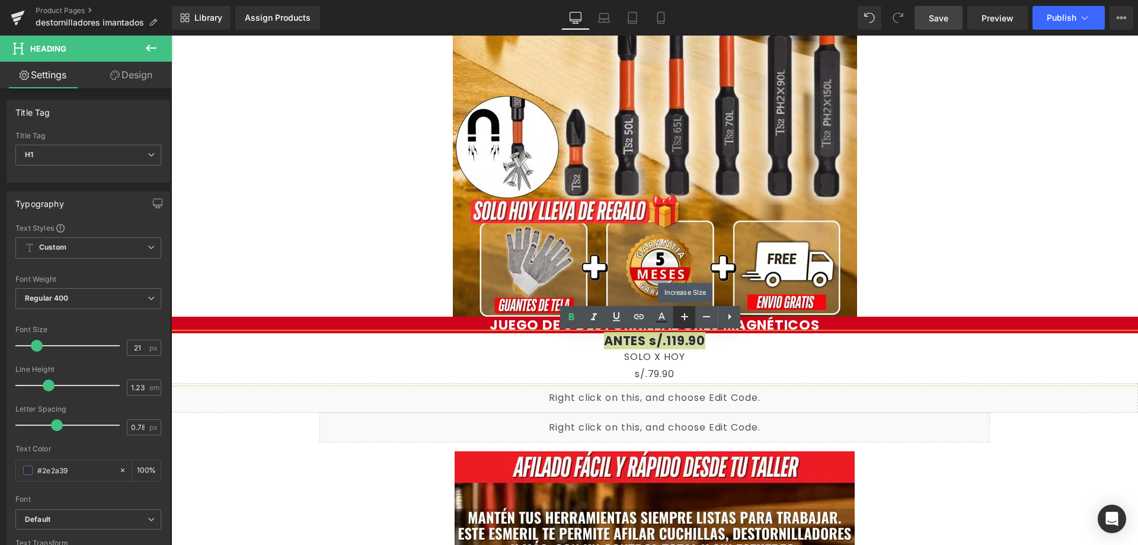
click at [692, 313] on link at bounding box center [684, 317] width 23 height 23
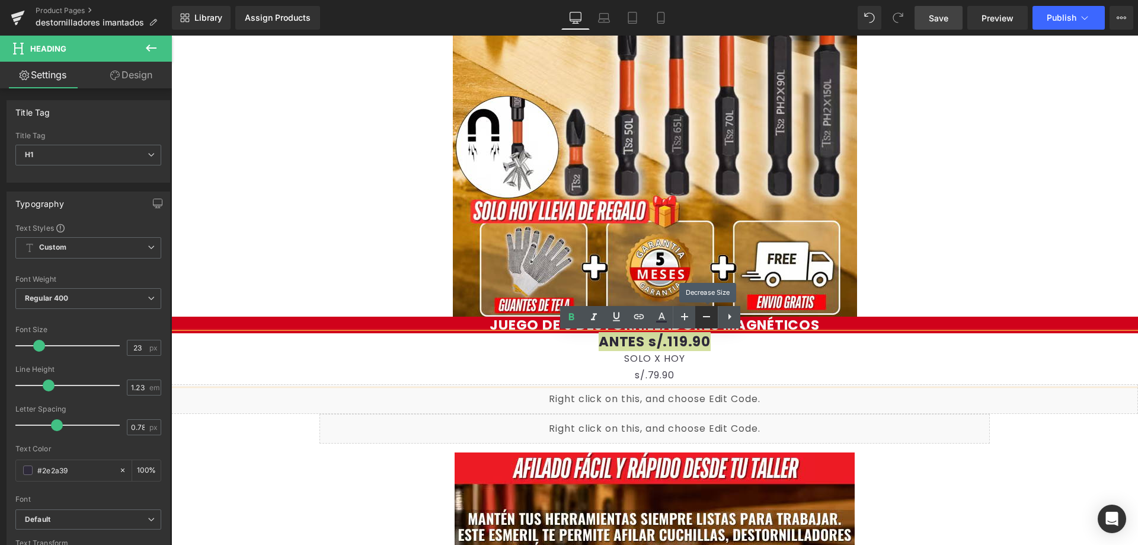
click at [708, 316] on icon at bounding box center [706, 316] width 14 height 14
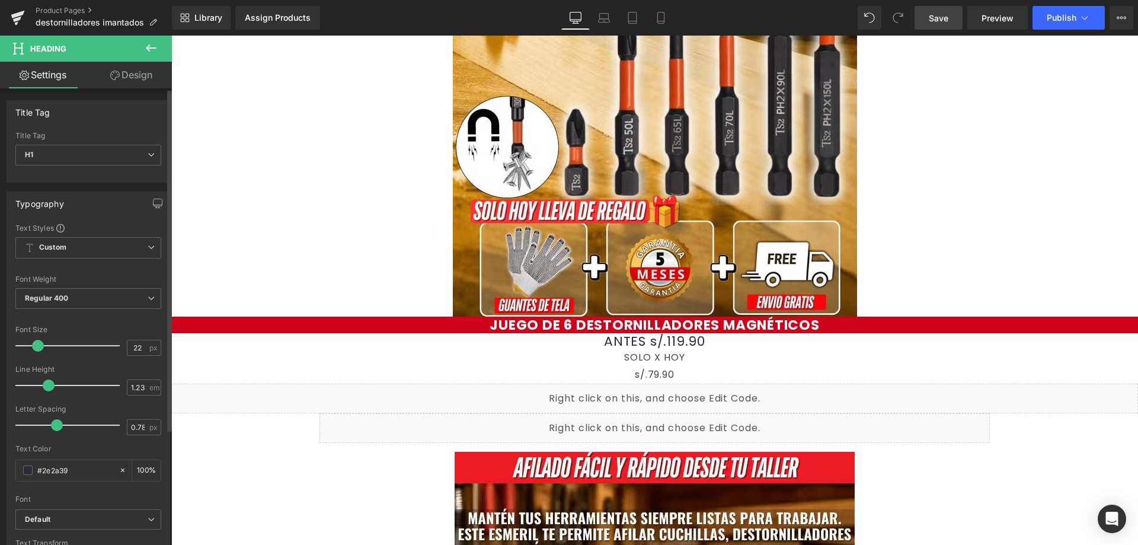
click at [38, 344] on span at bounding box center [38, 346] width 12 height 12
click at [606, 337] on h1 "ANTES s/.119.90" at bounding box center [654, 341] width 967 height 16
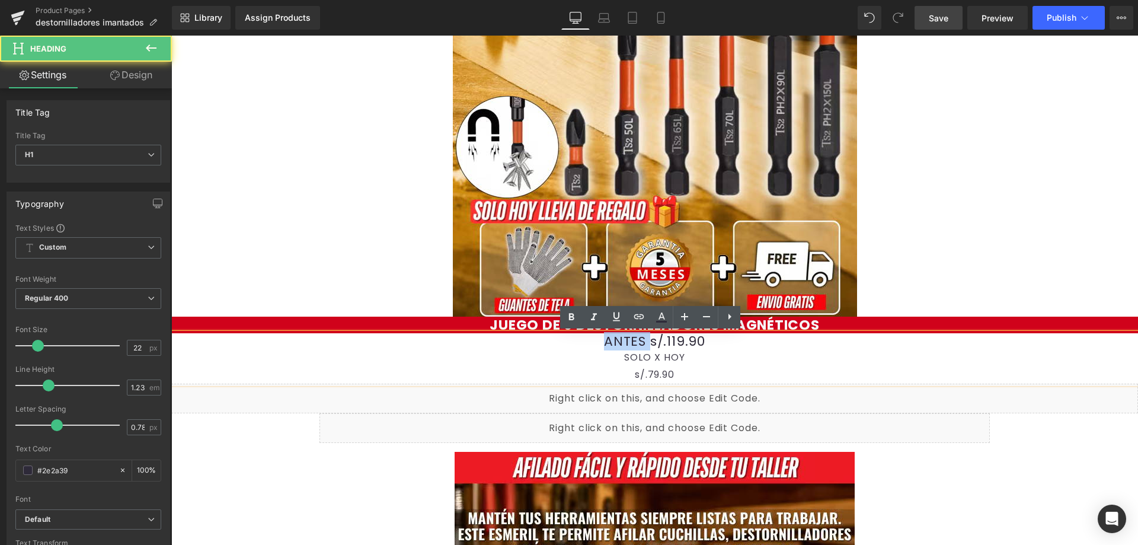
click at [606, 337] on h1 "ANTES s/.119.90" at bounding box center [654, 341] width 967 height 16
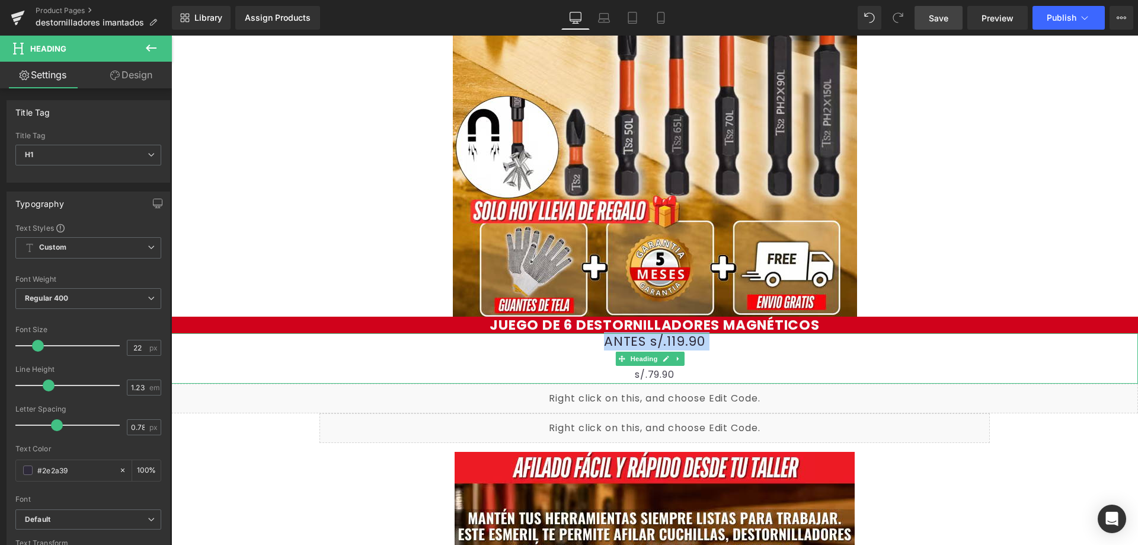
click at [626, 341] on h1 "ANTES s/.119.90" at bounding box center [654, 341] width 967 height 16
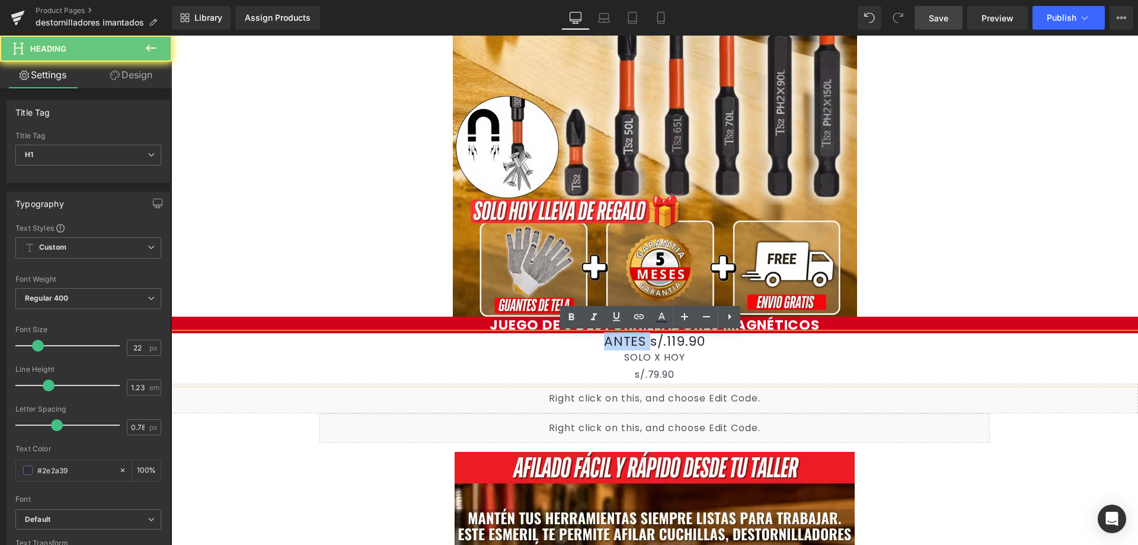
click at [626, 341] on h1 "ANTES s/.119.90" at bounding box center [654, 341] width 967 height 16
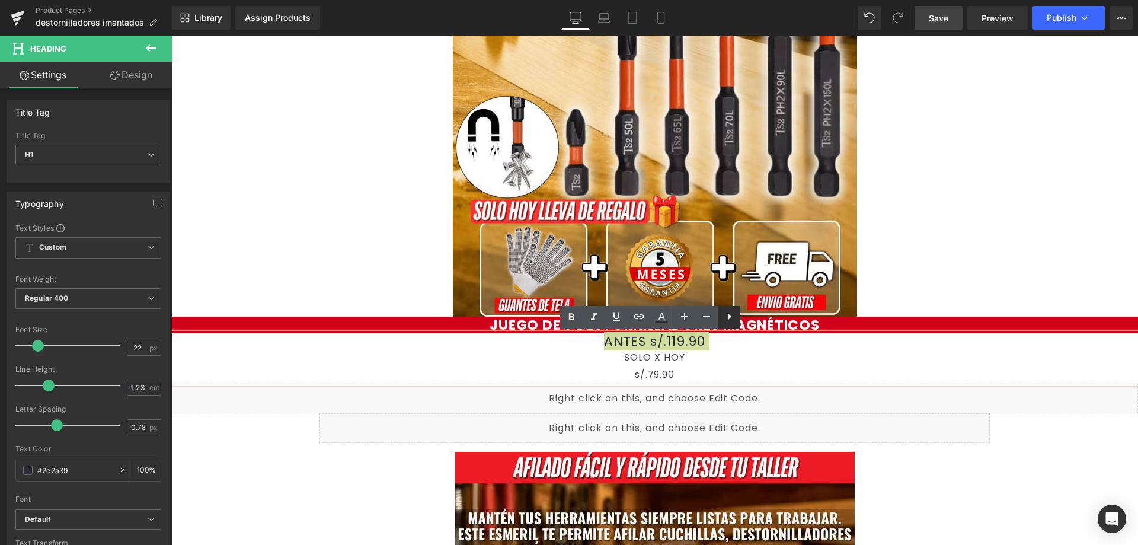
click at [727, 315] on icon at bounding box center [729, 316] width 14 height 14
click at [691, 316] on link at bounding box center [684, 317] width 23 height 23
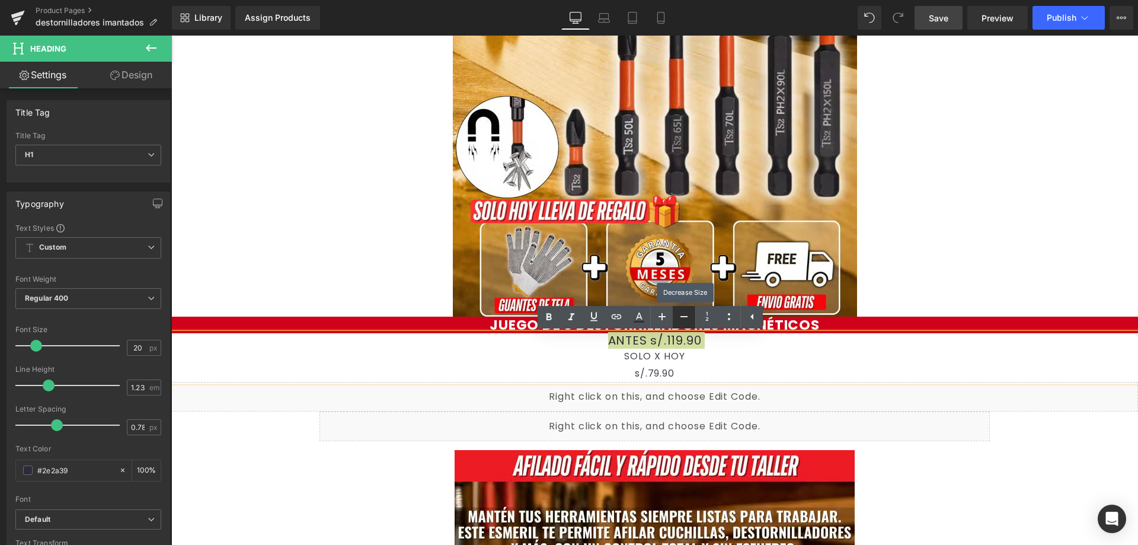
click at [687, 319] on icon at bounding box center [684, 316] width 14 height 14
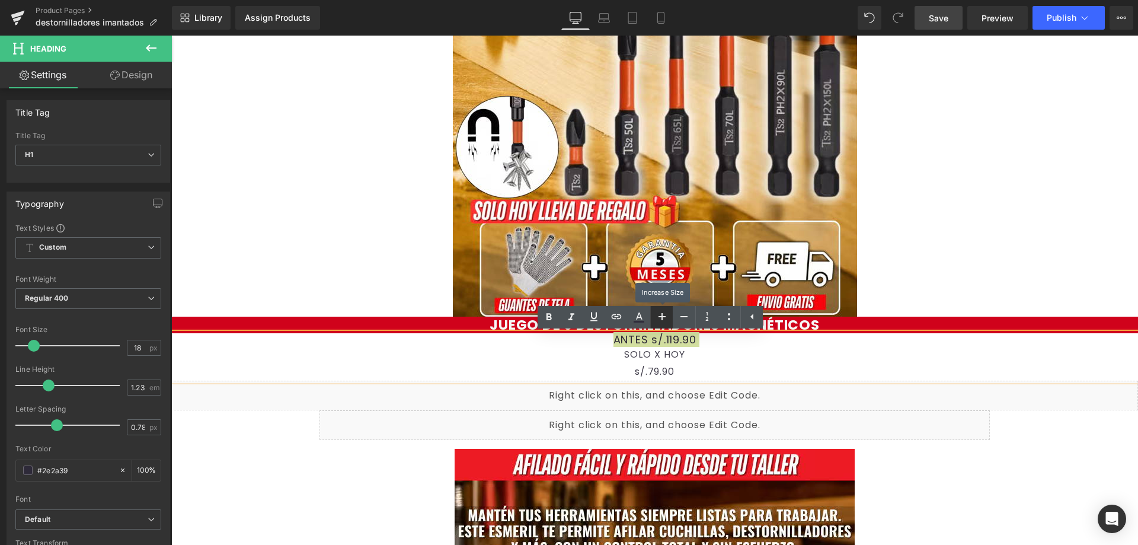
click at [670, 319] on link at bounding box center [661, 317] width 23 height 23
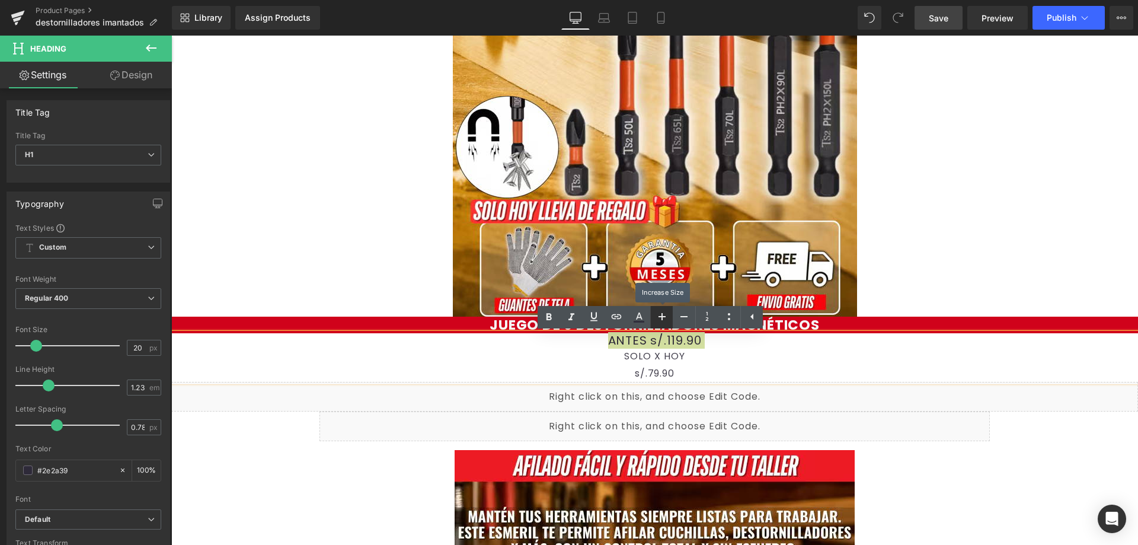
click at [670, 319] on link at bounding box center [661, 317] width 23 height 23
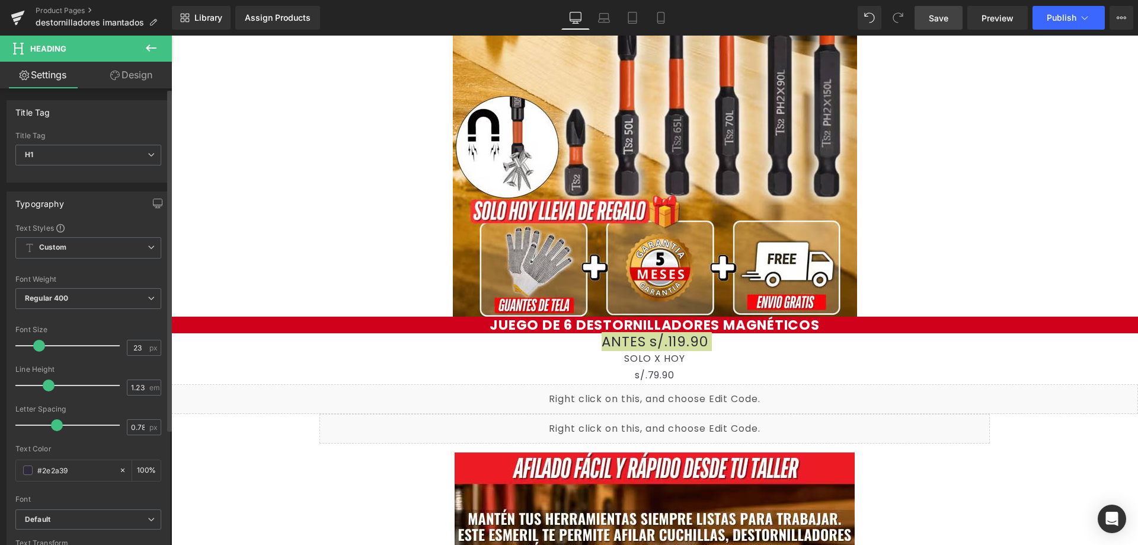
click at [40, 344] on span at bounding box center [39, 346] width 12 height 12
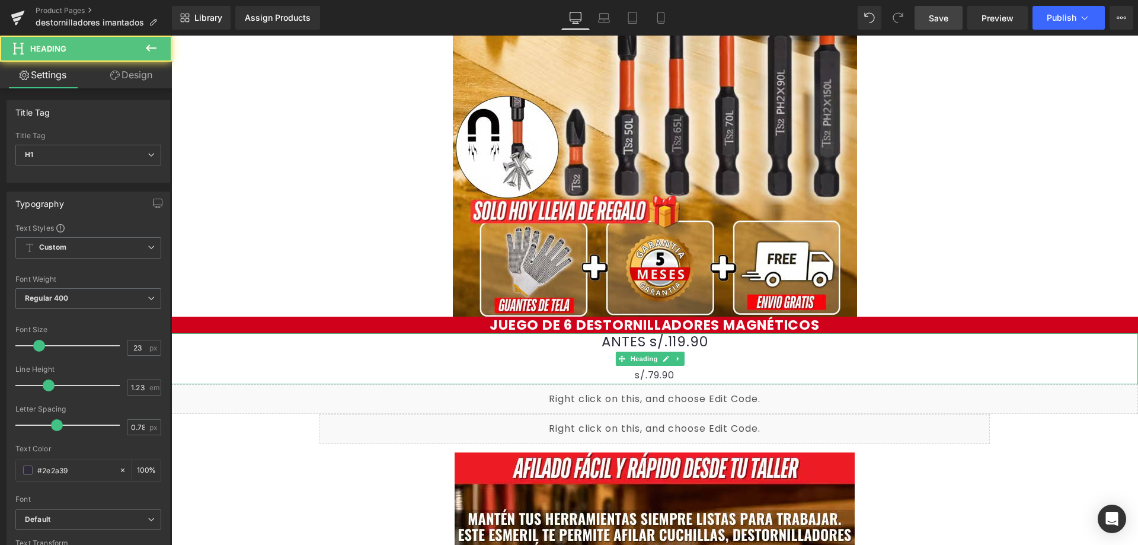
click at [585, 358] on div "SOLO X HOY" at bounding box center [654, 358] width 967 height 17
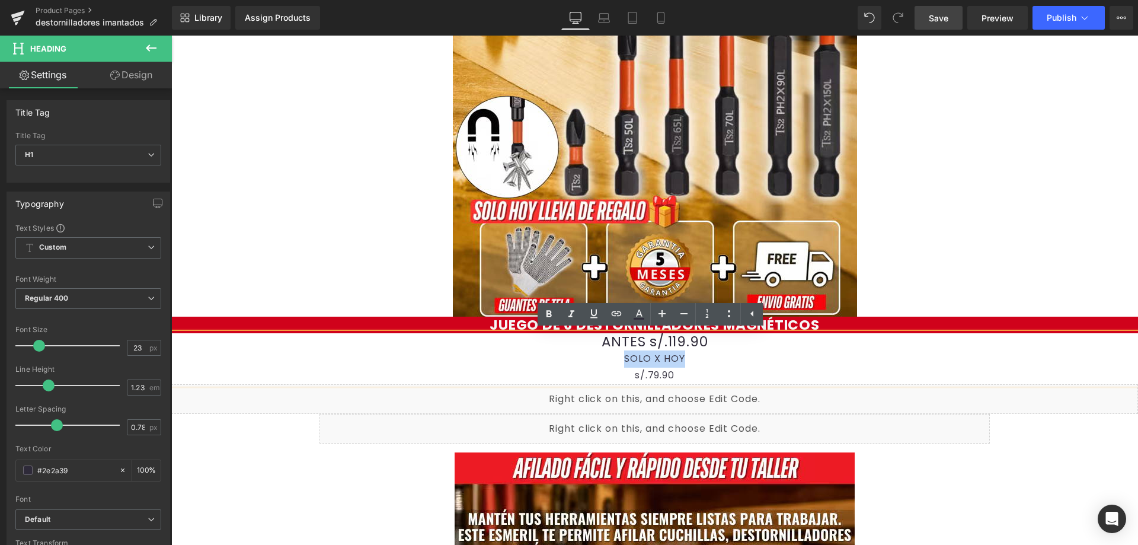
drag, startPoint x: 611, startPoint y: 358, endPoint x: 682, endPoint y: 356, distance: 71.1
click at [682, 356] on div "SOLO X HOY" at bounding box center [654, 358] width 967 height 17
click at [668, 315] on icon at bounding box center [662, 313] width 14 height 14
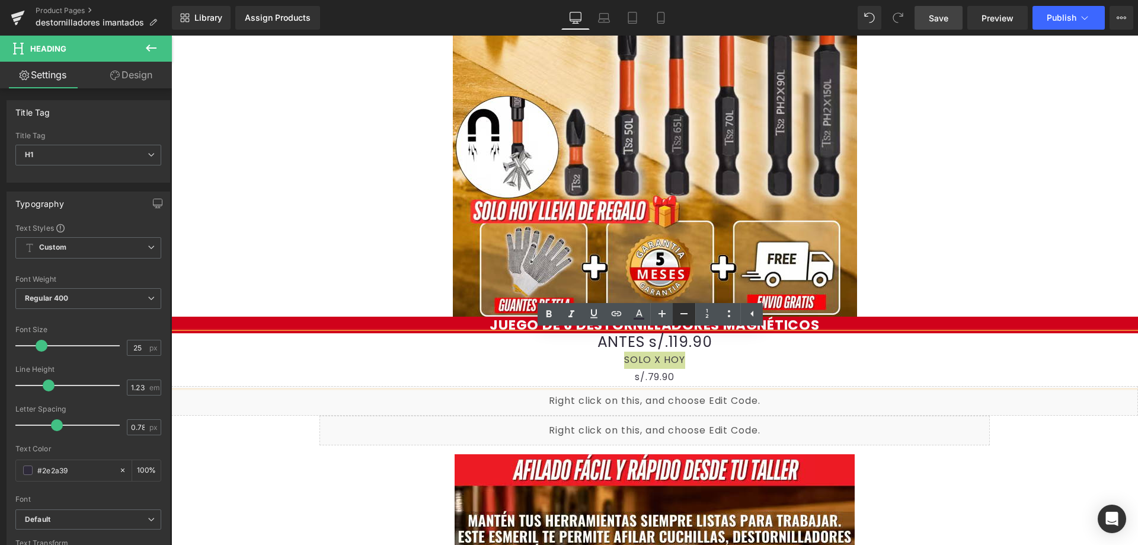
click at [683, 314] on icon at bounding box center [683, 313] width 7 height 1
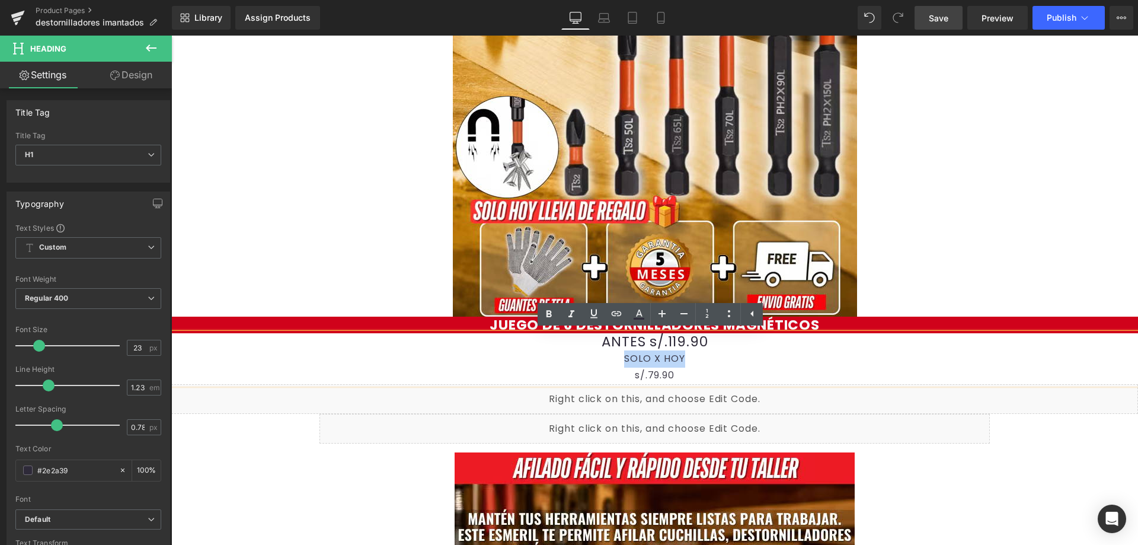
click at [645, 360] on div "SOLO X HOY" at bounding box center [654, 358] width 967 height 17
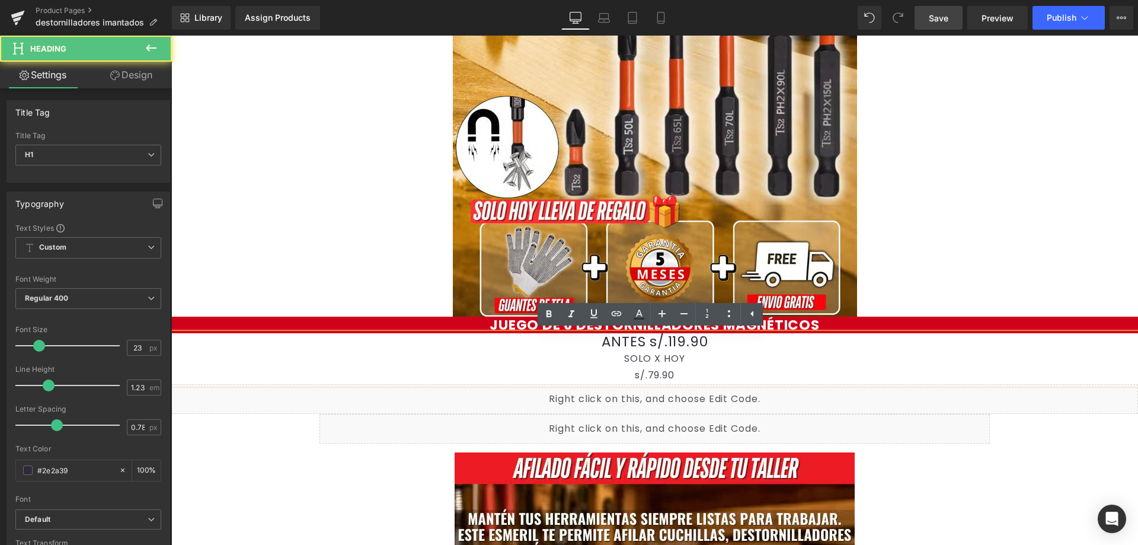
click at [619, 360] on div "SOLO X HOY" at bounding box center [654, 358] width 967 height 17
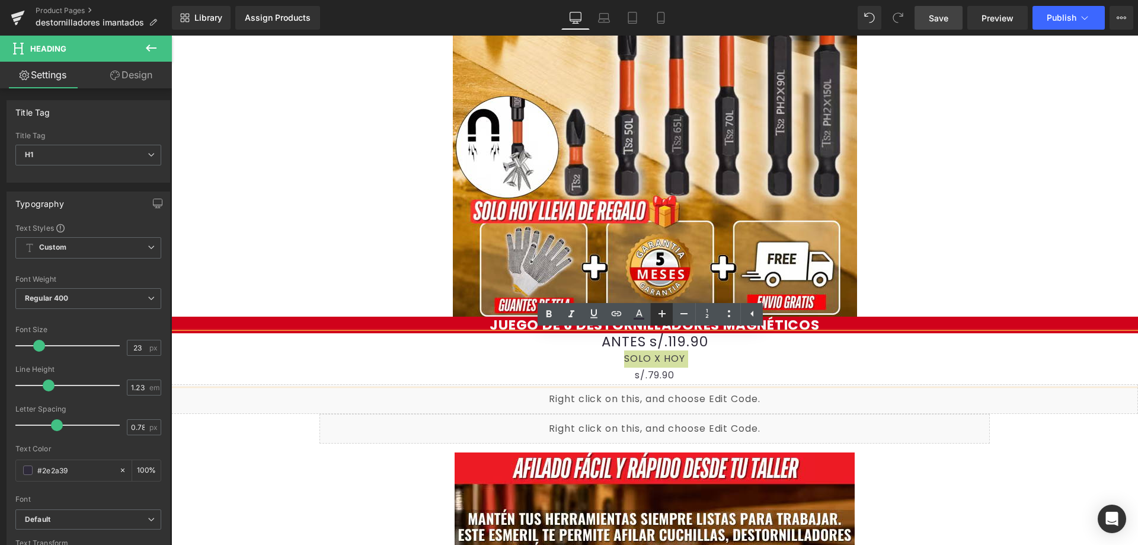
click at [661, 312] on icon at bounding box center [661, 313] width 7 height 7
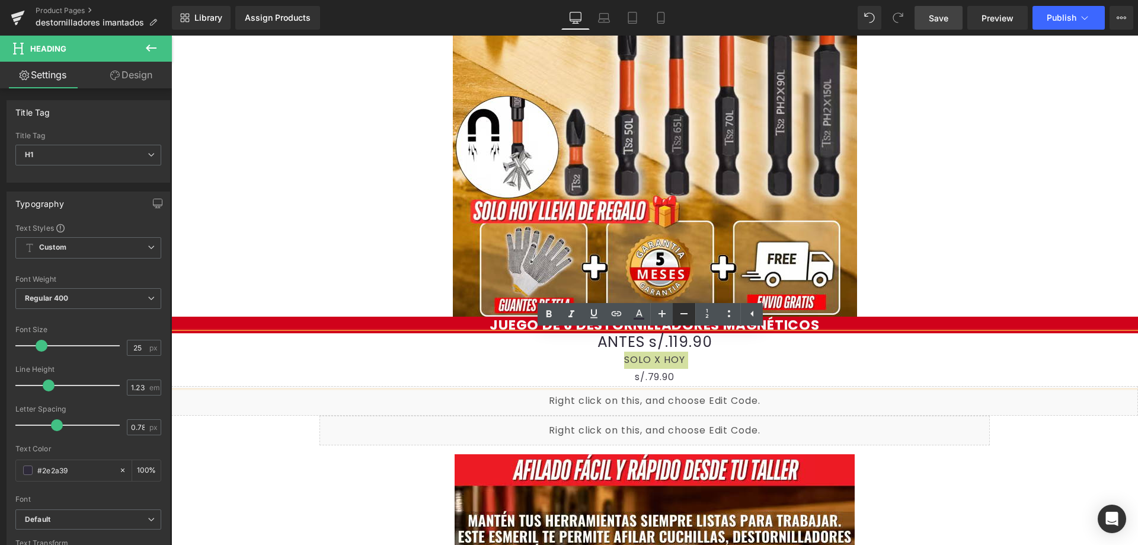
click at [686, 316] on icon at bounding box center [684, 313] width 14 height 14
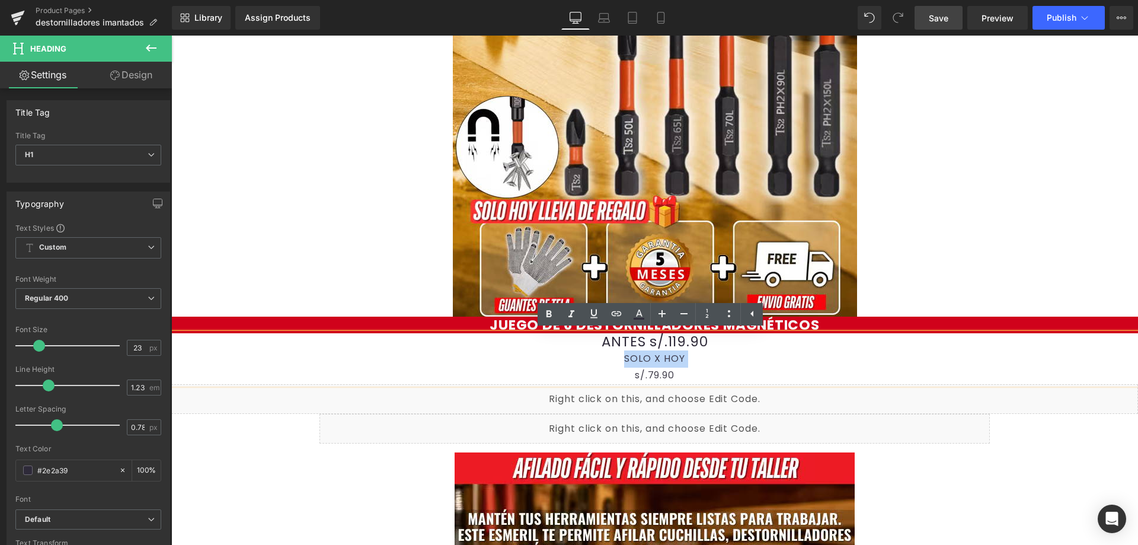
click at [629, 364] on div "SOLO X HOY" at bounding box center [654, 358] width 967 height 17
drag, startPoint x: 619, startPoint y: 357, endPoint x: 680, endPoint y: 361, distance: 61.2
click at [680, 361] on div "SOLO X HOY" at bounding box center [654, 358] width 967 height 17
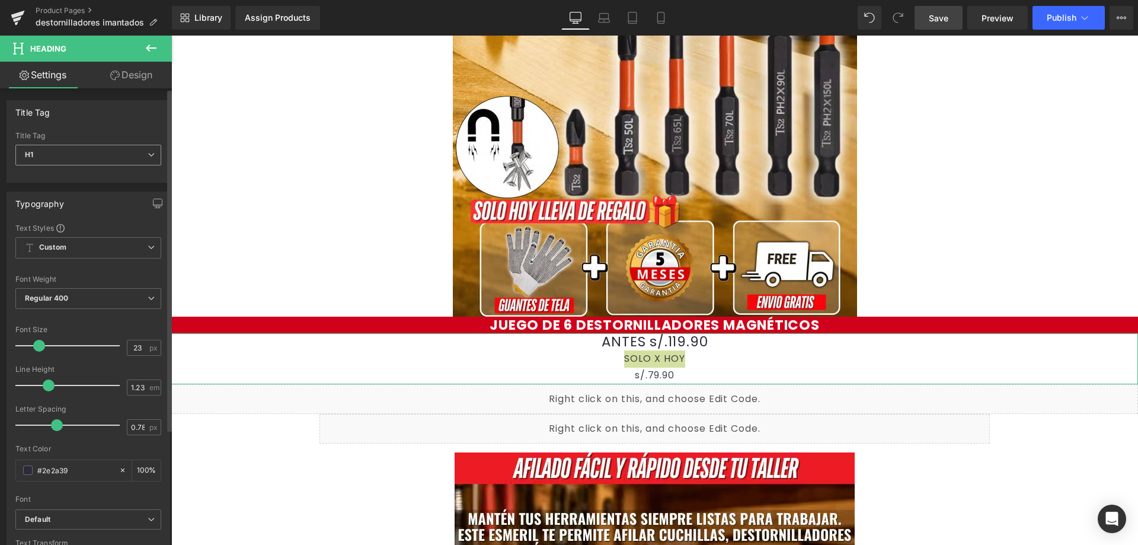
click at [70, 155] on span "H1" at bounding box center [88, 155] width 146 height 21
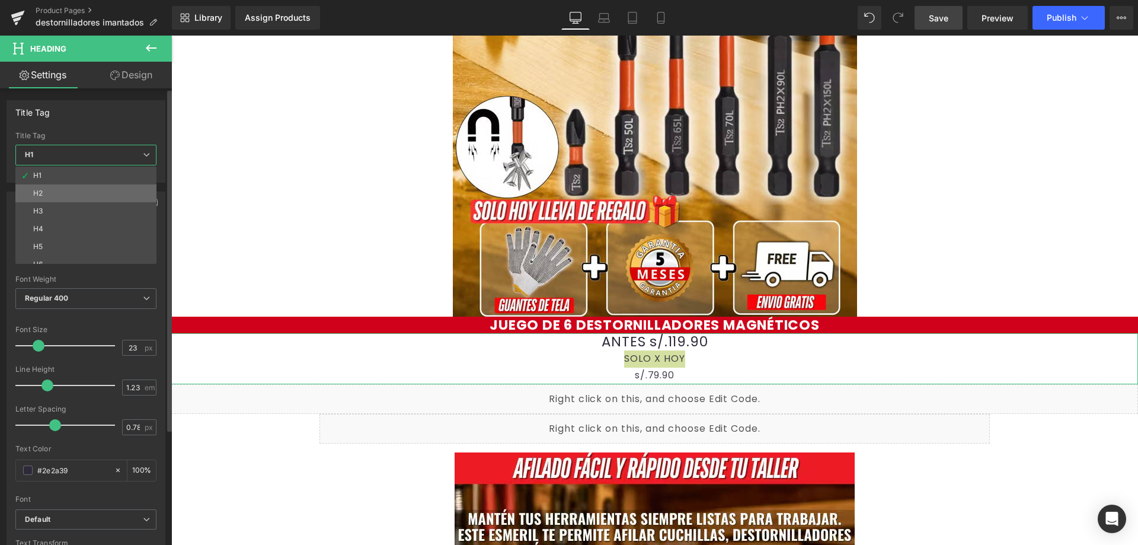
click at [83, 192] on li "H2" at bounding box center [88, 193] width 146 height 18
type input "31.2"
type input "100"
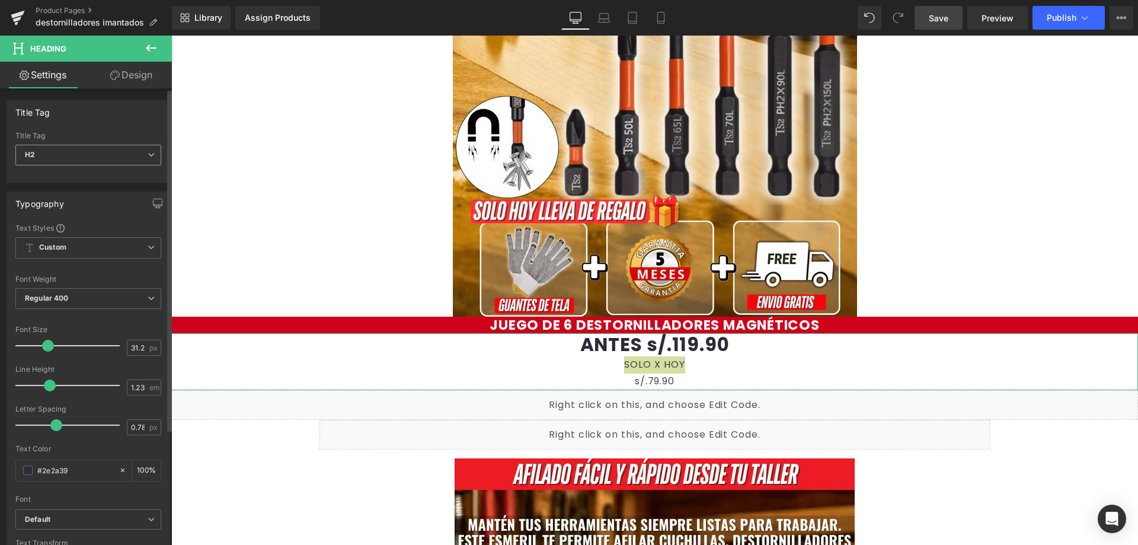
click at [85, 152] on span "H2" at bounding box center [88, 155] width 146 height 21
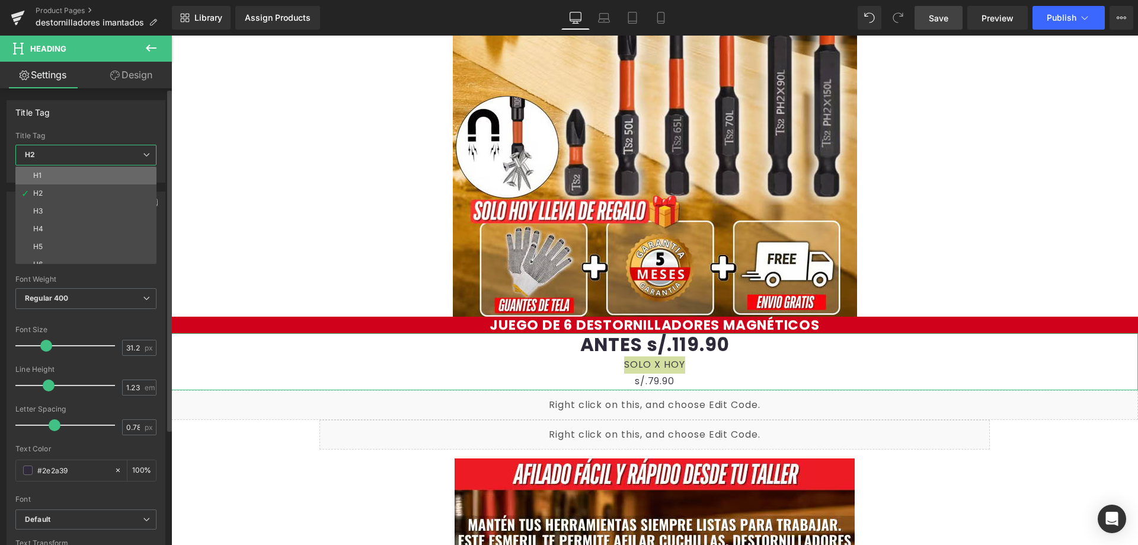
click at [88, 168] on li "H1" at bounding box center [88, 176] width 146 height 18
type input "23"
type input "100"
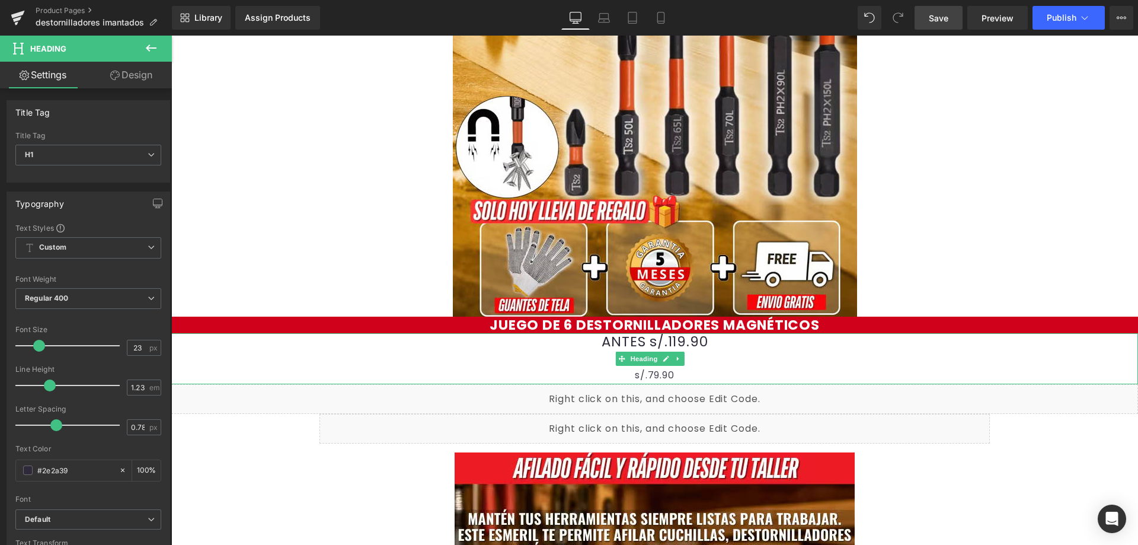
click at [679, 369] on div "s/.79.90" at bounding box center [654, 375] width 967 height 17
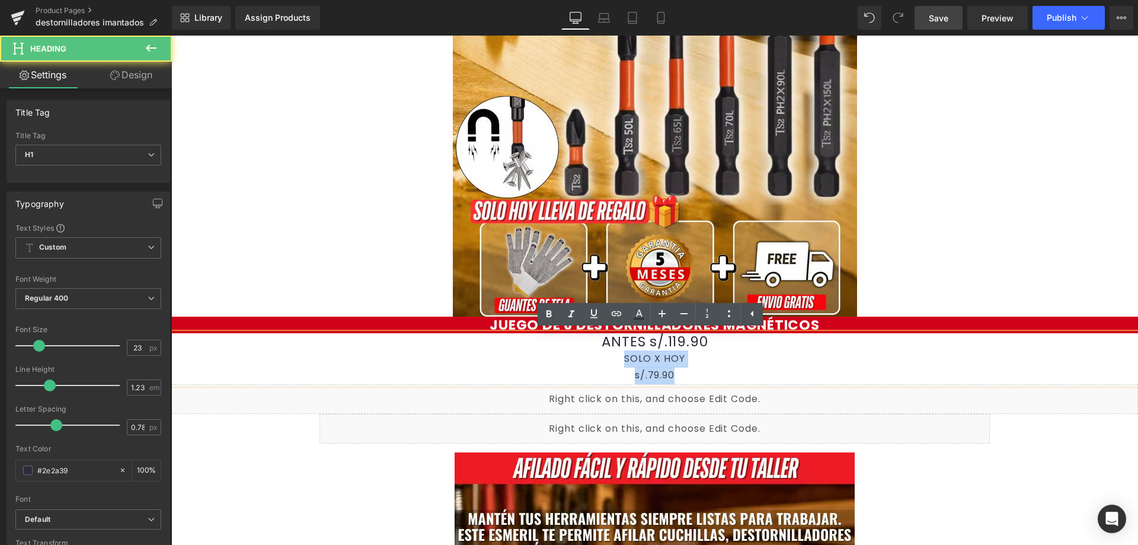
drag, startPoint x: 680, startPoint y: 373, endPoint x: 616, endPoint y: 362, distance: 65.0
click at [616, 362] on div "ANTES s/.119.90 SOLO X HOY  s/.79.90" at bounding box center [654, 358] width 967 height 51
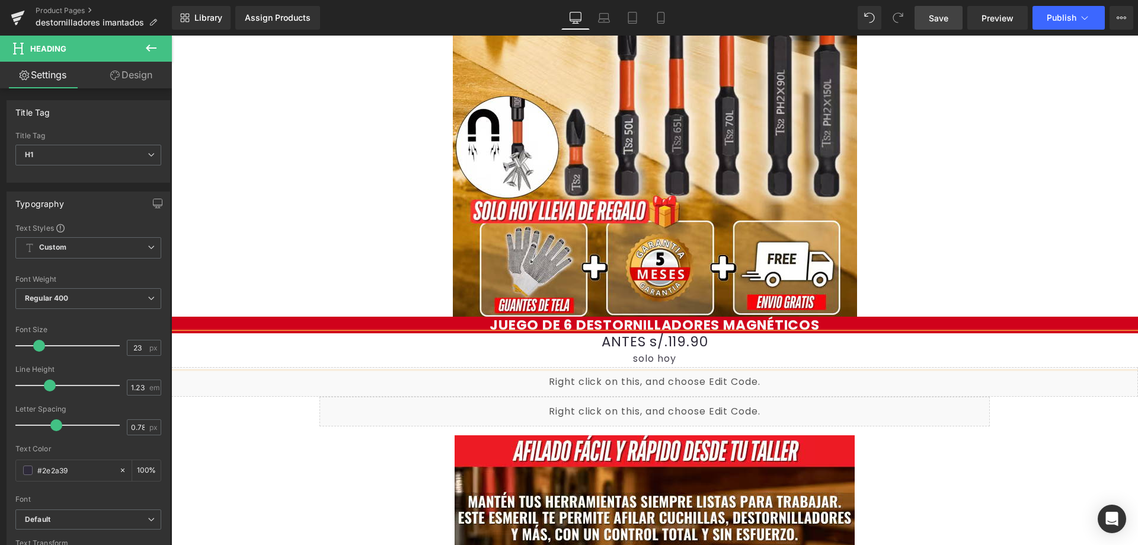
click at [661, 367] on div "Liquid" at bounding box center [654, 382] width 967 height 30
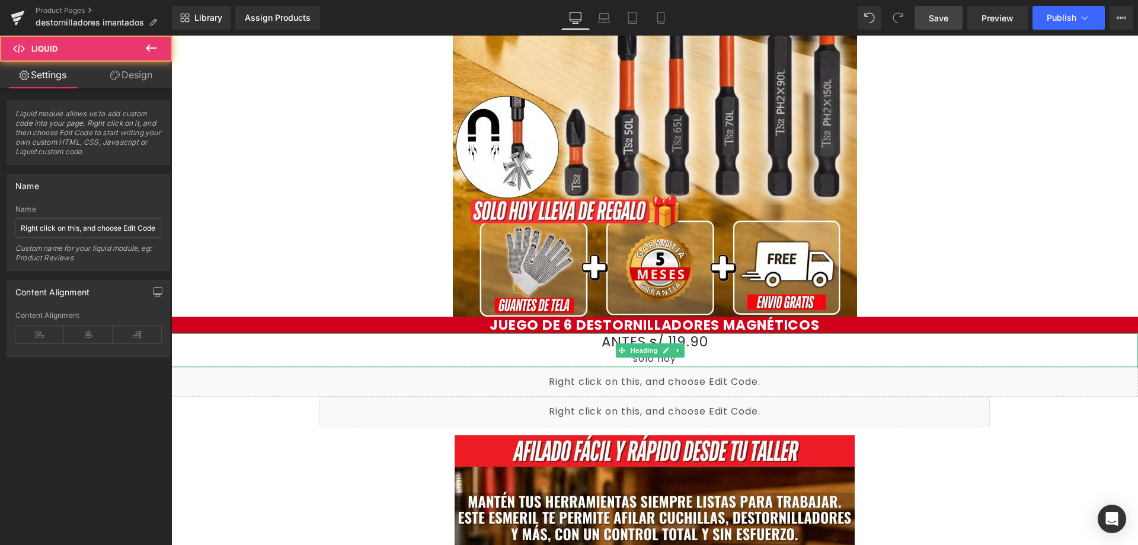
click at [658, 359] on div "solo hoy" at bounding box center [654, 358] width 967 height 17
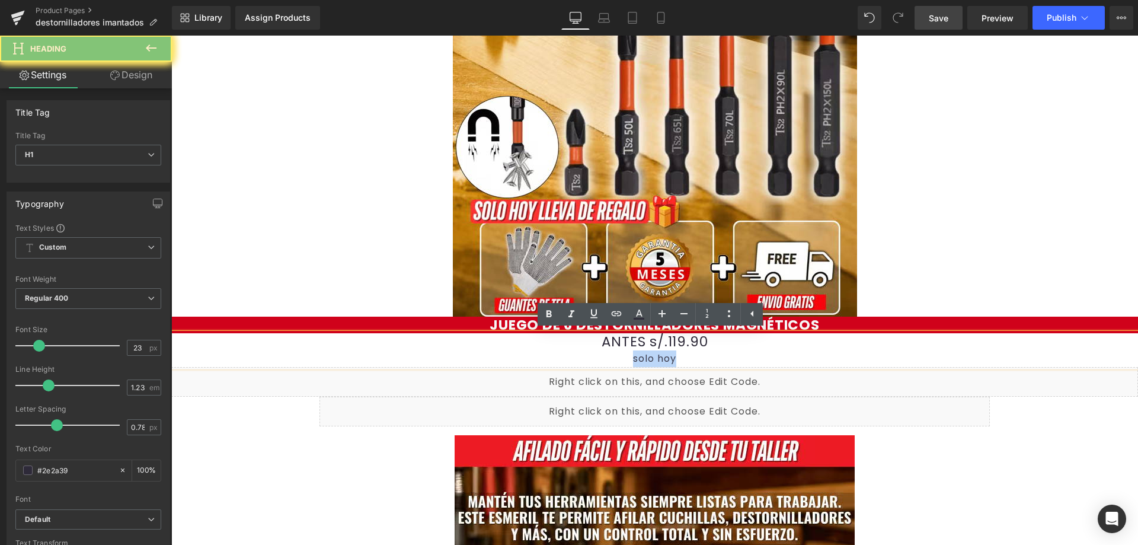
click at [658, 359] on div "solo hoy" at bounding box center [654, 358] width 967 height 17
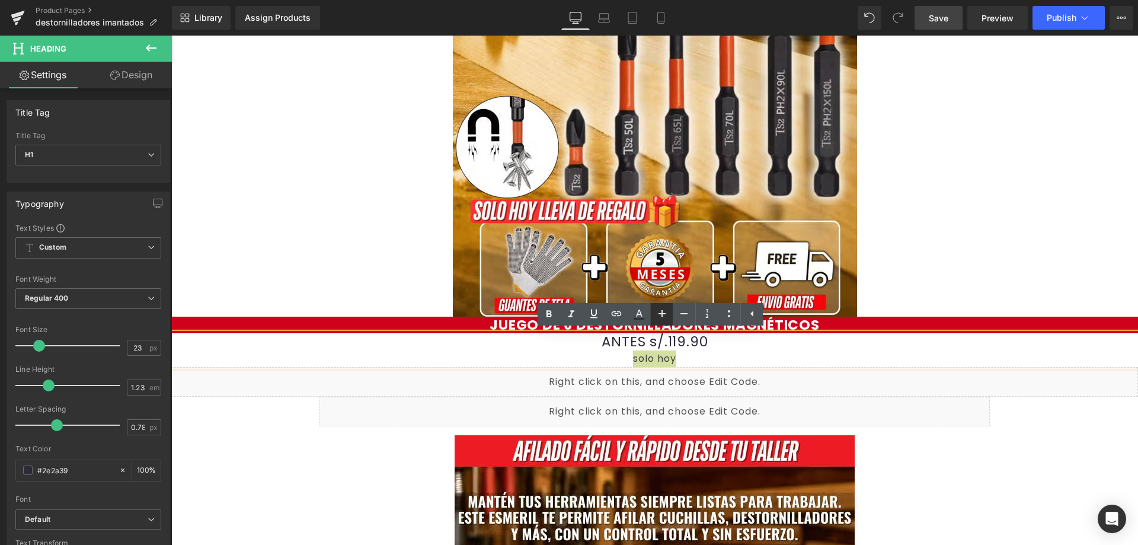
click at [662, 316] on icon at bounding box center [661, 313] width 7 height 7
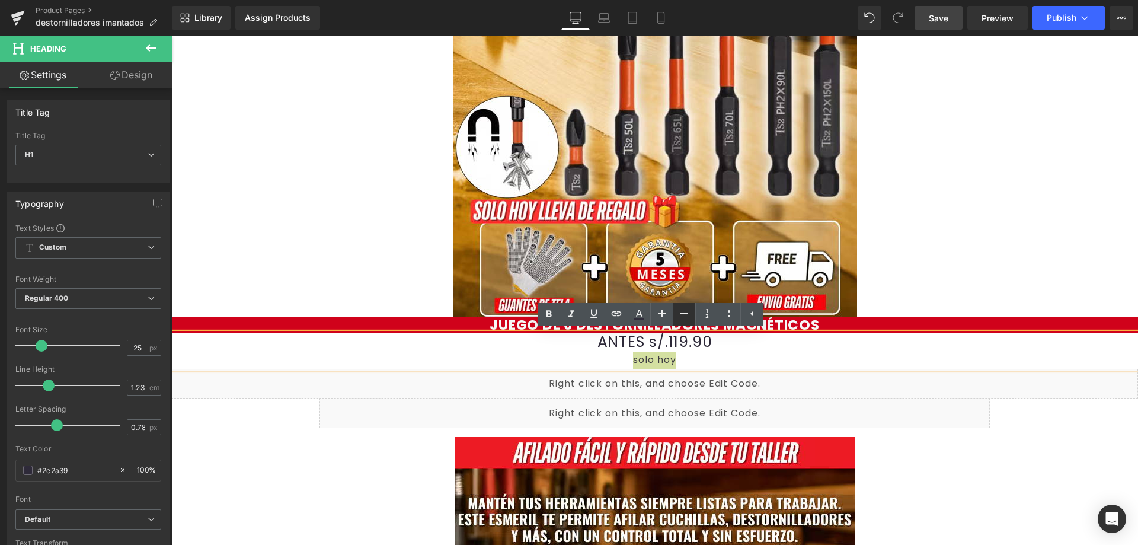
click at [686, 314] on icon at bounding box center [683, 313] width 7 height 1
type input "23"
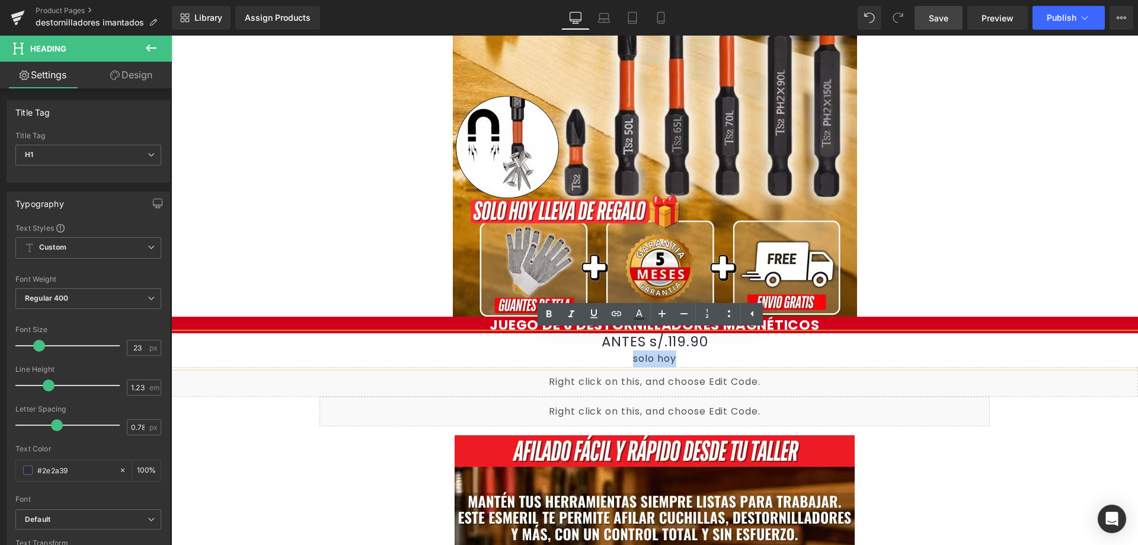
click at [698, 362] on div "solo hoy" at bounding box center [654, 358] width 967 height 17
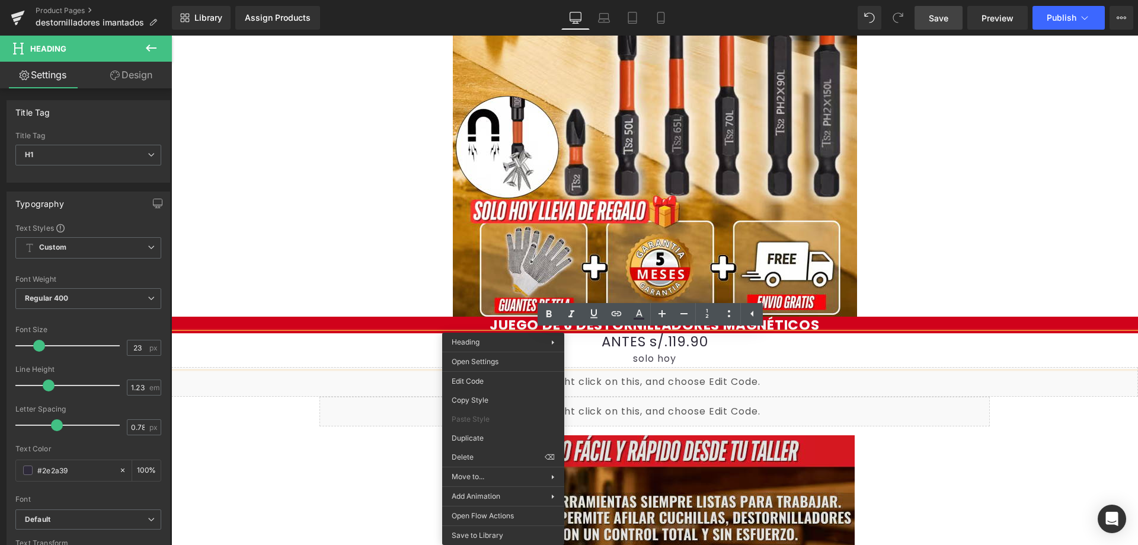
drag, startPoint x: 666, startPoint y: 488, endPoint x: 495, endPoint y: 452, distance: 175.0
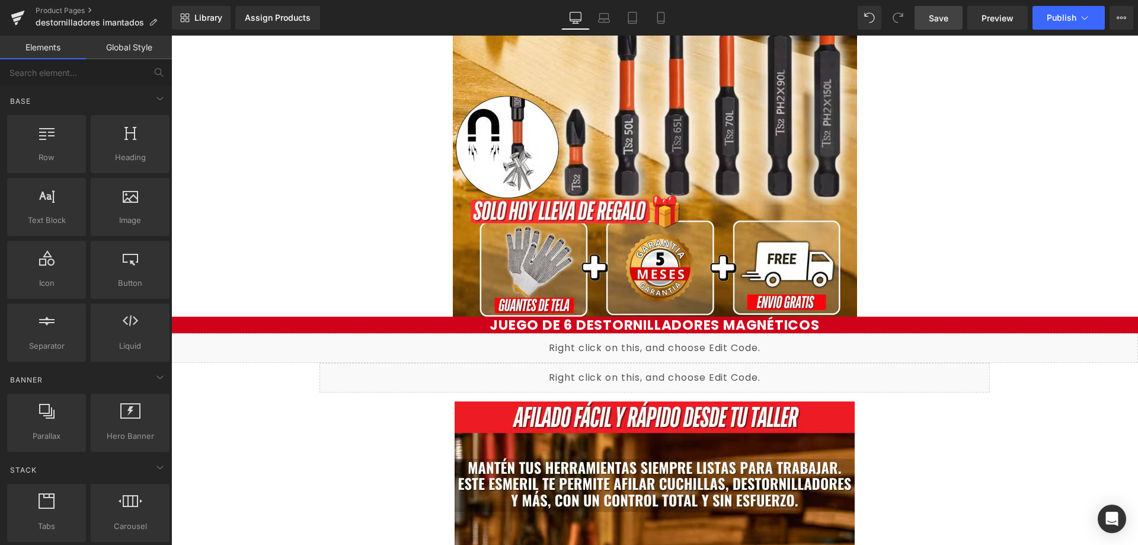
click at [936, 25] on link "Save" at bounding box center [938, 18] width 48 height 24
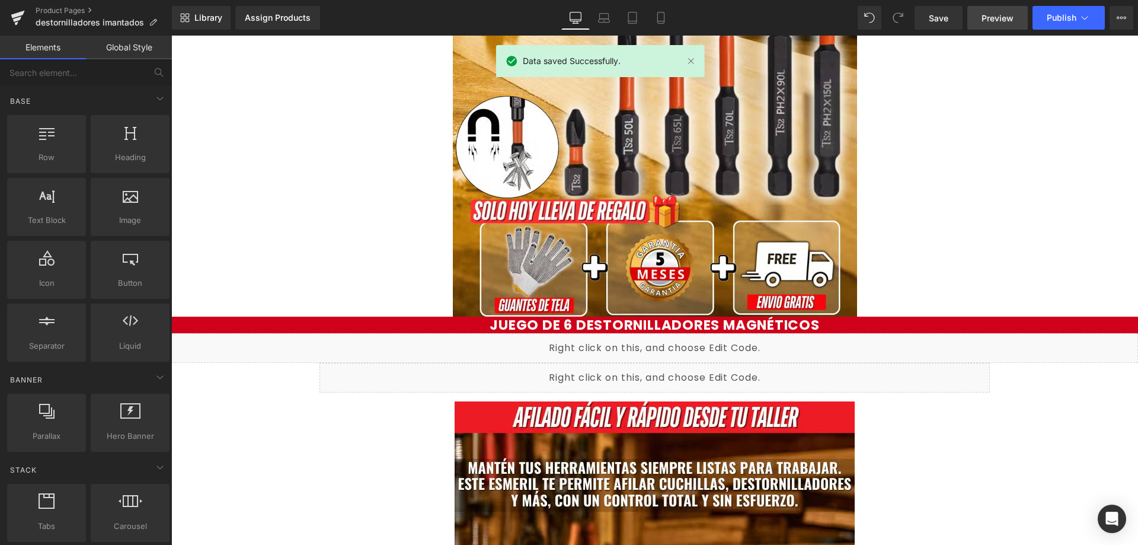
click at [988, 21] on span "Preview" at bounding box center [997, 18] width 32 height 12
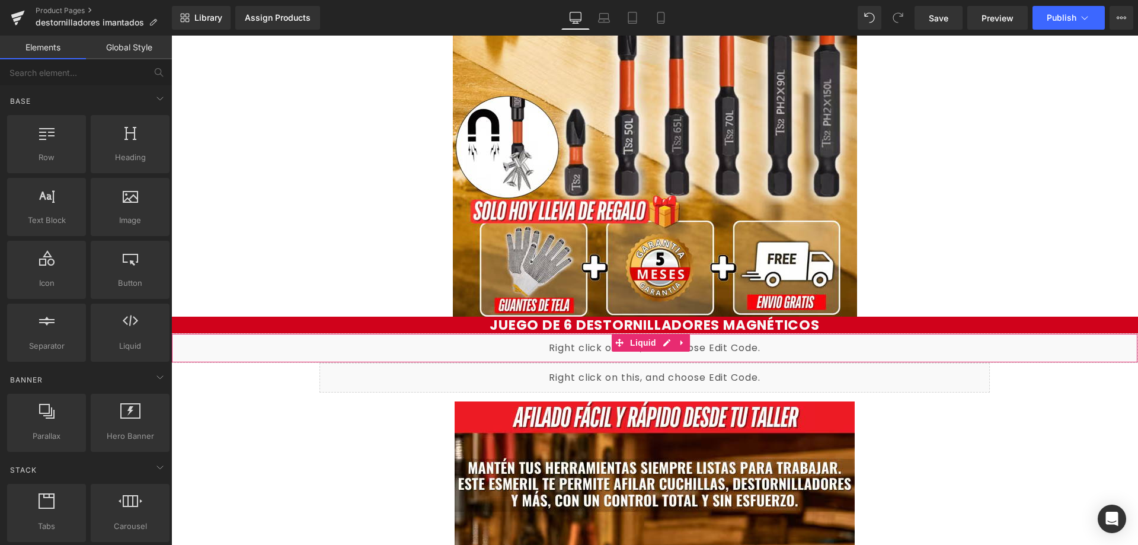
click at [504, 350] on div "Liquid" at bounding box center [654, 348] width 967 height 30
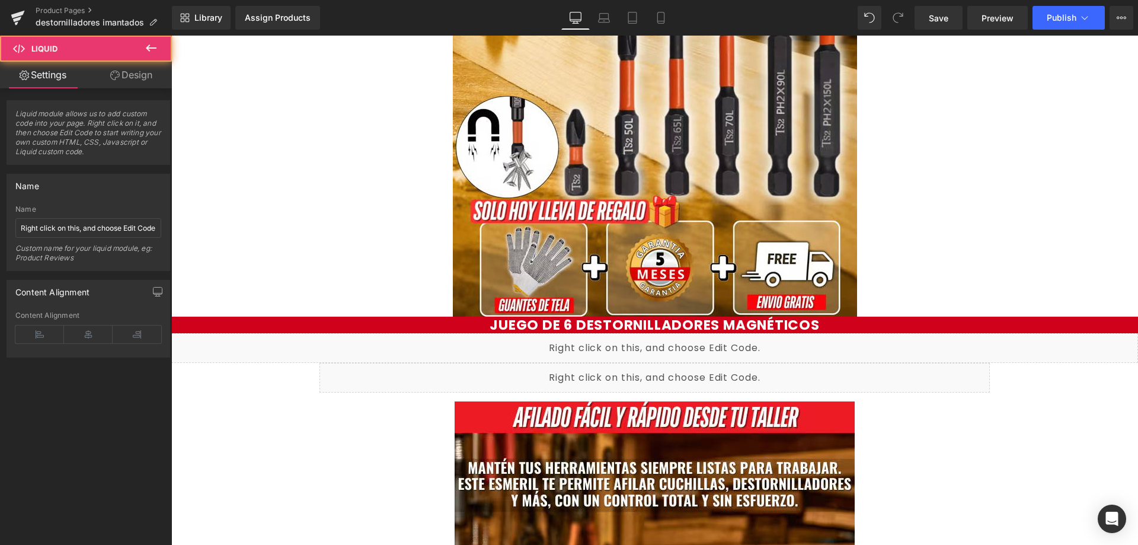
click at [670, 345] on div "Liquid" at bounding box center [654, 348] width 967 height 30
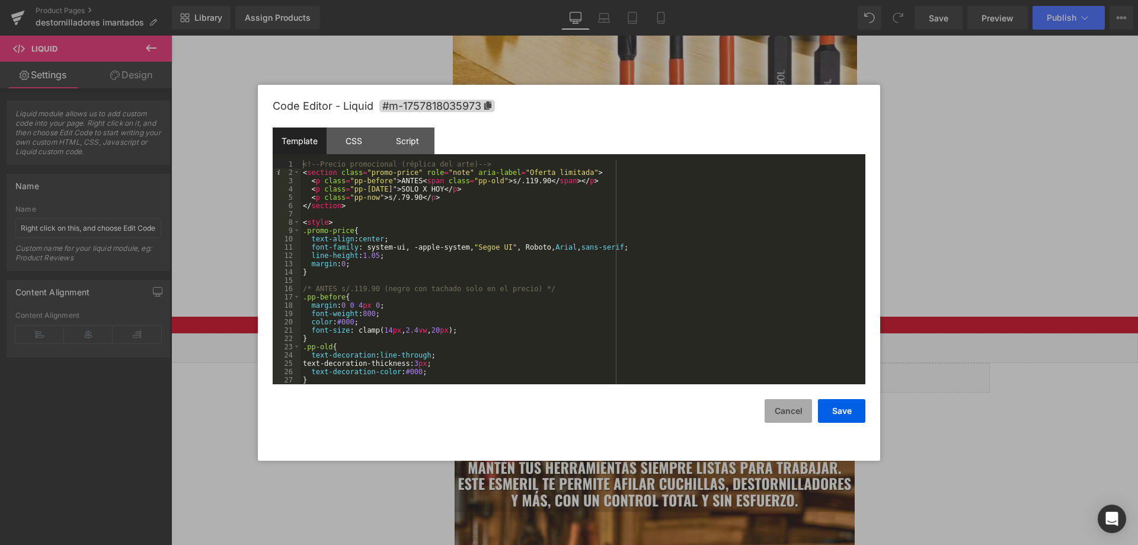
click at [783, 408] on button "Cancel" at bounding box center [787, 411] width 47 height 24
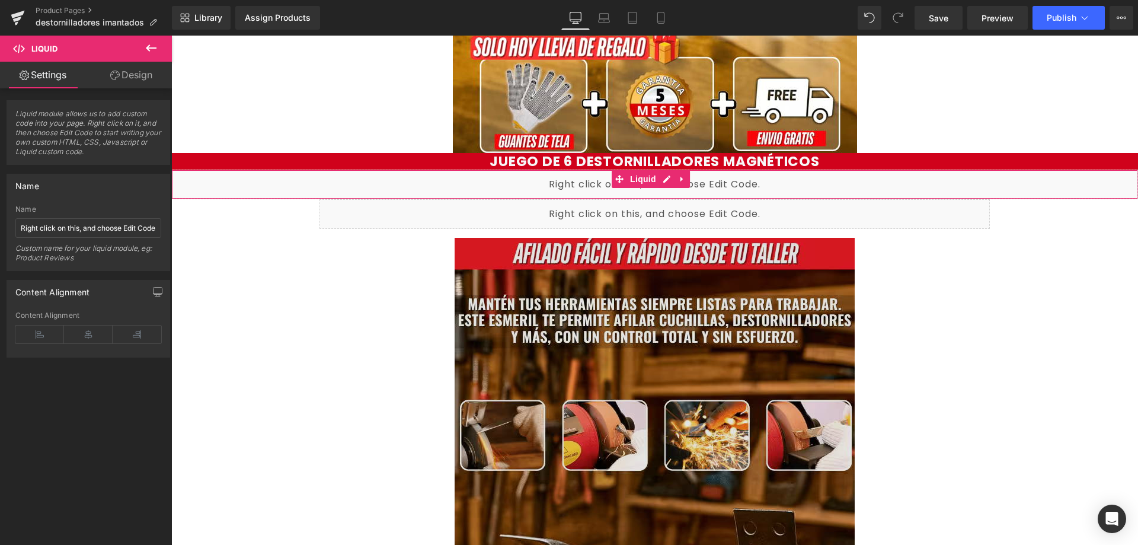
scroll to position [533, 0]
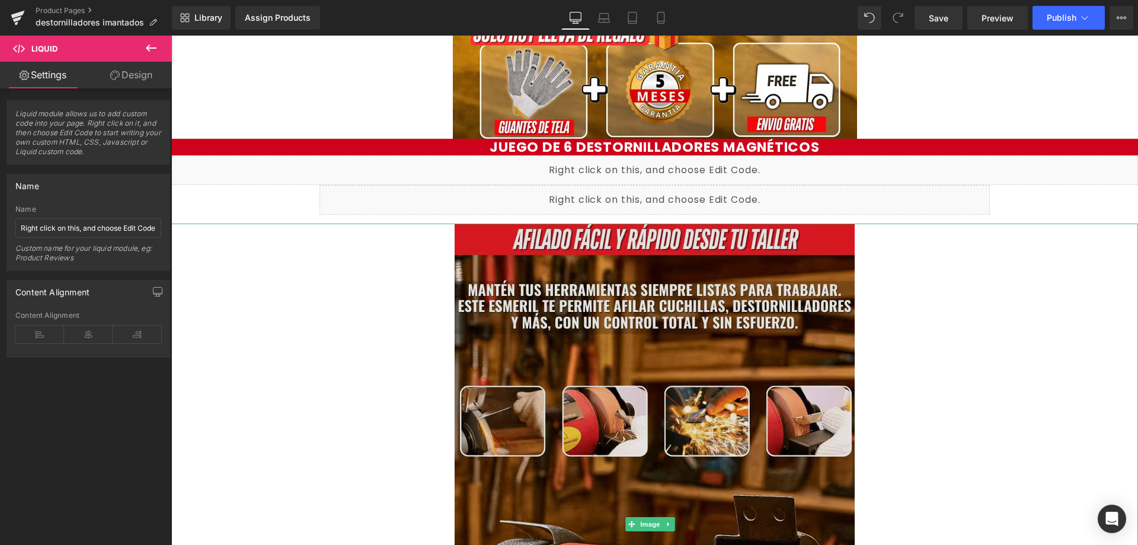
click at [580, 286] on img at bounding box center [655, 523] width 400 height 600
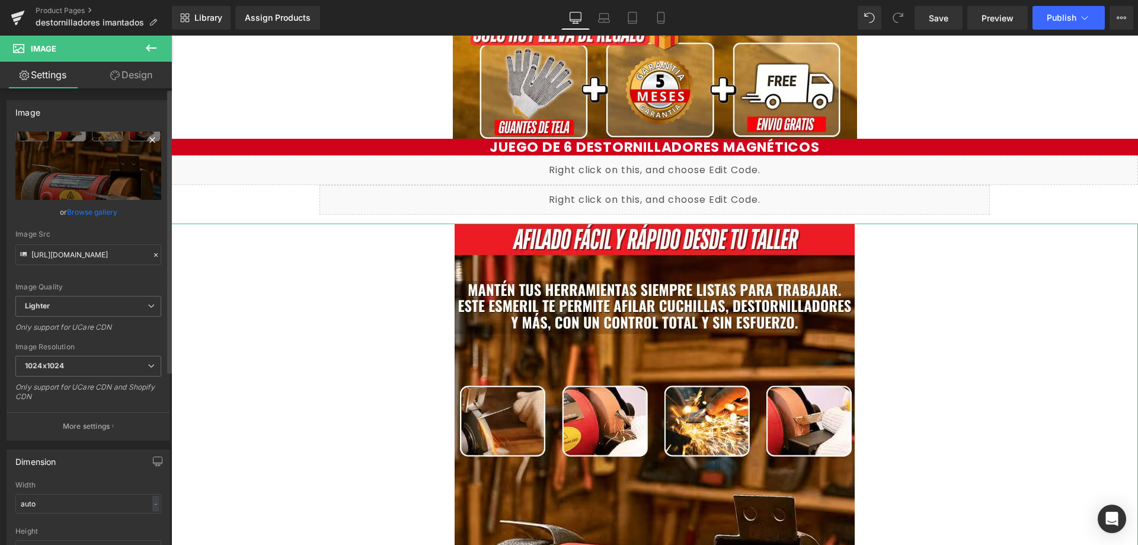
click at [150, 143] on icon at bounding box center [152, 140] width 14 height 14
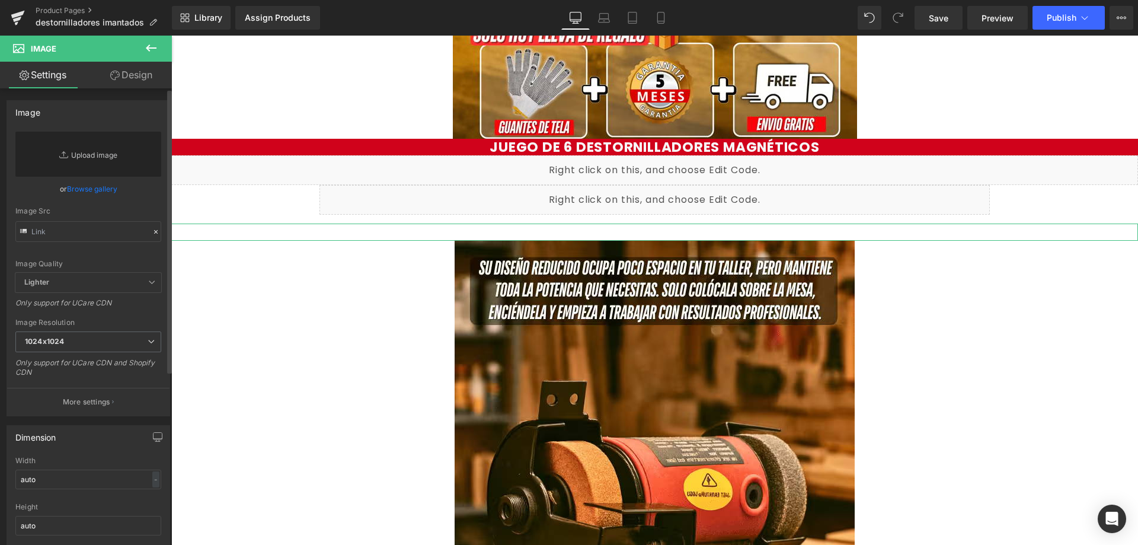
click at [126, 149] on link "Replace Image" at bounding box center [88, 154] width 146 height 45
click at [559, 231] on div at bounding box center [654, 231] width 967 height 17
click at [99, 158] on link "Replace Image" at bounding box center [88, 154] width 146 height 45
type input "C:\fakepath\2_optimized.avif"
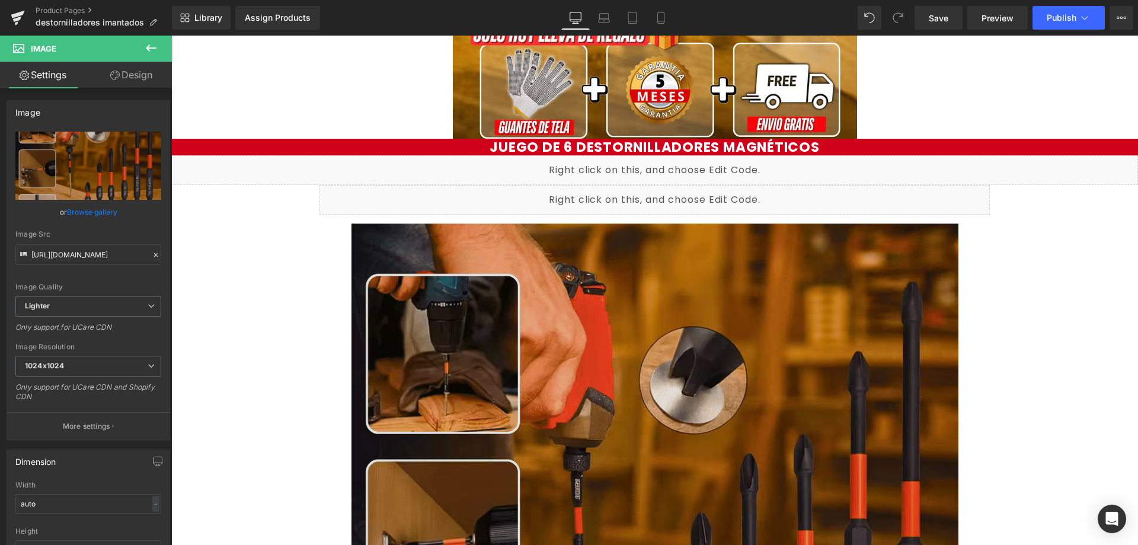
type input "https://ucarecdn.com/83531fa6-abba-4ede-95d7-56e72625d1df/-/format/auto/-/previ…"
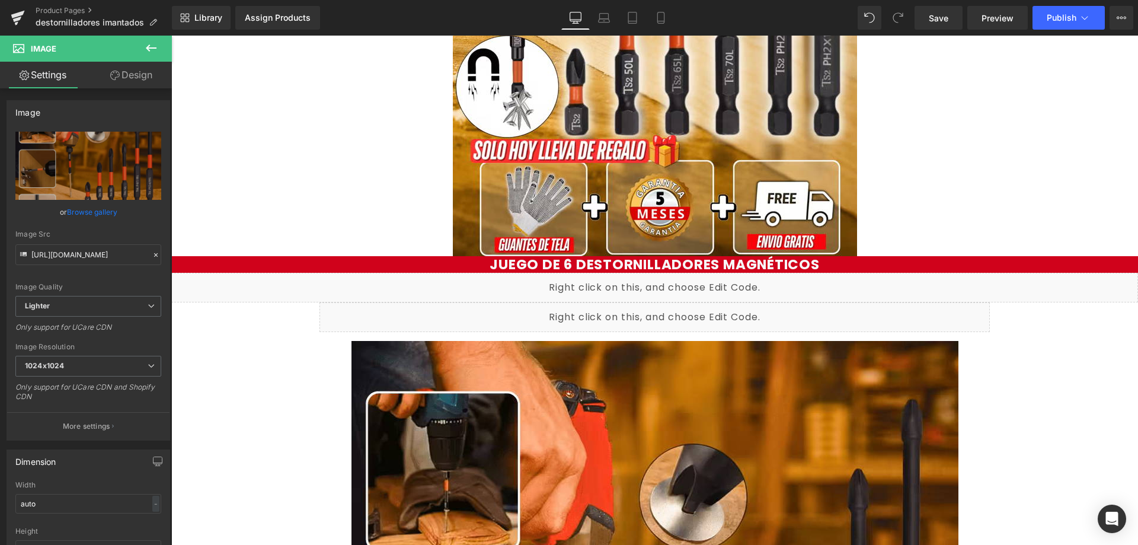
scroll to position [415, 0]
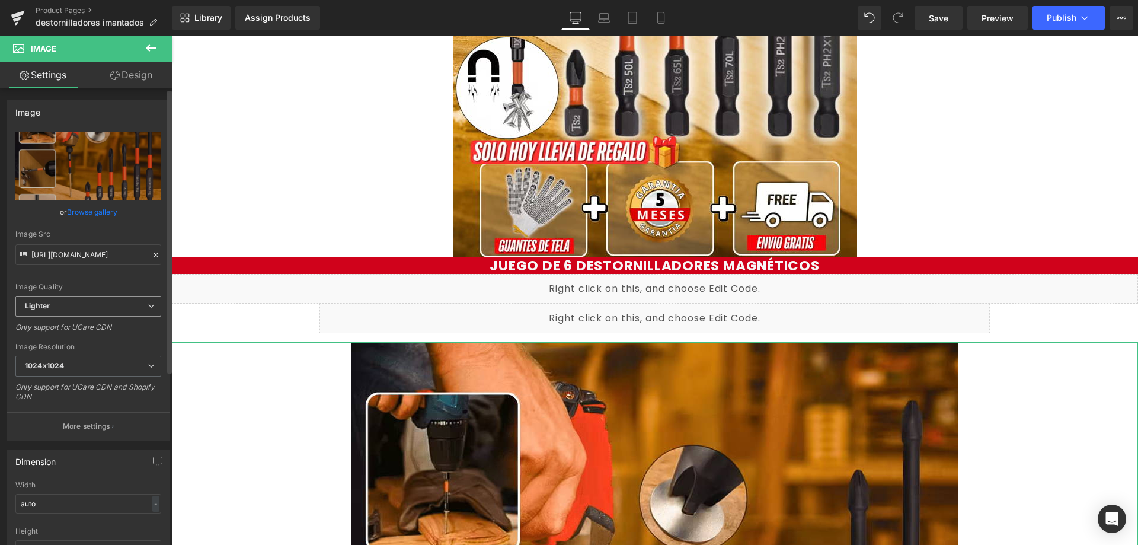
click at [110, 300] on span "Lighter" at bounding box center [88, 306] width 146 height 21
click at [110, 300] on span "Lighter" at bounding box center [85, 306] width 141 height 21
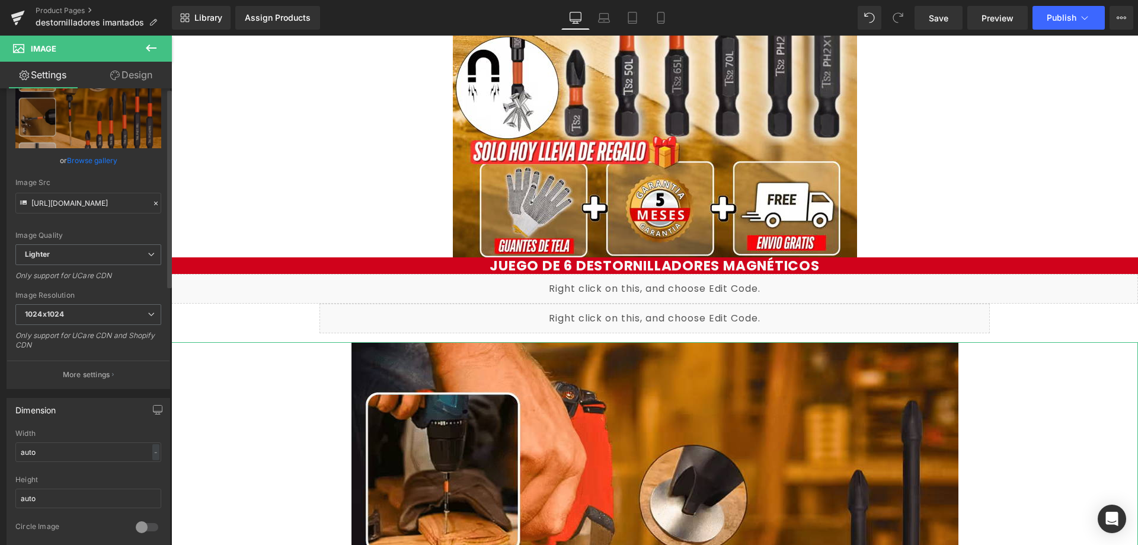
scroll to position [0, 0]
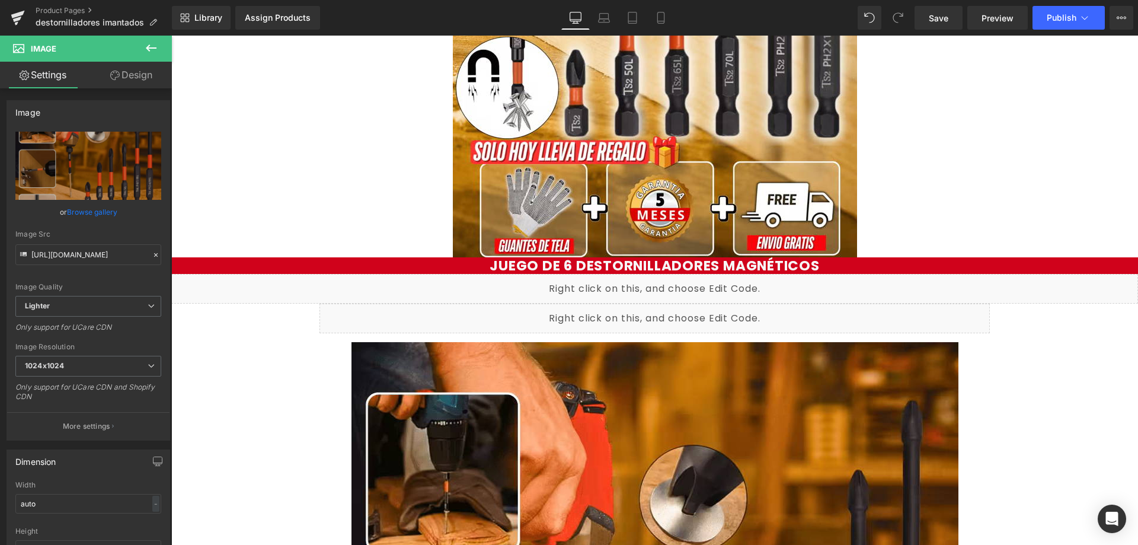
click at [152, 43] on icon at bounding box center [151, 48] width 14 height 14
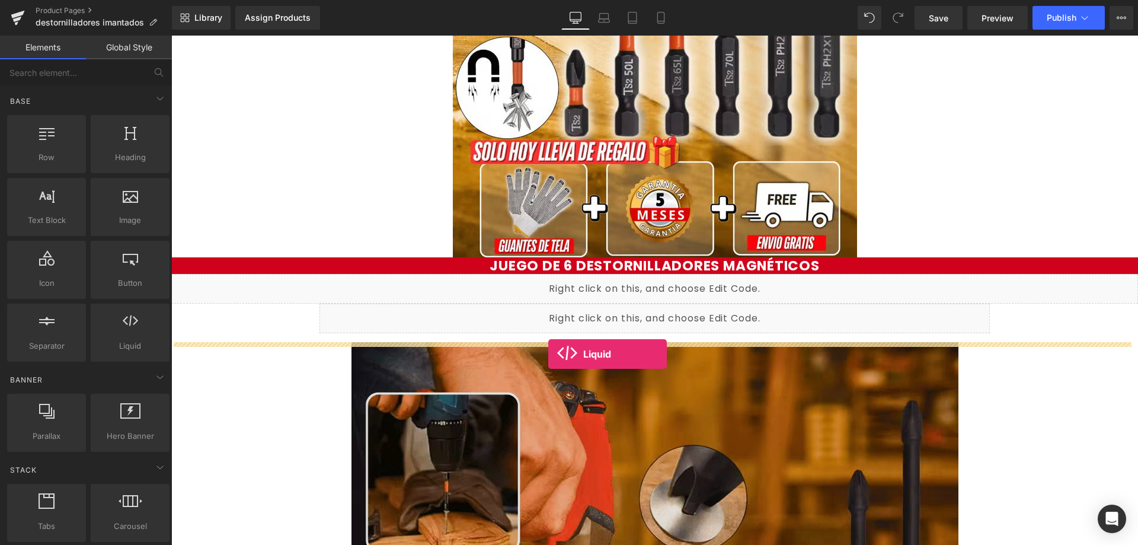
drag, startPoint x: 300, startPoint y: 364, endPoint x: 549, endPoint y: 354, distance: 248.5
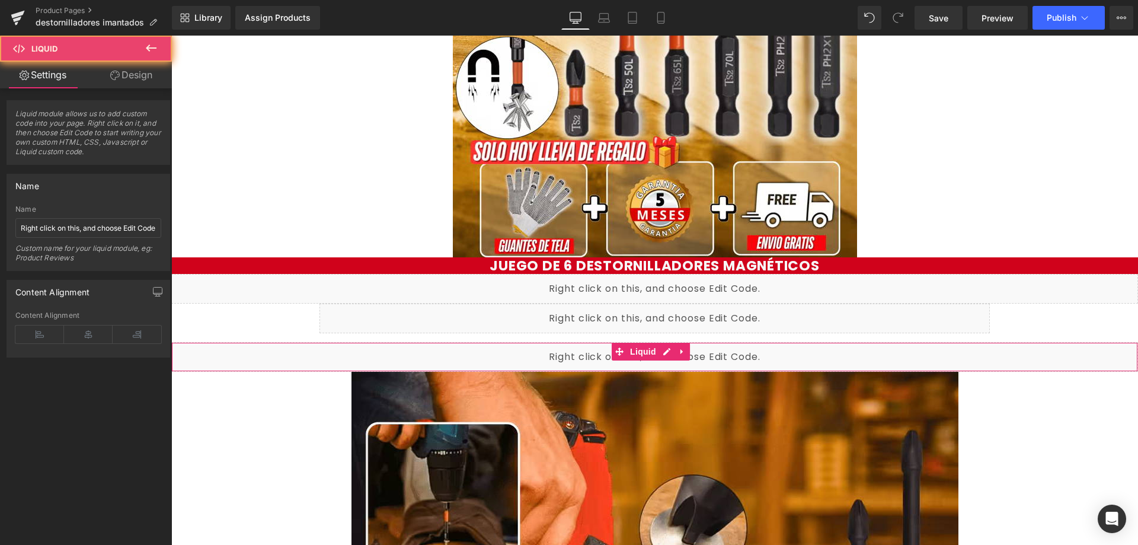
click at [517, 359] on div "Liquid" at bounding box center [654, 357] width 967 height 30
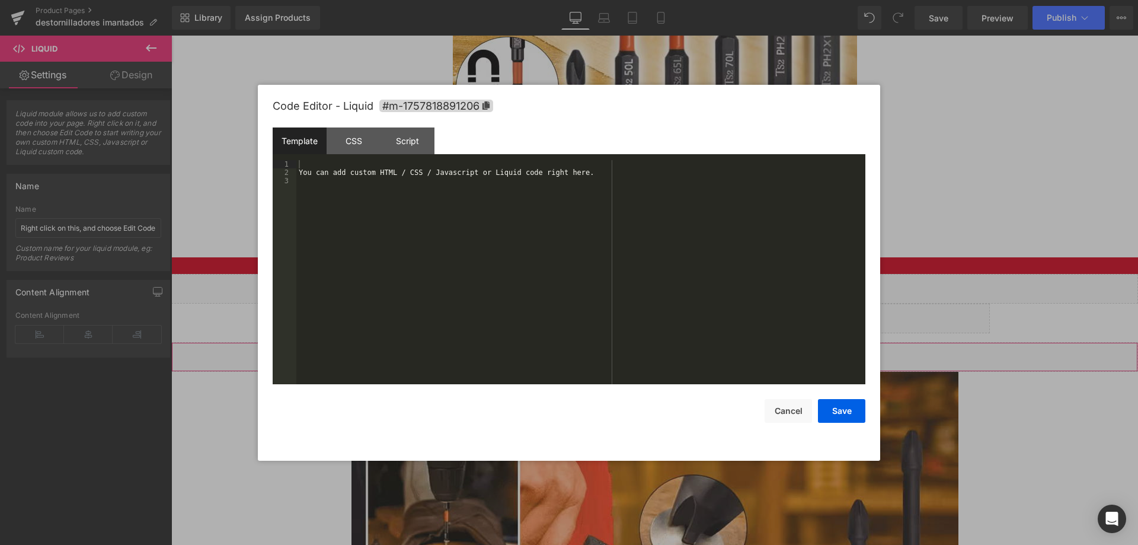
click at [668, 352] on icon at bounding box center [667, 351] width 8 height 9
click at [446, 200] on div "You can add custom HTML / CSS / Javascript or Liquid code right here." at bounding box center [580, 280] width 569 height 241
click at [436, 172] on div "You can add custom HTML / CSS / Javascript or Liquid code right here." at bounding box center [580, 280] width 569 height 241
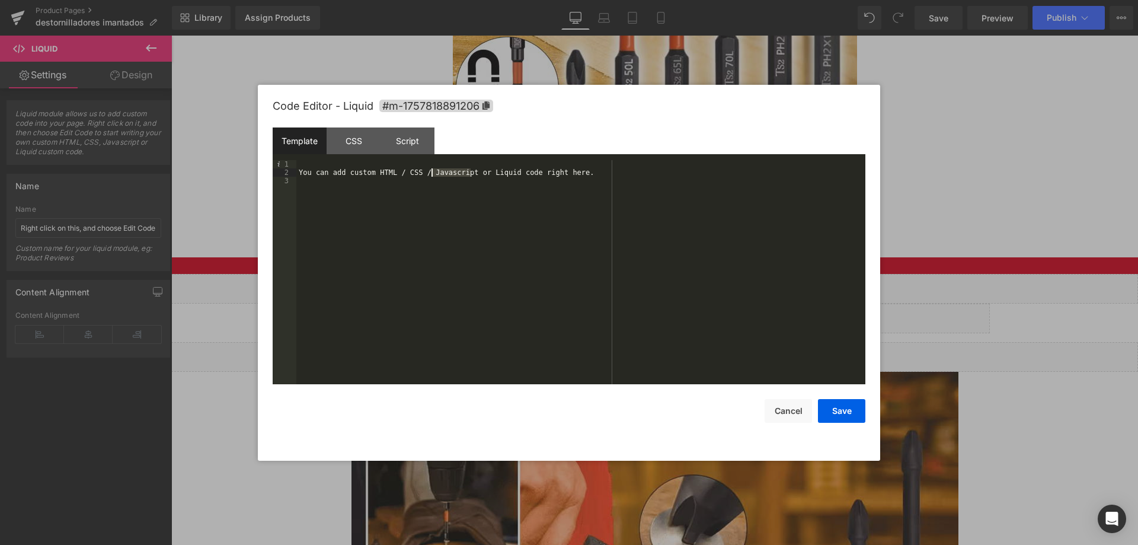
click at [436, 172] on div "You can add custom HTML / CSS / Javascript or Liquid code right here." at bounding box center [580, 280] width 569 height 241
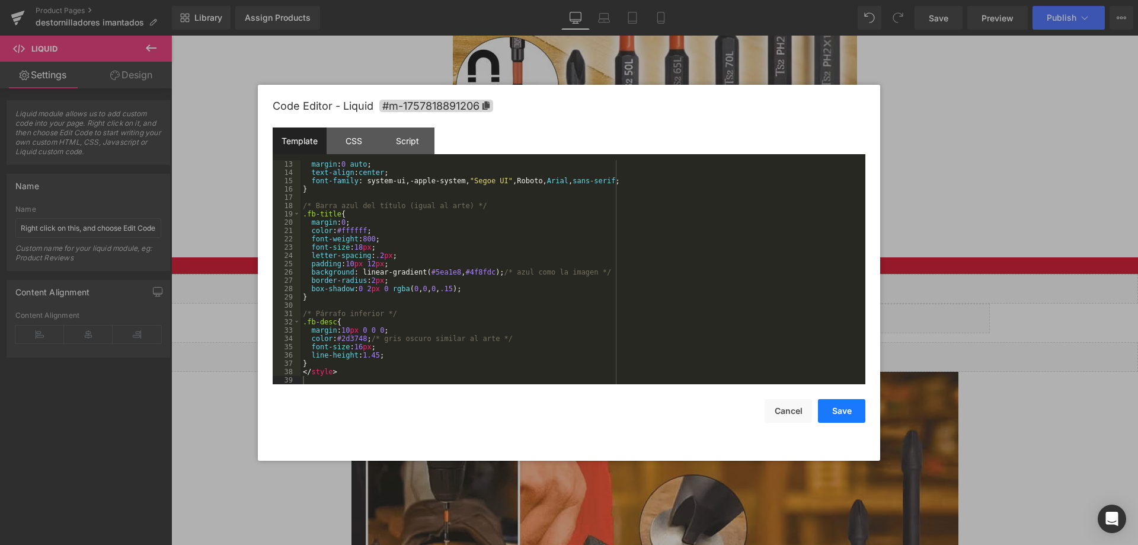
click at [832, 412] on button "Save" at bounding box center [841, 411] width 47 height 24
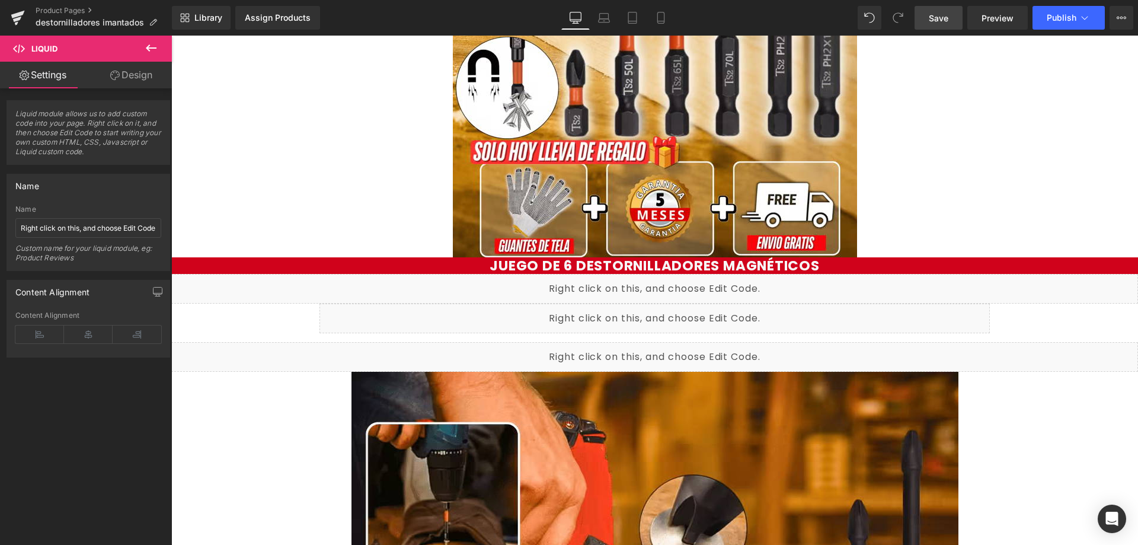
click at [937, 23] on span "Save" at bounding box center [939, 18] width 20 height 12
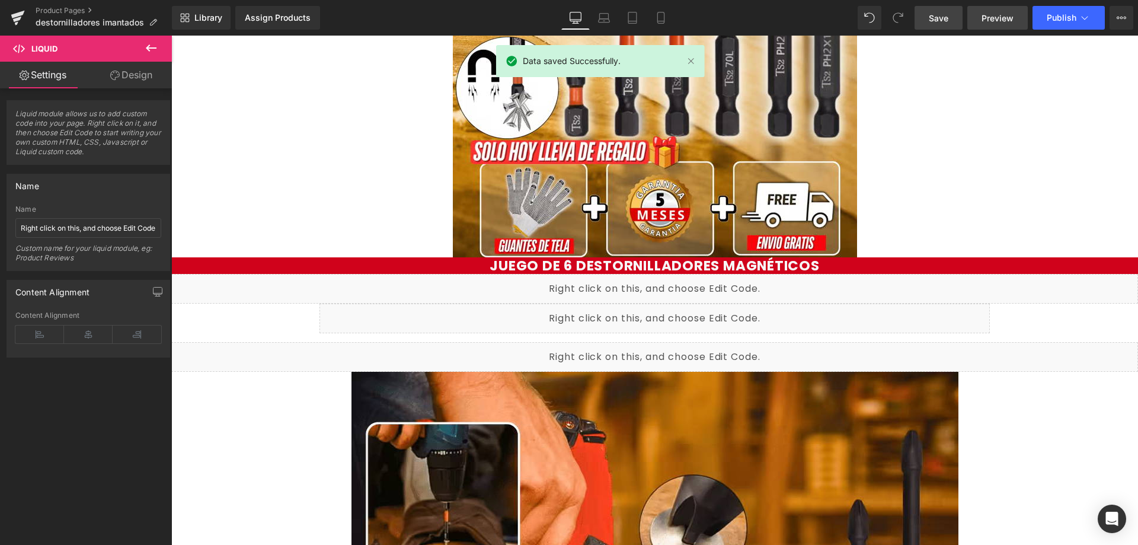
click at [988, 24] on link "Preview" at bounding box center [997, 18] width 60 height 24
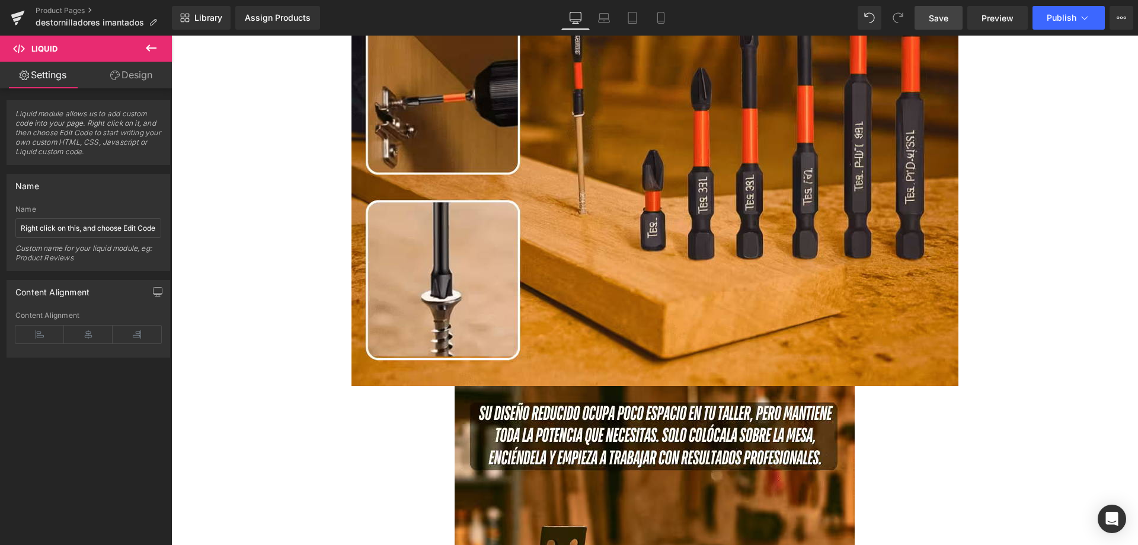
scroll to position [1185, 0]
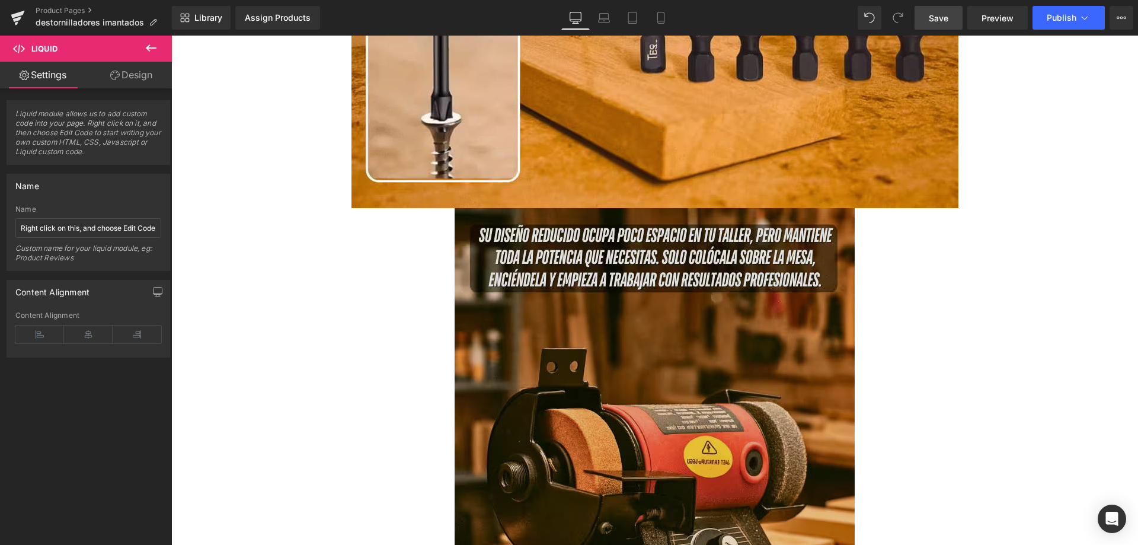
click at [556, 286] on img at bounding box center [655, 508] width 400 height 600
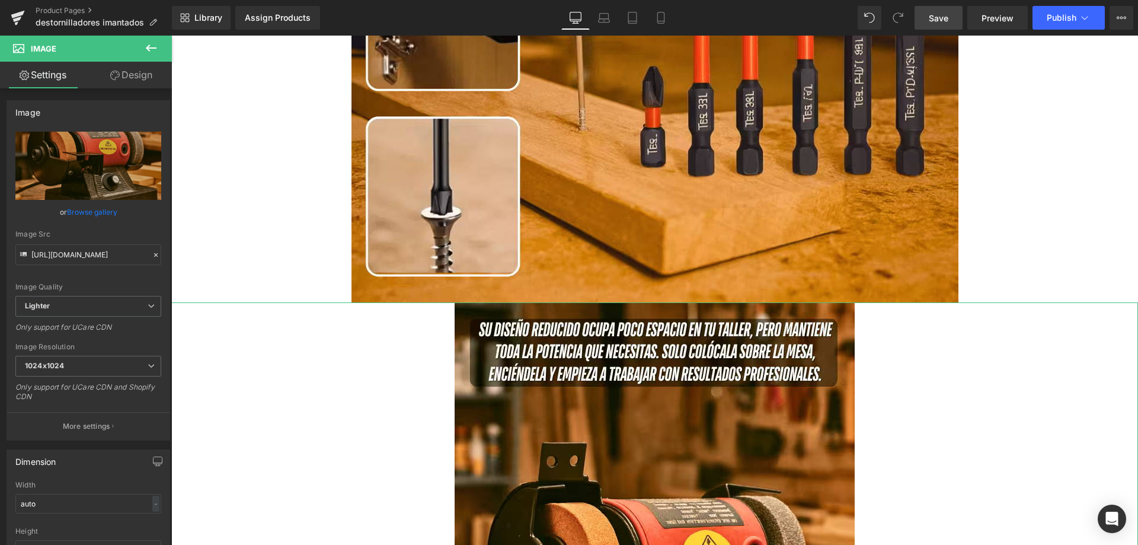
scroll to position [1244, 0]
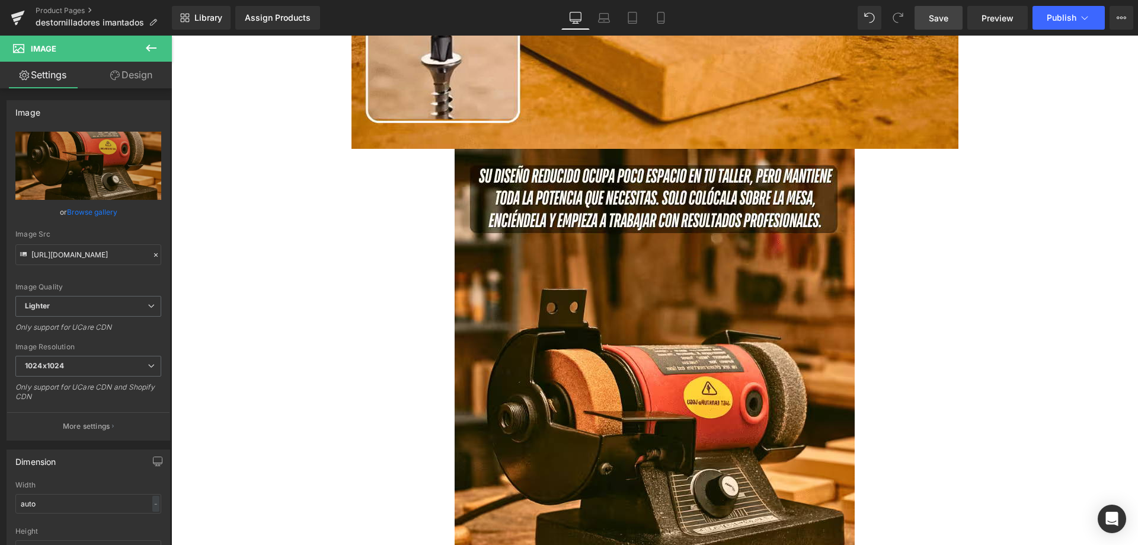
click at [153, 40] on button at bounding box center [150, 49] width 41 height 26
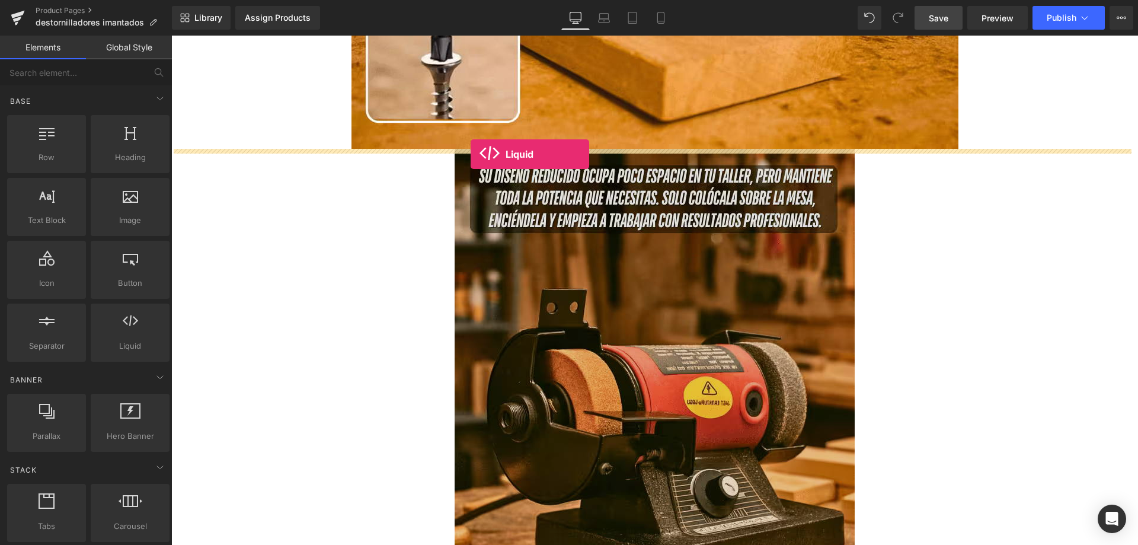
drag, startPoint x: 297, startPoint y: 363, endPoint x: 471, endPoint y: 154, distance: 271.9
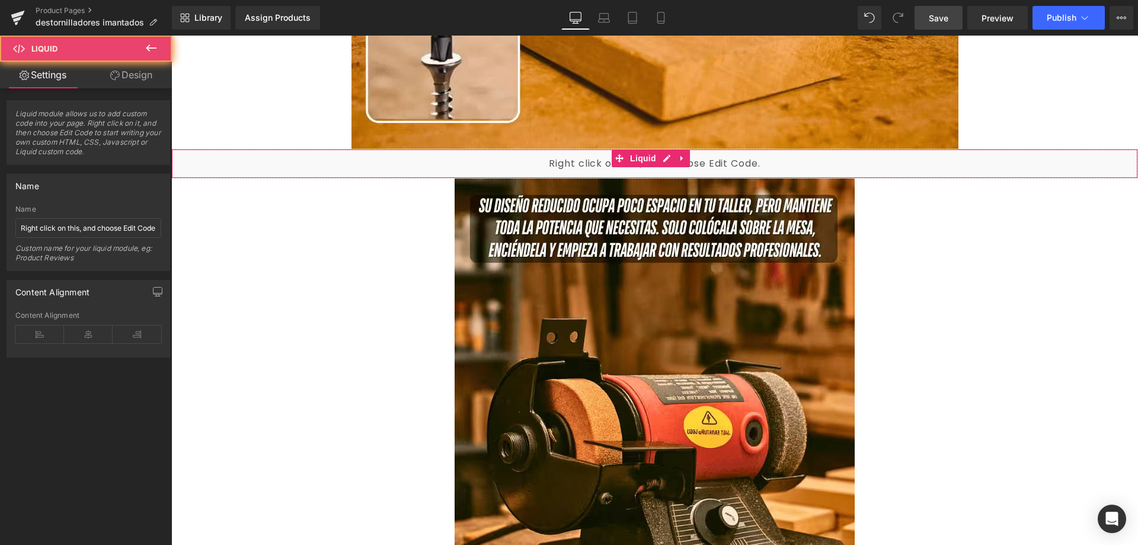
click at [569, 162] on div "Liquid" at bounding box center [654, 164] width 967 height 30
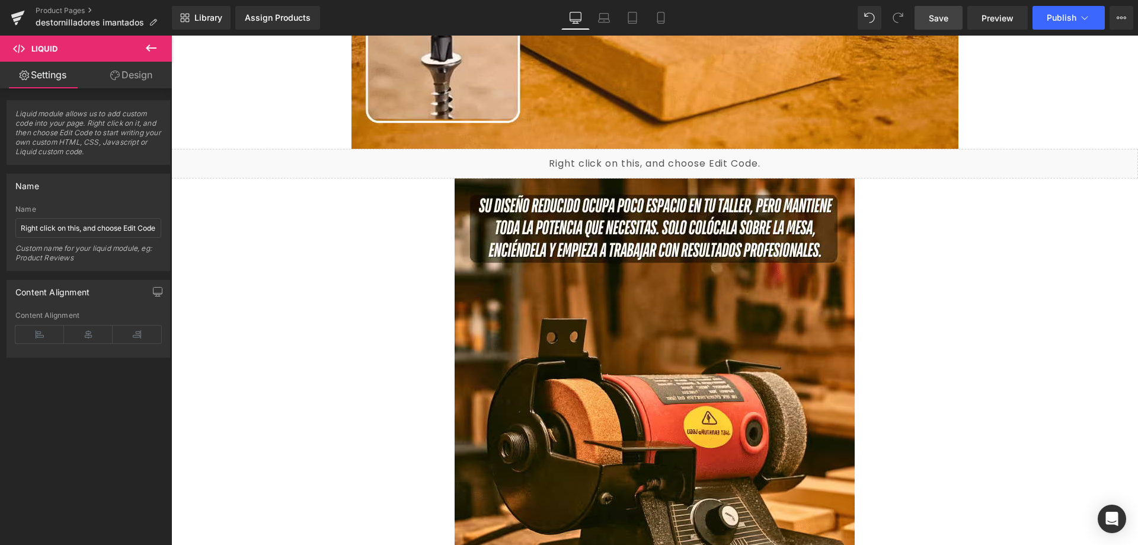
click at [668, 159] on div "Liquid" at bounding box center [654, 164] width 967 height 30
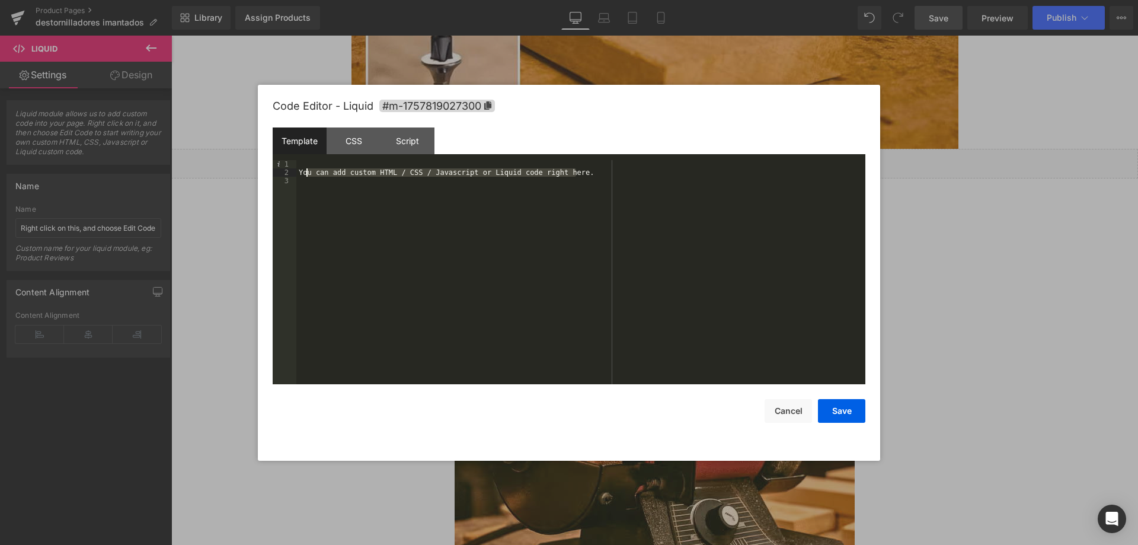
drag, startPoint x: 575, startPoint y: 171, endPoint x: 305, endPoint y: 172, distance: 270.2
click at [305, 172] on div "You can add custom HTML / CSS / Javascript or Liquid code right here." at bounding box center [580, 280] width 569 height 241
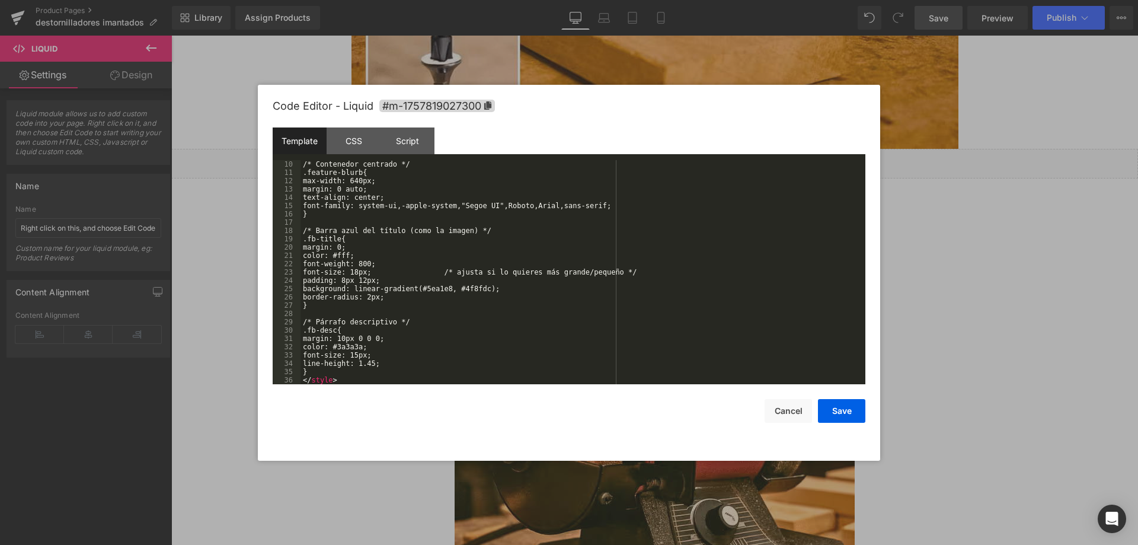
scroll to position [83, 0]
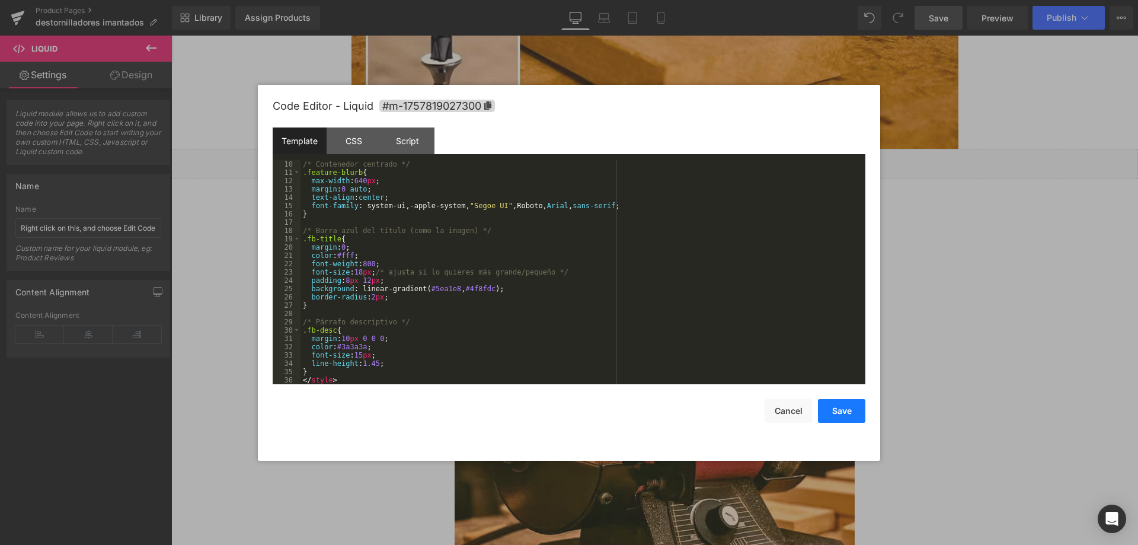
click at [833, 405] on button "Save" at bounding box center [841, 411] width 47 height 24
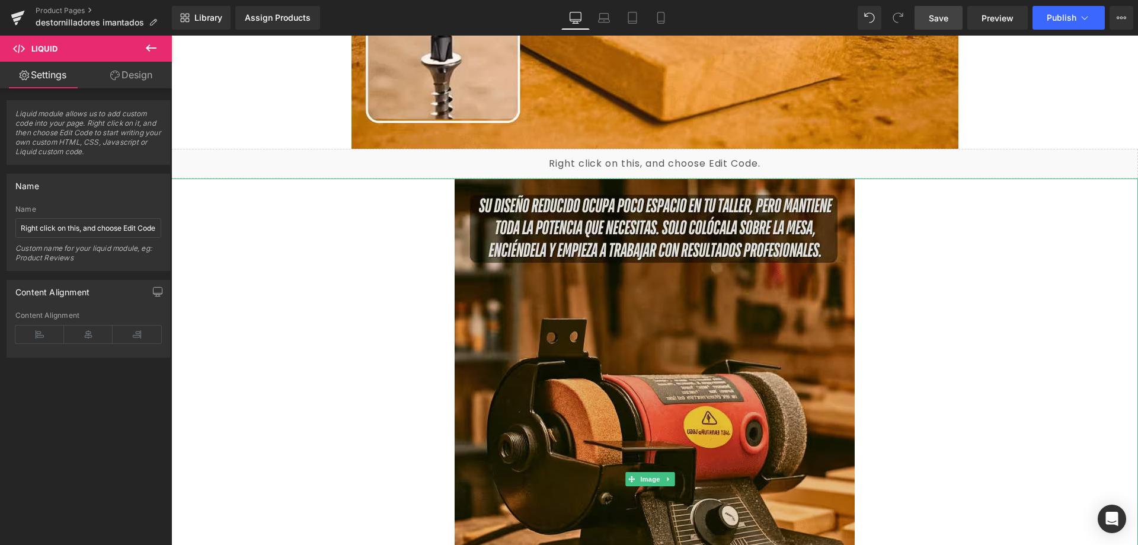
click at [507, 286] on img at bounding box center [655, 478] width 400 height 600
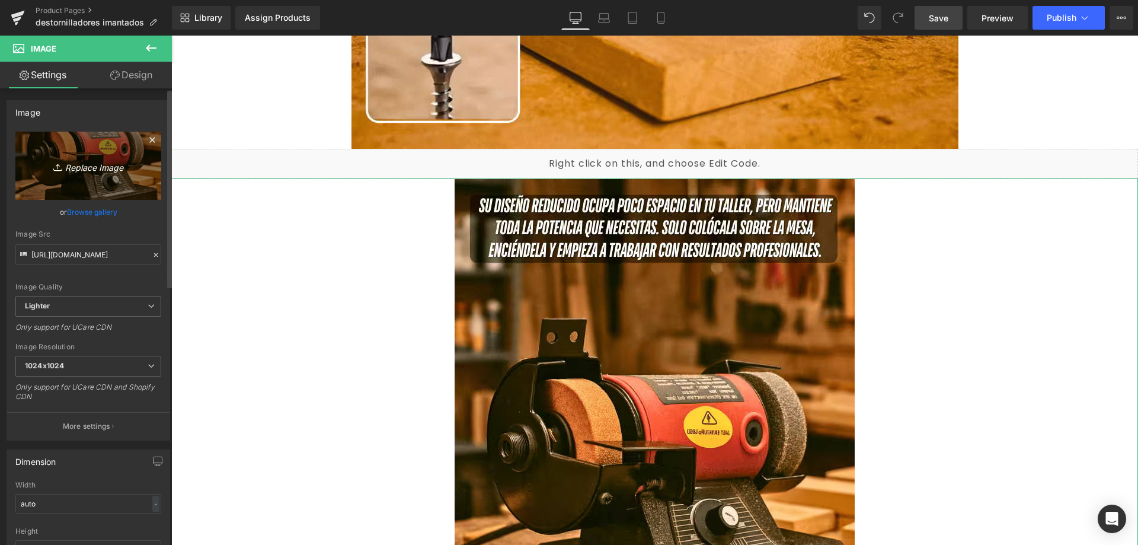
click at [149, 142] on icon at bounding box center [152, 140] width 14 height 14
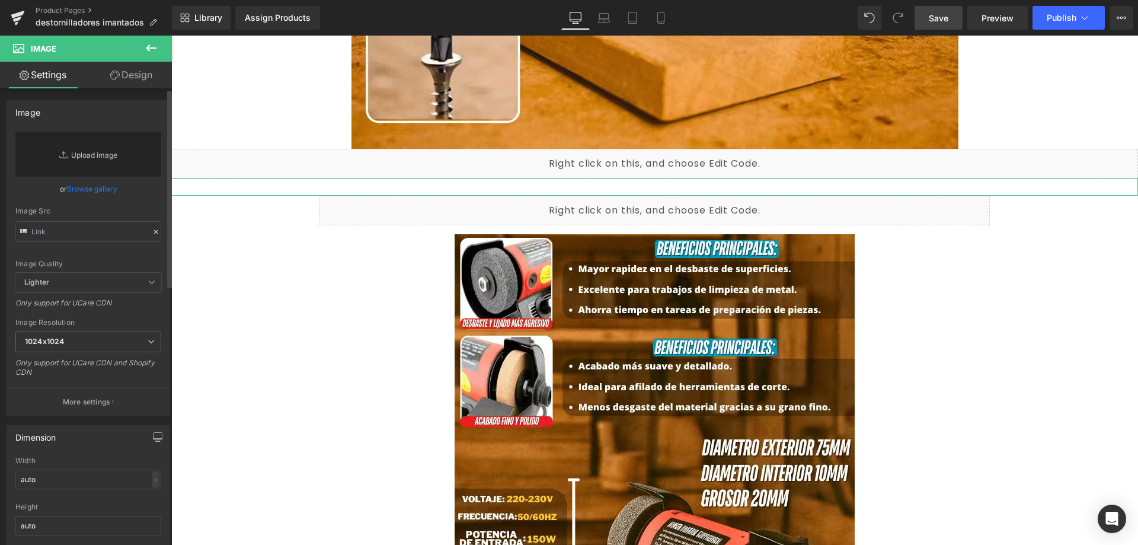
click at [105, 150] on link "Replace Image" at bounding box center [88, 154] width 146 height 45
type input "C:\fakepath\3_optimized.avif"
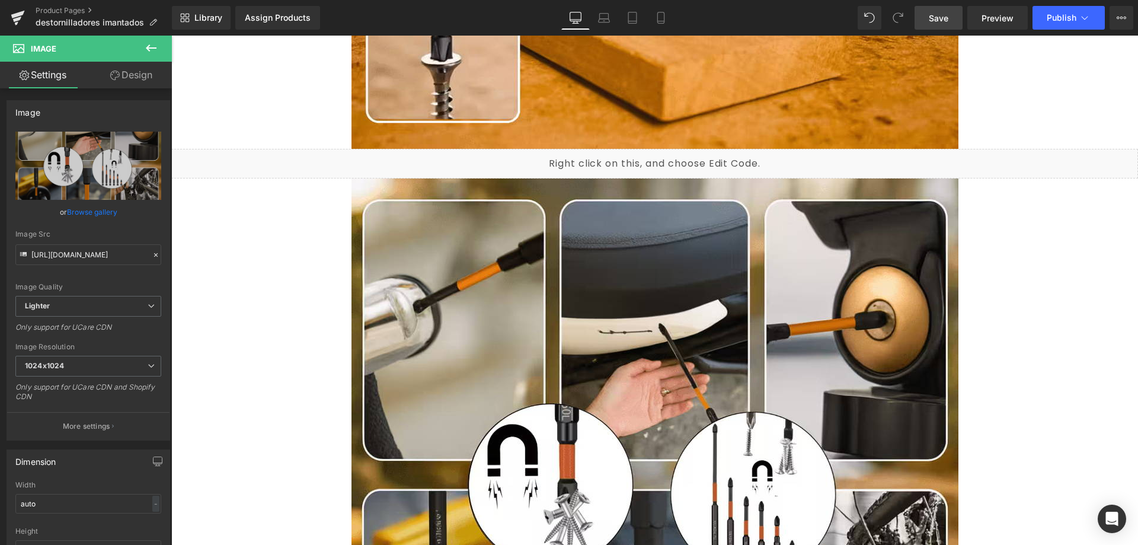
type input "https://ucarecdn.com/8b7ab43b-290f-450a-bdf8-542706cea963/-/format/auto/-/previ…"
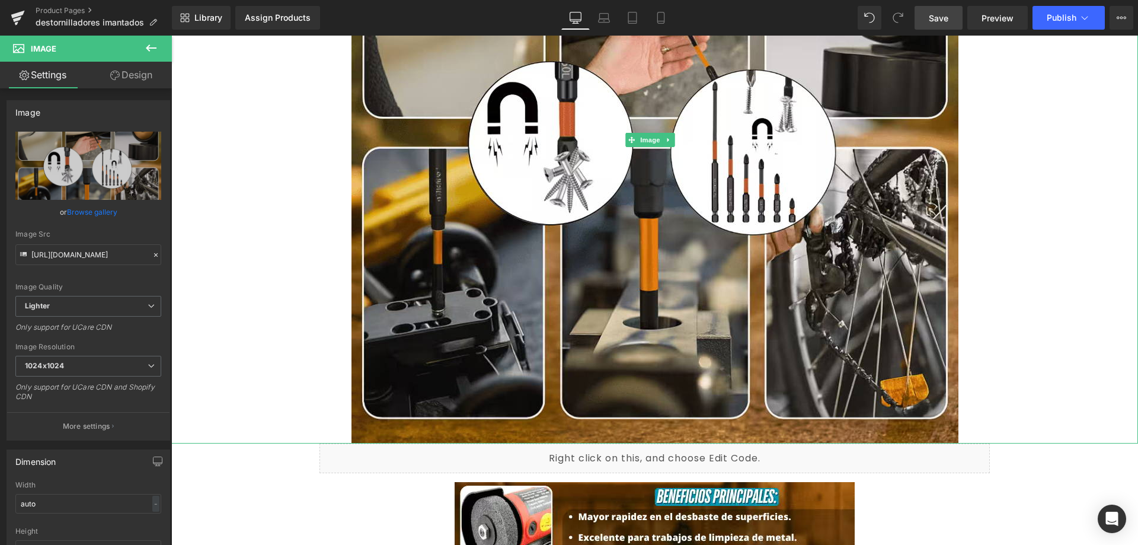
scroll to position [1600, 0]
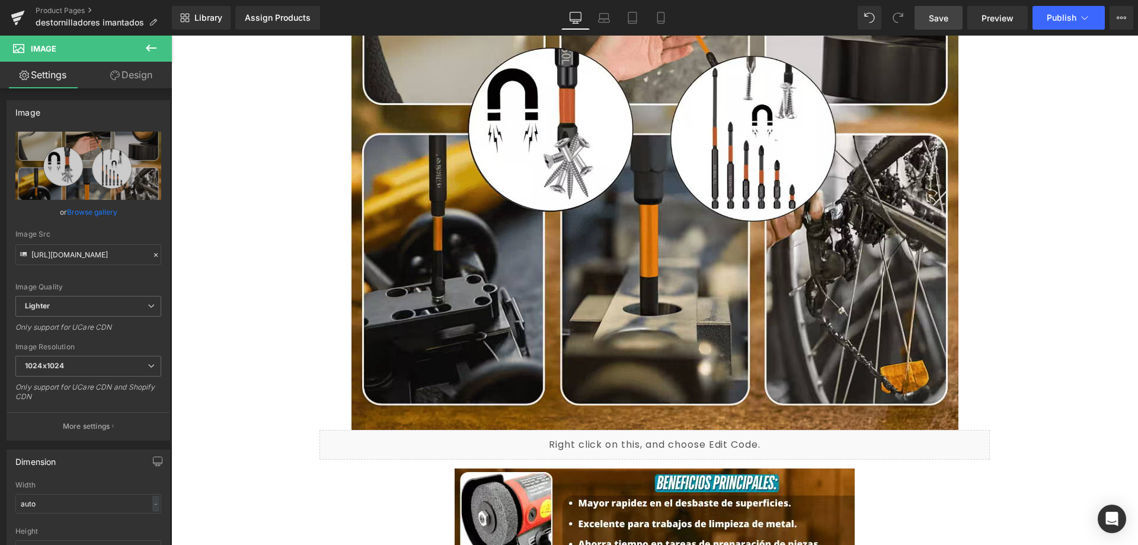
click at [945, 19] on span "Save" at bounding box center [939, 18] width 20 height 12
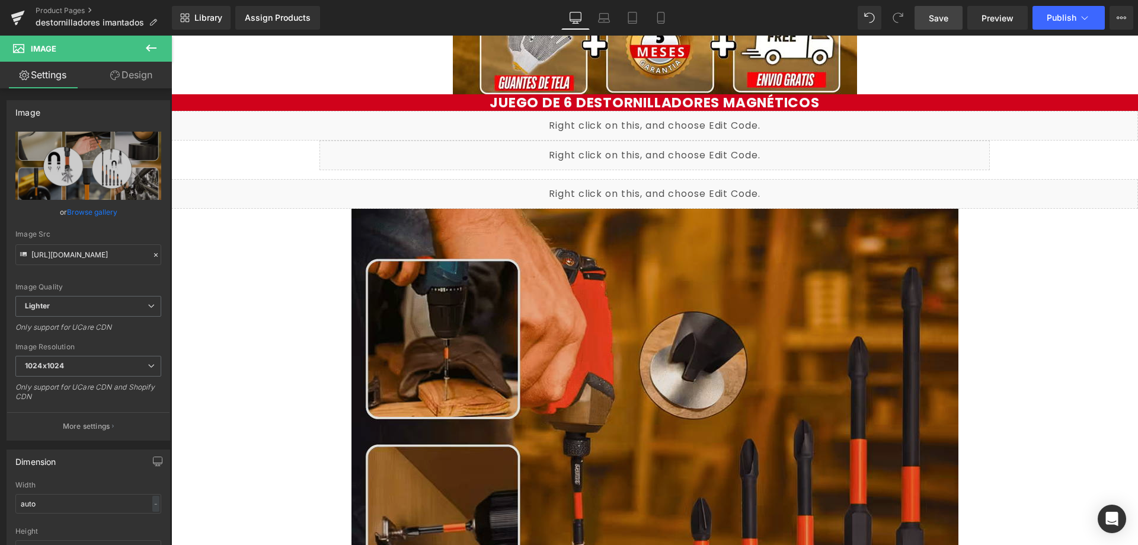
scroll to position [474, 0]
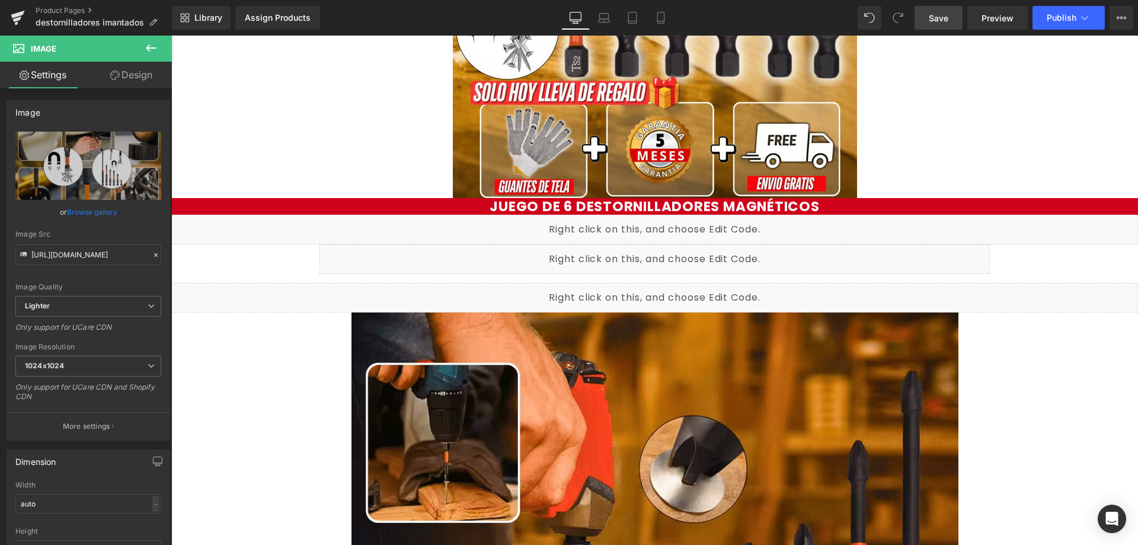
click at [949, 22] on link "Save" at bounding box center [938, 18] width 48 height 24
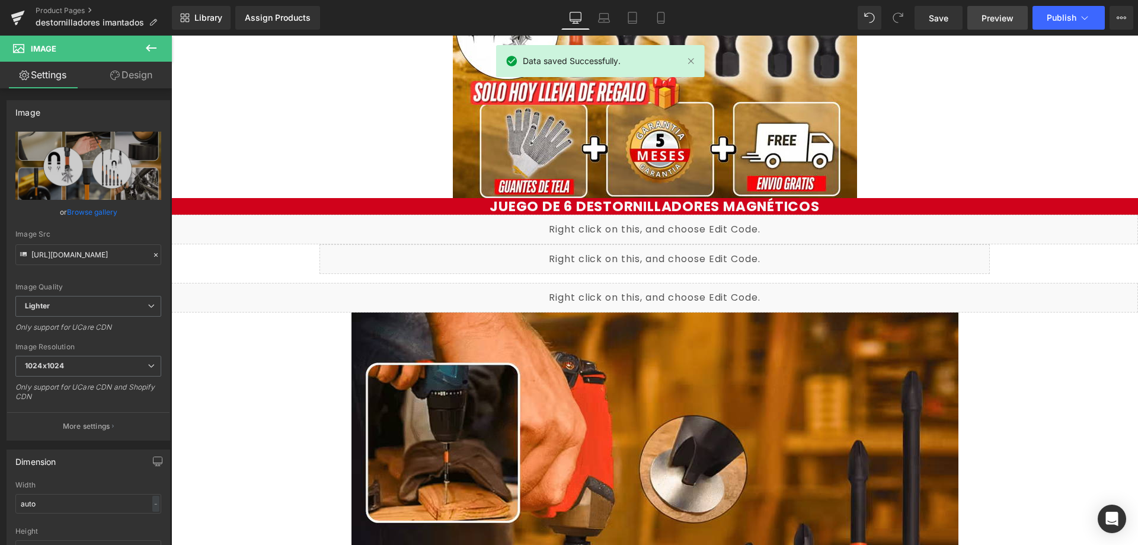
click at [989, 21] on span "Preview" at bounding box center [997, 18] width 32 height 12
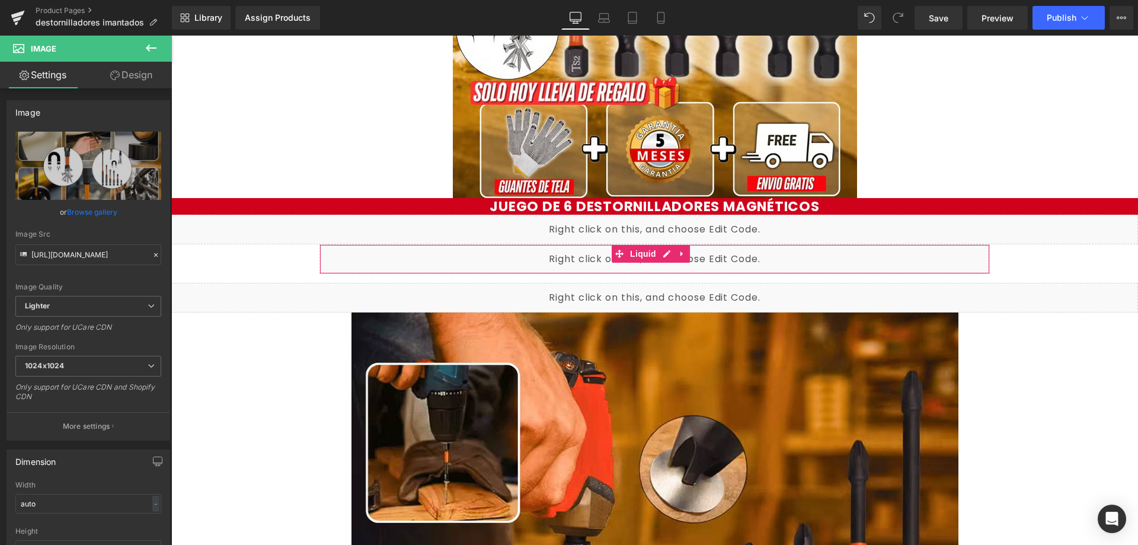
click at [521, 257] on div "Liquid" at bounding box center [654, 259] width 670 height 30
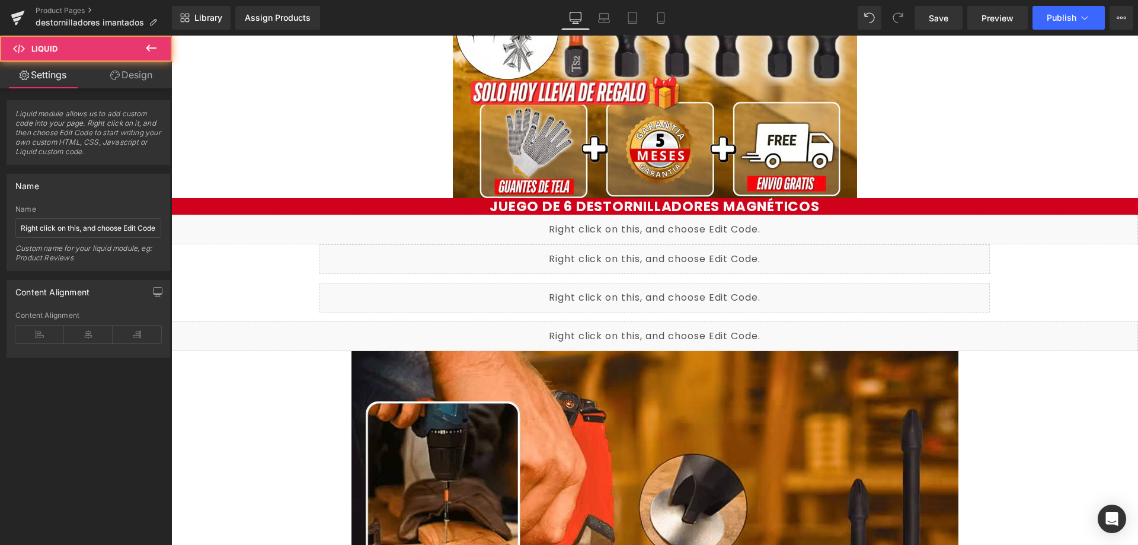
drag, startPoint x: 534, startPoint y: 305, endPoint x: 550, endPoint y: 297, distance: 17.8
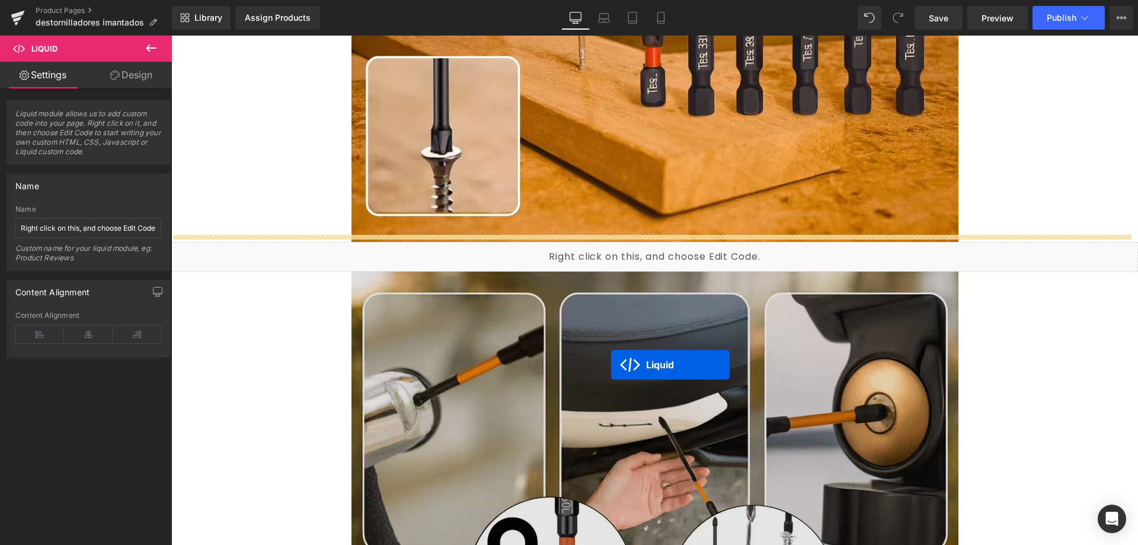
scroll to position [1185, 0]
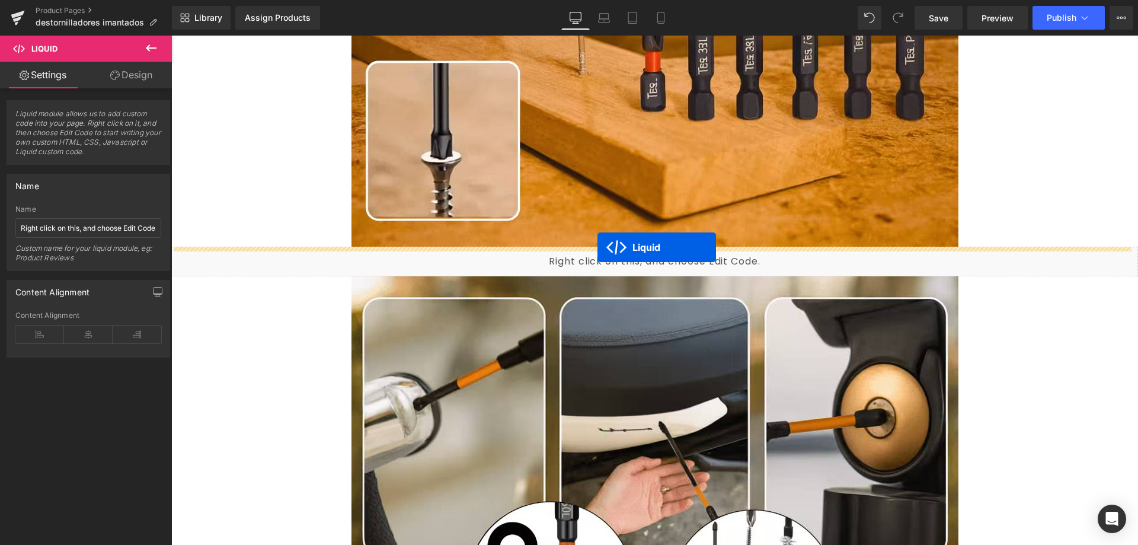
drag, startPoint x: 623, startPoint y: 286, endPoint x: 597, endPoint y: 247, distance: 47.0
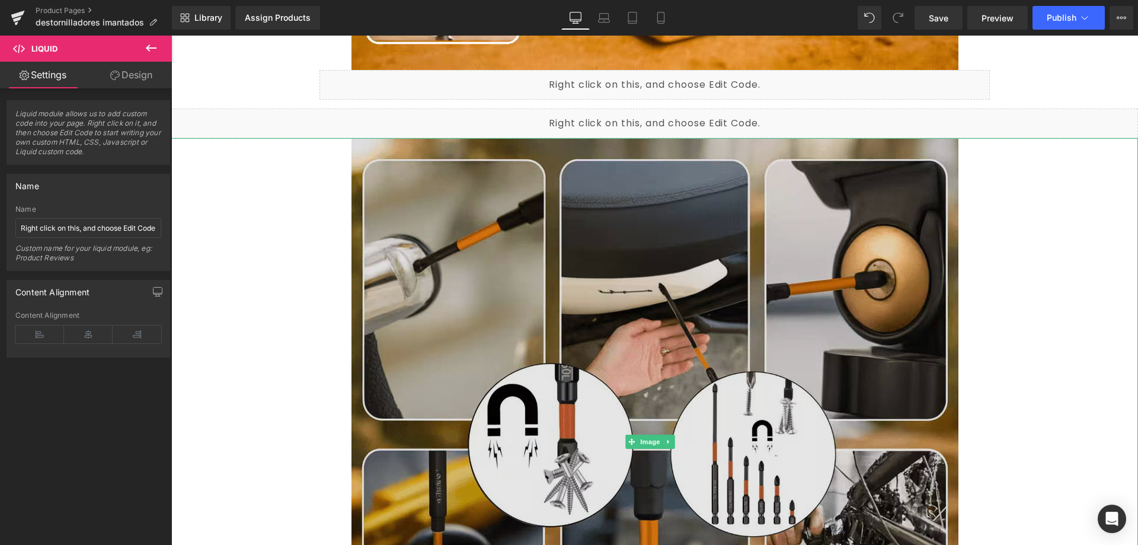
scroll to position [1324, 0]
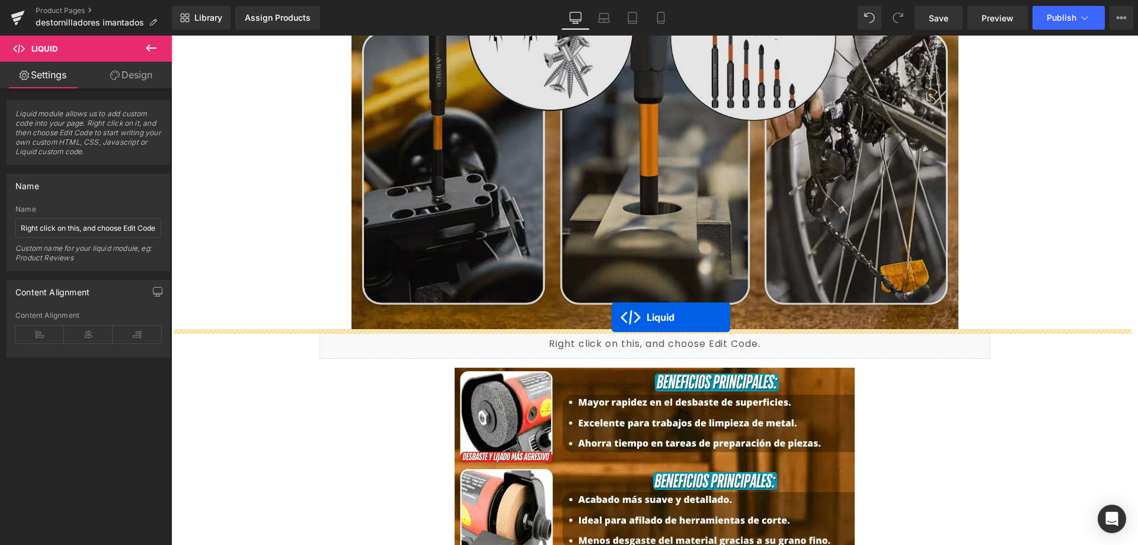
drag, startPoint x: 620, startPoint y: 75, endPoint x: 612, endPoint y: 317, distance: 241.9
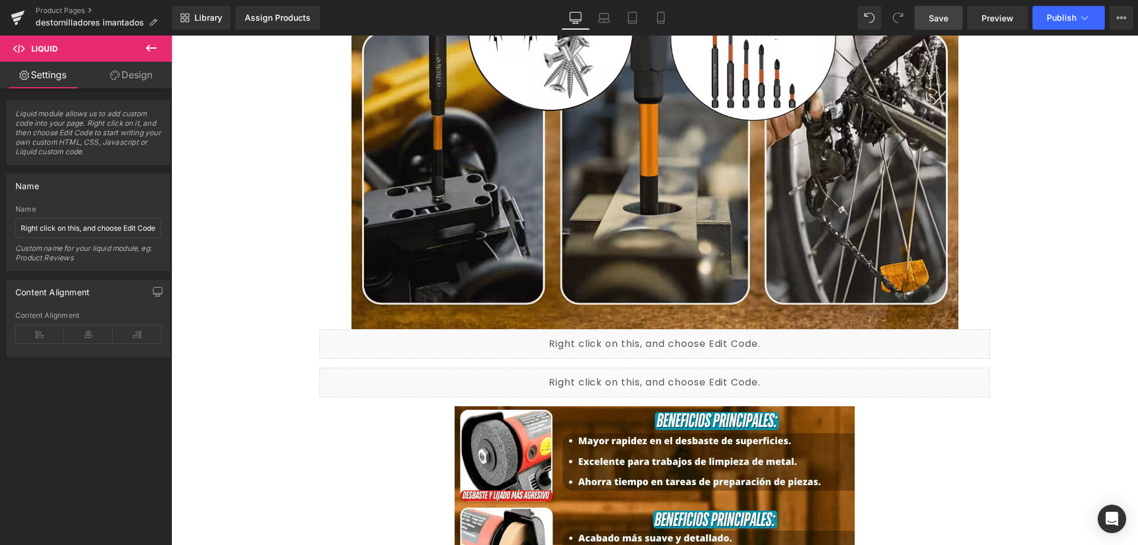
click at [951, 17] on link "Save" at bounding box center [938, 18] width 48 height 24
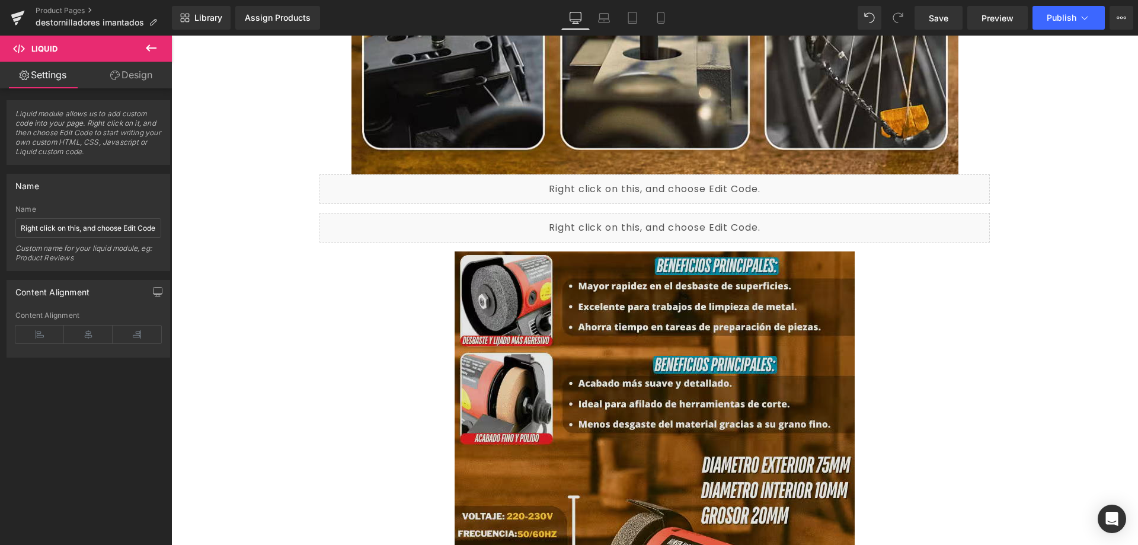
scroll to position [1878, 0]
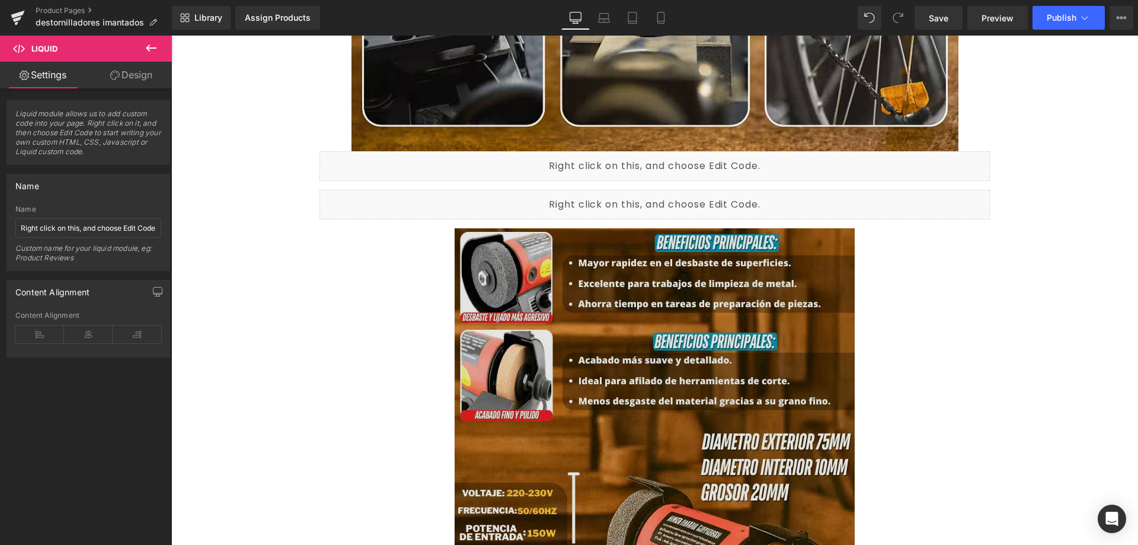
click at [521, 311] on img at bounding box center [655, 528] width 400 height 600
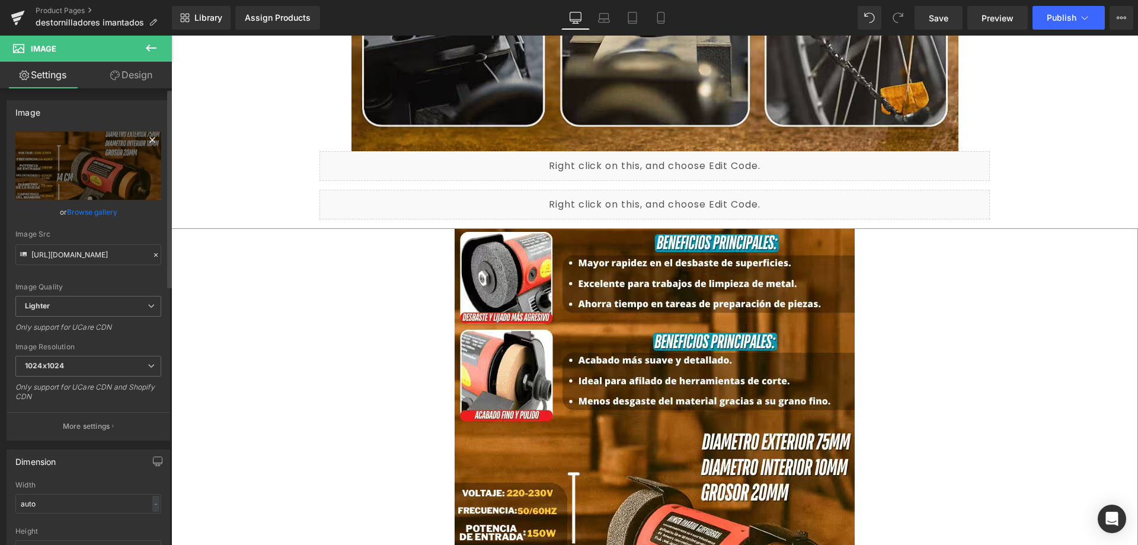
click at [148, 138] on icon at bounding box center [152, 140] width 14 height 14
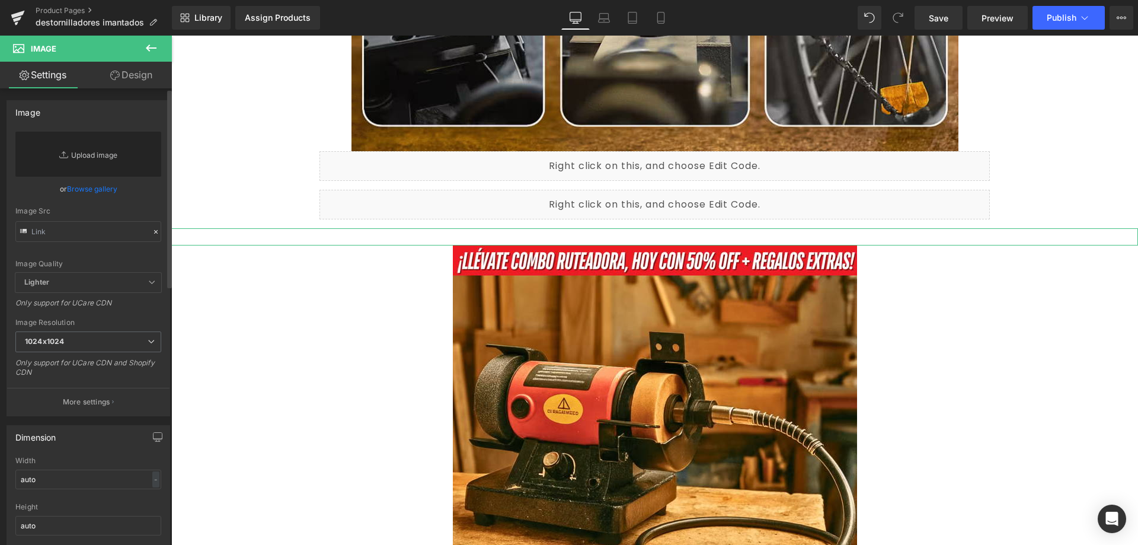
click at [104, 156] on link "Replace Image" at bounding box center [88, 154] width 146 height 45
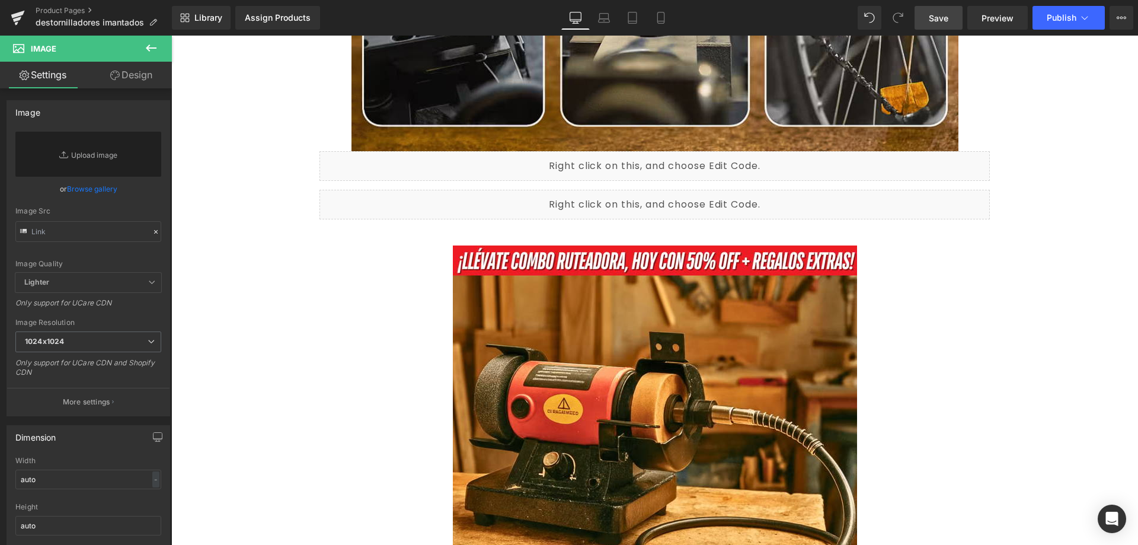
click at [945, 21] on span "Save" at bounding box center [939, 18] width 20 height 12
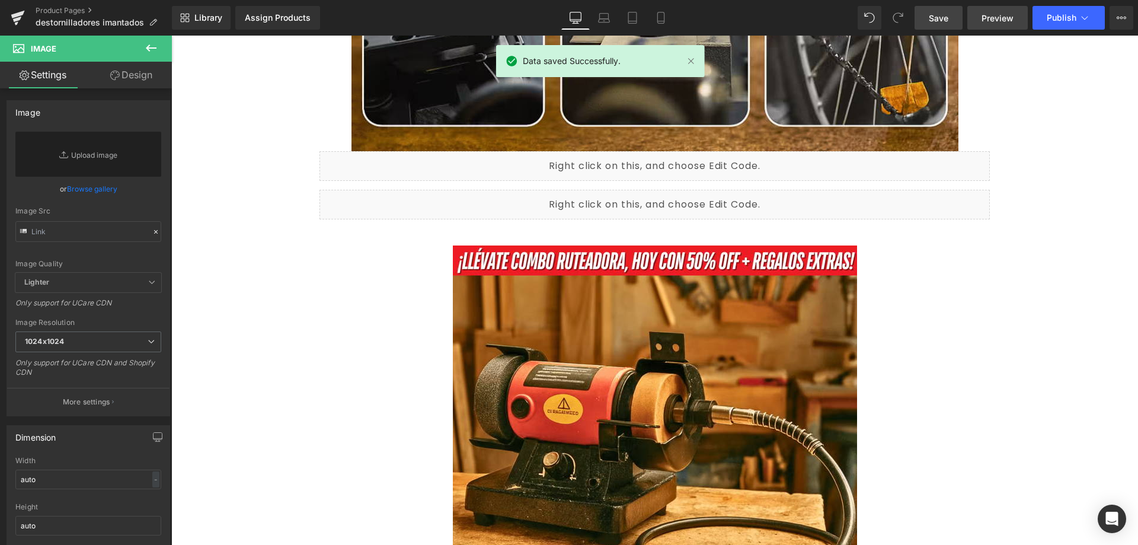
click at [1001, 18] on span "Preview" at bounding box center [997, 18] width 32 height 12
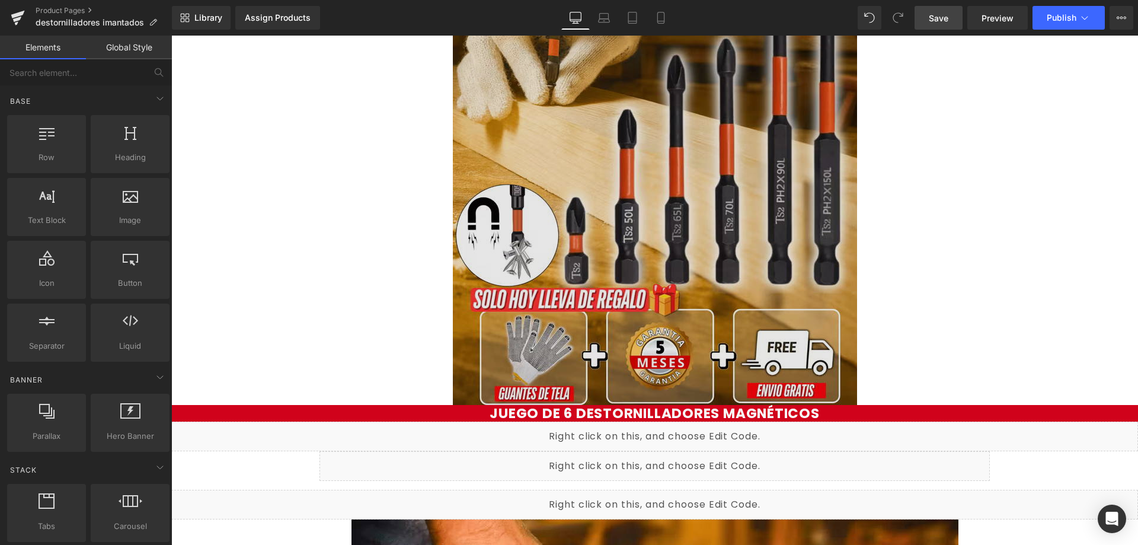
scroll to position [338, 0]
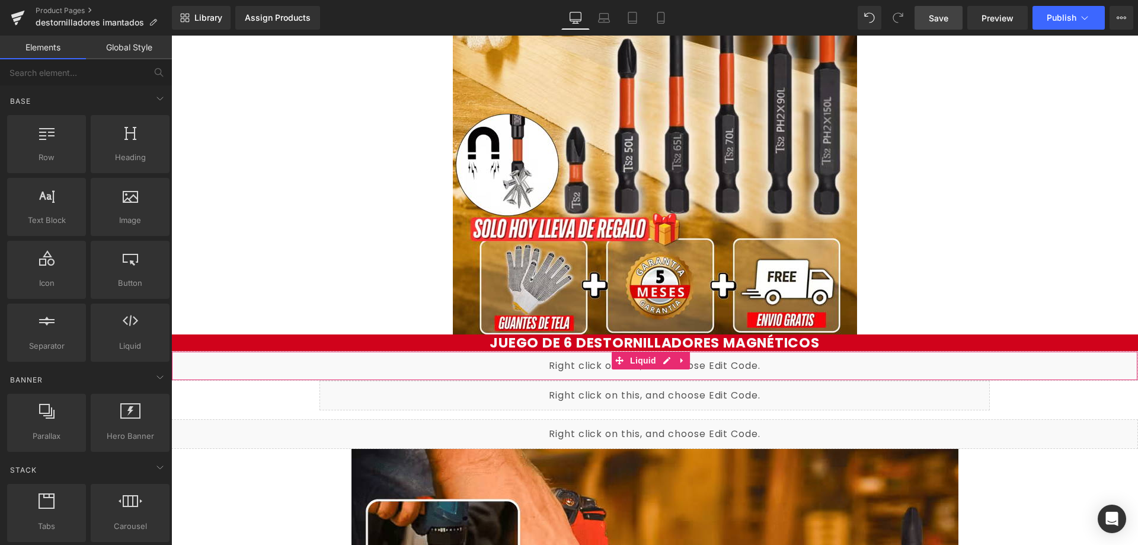
click at [515, 364] on div "Liquid" at bounding box center [654, 366] width 967 height 30
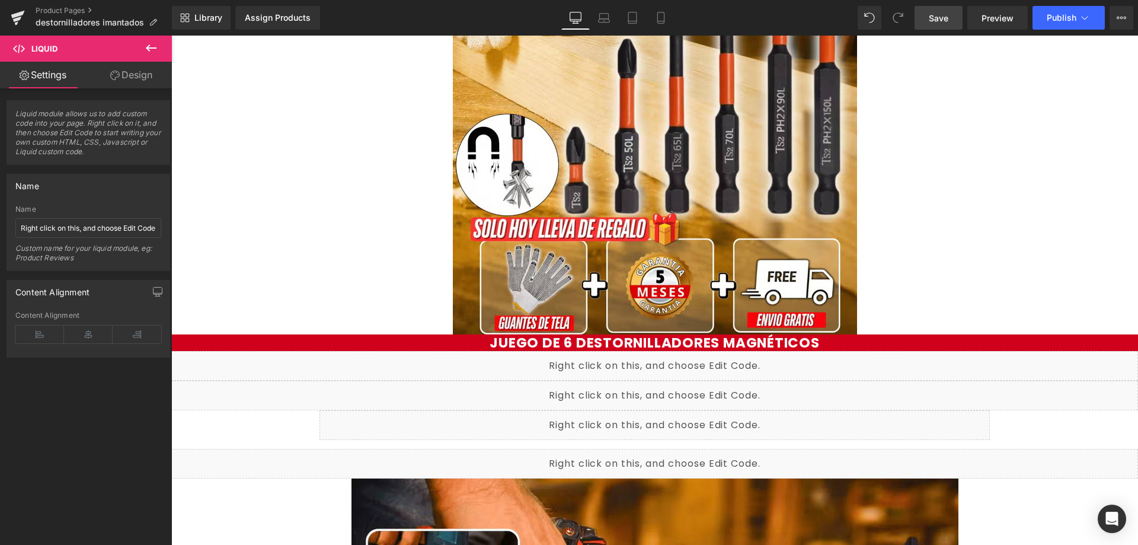
drag, startPoint x: 730, startPoint y: 474, endPoint x: 559, endPoint y: 438, distance: 175.0
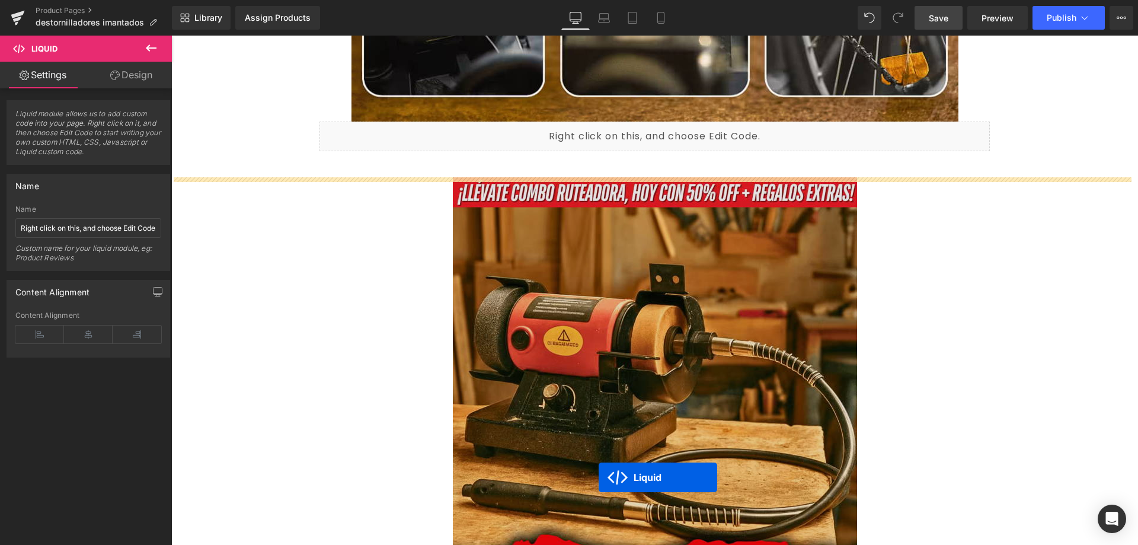
scroll to position [1819, 0]
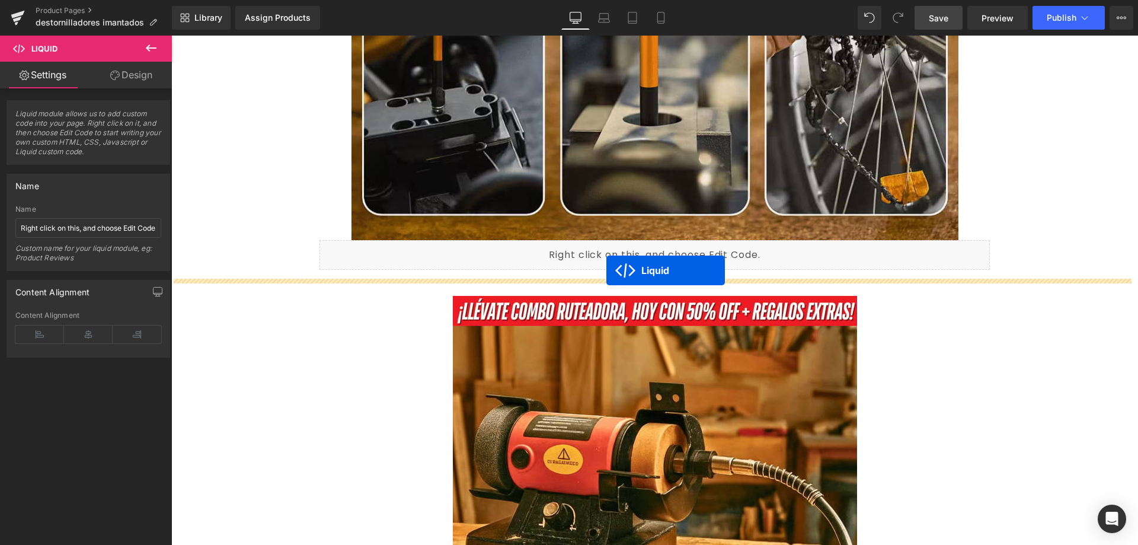
drag, startPoint x: 617, startPoint y: 388, endPoint x: 606, endPoint y: 270, distance: 117.8
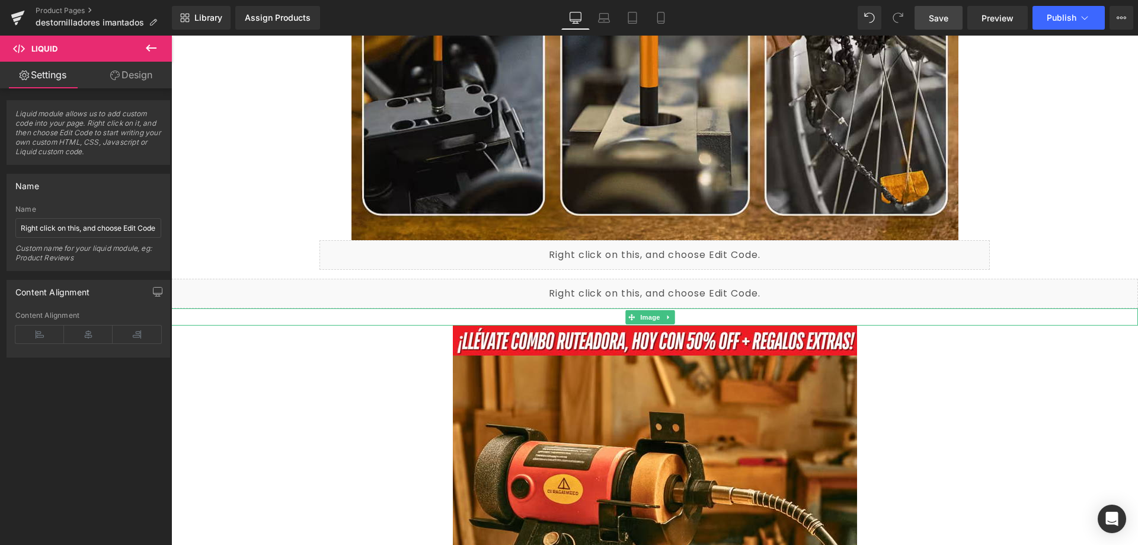
click at [549, 313] on div at bounding box center [654, 316] width 967 height 17
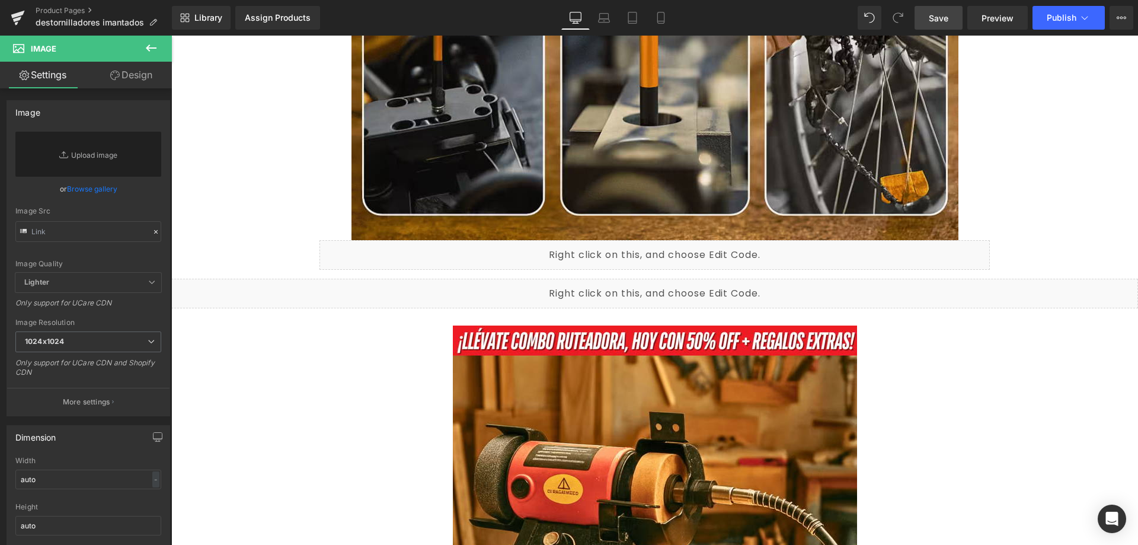
click at [147, 46] on icon at bounding box center [151, 48] width 14 height 14
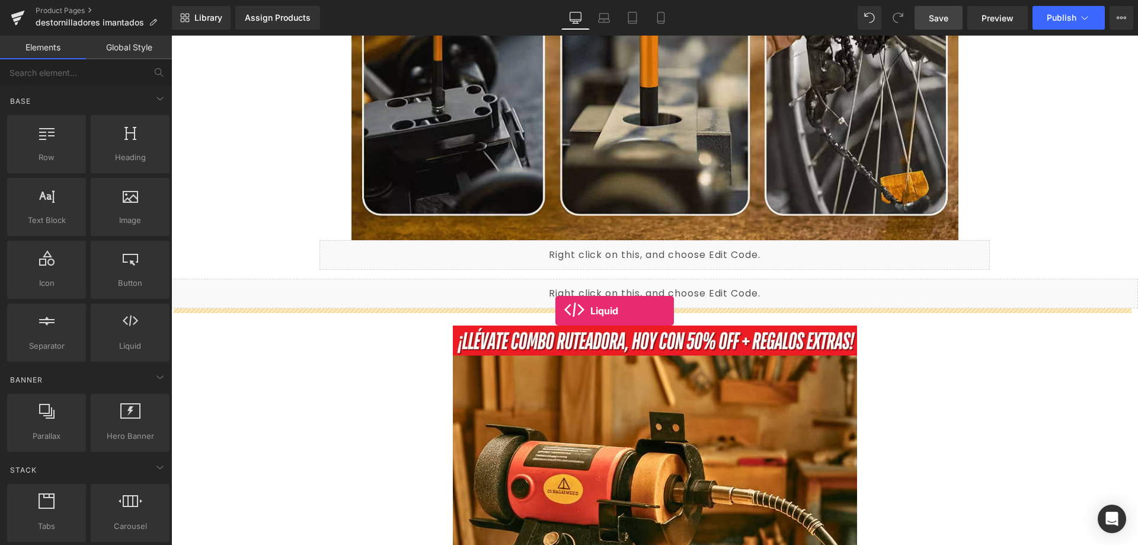
drag, startPoint x: 304, startPoint y: 364, endPoint x: 555, endPoint y: 311, distance: 256.9
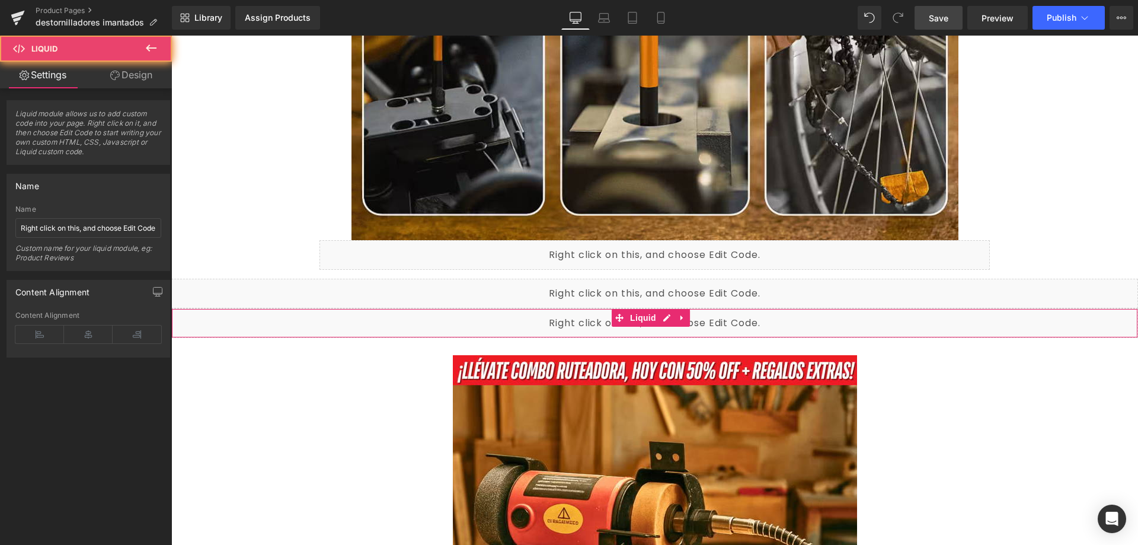
click at [539, 326] on div "Liquid" at bounding box center [654, 323] width 967 height 30
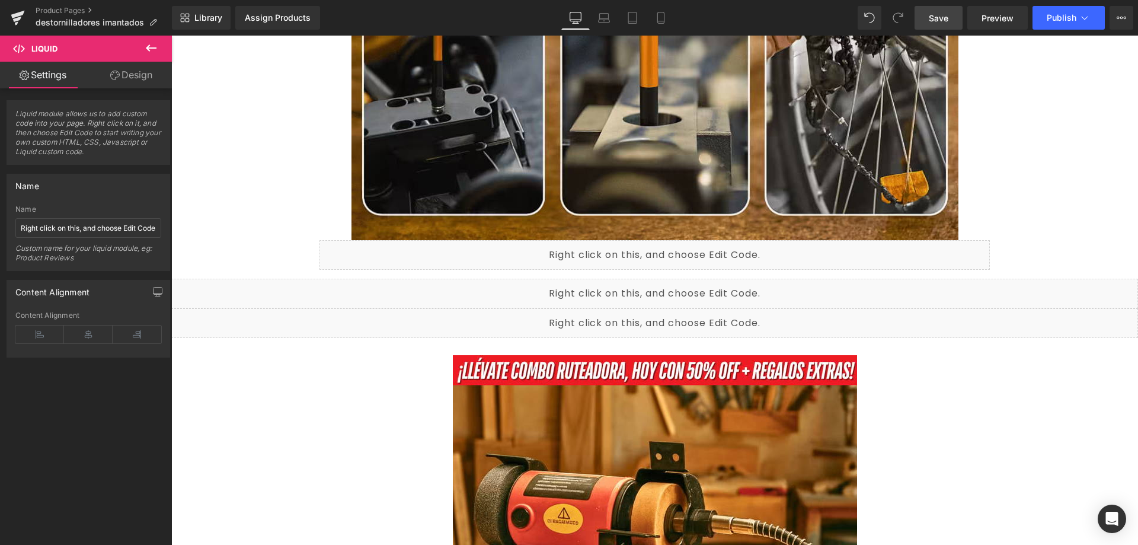
click at [665, 315] on icon at bounding box center [663, 317] width 7 height 7
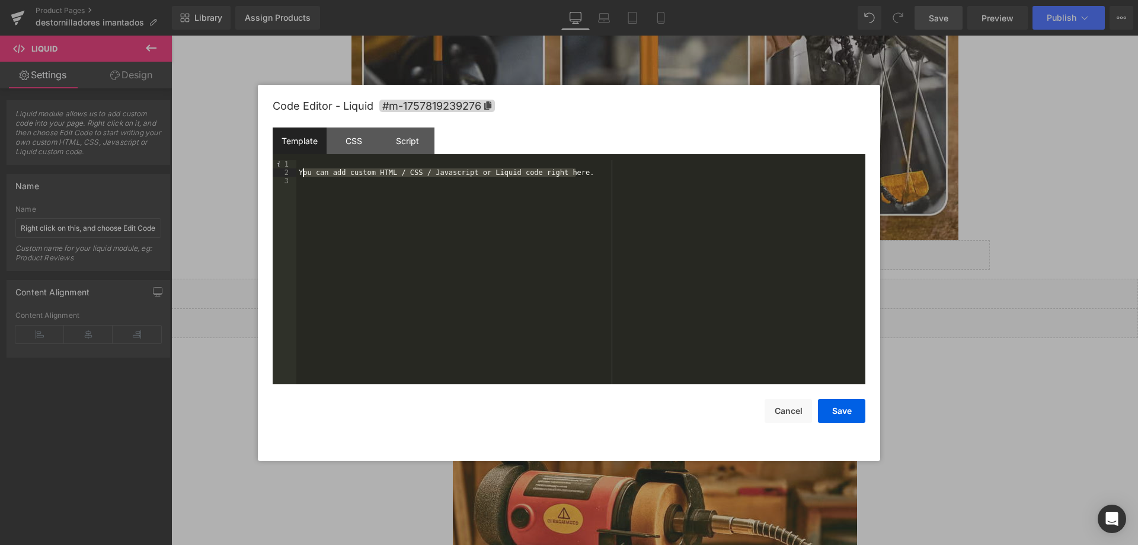
drag, startPoint x: 579, startPoint y: 172, endPoint x: 301, endPoint y: 174, distance: 277.9
click at [301, 174] on div "You can add custom HTML / CSS / Javascript or Liquid code right here." at bounding box center [580, 280] width 569 height 241
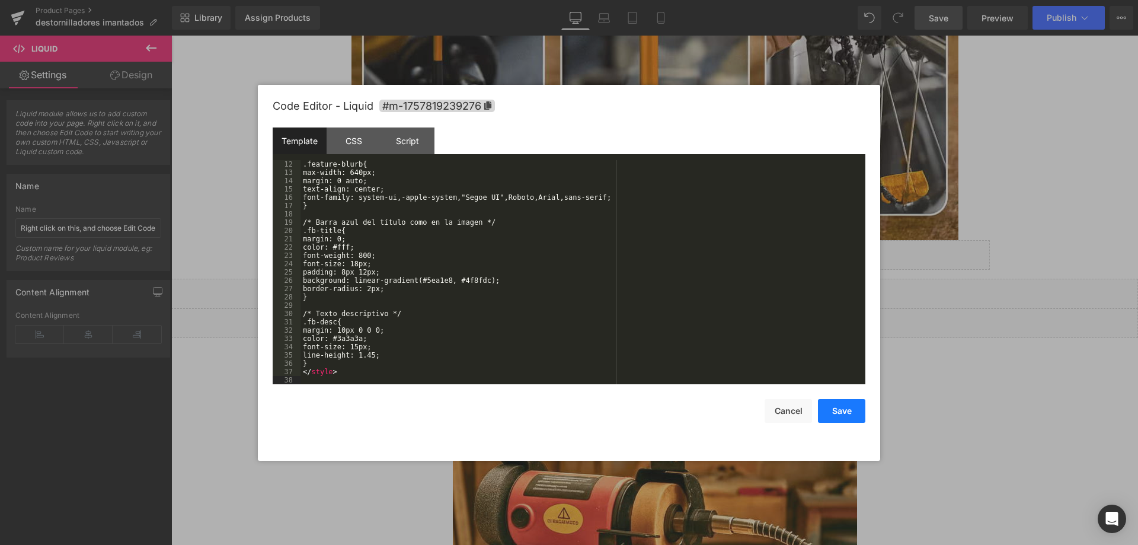
click at [835, 412] on button "Save" at bounding box center [841, 411] width 47 height 24
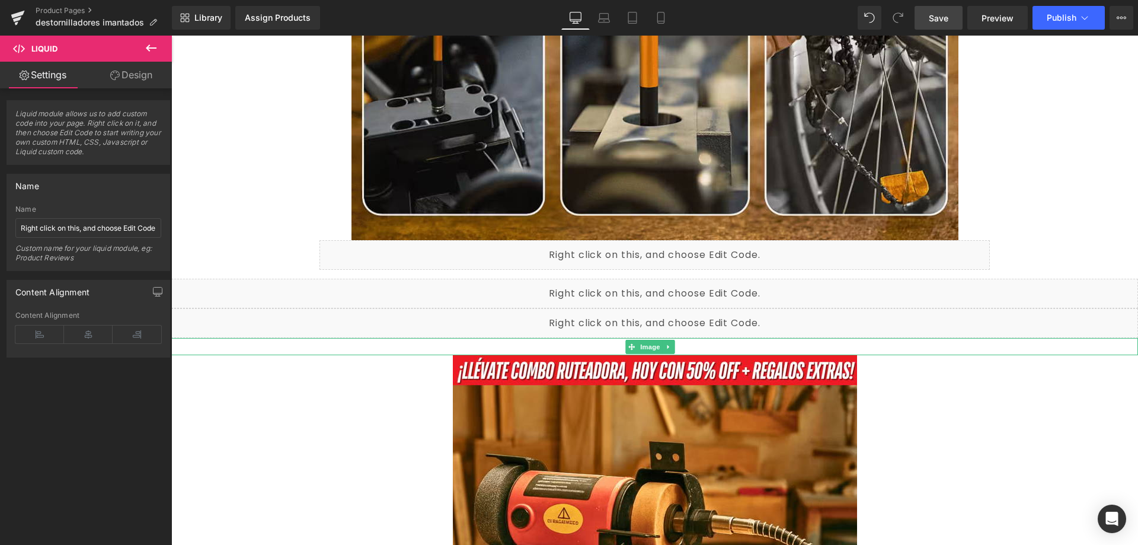
scroll to position [1849, 0]
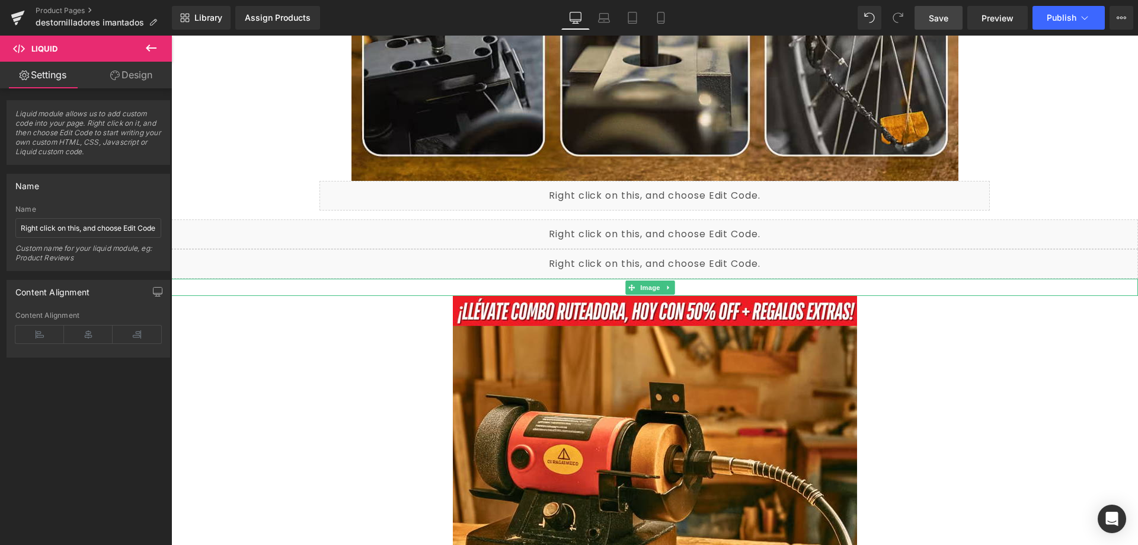
click at [543, 287] on div at bounding box center [654, 287] width 967 height 17
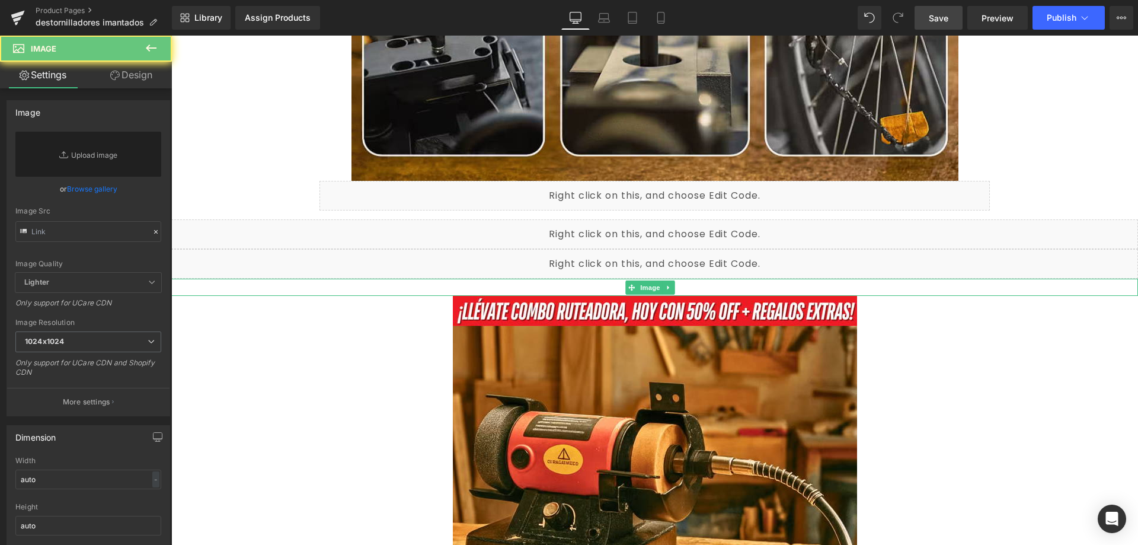
click at [542, 287] on div at bounding box center [654, 287] width 967 height 17
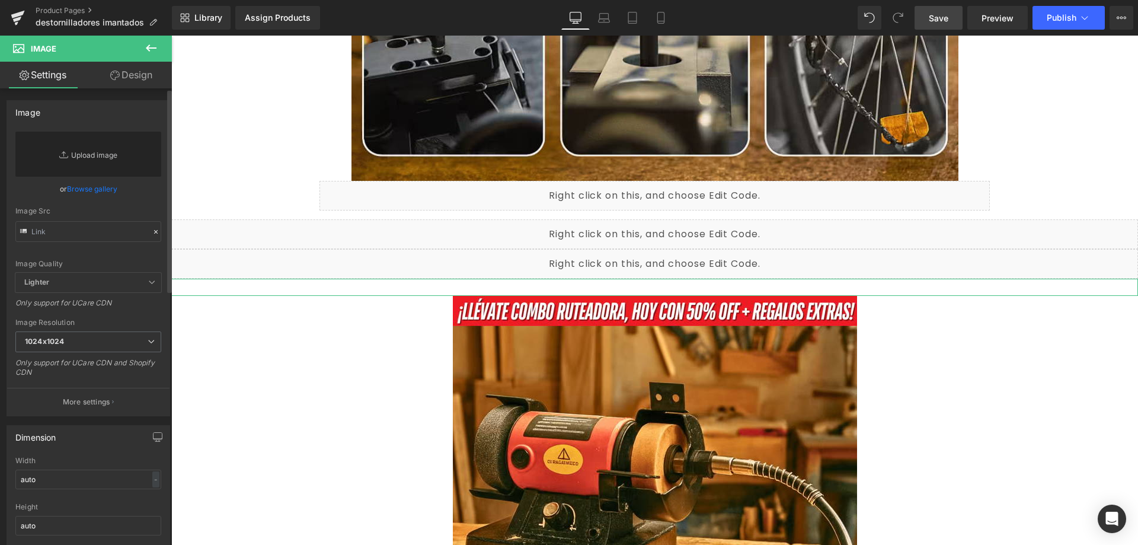
click at [106, 162] on link "Replace Image" at bounding box center [88, 154] width 146 height 45
type input "C:\fakepath\4_optimized.avif"
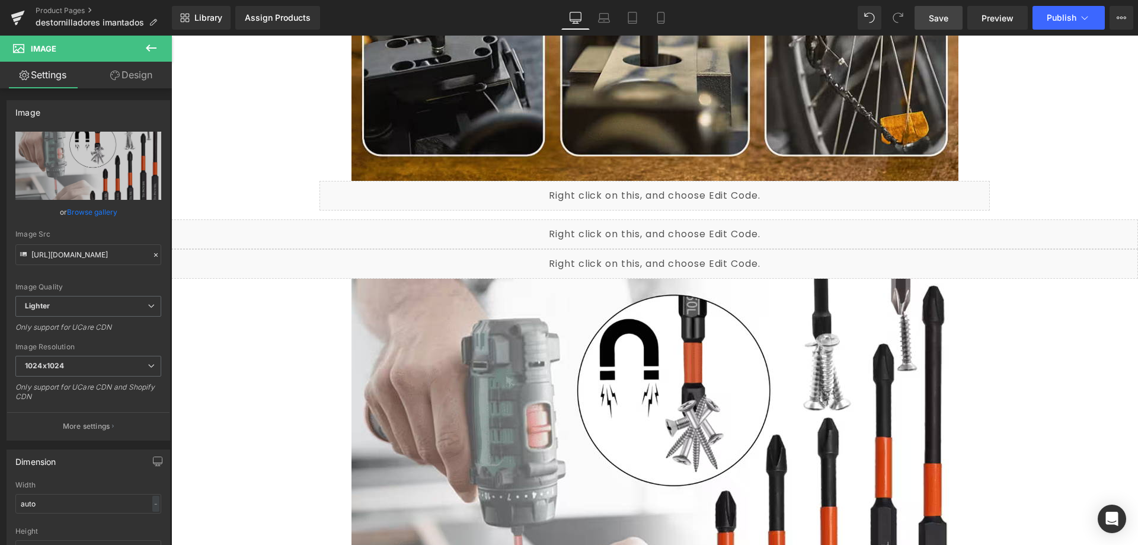
type input "https://ucarecdn.com/e3469cc5-3e25-43bf-9a1f-7bbc390a283f/-/format/auto/-/previ…"
click at [946, 19] on span "Save" at bounding box center [939, 18] width 20 height 12
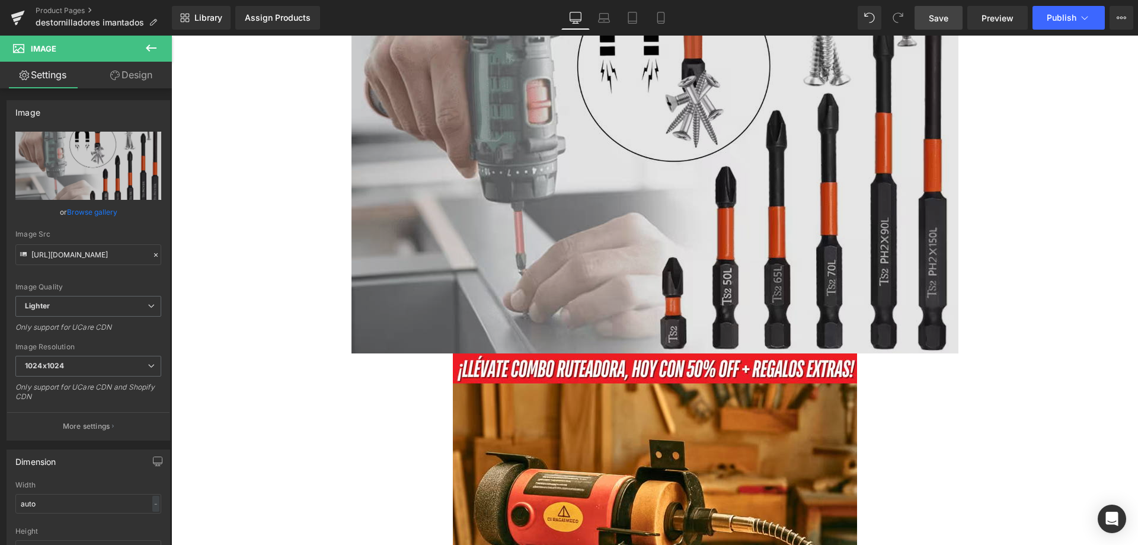
scroll to position [2027, 0]
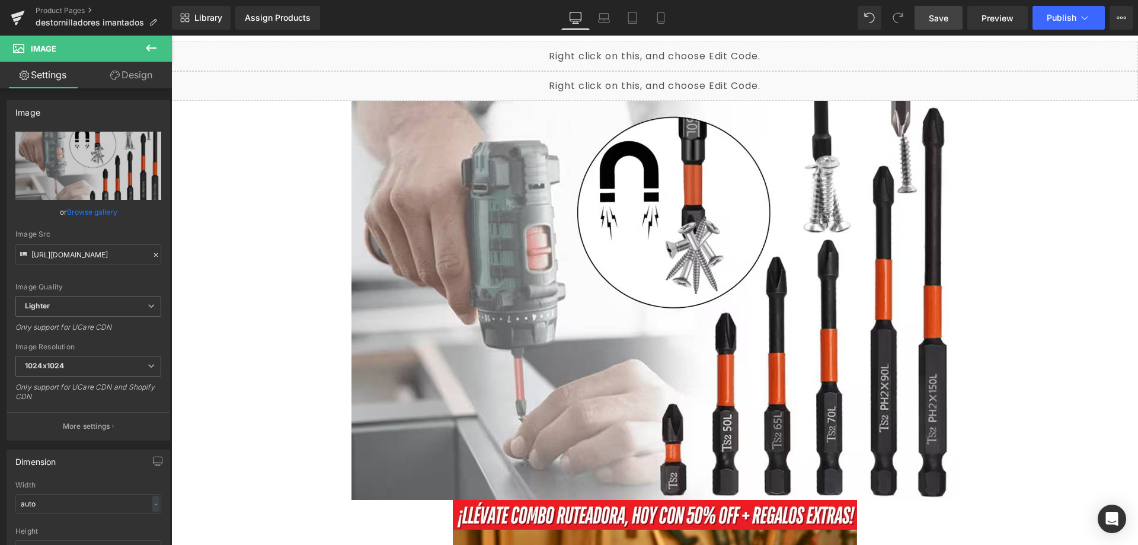
click at [943, 16] on span "Save" at bounding box center [939, 18] width 20 height 12
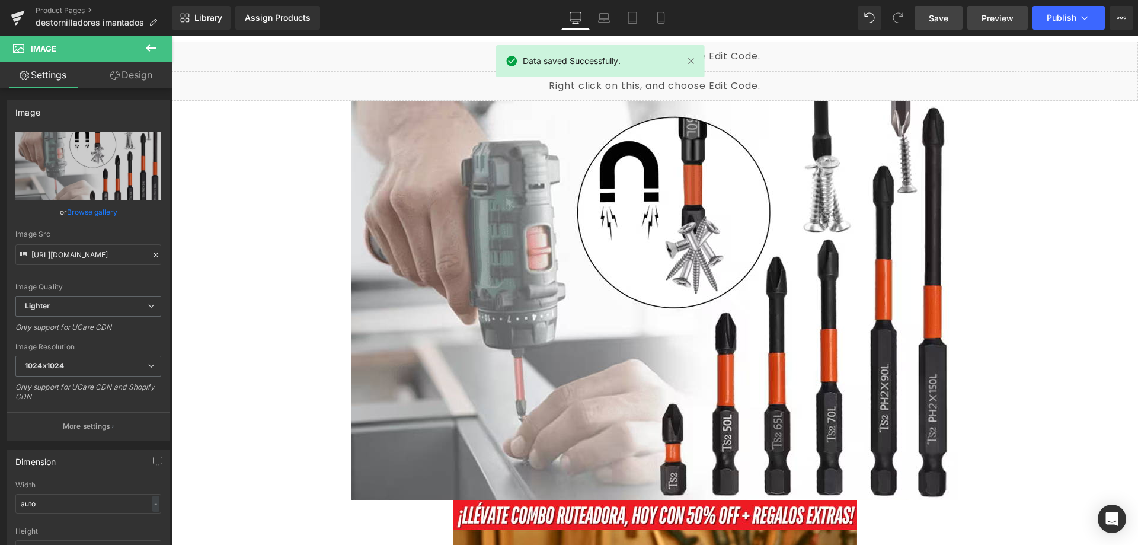
click at [1001, 15] on span "Preview" at bounding box center [997, 18] width 32 height 12
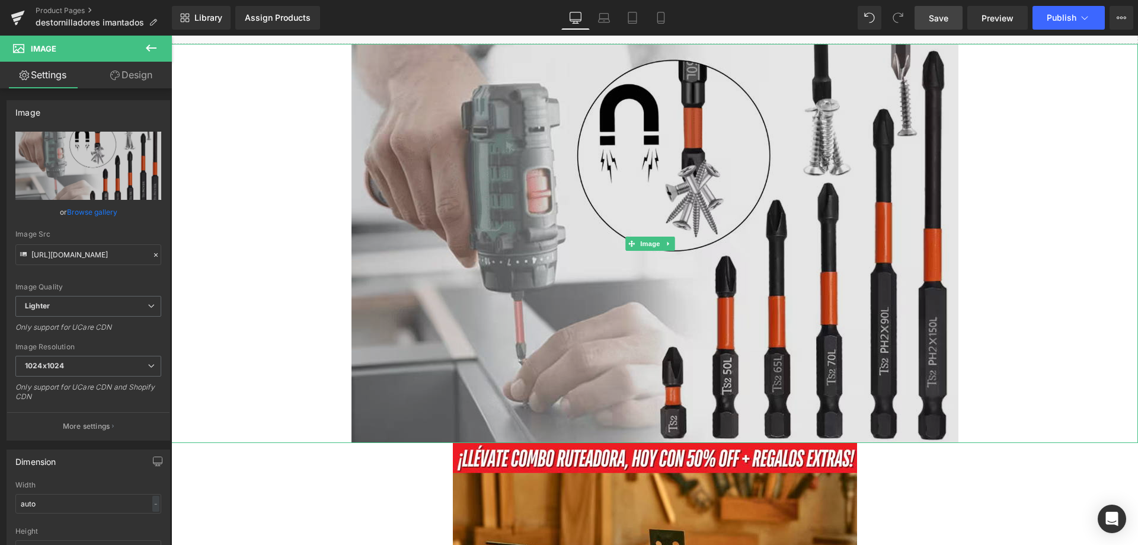
scroll to position [2204, 0]
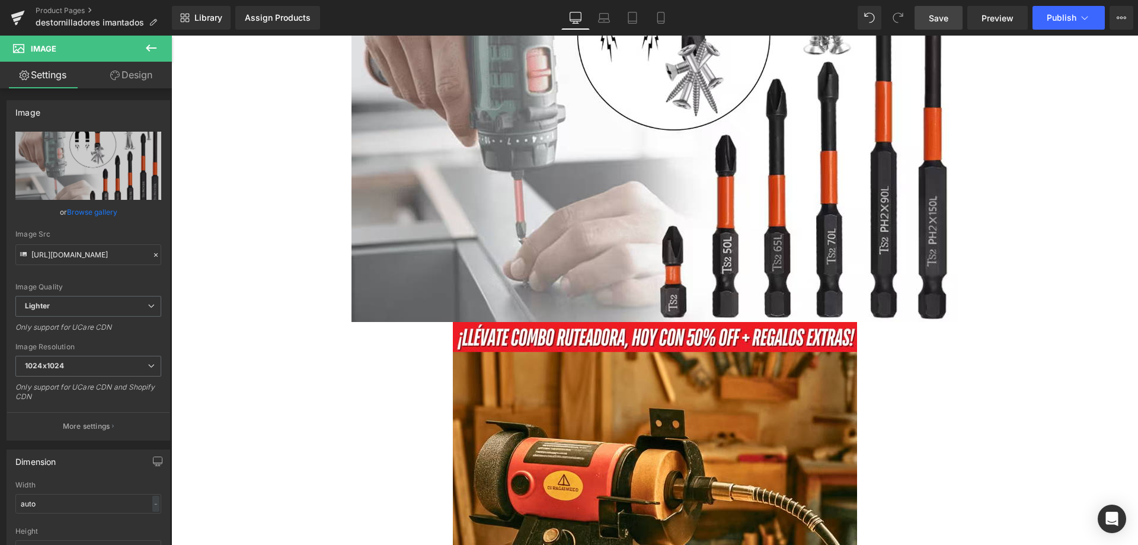
click at [149, 44] on icon at bounding box center [151, 48] width 14 height 14
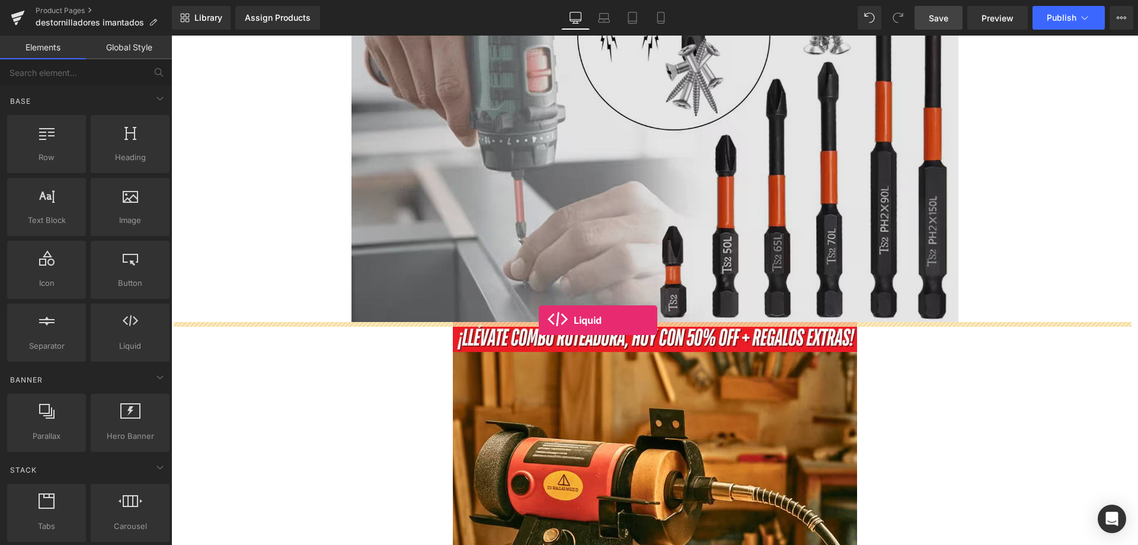
drag, startPoint x: 299, startPoint y: 372, endPoint x: 539, endPoint y: 320, distance: 245.5
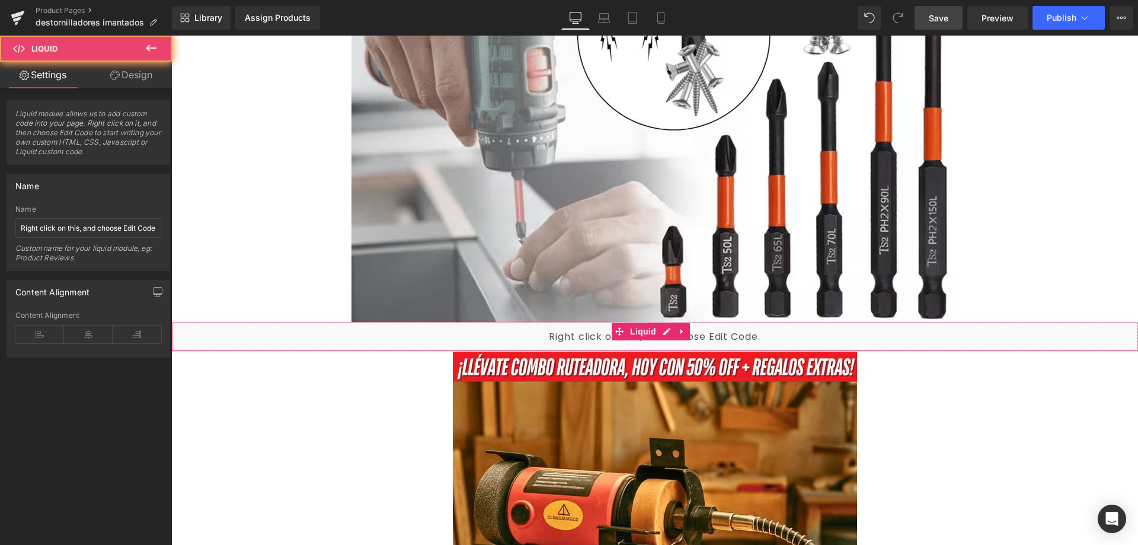
click at [497, 341] on div "Liquid" at bounding box center [654, 337] width 967 height 30
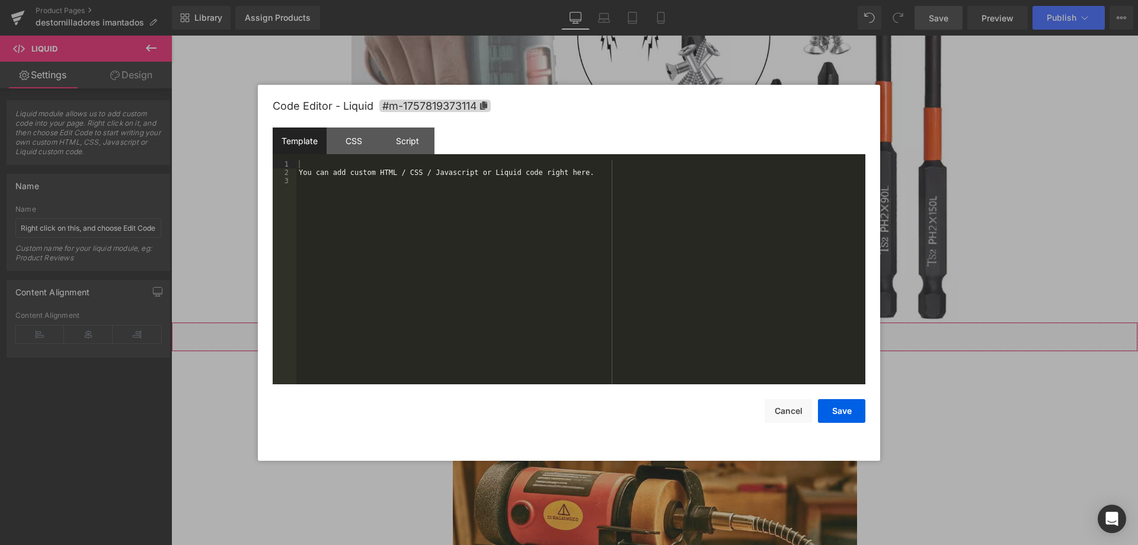
click at [663, 331] on div "Liquid" at bounding box center [654, 337] width 967 height 30
drag, startPoint x: 583, startPoint y: 178, endPoint x: 294, endPoint y: 173, distance: 288.6
click at [294, 173] on pre "1 2 3 You can add custom HTML / CSS / Javascript or Liquid code right here. XXX…" at bounding box center [569, 272] width 593 height 224
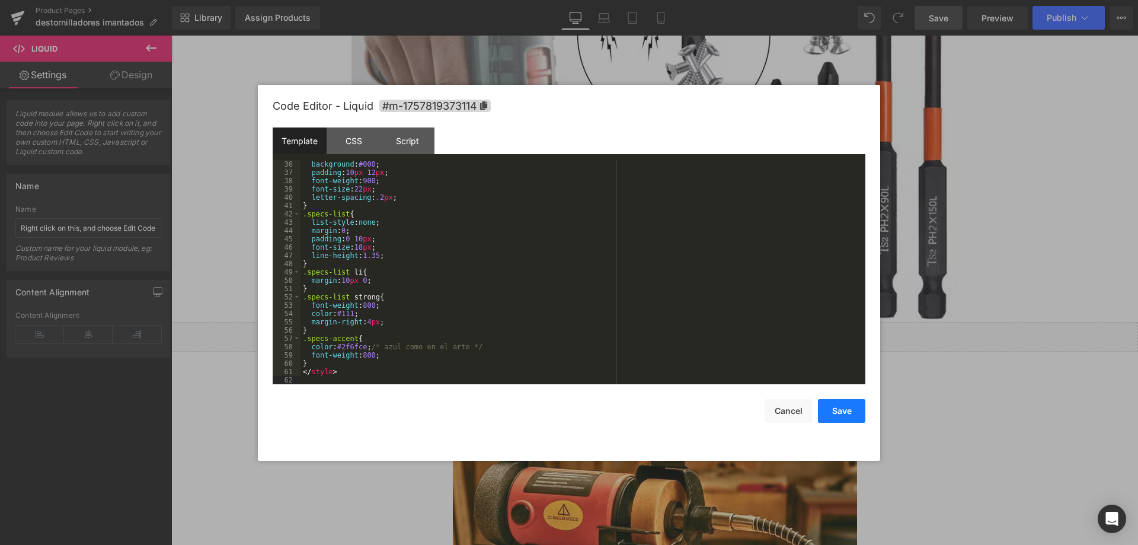
click at [850, 411] on button "Save" at bounding box center [841, 411] width 47 height 24
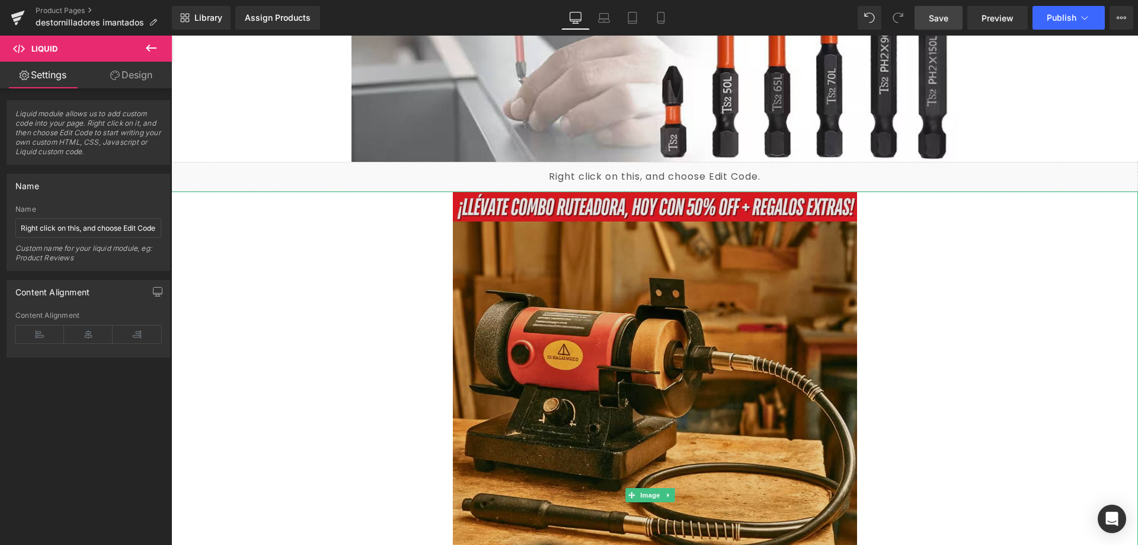
scroll to position [2382, 0]
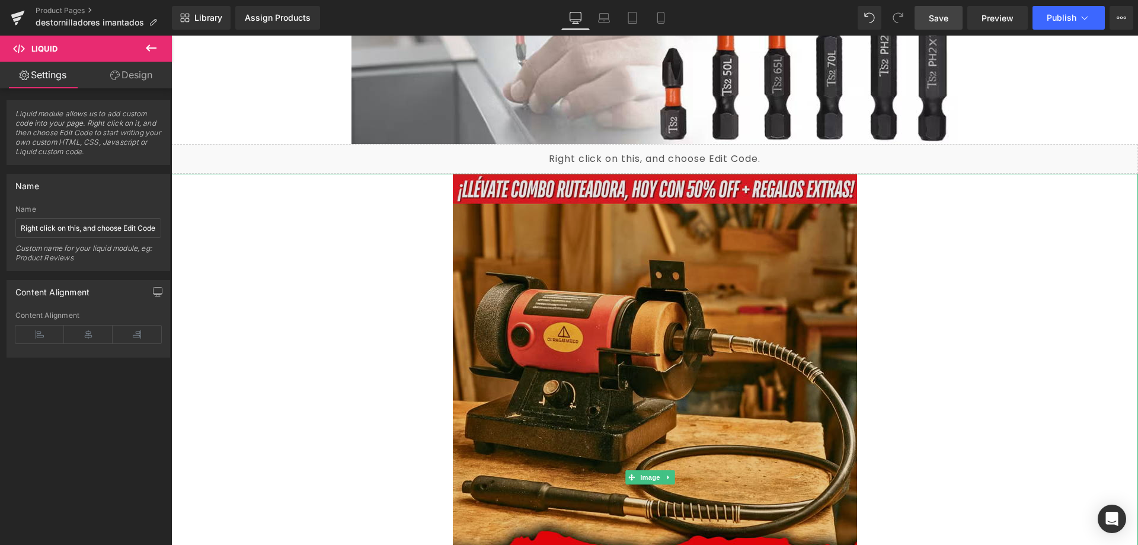
click at [555, 305] on img at bounding box center [655, 477] width 404 height 607
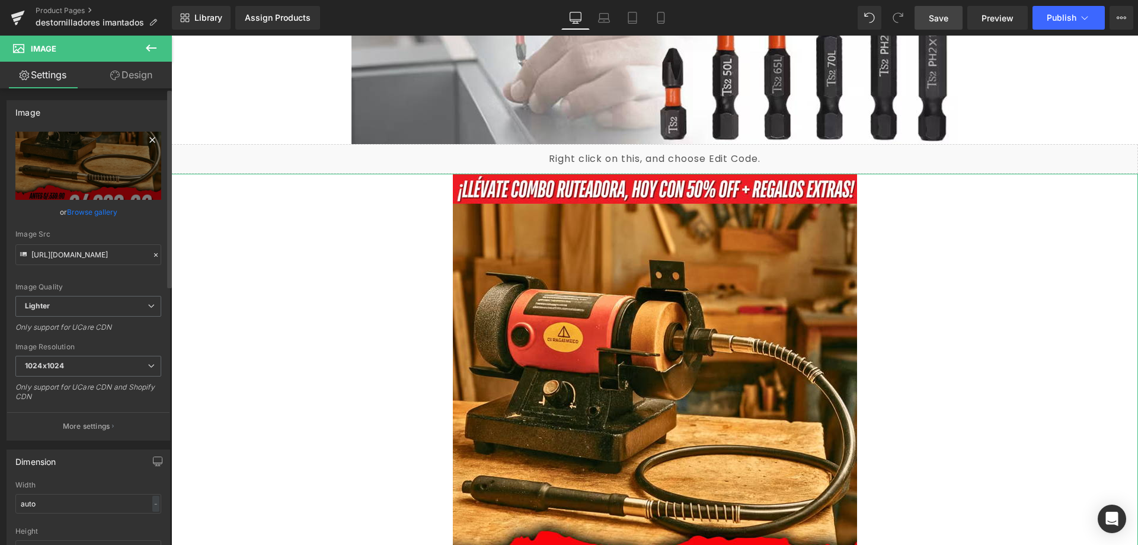
click at [145, 138] on icon at bounding box center [152, 140] width 14 height 14
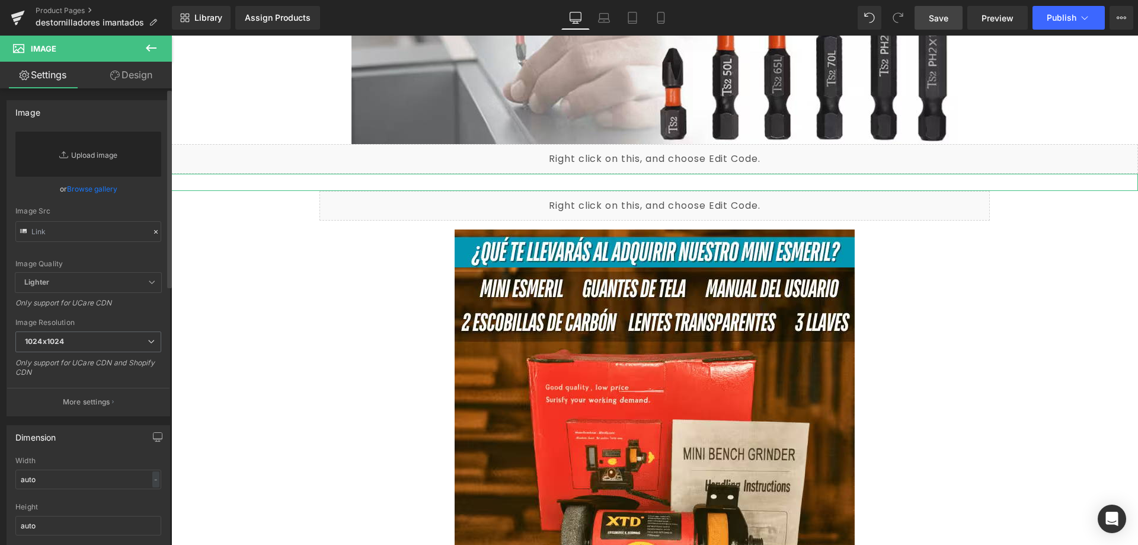
click at [99, 152] on link "Replace Image" at bounding box center [88, 154] width 146 height 45
type input "C:\fakepath\5_optimized.avif"
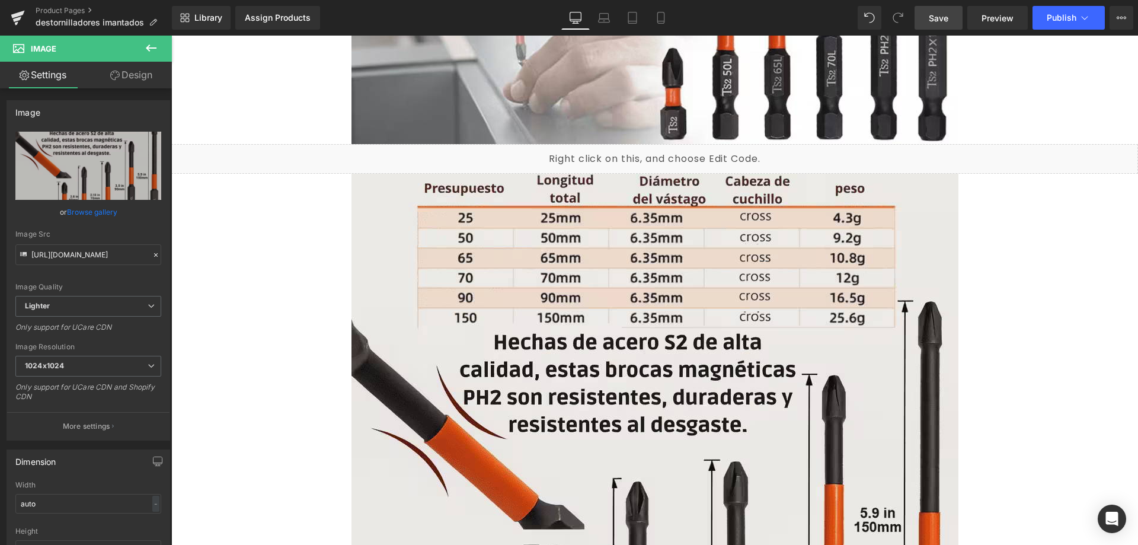
type input "https://ucarecdn.com/feac0f04-2775-45af-93ab-c2e74f8d6eff/-/format/auto/-/previ…"
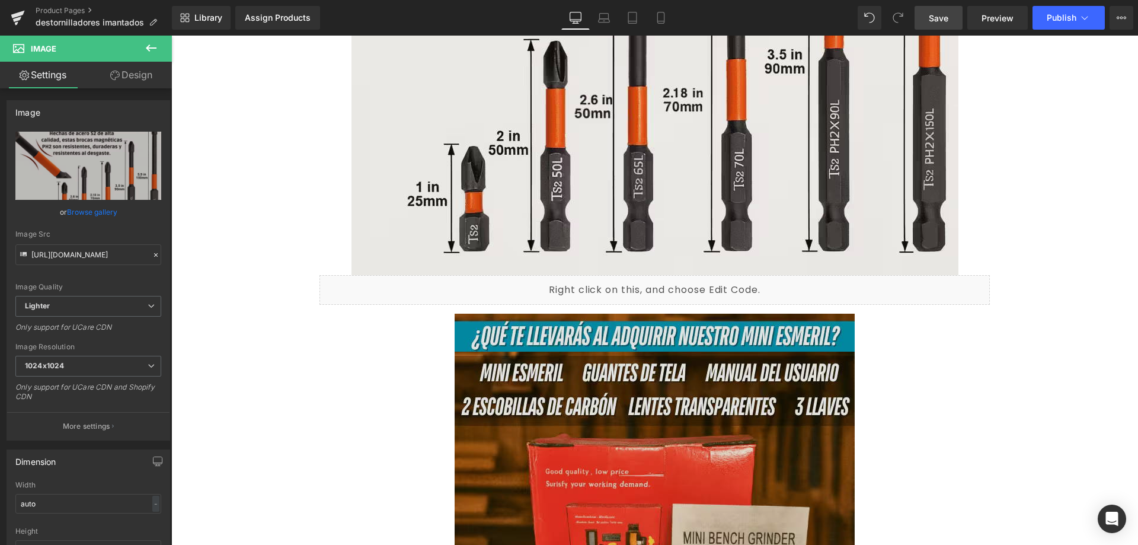
scroll to position [2916, 0]
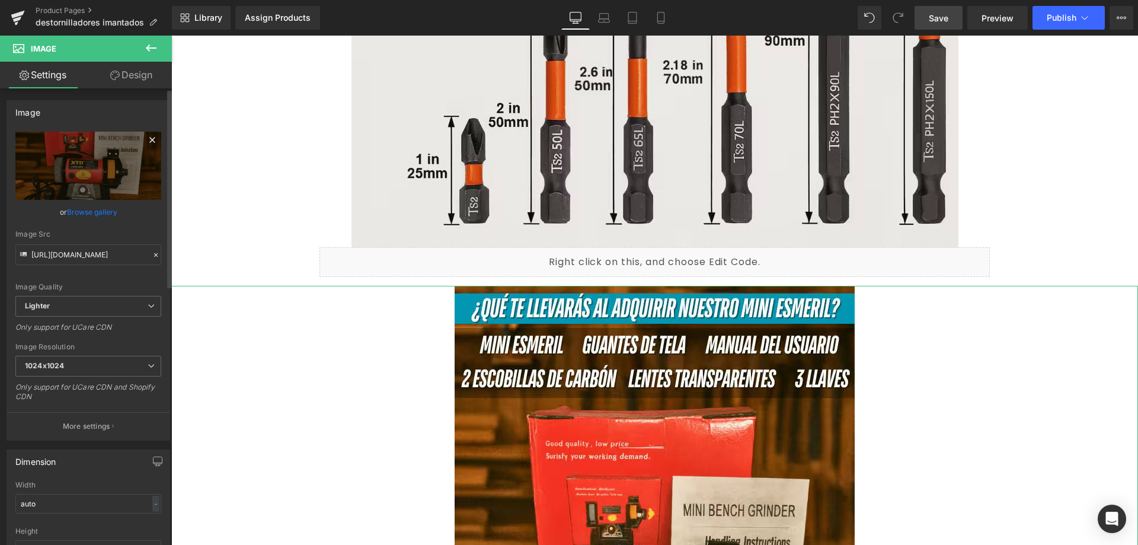
click at [149, 140] on icon at bounding box center [152, 140] width 14 height 14
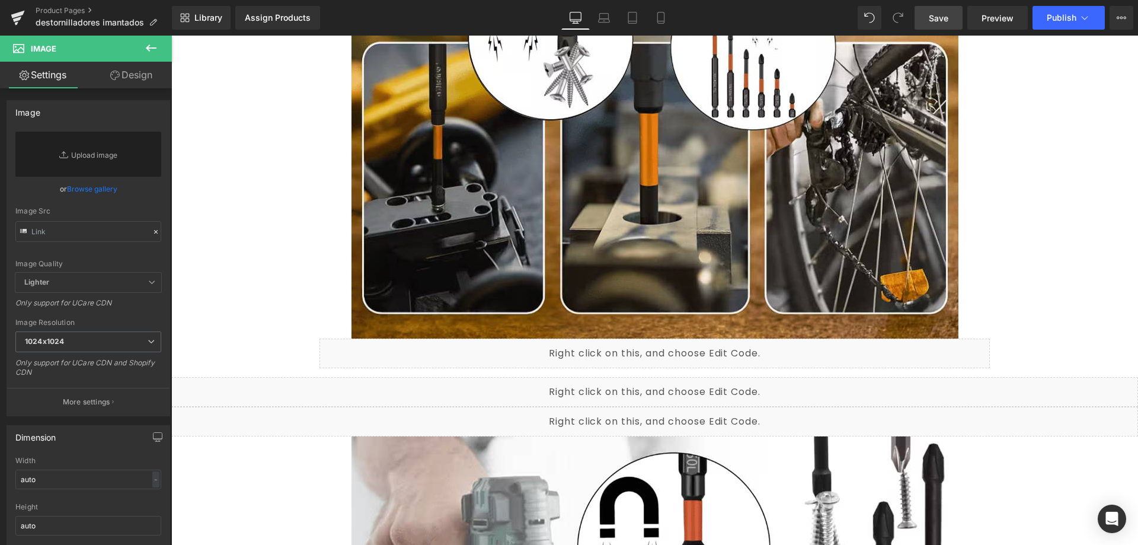
scroll to position [1685, 0]
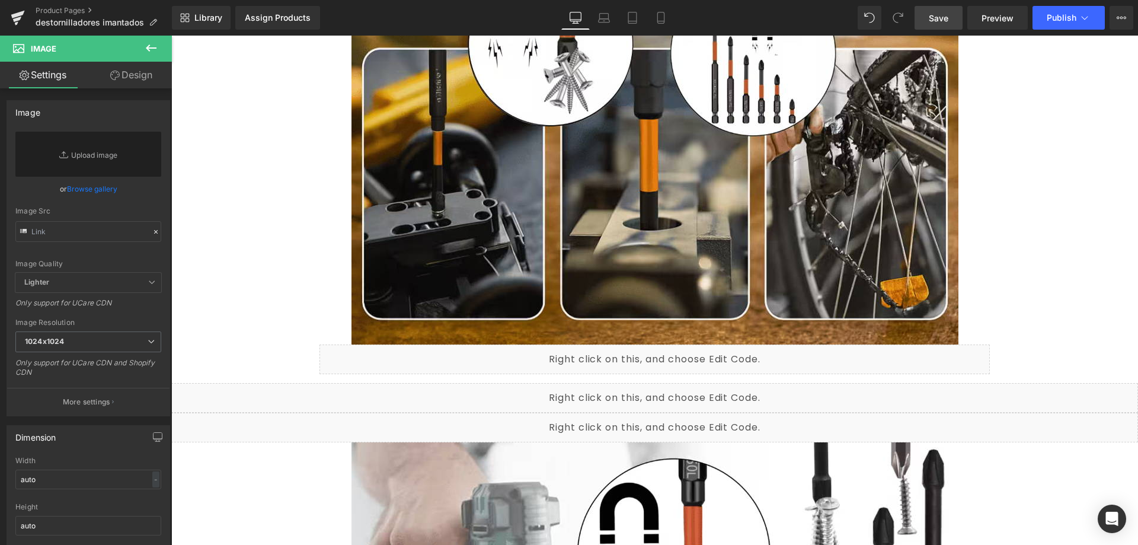
click at [952, 18] on link "Save" at bounding box center [938, 18] width 48 height 24
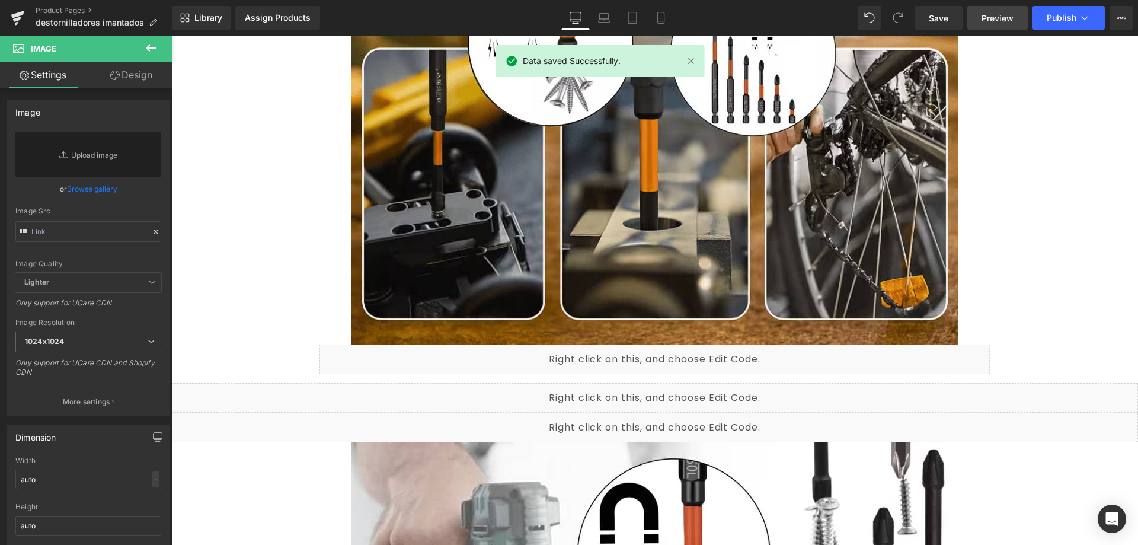
click at [1009, 18] on span "Preview" at bounding box center [997, 18] width 32 height 12
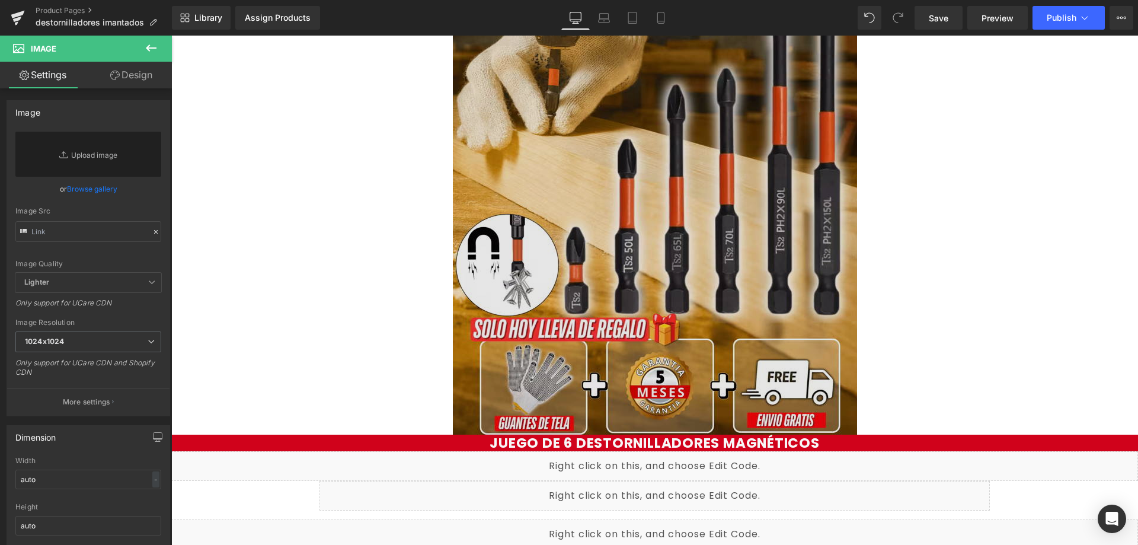
scroll to position [415, 0]
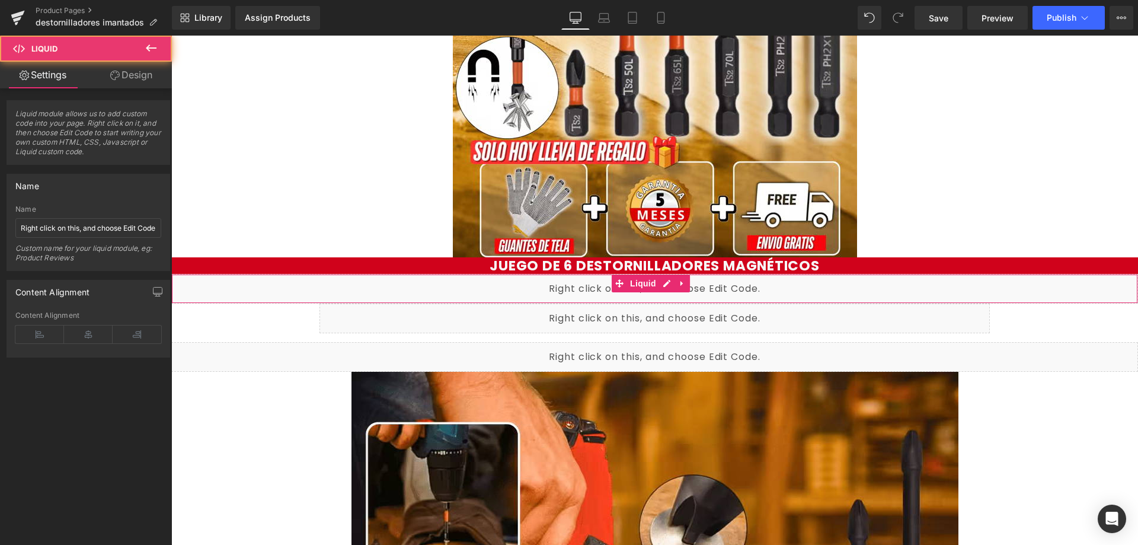
click at [538, 289] on div "Liquid" at bounding box center [654, 289] width 967 height 30
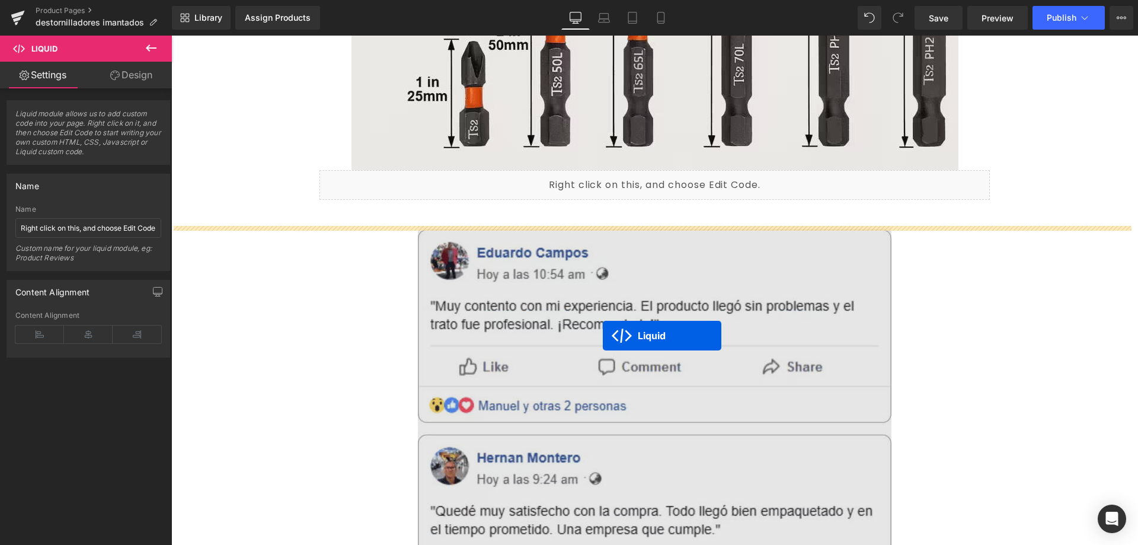
scroll to position [2904, 0]
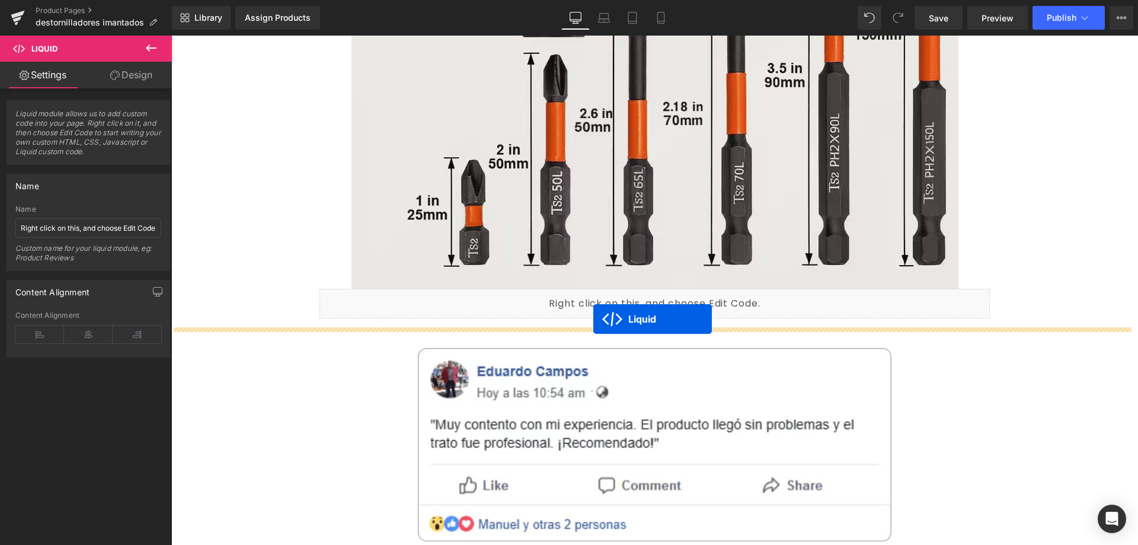
drag, startPoint x: 617, startPoint y: 311, endPoint x: 593, endPoint y: 319, distance: 25.1
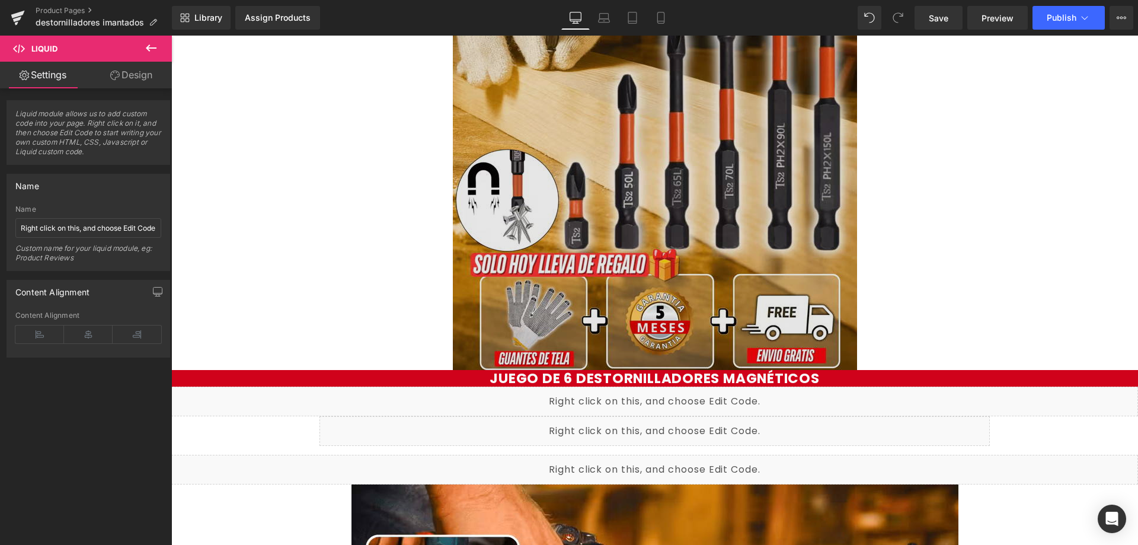
scroll to position [415, 0]
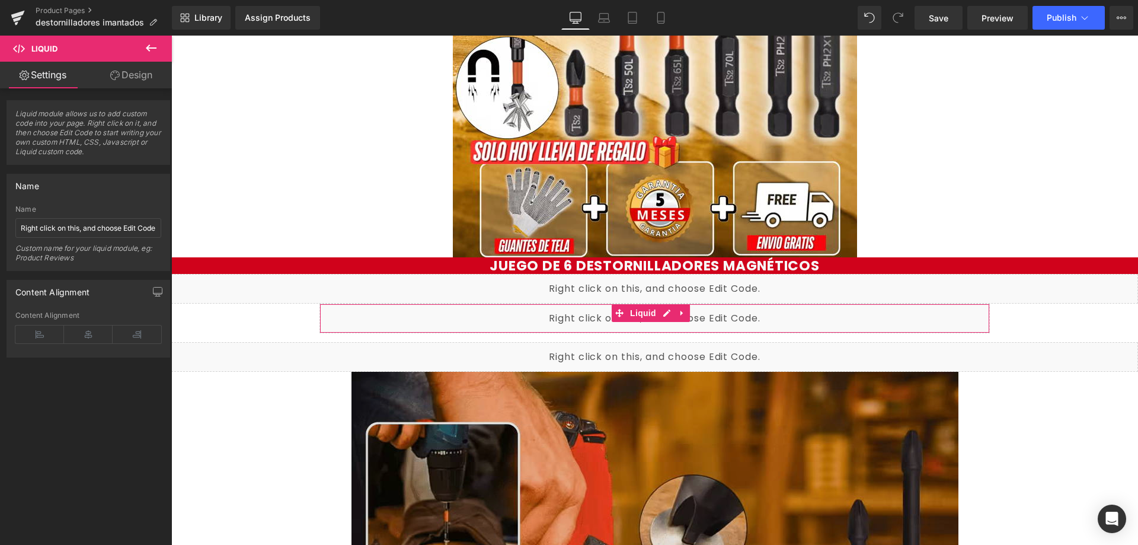
drag, startPoint x: 679, startPoint y: 461, endPoint x: 507, endPoint y: 425, distance: 175.0
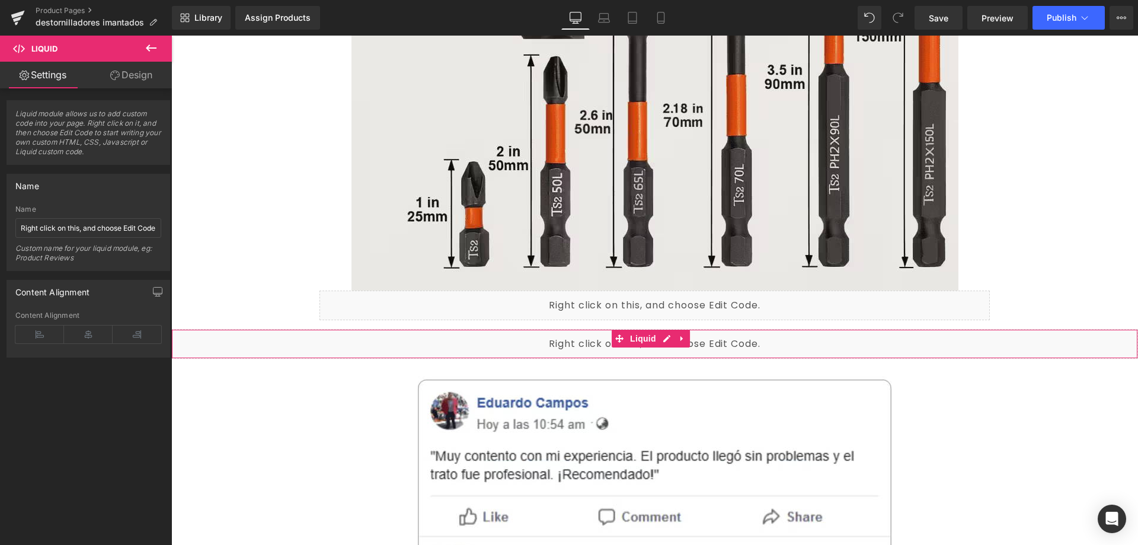
scroll to position [2904, 0]
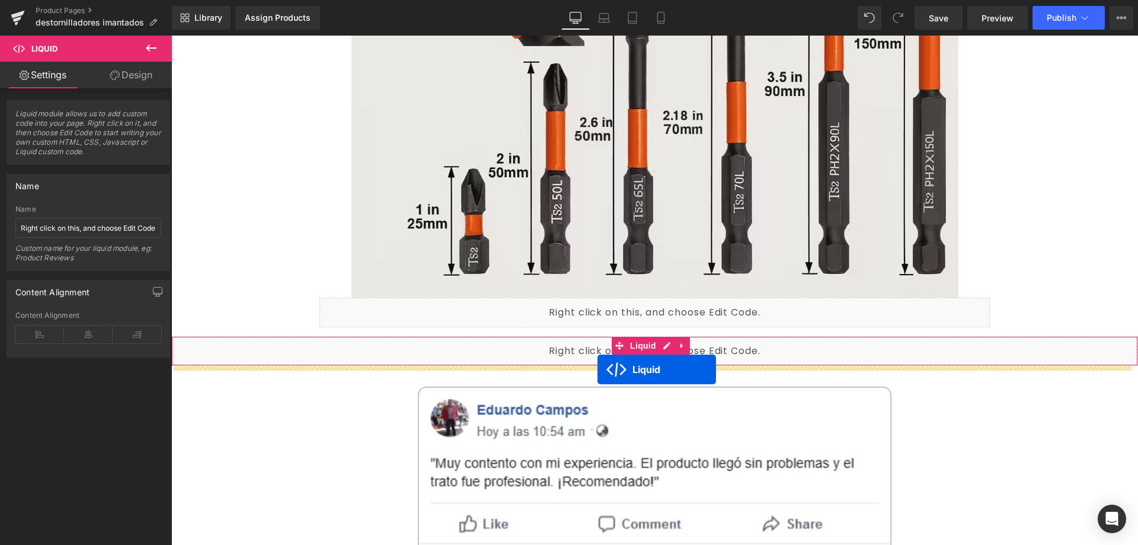
drag, startPoint x: 619, startPoint y: 349, endPoint x: 597, endPoint y: 369, distance: 29.3
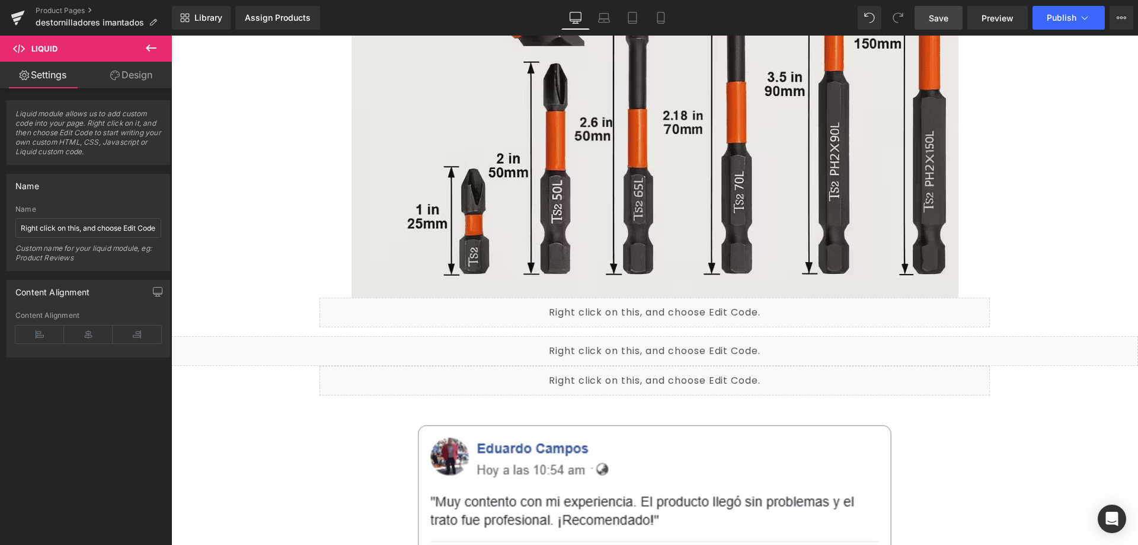
click at [944, 12] on span "Save" at bounding box center [939, 18] width 20 height 12
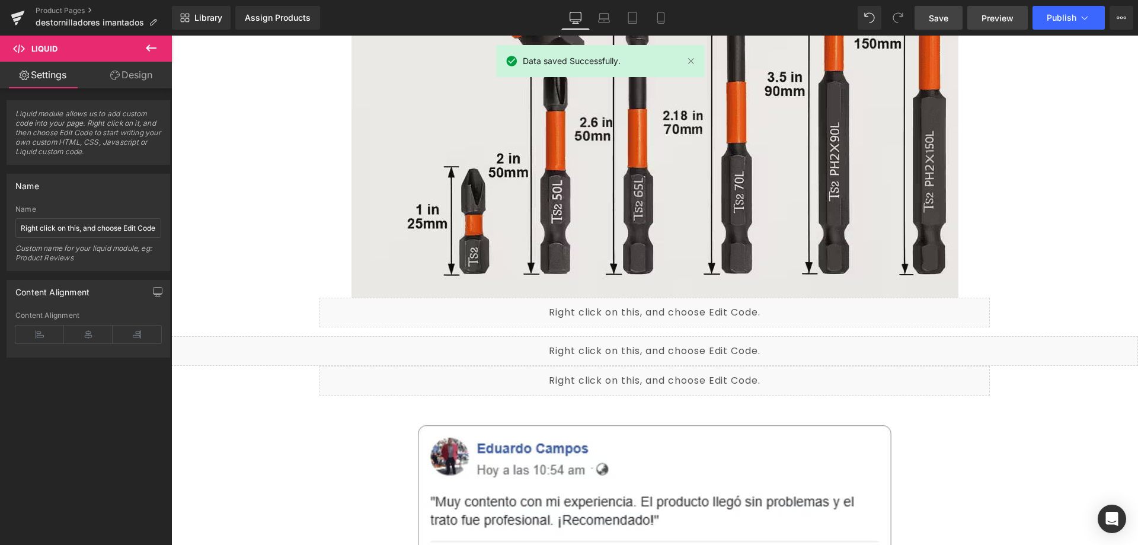
click at [1006, 17] on span "Preview" at bounding box center [997, 18] width 32 height 12
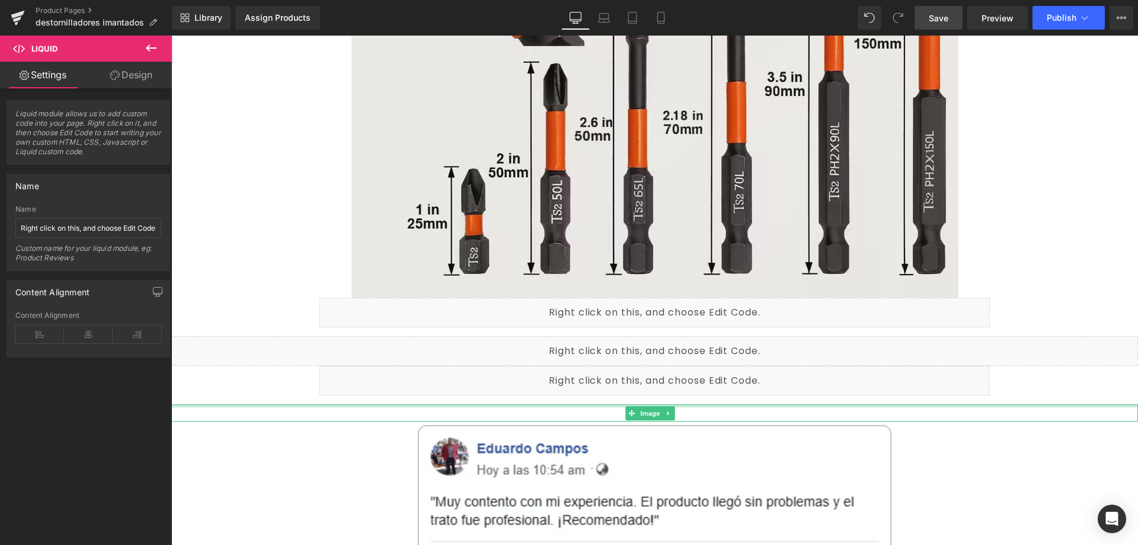
click at [603, 407] on div at bounding box center [654, 405] width 967 height 3
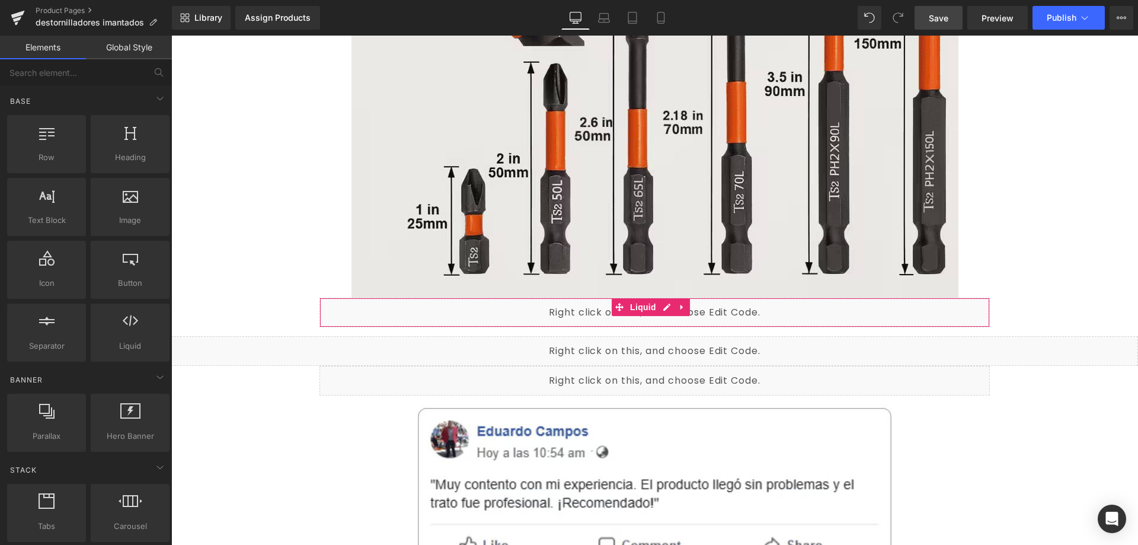
click at [489, 316] on div "Liquid" at bounding box center [654, 312] width 670 height 30
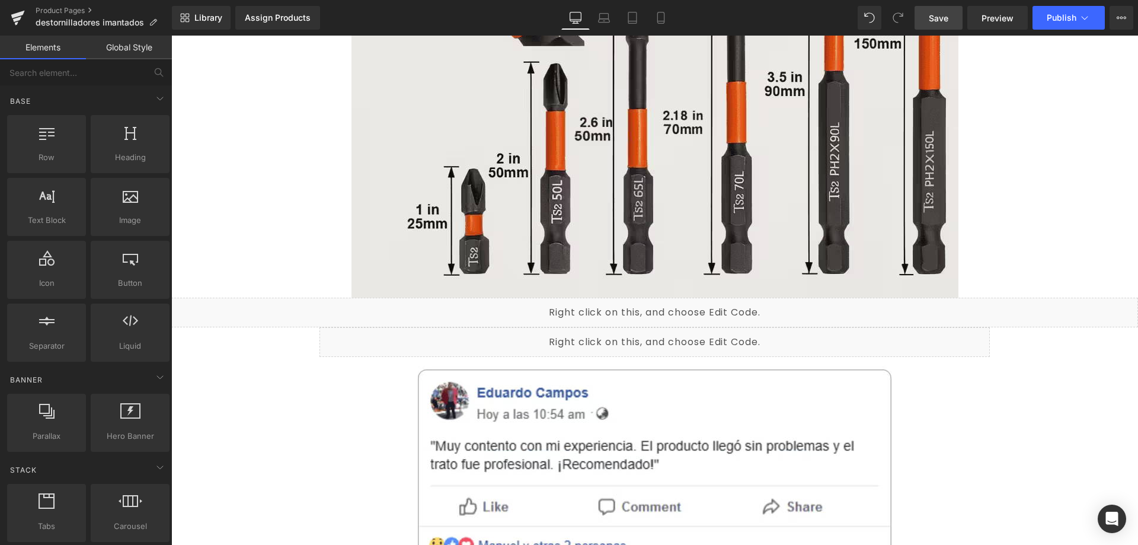
click at [950, 18] on link "Save" at bounding box center [938, 18] width 48 height 24
click at [1062, 23] on button "Publish" at bounding box center [1068, 18] width 72 height 24
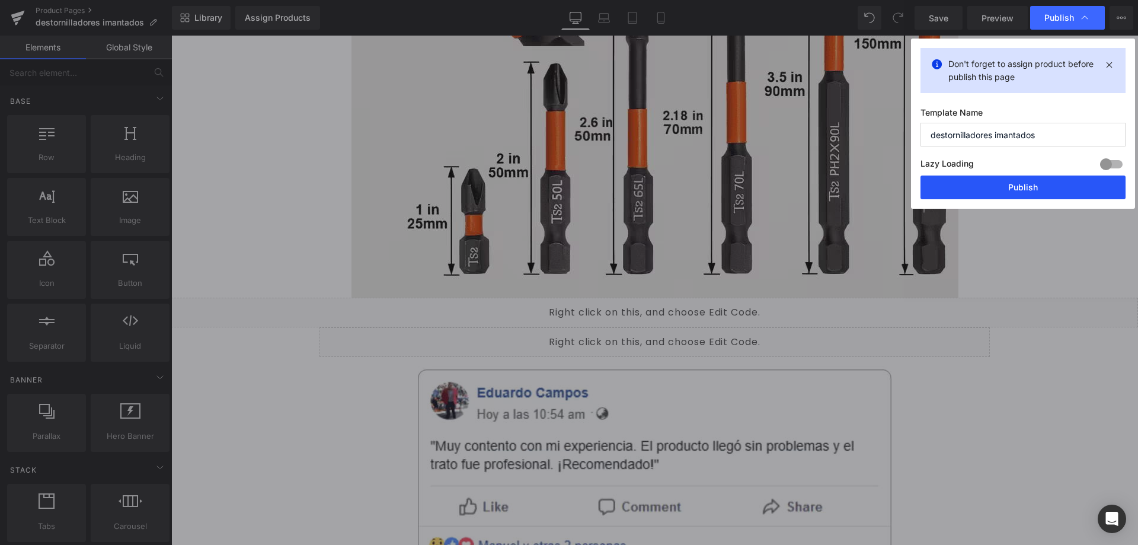
click at [1027, 190] on button "Publish" at bounding box center [1022, 187] width 205 height 24
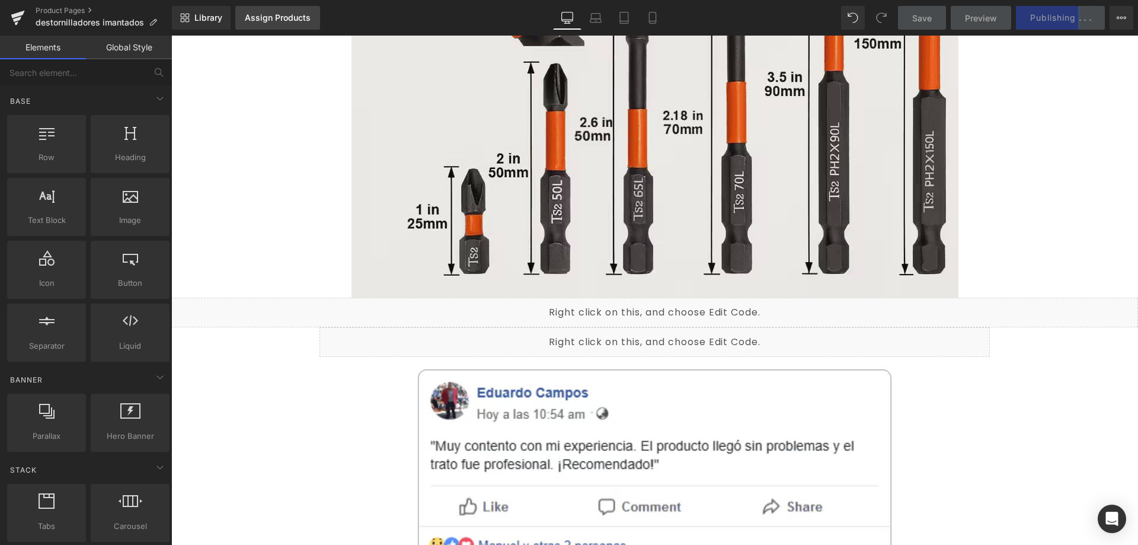
click at [274, 17] on div "Assign Products" at bounding box center [278, 17] width 66 height 9
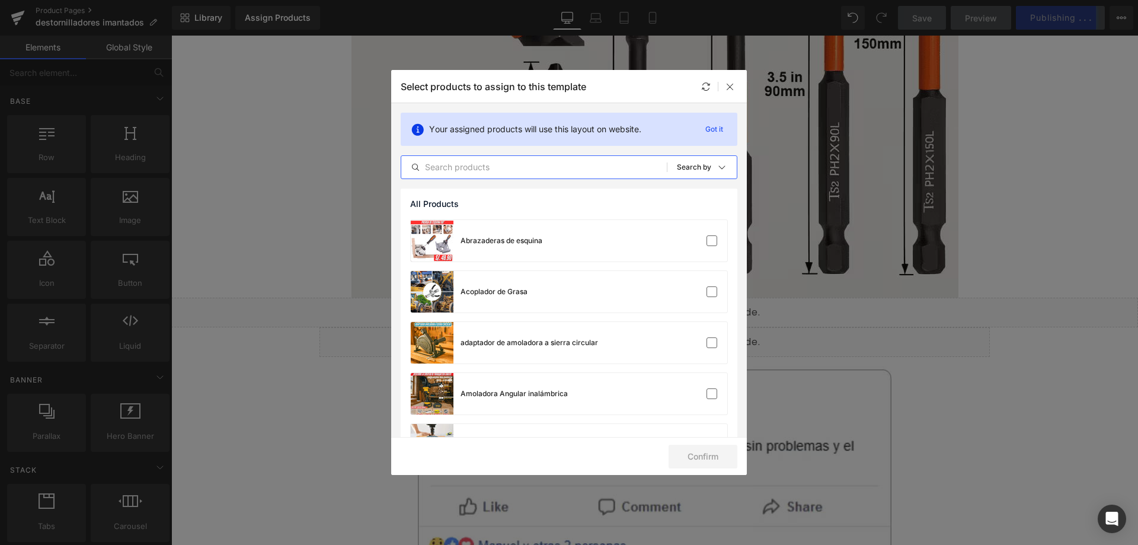
click at [486, 163] on input "text" at bounding box center [533, 167] width 265 height 14
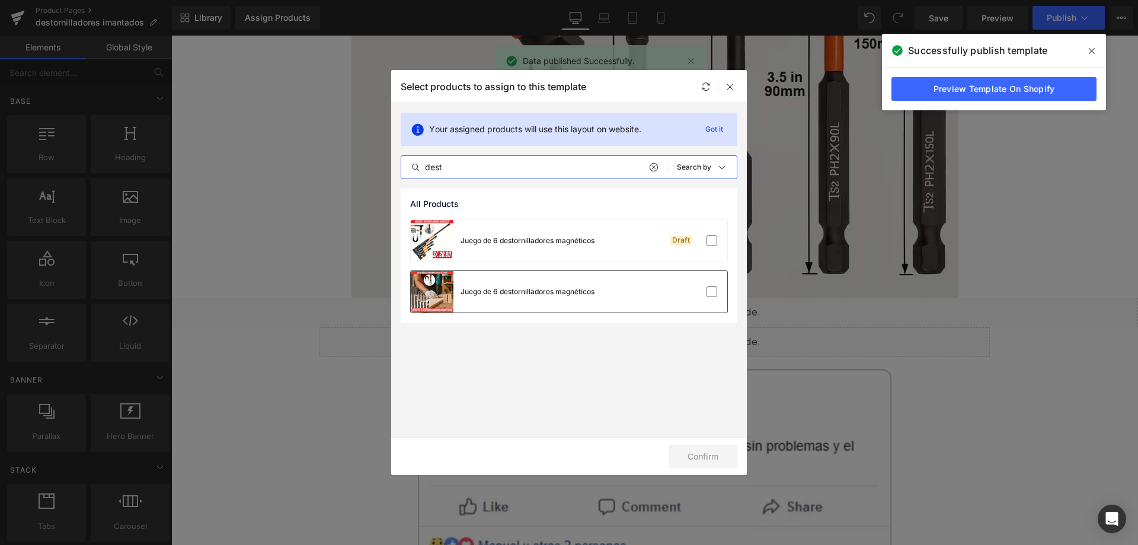
type input "dest"
click at [516, 295] on div "Juego de 6 destornilladores magnéticos" at bounding box center [527, 291] width 134 height 11
click at [687, 455] on button "Confirm" at bounding box center [702, 456] width 69 height 24
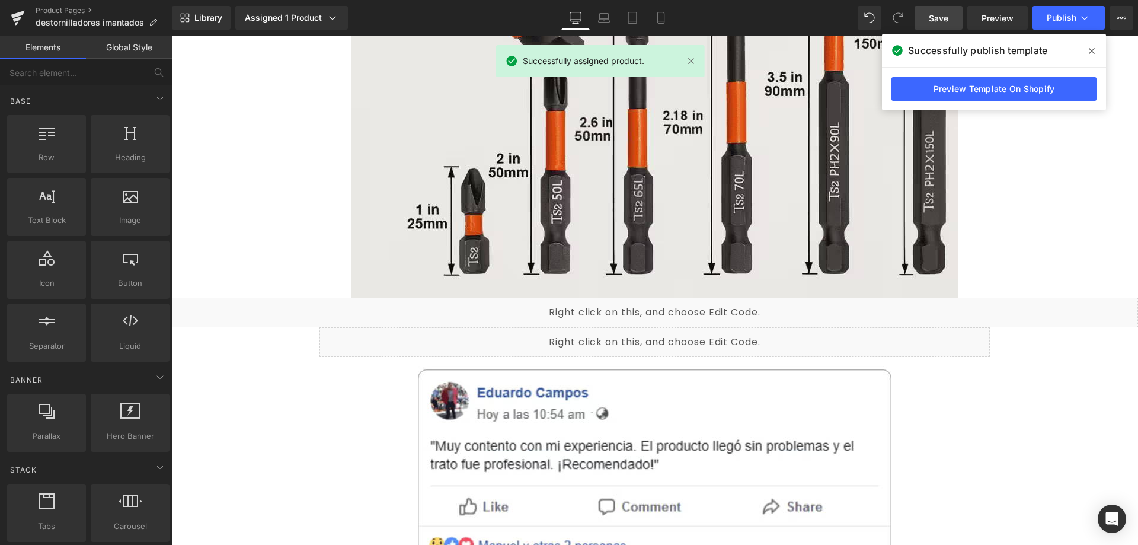
click at [944, 21] on span "Save" at bounding box center [939, 18] width 20 height 12
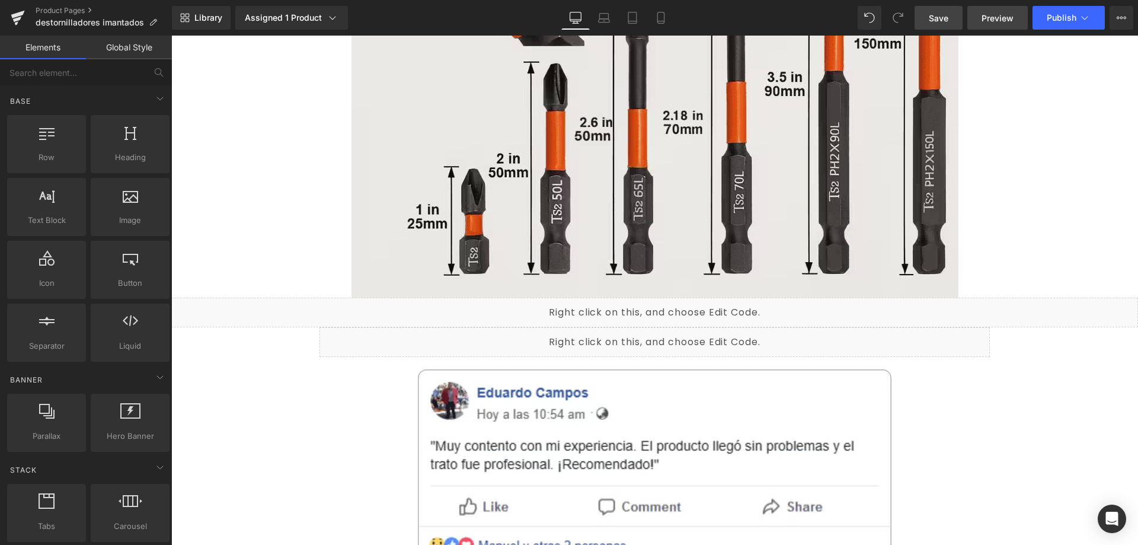
click at [998, 23] on span "Preview" at bounding box center [997, 18] width 32 height 12
click at [1063, 20] on span "Publish" at bounding box center [1062, 17] width 30 height 9
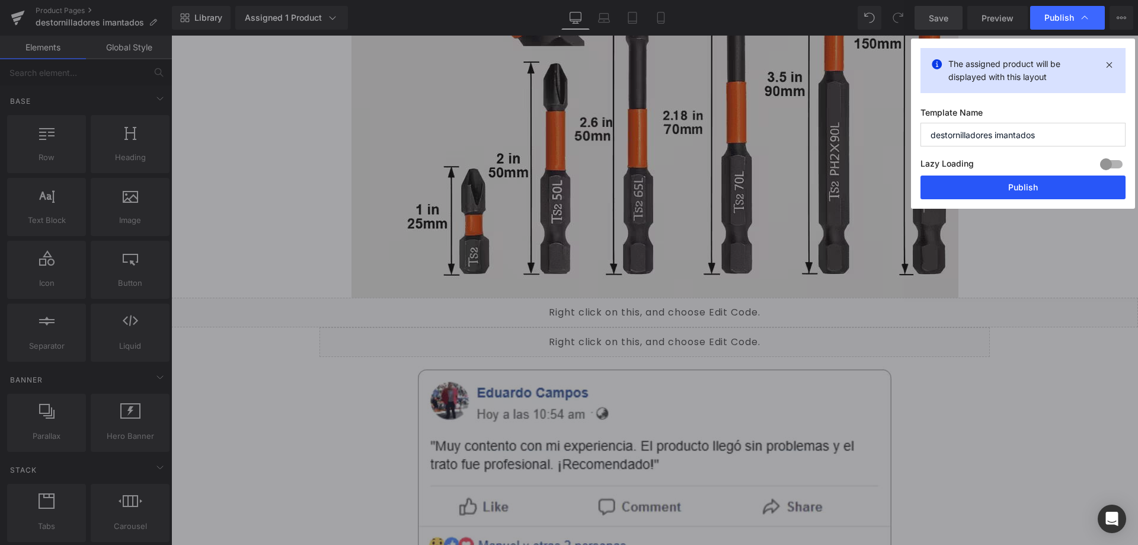
click at [997, 178] on button "Publish" at bounding box center [1022, 187] width 205 height 24
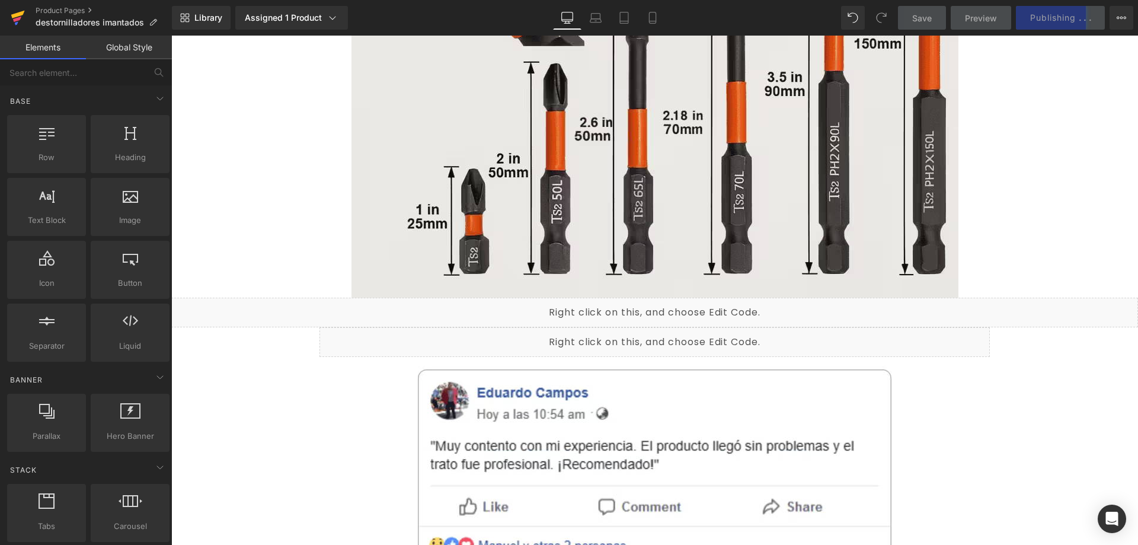
click at [18, 17] on icon at bounding box center [18, 18] width 14 height 30
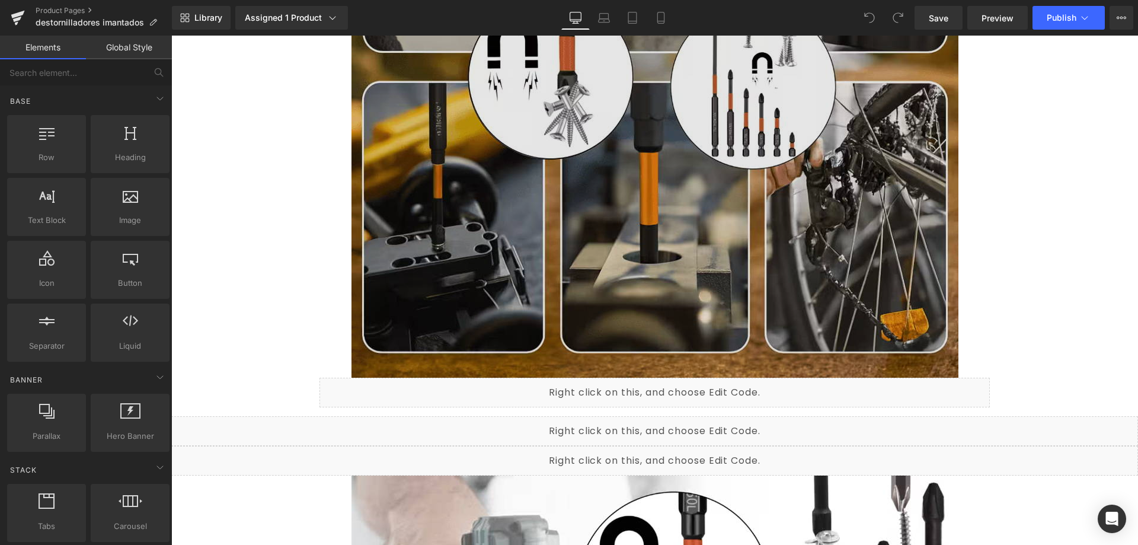
scroll to position [1719, 0]
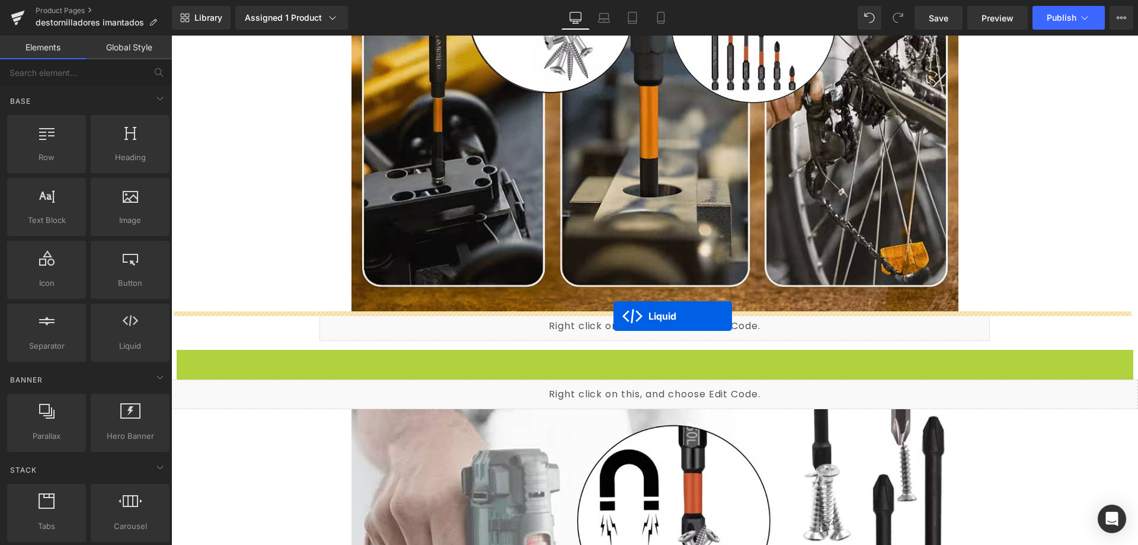
drag, startPoint x: 619, startPoint y: 357, endPoint x: 613, endPoint y: 316, distance: 41.3
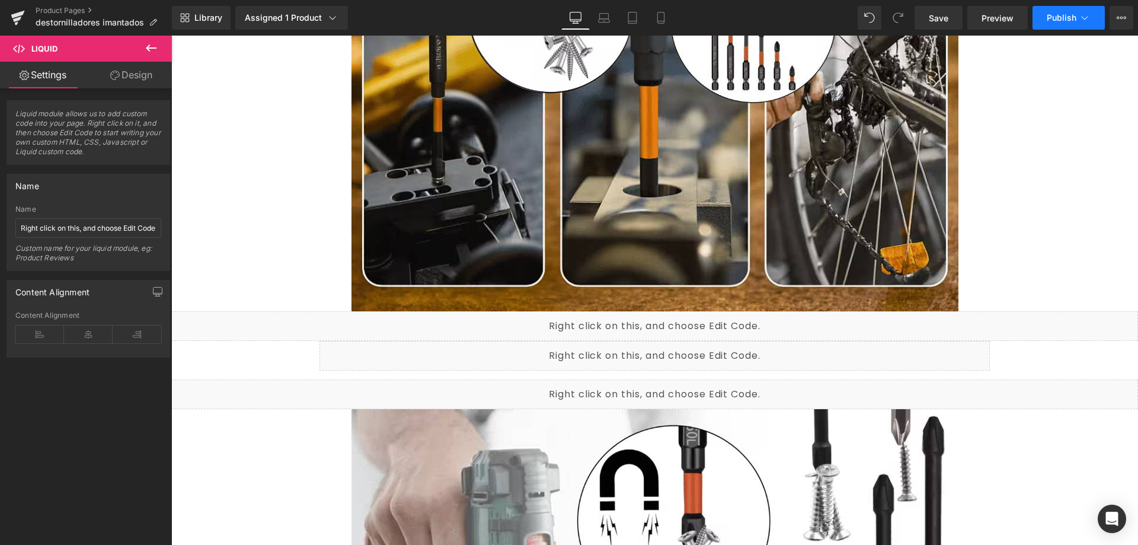
click at [1052, 22] on span "Publish" at bounding box center [1062, 17] width 30 height 9
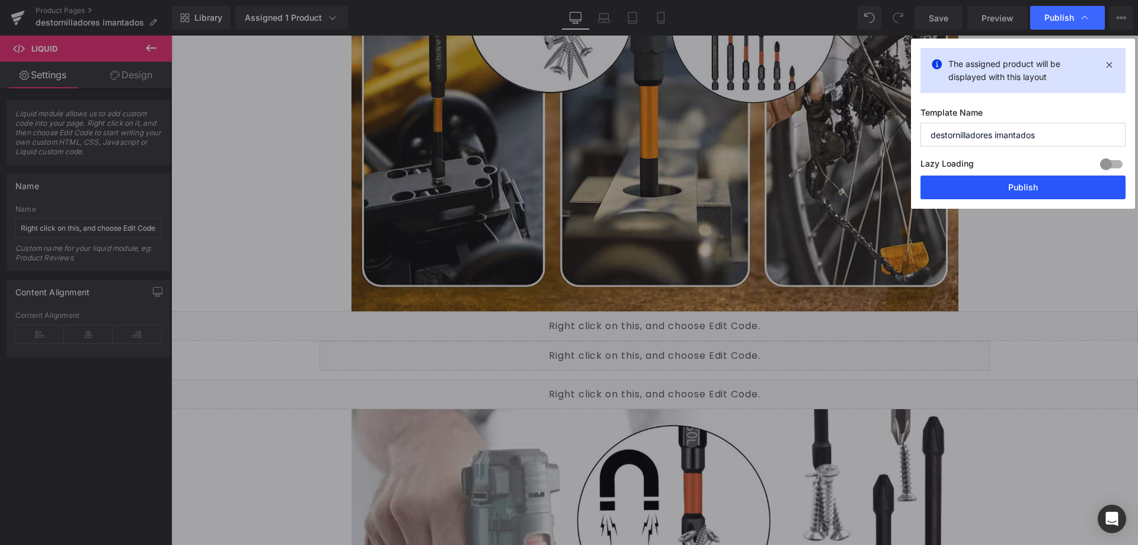
click at [1008, 189] on button "Publish" at bounding box center [1022, 187] width 205 height 24
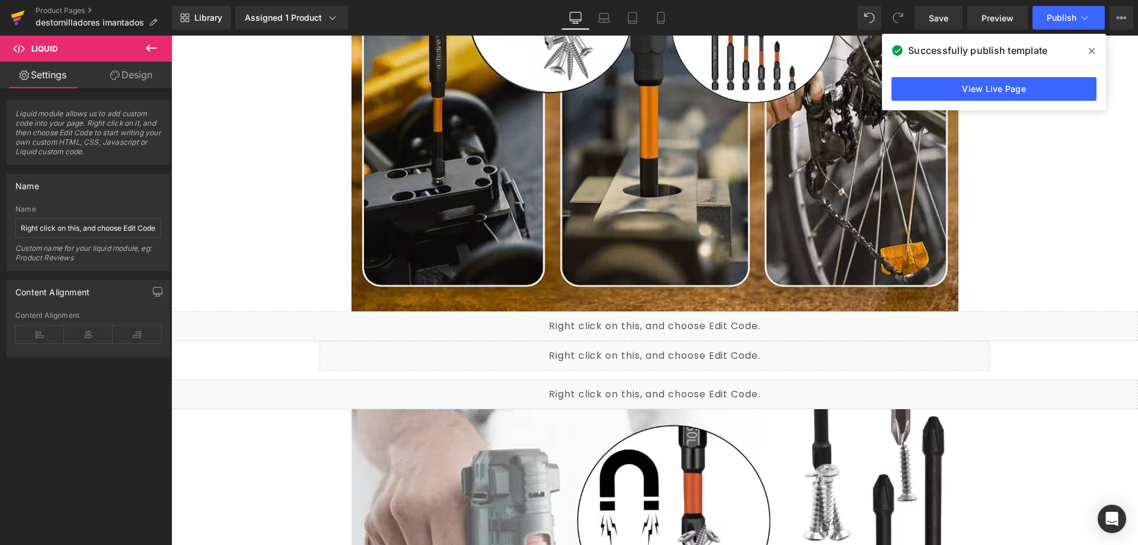
click at [21, 15] on icon at bounding box center [18, 15] width 14 height 8
